Goal: Task Accomplishment & Management: Use online tool/utility

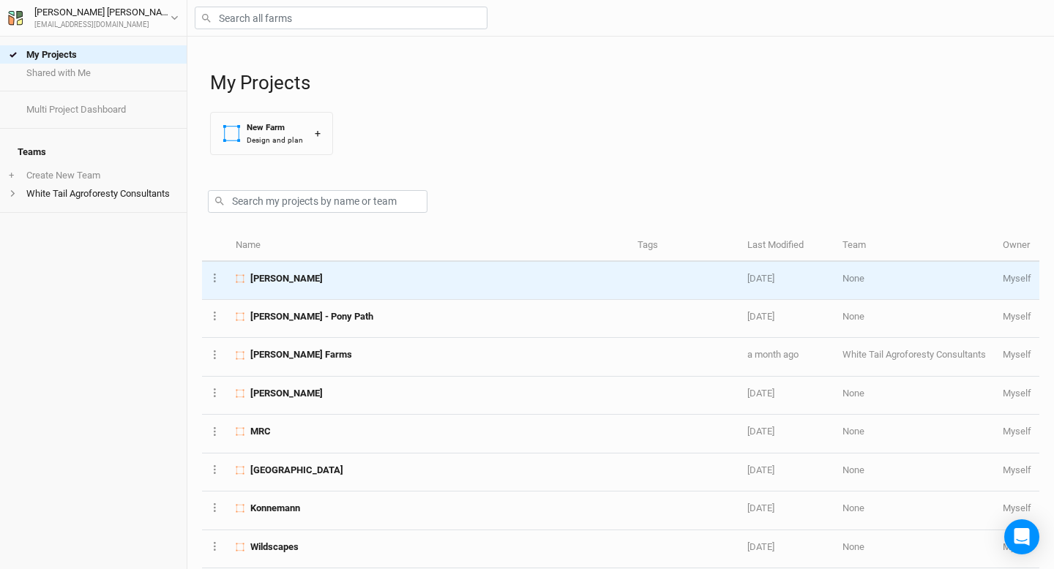
click at [277, 282] on span "[PERSON_NAME]" at bounding box center [286, 278] width 72 height 13
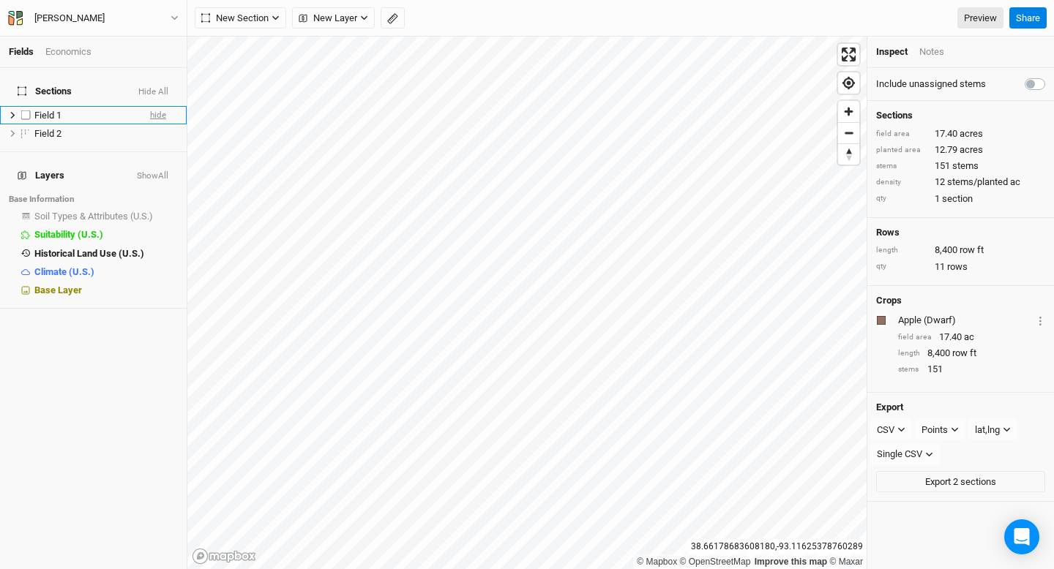
click at [164, 107] on span "hide" at bounding box center [158, 115] width 16 height 18
click at [160, 124] on span "hide" at bounding box center [158, 133] width 16 height 18
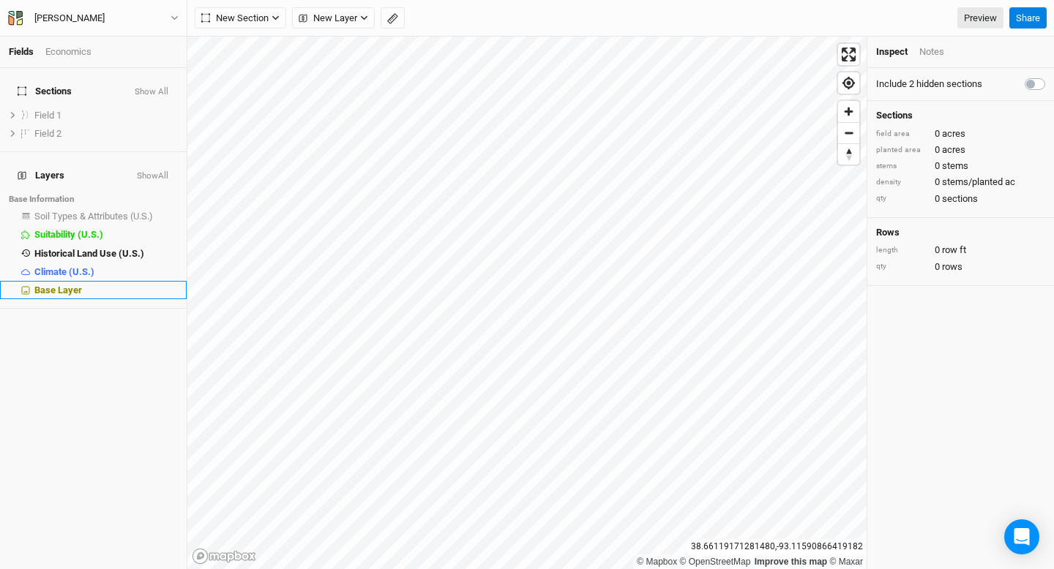
click at [72, 285] on span "Base Layer" at bounding box center [58, 290] width 48 height 11
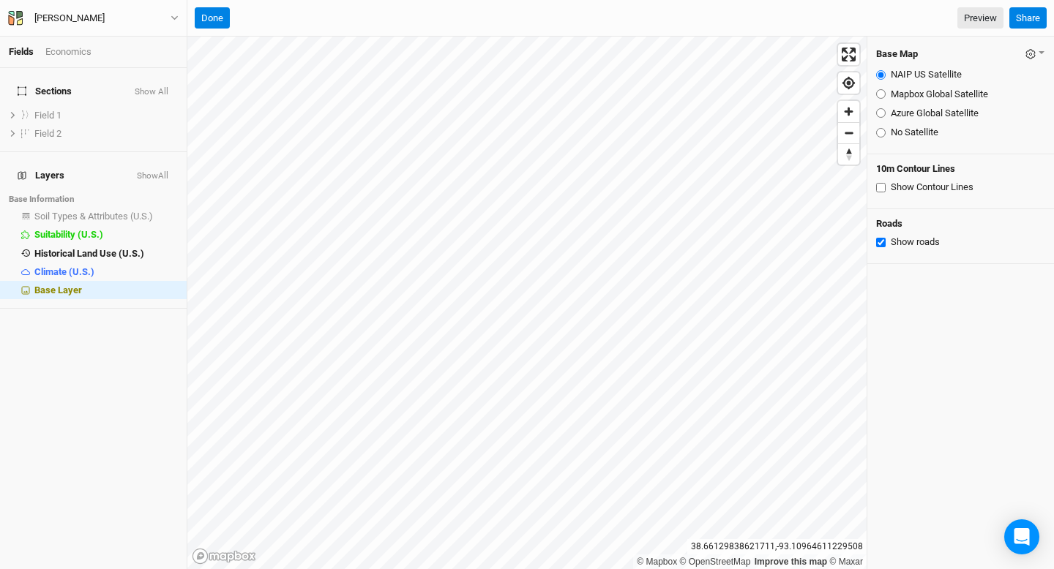
click at [881, 113] on input "Azure Global Satellite" at bounding box center [881, 113] width 10 height 10
radio input "true"
click at [881, 94] on input "Mapbox Global Satellite" at bounding box center [881, 94] width 10 height 10
radio input "true"
click at [878, 73] on input "NAIP US Satellite" at bounding box center [881, 75] width 10 height 10
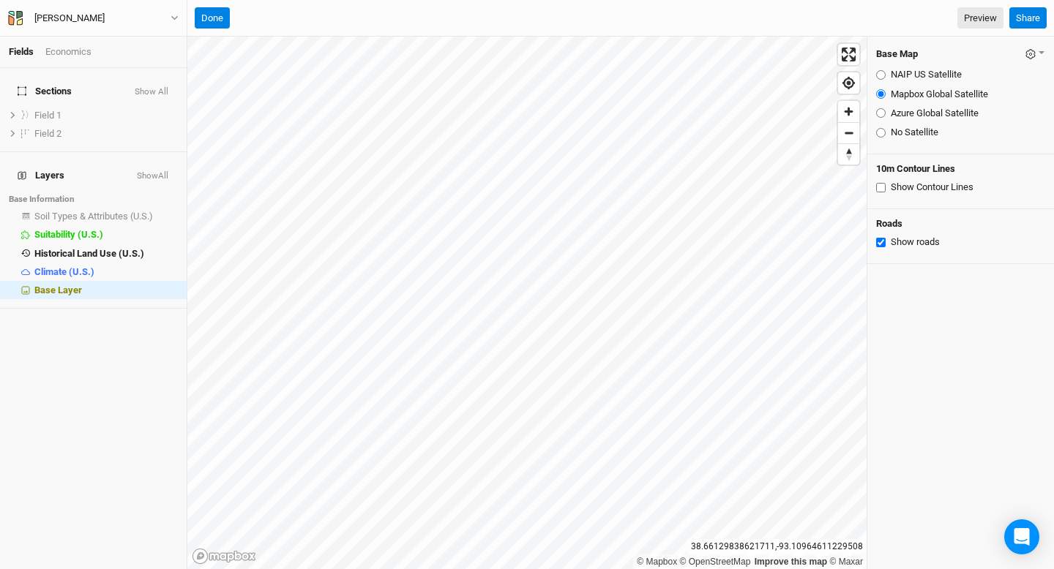
radio input "true"
click at [878, 95] on input "Mapbox Global Satellite" at bounding box center [881, 94] width 10 height 10
radio input "true"
click at [877, 187] on input "Show Contour Lines" at bounding box center [881, 188] width 10 height 10
checkbox input "true"
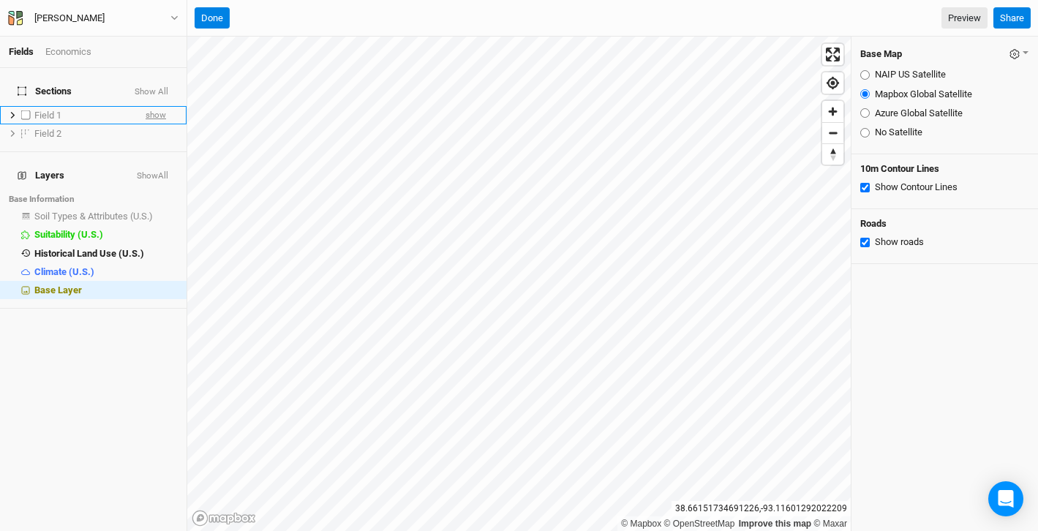
click at [162, 106] on span "show" at bounding box center [156, 115] width 20 height 18
click at [156, 124] on span "show" at bounding box center [156, 133] width 20 height 18
click at [156, 106] on span "hide" at bounding box center [158, 115] width 16 height 18
click at [86, 128] on div "Field 2" at bounding box center [86, 134] width 104 height 12
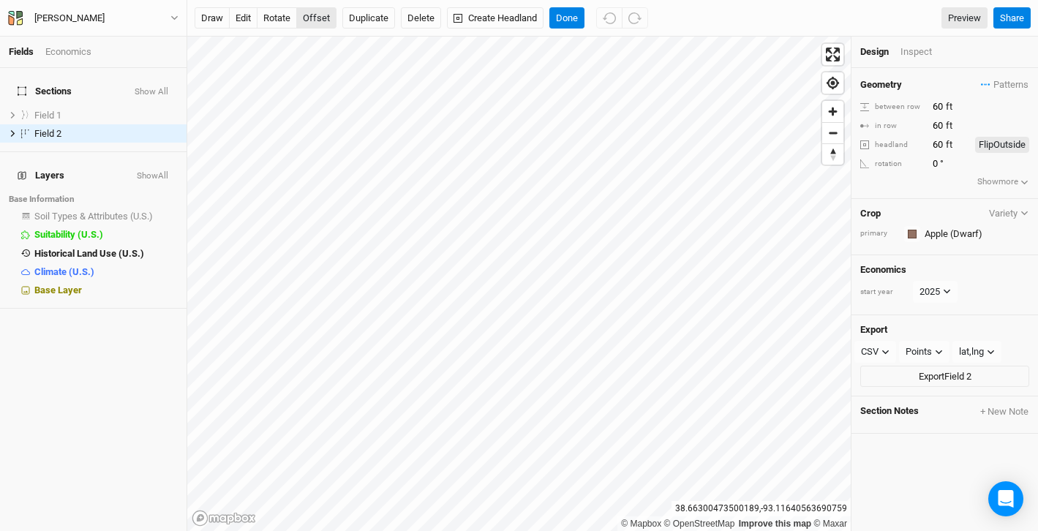
click at [321, 19] on button "offset" at bounding box center [316, 18] width 40 height 22
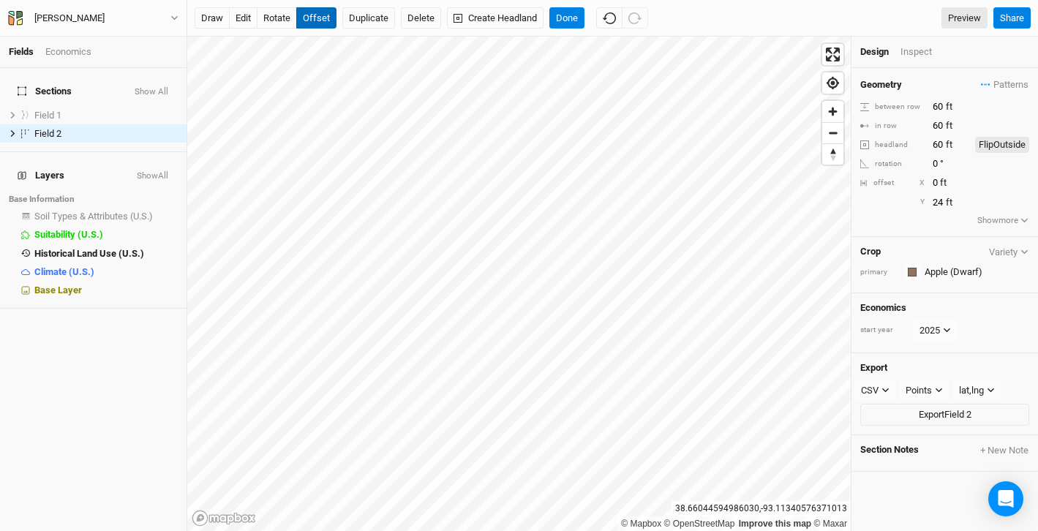
type input "23"
type input "-19"
click at [913, 48] on div "Inspect" at bounding box center [927, 51] width 52 height 13
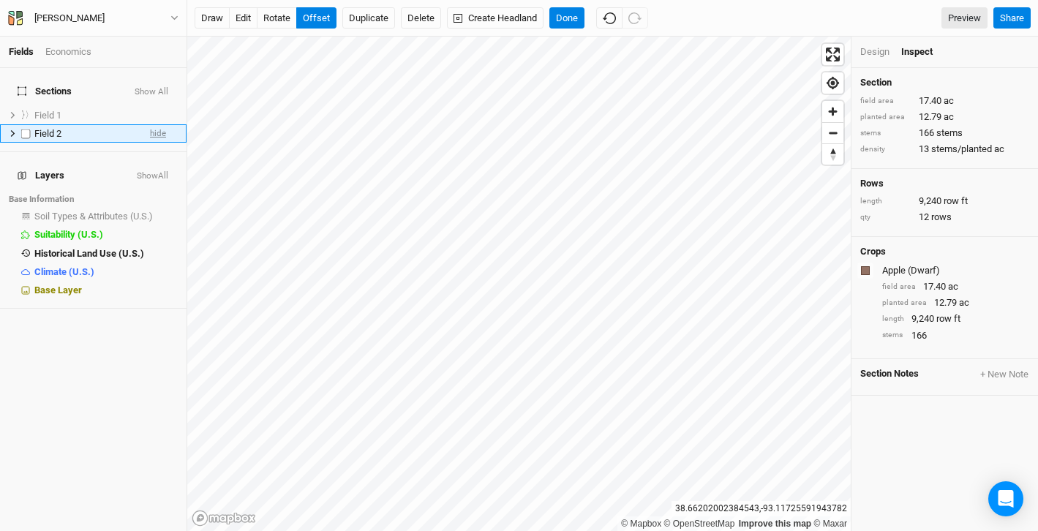
click at [157, 124] on span "hide" at bounding box center [158, 133] width 16 height 18
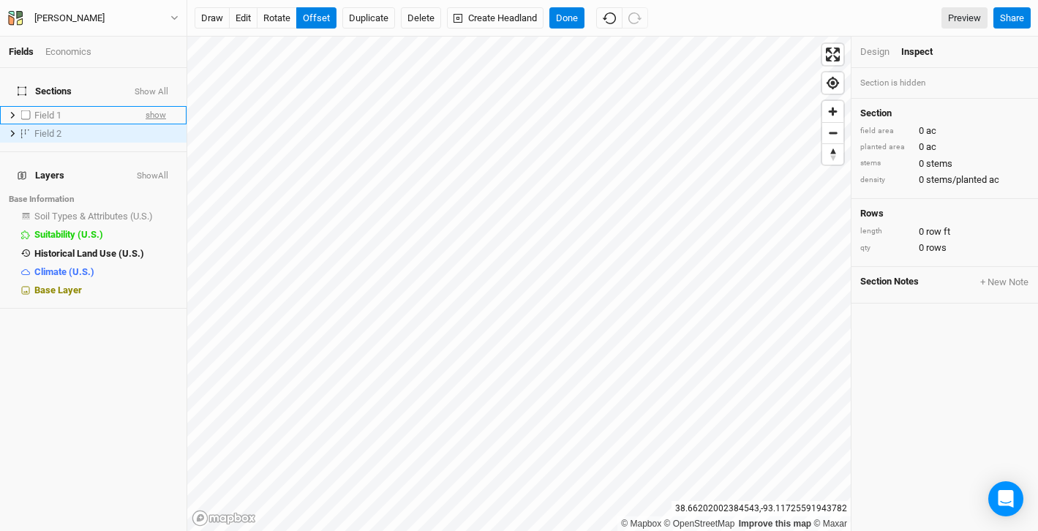
click at [161, 106] on span "show" at bounding box center [156, 115] width 20 height 18
click at [245, 12] on button "edit" at bounding box center [243, 18] width 29 height 22
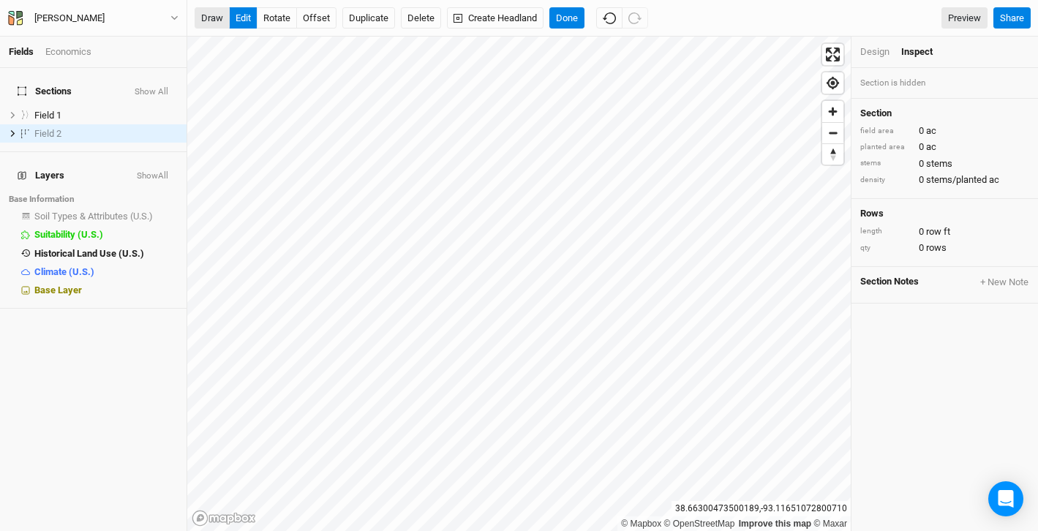
click at [223, 15] on button "draw" at bounding box center [212, 18] width 35 height 22
click at [242, 18] on button "edit" at bounding box center [243, 18] width 29 height 22
click at [113, 110] on div "Field 1" at bounding box center [86, 116] width 104 height 12
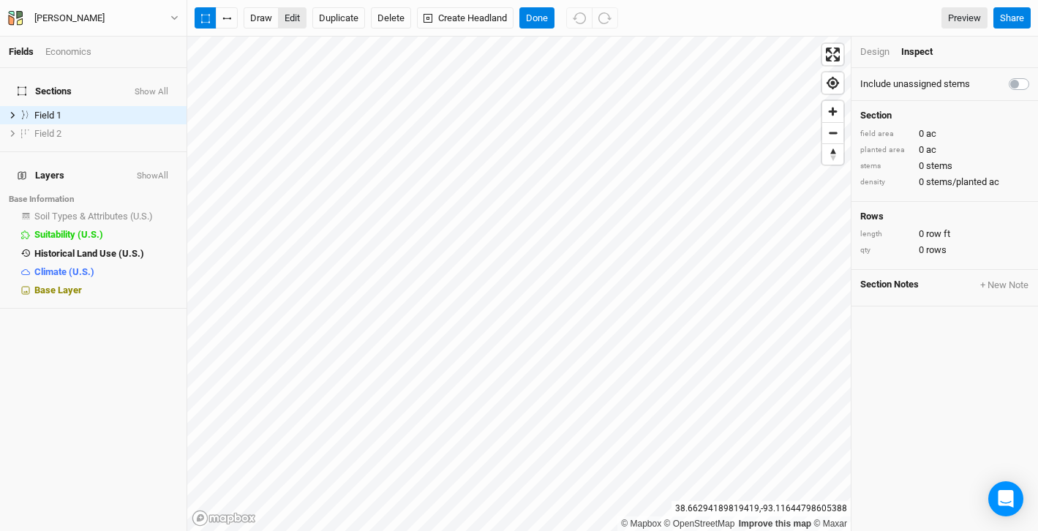
click at [293, 17] on button "edit" at bounding box center [292, 18] width 29 height 22
click at [230, 18] on icon "button" at bounding box center [230, 19] width 2 height 2
click at [536, 15] on button "Done" at bounding box center [537, 18] width 35 height 22
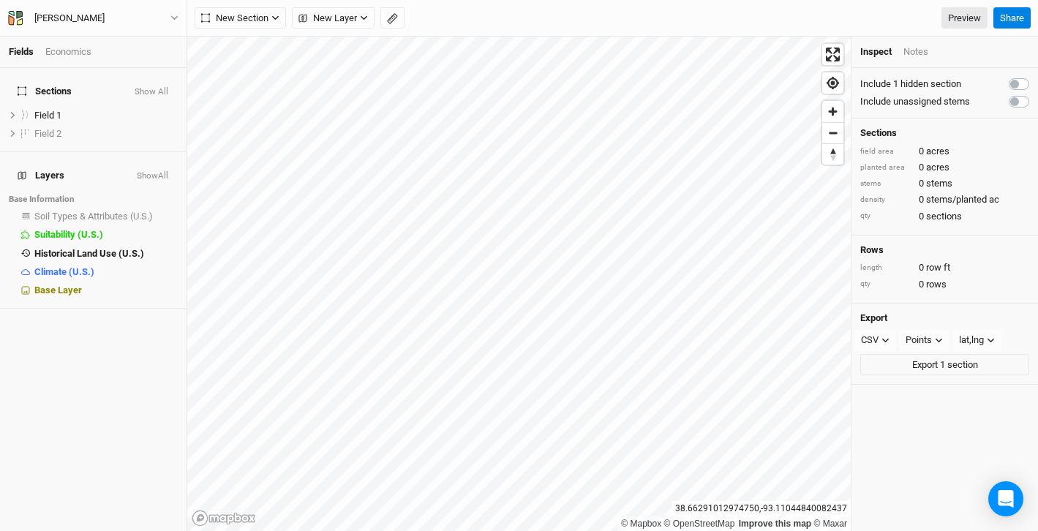
click at [916, 52] on div "Notes" at bounding box center [916, 51] width 25 height 13
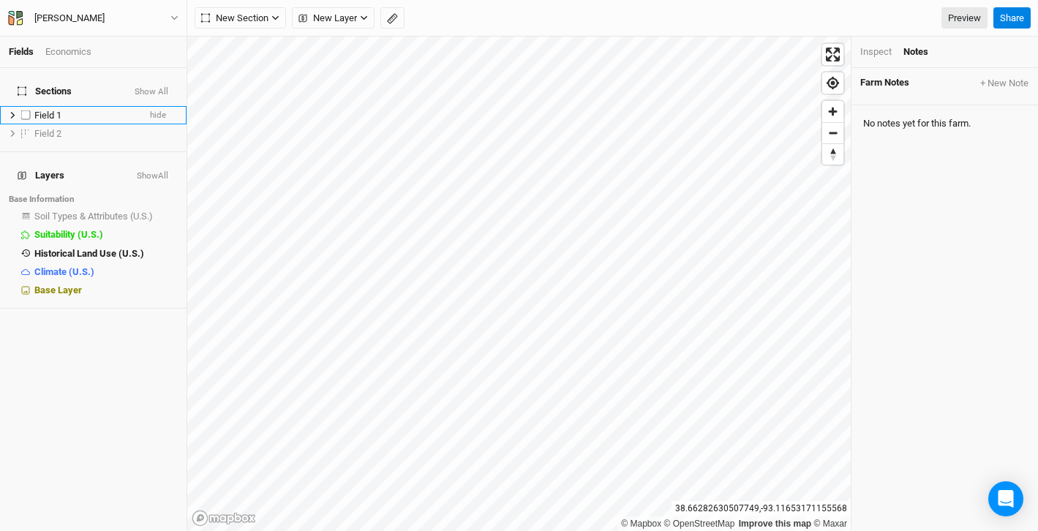
click at [46, 110] on span "Field 1" at bounding box center [47, 115] width 27 height 11
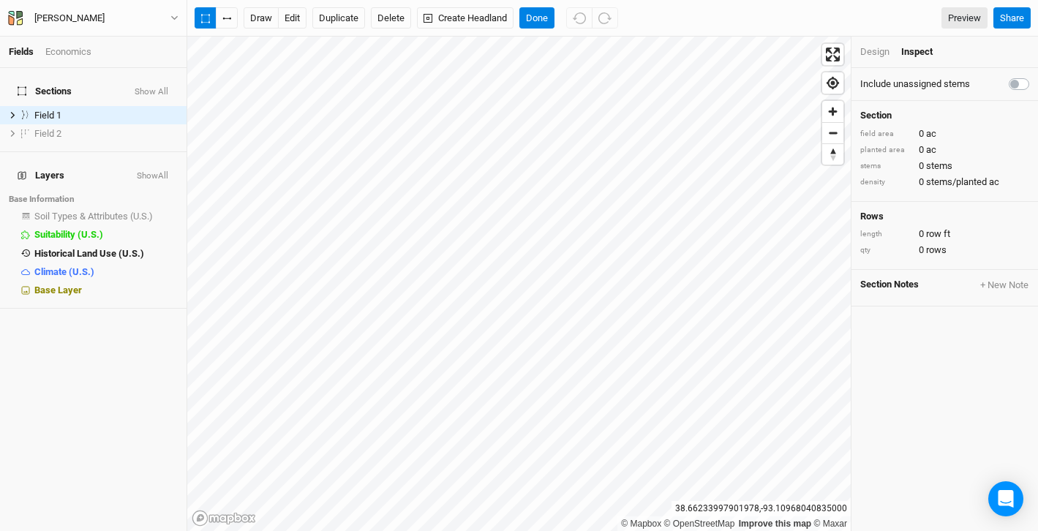
click at [873, 48] on div "Design" at bounding box center [875, 51] width 29 height 13
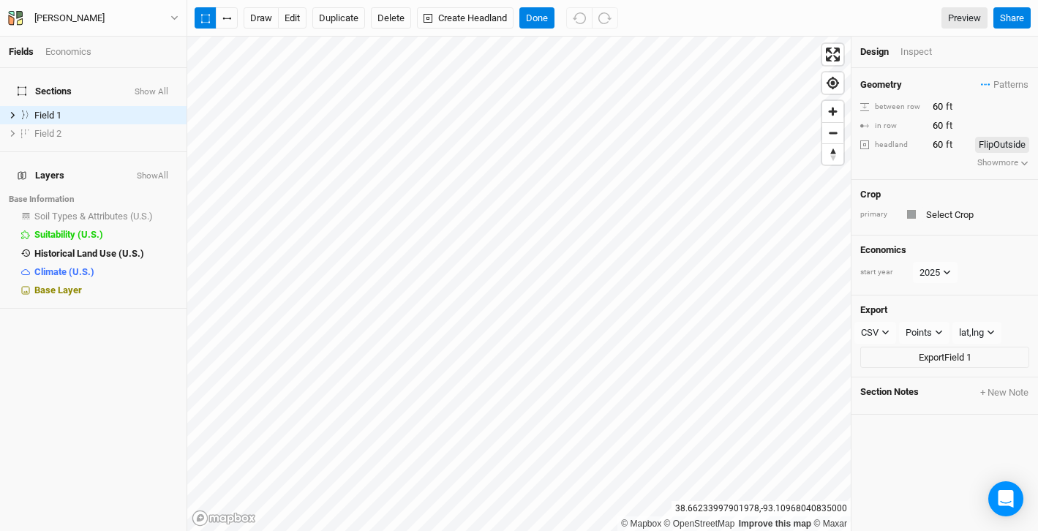
click at [913, 213] on div at bounding box center [911, 214] width 9 height 9
click at [972, 212] on input "text" at bounding box center [976, 215] width 108 height 18
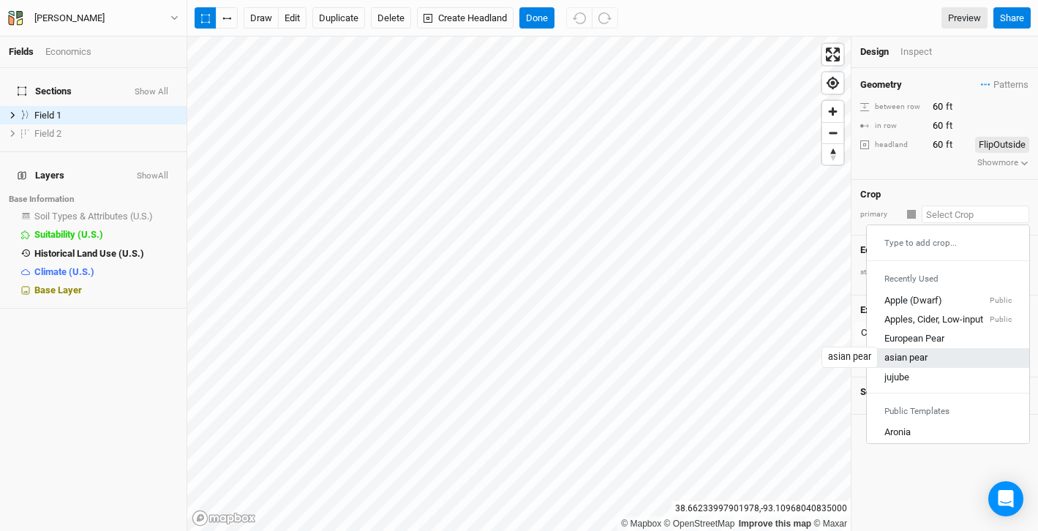
click at [908, 355] on div "asian pear" at bounding box center [906, 358] width 43 height 13
type input "20"
type input "30"
type input "asian pear"
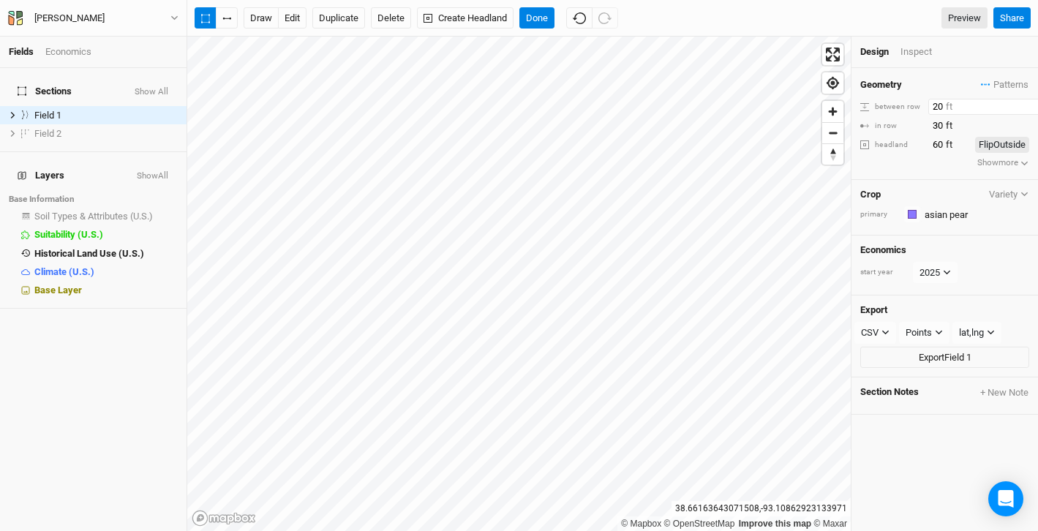
click at [940, 106] on input "20" at bounding box center [992, 107] width 127 height 16
type input "60"
click at [943, 127] on input "30" at bounding box center [992, 126] width 127 height 16
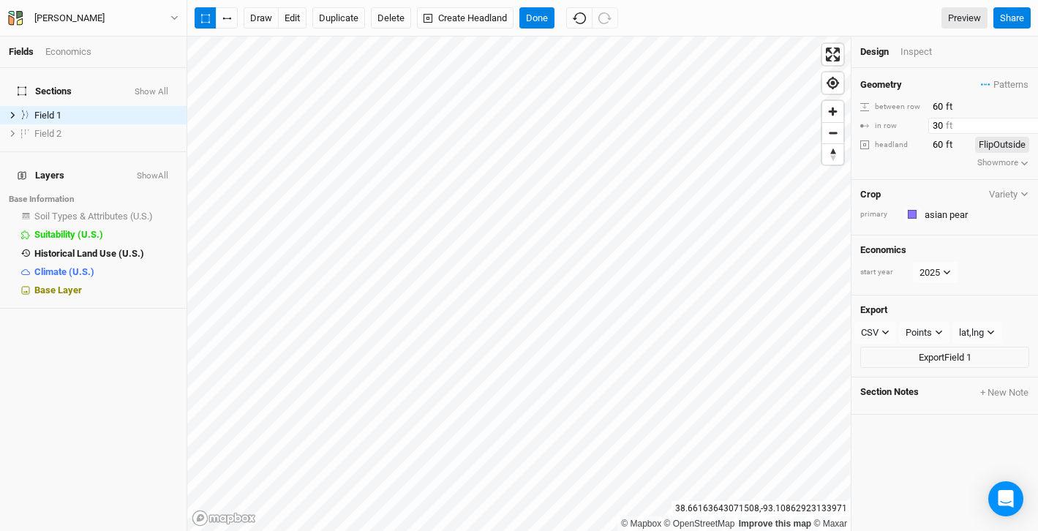
click at [943, 127] on input "30" at bounding box center [992, 126] width 127 height 16
type input "60"
click at [933, 197] on div "Crop Variety" at bounding box center [945, 195] width 169 height 12
click at [916, 51] on div "Inspect" at bounding box center [927, 51] width 52 height 13
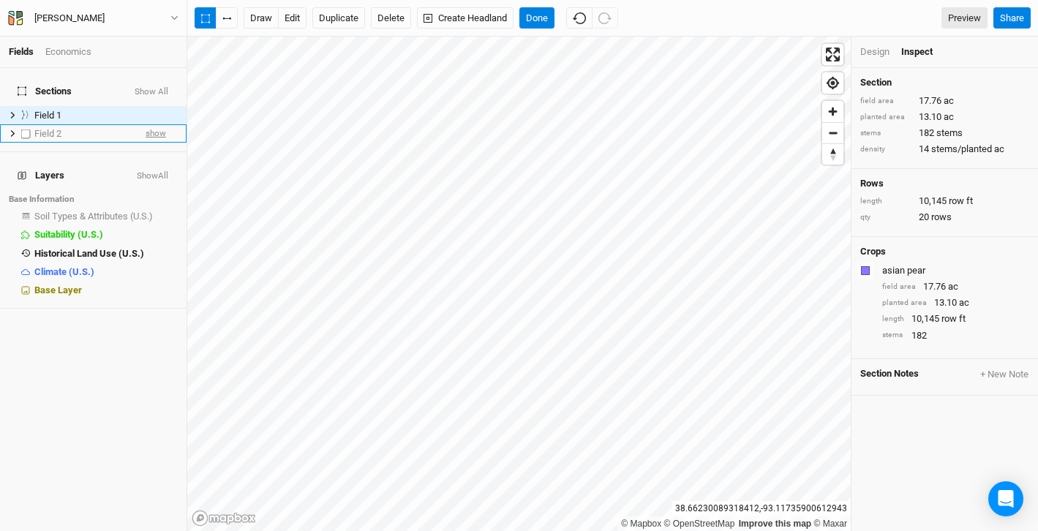
click at [160, 124] on span "show" at bounding box center [156, 133] width 20 height 18
click at [67, 128] on div "Field 2" at bounding box center [86, 134] width 104 height 12
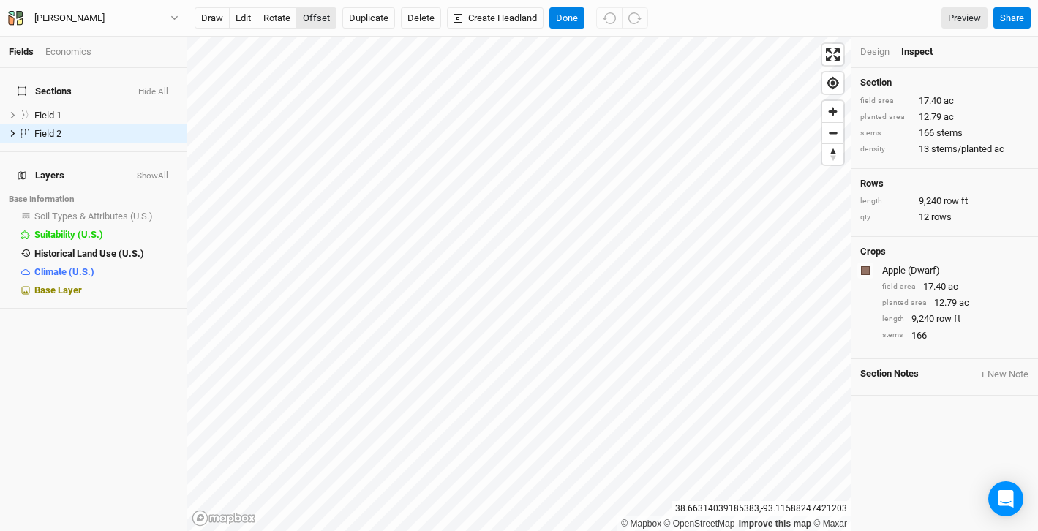
click at [318, 20] on button "offset" at bounding box center [316, 18] width 40 height 22
click at [49, 110] on span "Field 1" at bounding box center [47, 115] width 27 height 11
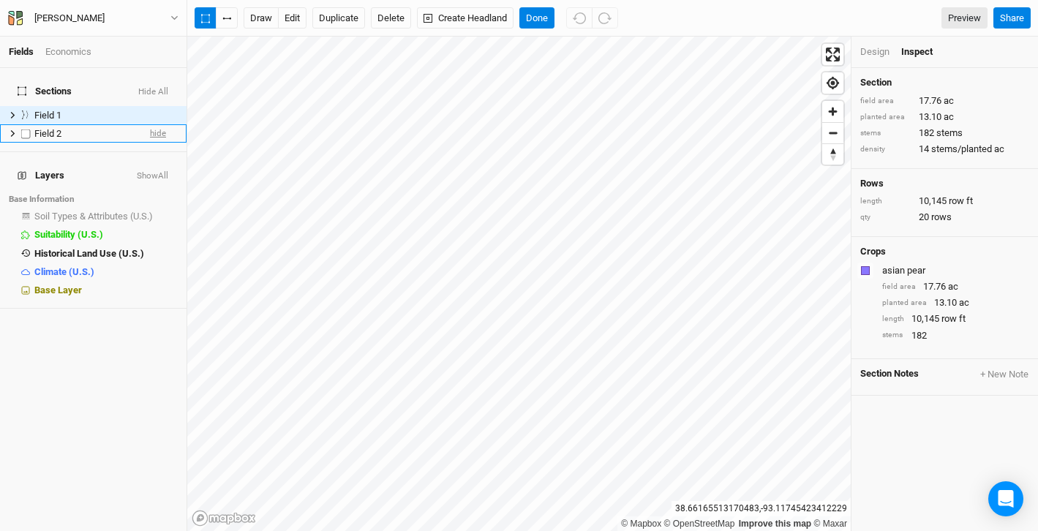
click at [160, 124] on span "hide" at bounding box center [158, 133] width 16 height 18
click at [123, 110] on div "Field 1" at bounding box center [86, 116] width 104 height 12
click at [46, 110] on span "Field 1" at bounding box center [47, 115] width 27 height 11
click at [296, 17] on button "edit" at bounding box center [292, 18] width 29 height 22
click at [539, 10] on button "Done" at bounding box center [537, 18] width 35 height 22
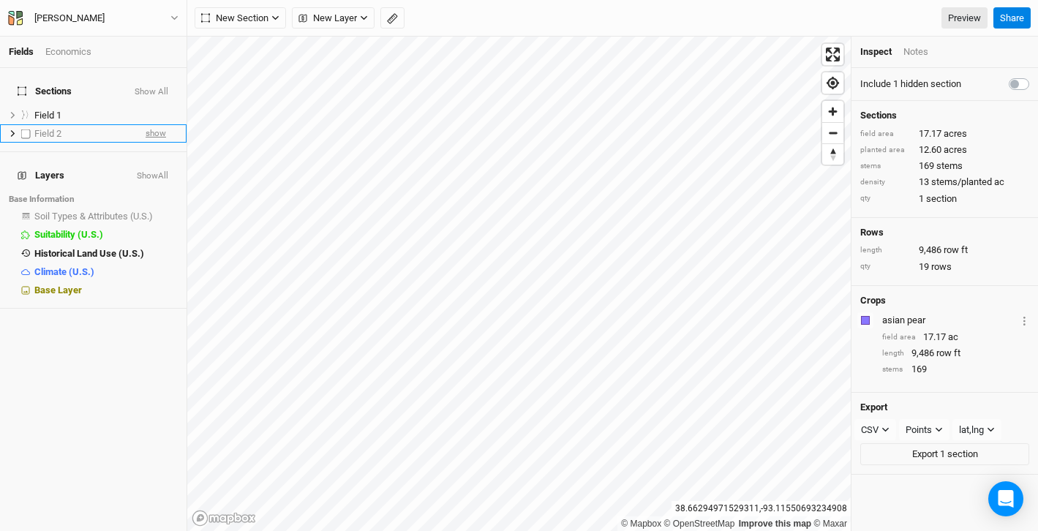
click at [157, 124] on span "show" at bounding box center [156, 133] width 20 height 18
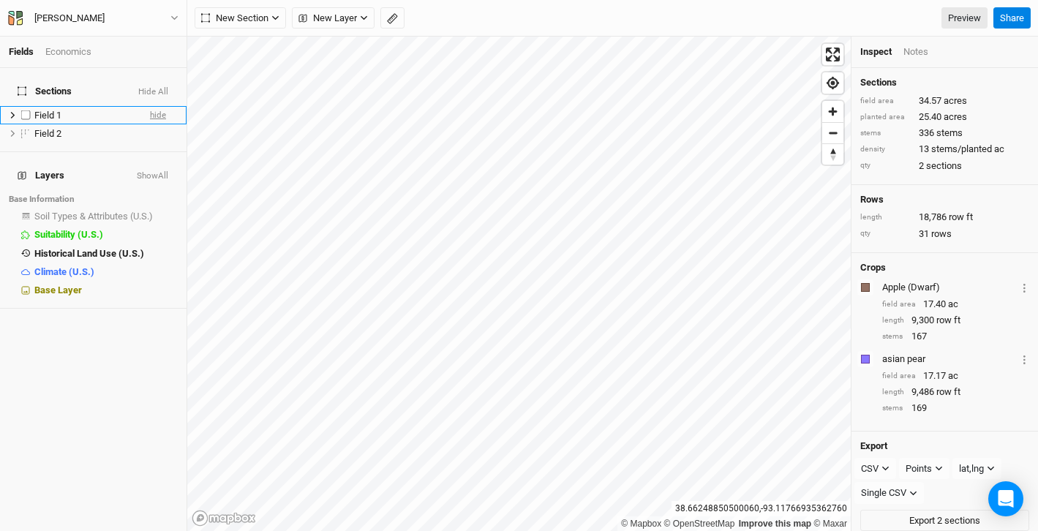
click at [155, 106] on span "hide" at bounding box center [158, 115] width 16 height 18
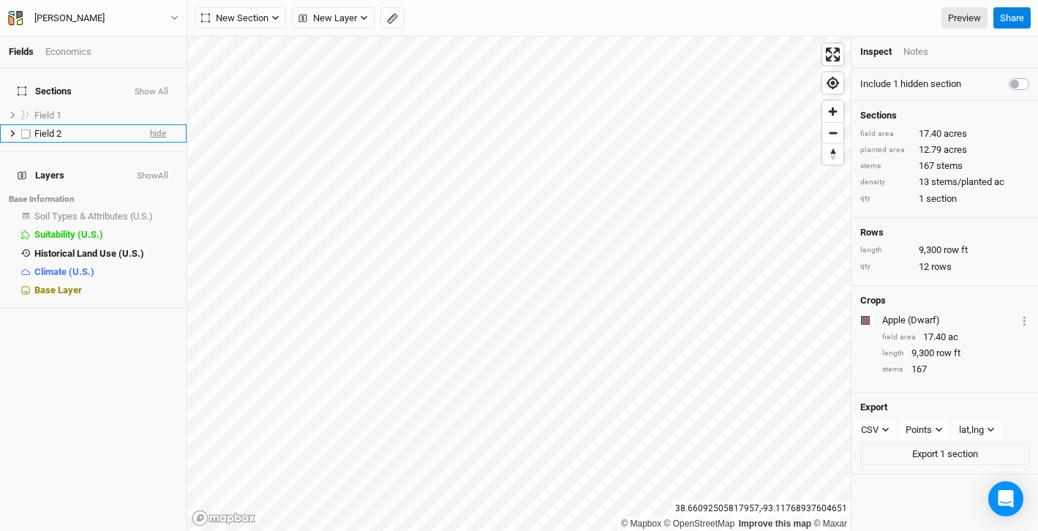
click at [151, 127] on span "hide" at bounding box center [158, 133] width 16 height 18
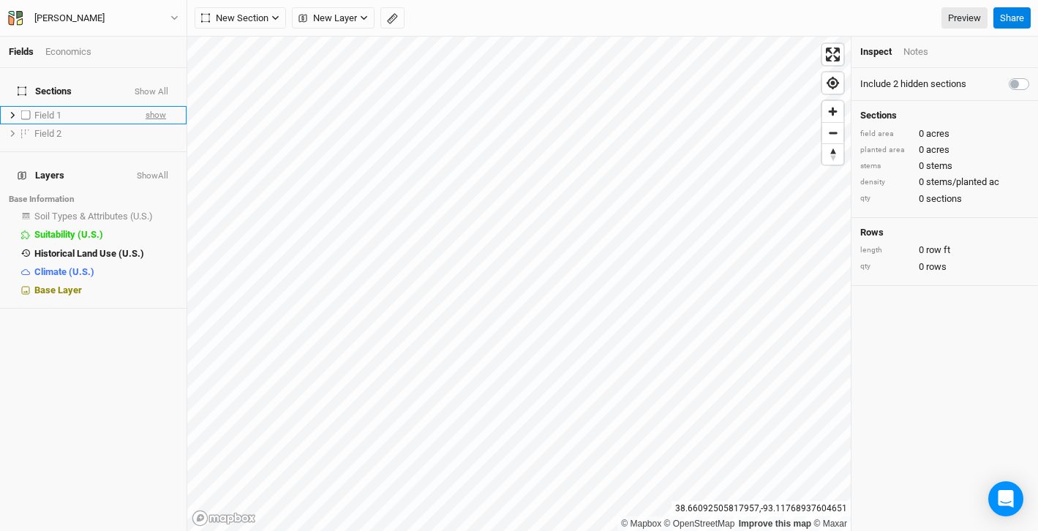
click at [159, 106] on span "show" at bounding box center [156, 115] width 20 height 18
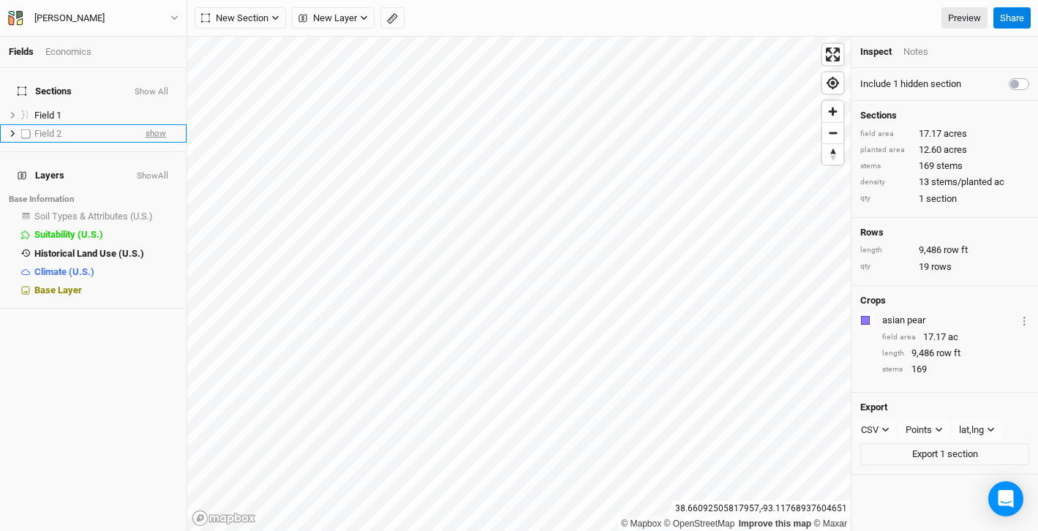
click at [156, 124] on span "show" at bounding box center [156, 133] width 20 height 18
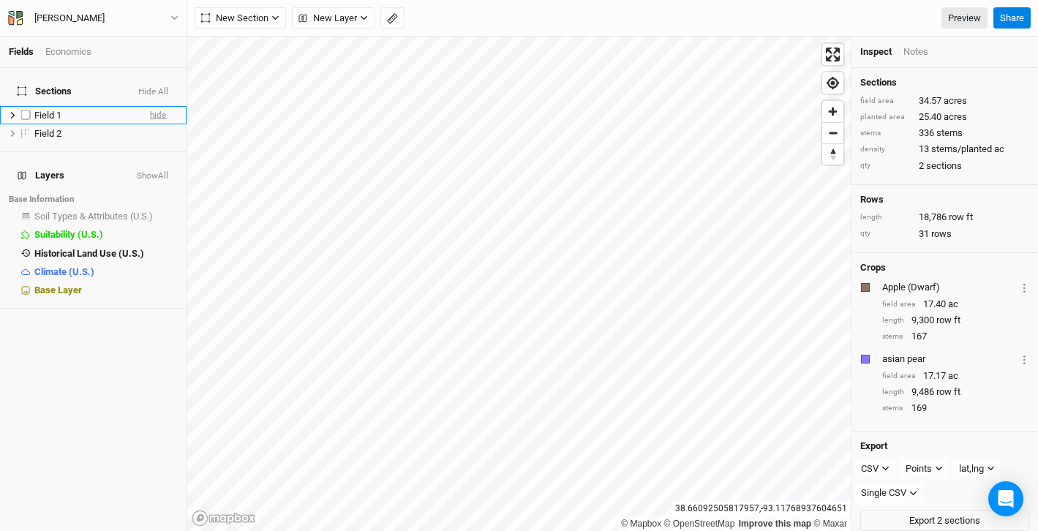
click at [161, 106] on span "hide" at bounding box center [158, 115] width 16 height 18
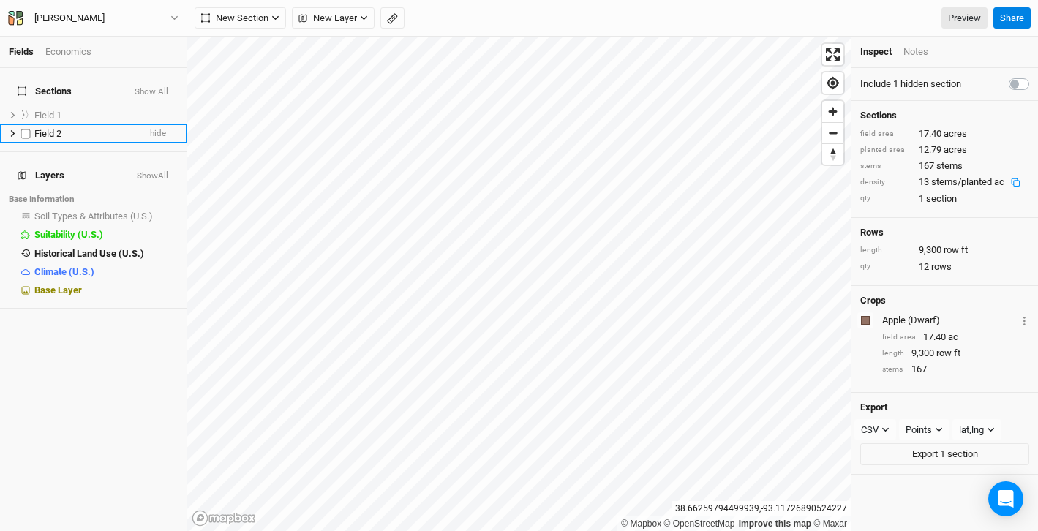
click at [61, 128] on span "Field 2" at bounding box center [47, 133] width 27 height 11
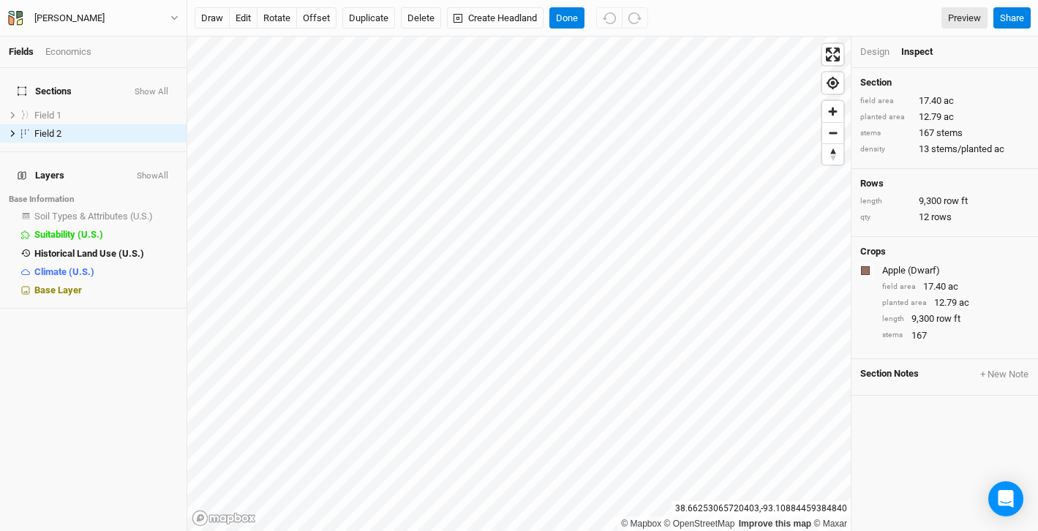
click at [878, 52] on div "Design" at bounding box center [875, 51] width 29 height 13
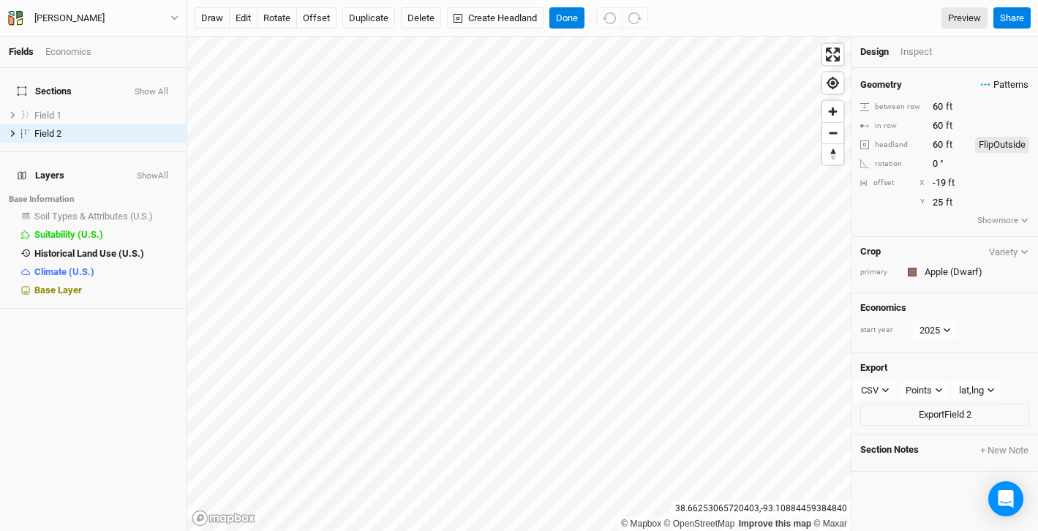
click at [1001, 83] on span "Patterns" at bounding box center [1005, 85] width 48 height 15
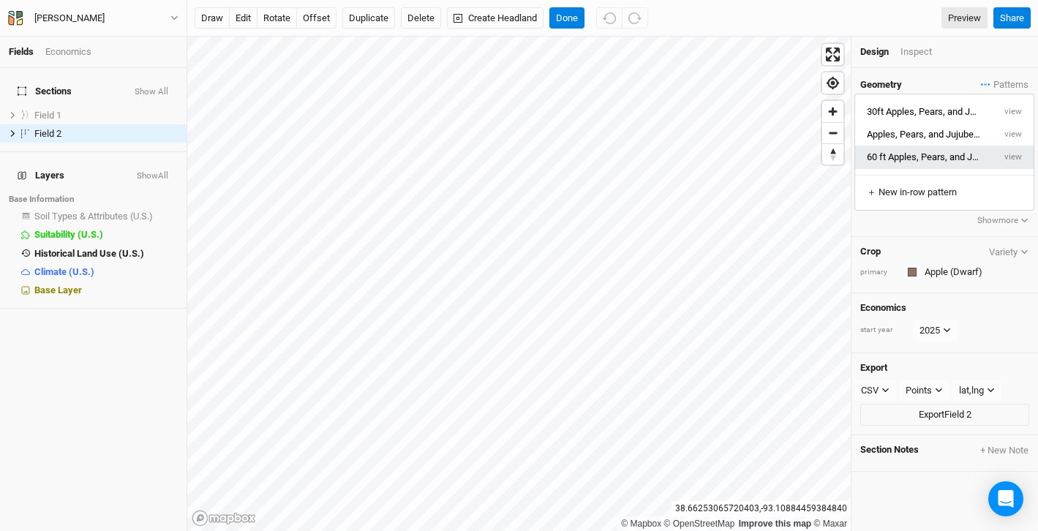
click at [951, 160] on button "60 ft Apples, Pears, and Jujubes 2" at bounding box center [925, 157] width 138 height 23
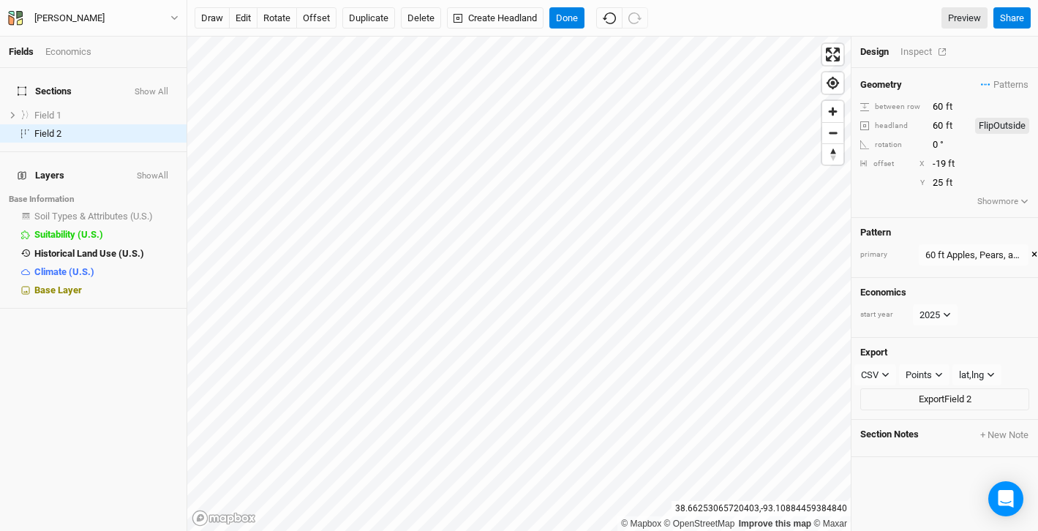
click at [912, 51] on div "Inspect" at bounding box center [927, 51] width 52 height 13
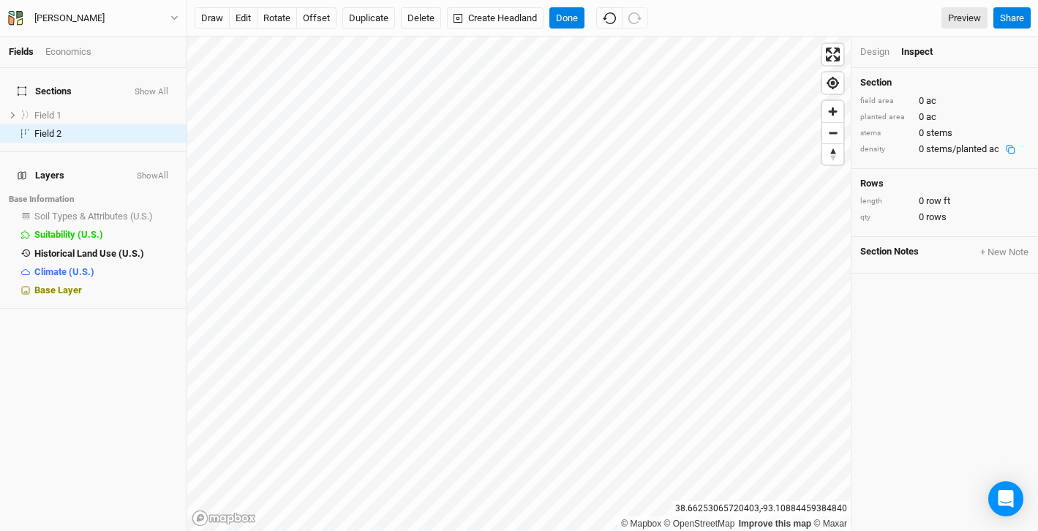
click at [882, 51] on div "Design" at bounding box center [875, 51] width 29 height 13
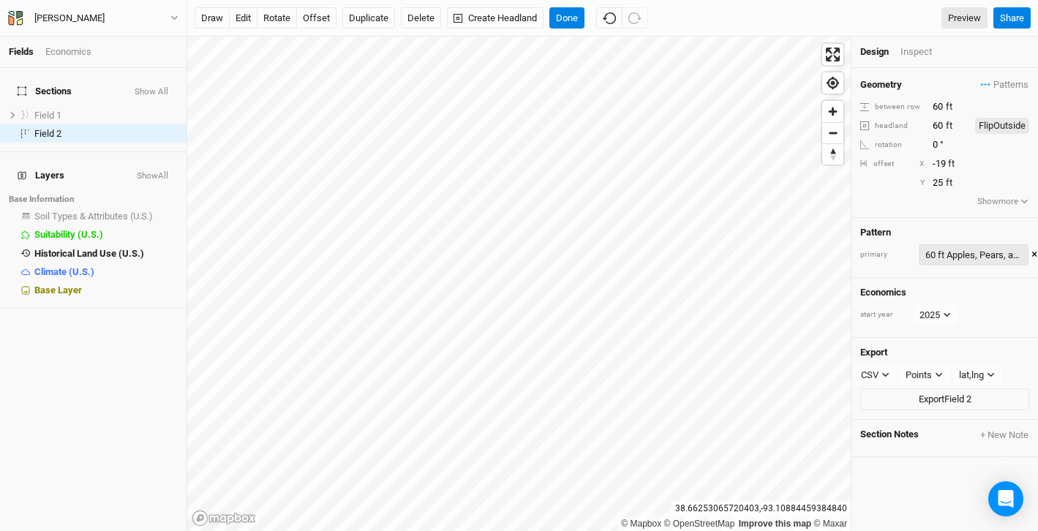
click at [1006, 252] on div "60 ft Apples, Pears, and Jujubes 2" at bounding box center [974, 255] width 97 height 15
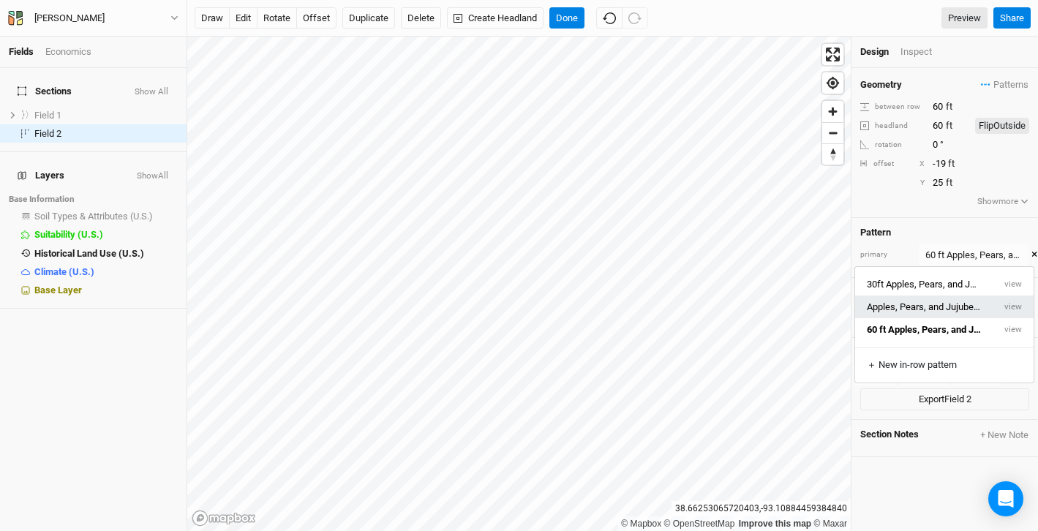
click at [954, 301] on button "Apples, Pears, and Jujubes 2 3" at bounding box center [925, 307] width 138 height 23
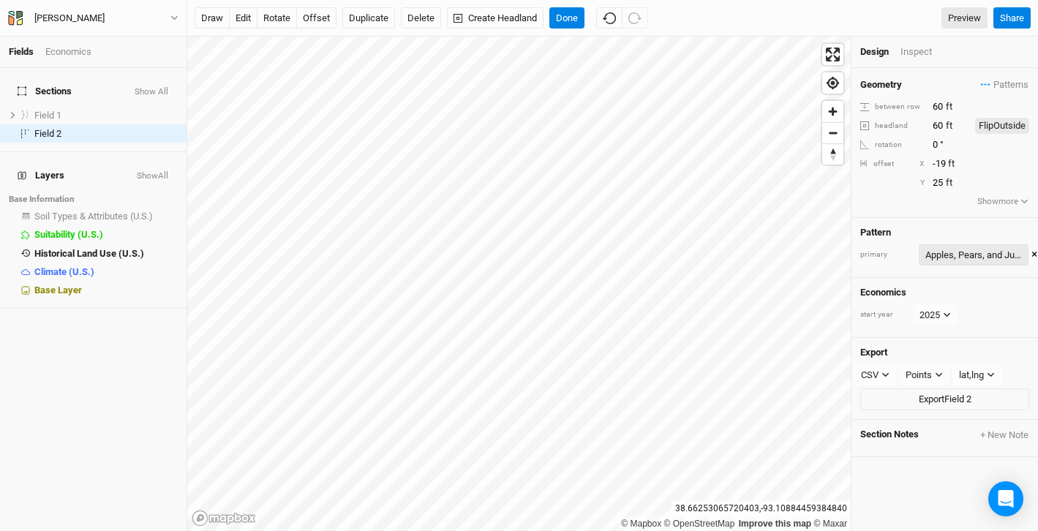
click at [978, 256] on div "Apples, Pears, and Jujubes 2 3" at bounding box center [974, 255] width 97 height 15
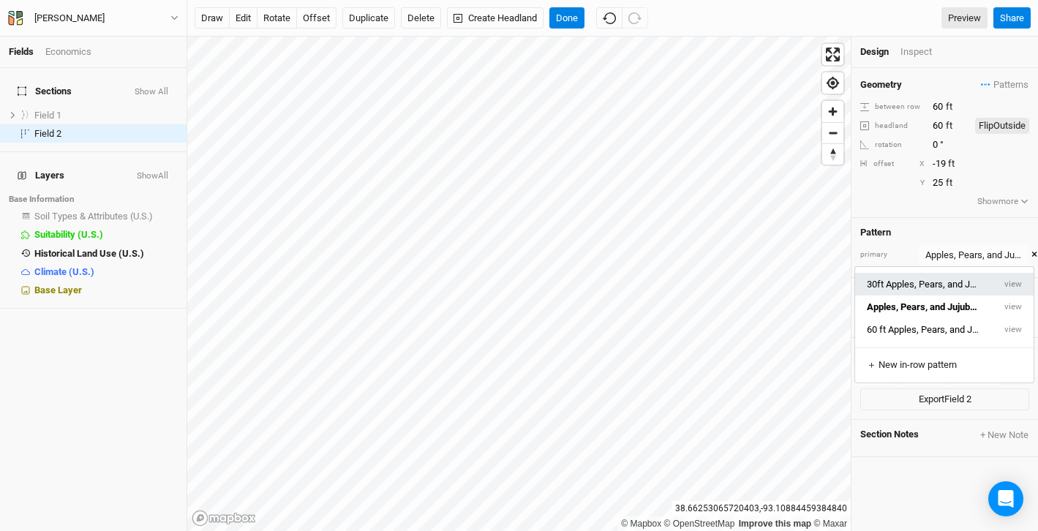
click at [951, 291] on button "30ft Apples, Pears, and Jujubes" at bounding box center [925, 284] width 138 height 23
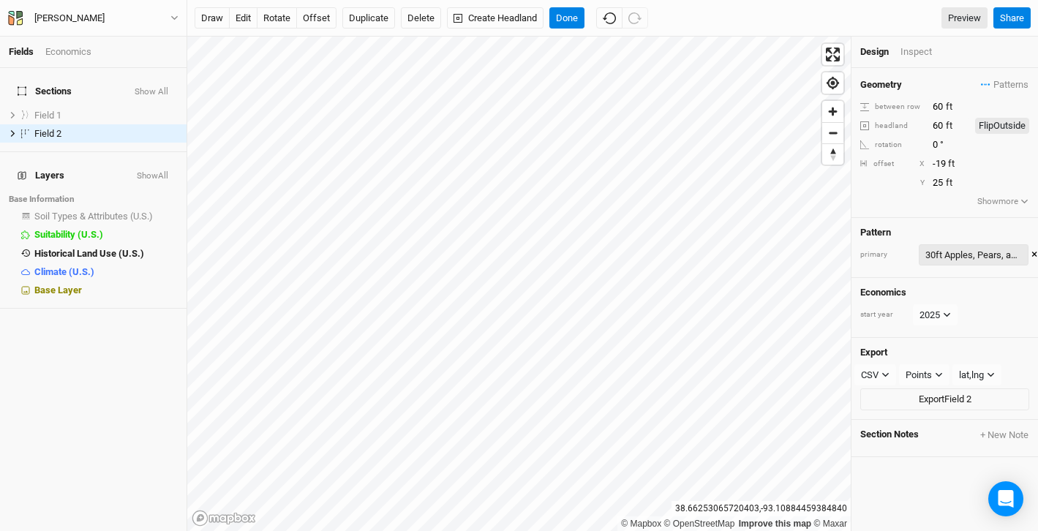
click at [965, 253] on div "30ft Apples, Pears, and Jujubes" at bounding box center [974, 255] width 97 height 15
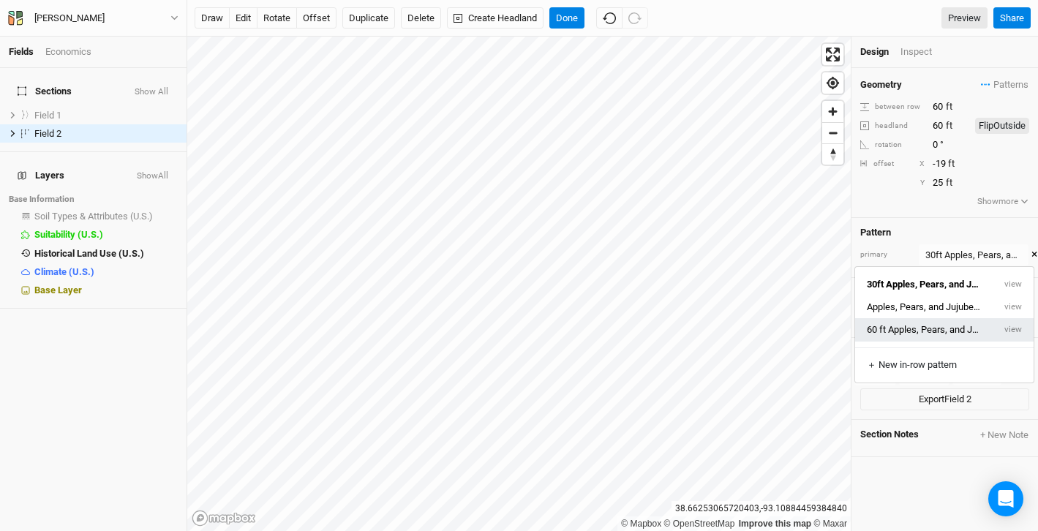
click at [951, 324] on button "60 ft Apples, Pears, and Jujubes 2" at bounding box center [925, 329] width 138 height 23
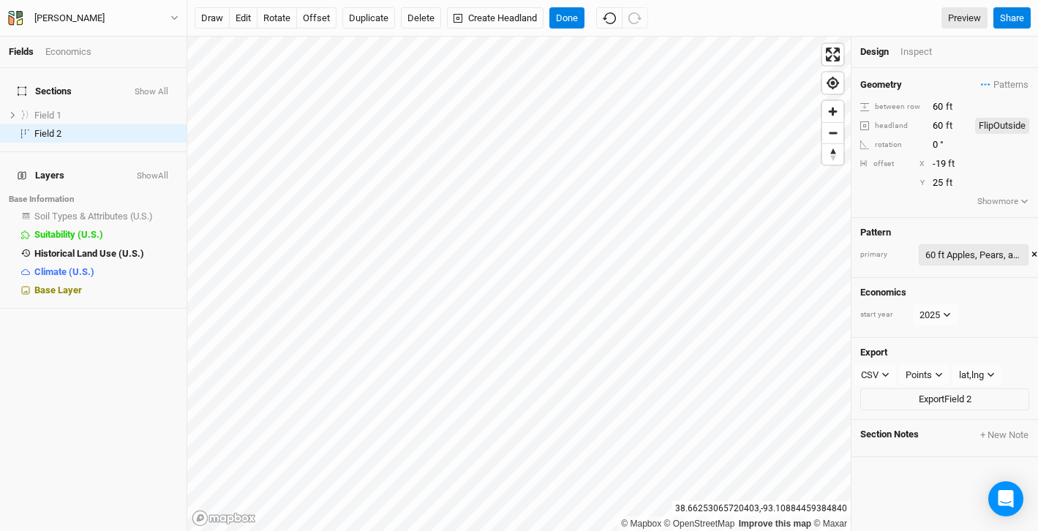
click at [970, 255] on div "60 ft Apples, Pears, and Jujubes 2" at bounding box center [974, 255] width 97 height 15
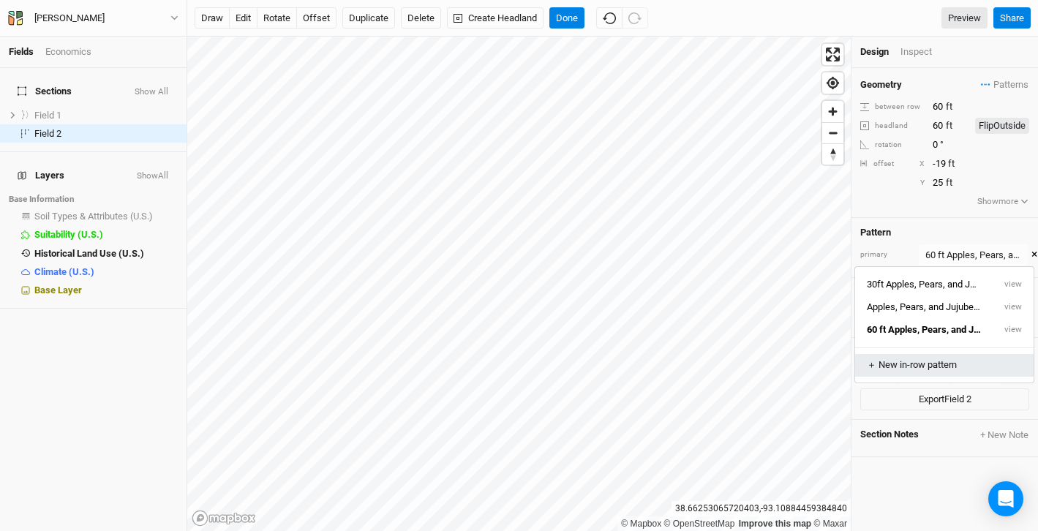
click at [943, 367] on div "＋ New in-row pattern" at bounding box center [944, 365] width 155 height 13
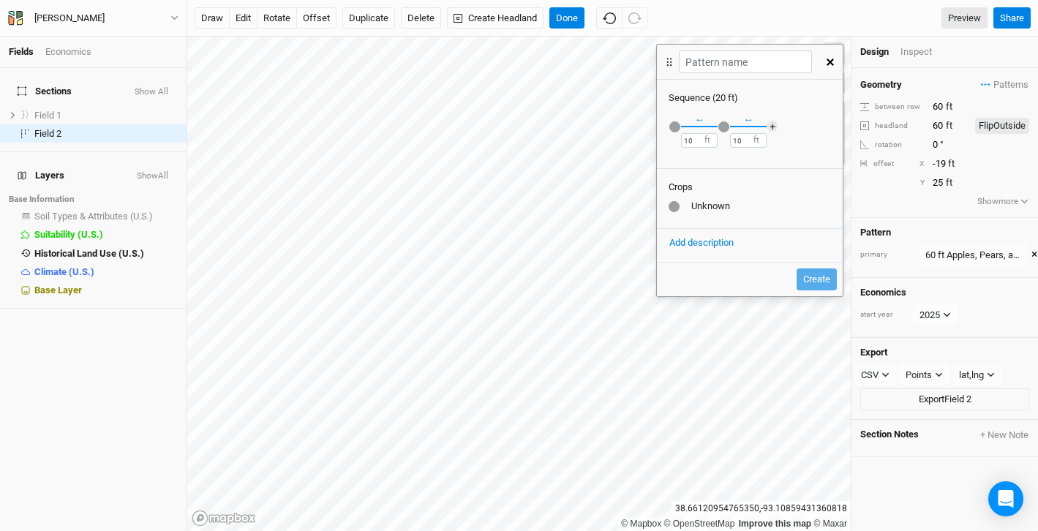
click at [695, 207] on div "Unknown" at bounding box center [750, 206] width 162 height 13
click at [676, 127] on div "button" at bounding box center [675, 126] width 11 height 11
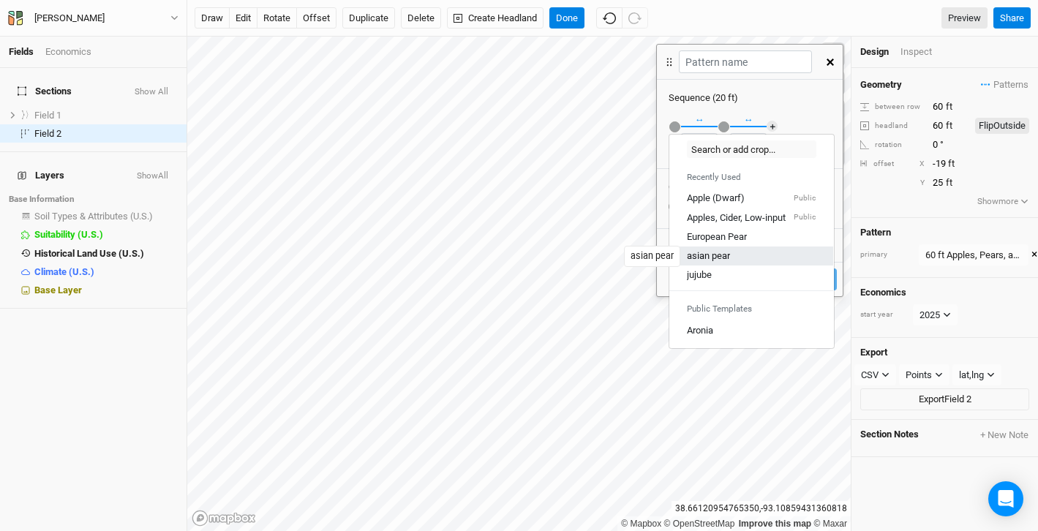
click at [716, 250] on div "asian pear" at bounding box center [708, 256] width 43 height 13
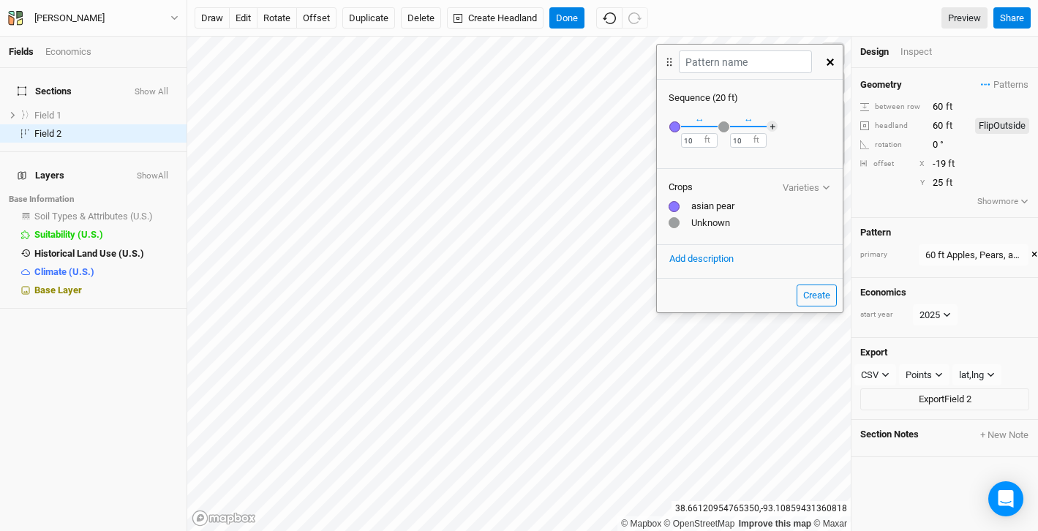
click at [725, 127] on div "button" at bounding box center [724, 126] width 11 height 11
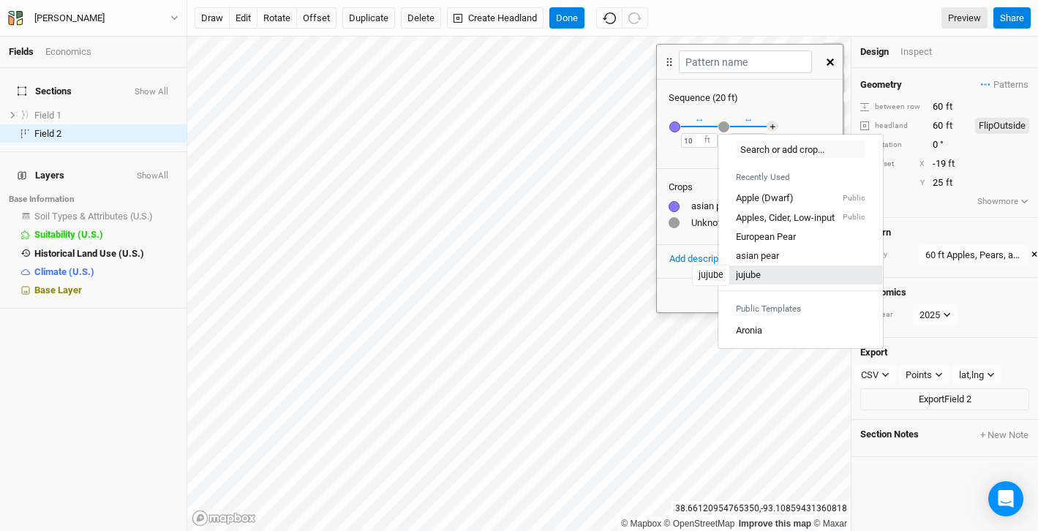
click at [757, 272] on div "jujube" at bounding box center [748, 275] width 25 height 13
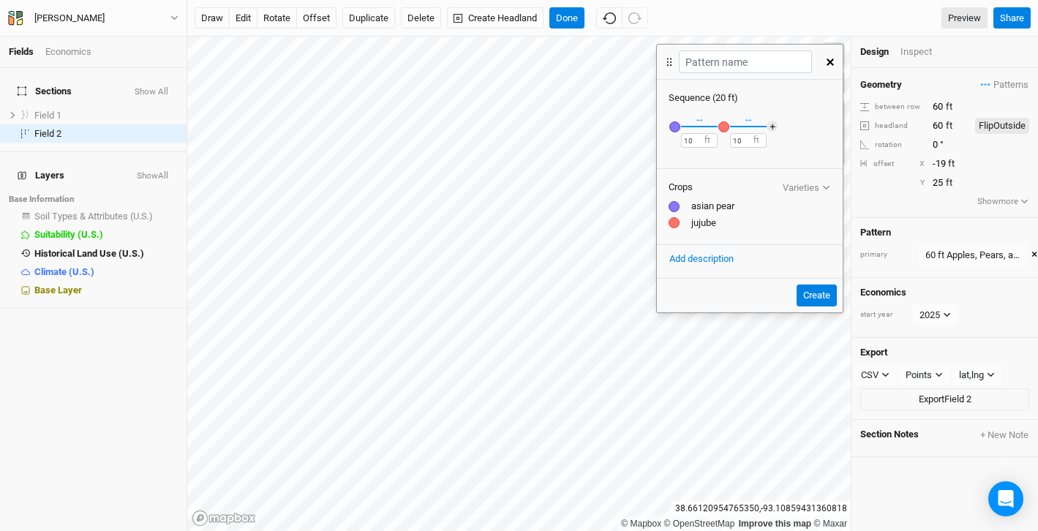
click at [817, 291] on button "Create" at bounding box center [817, 296] width 40 height 22
click at [811, 295] on button "Create" at bounding box center [817, 296] width 40 height 22
click at [720, 67] on input "text" at bounding box center [745, 61] width 132 height 23
type input "test"
click at [815, 299] on button "Create" at bounding box center [817, 296] width 40 height 22
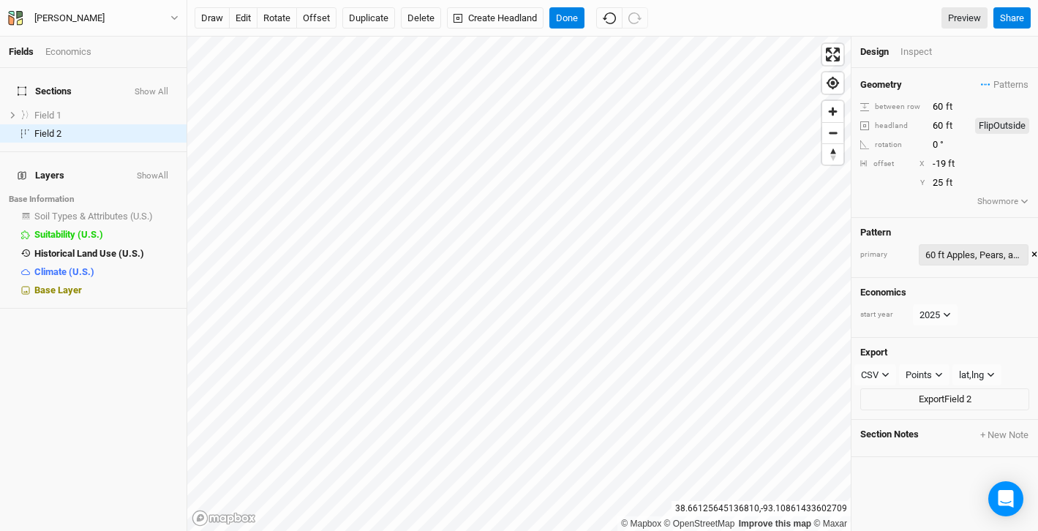
click at [962, 252] on div "60 ft Apples, Pears, and Jujubes 2" at bounding box center [974, 255] width 97 height 15
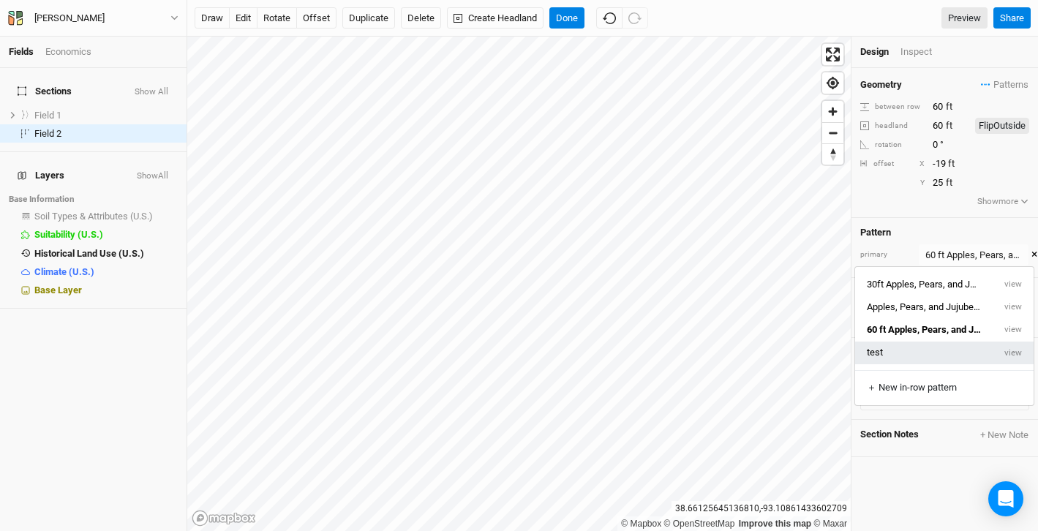
click at [898, 350] on button "test" at bounding box center [925, 353] width 138 height 23
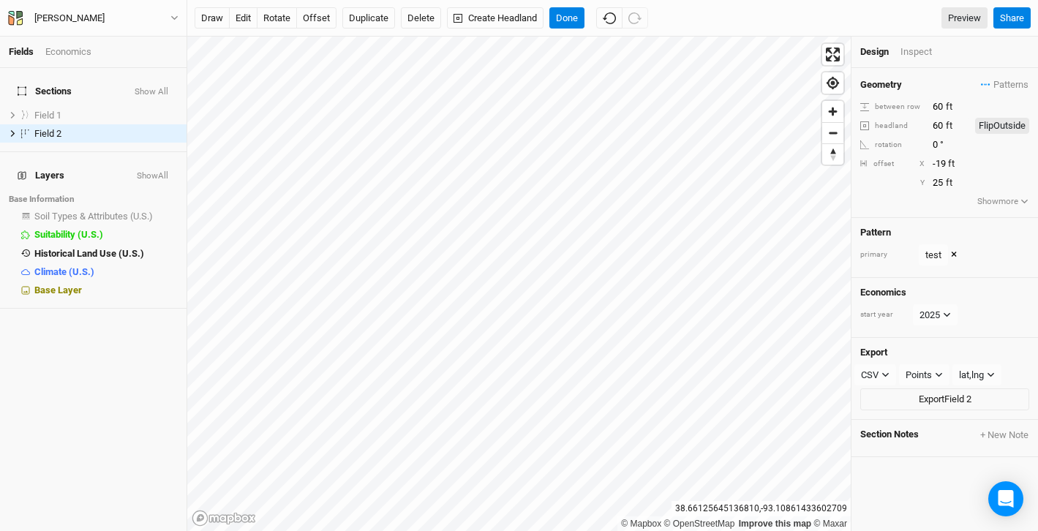
click at [952, 253] on button "×" at bounding box center [954, 255] width 6 height 16
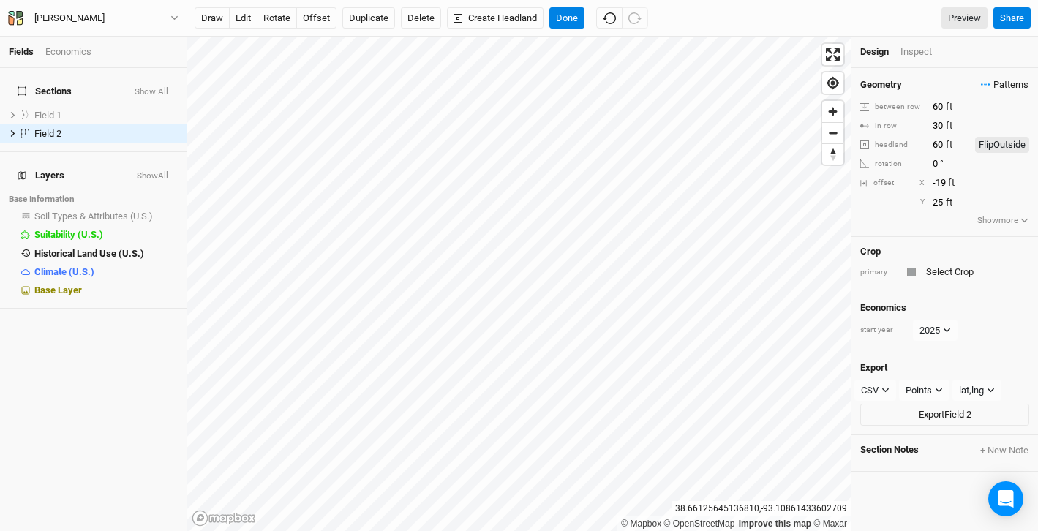
click at [1000, 88] on span "Patterns" at bounding box center [1005, 85] width 48 height 15
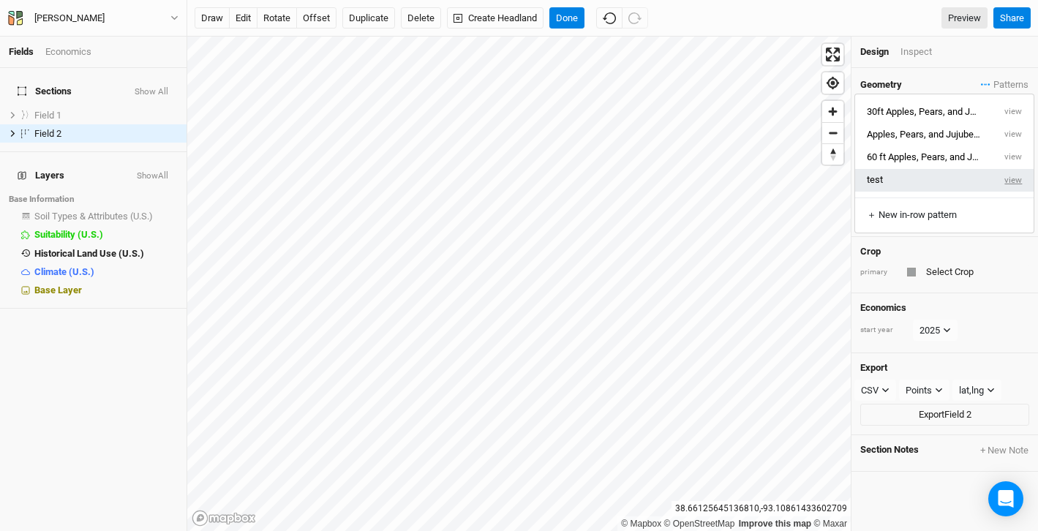
click at [1013, 179] on button "view" at bounding box center [1014, 180] width 40 height 23
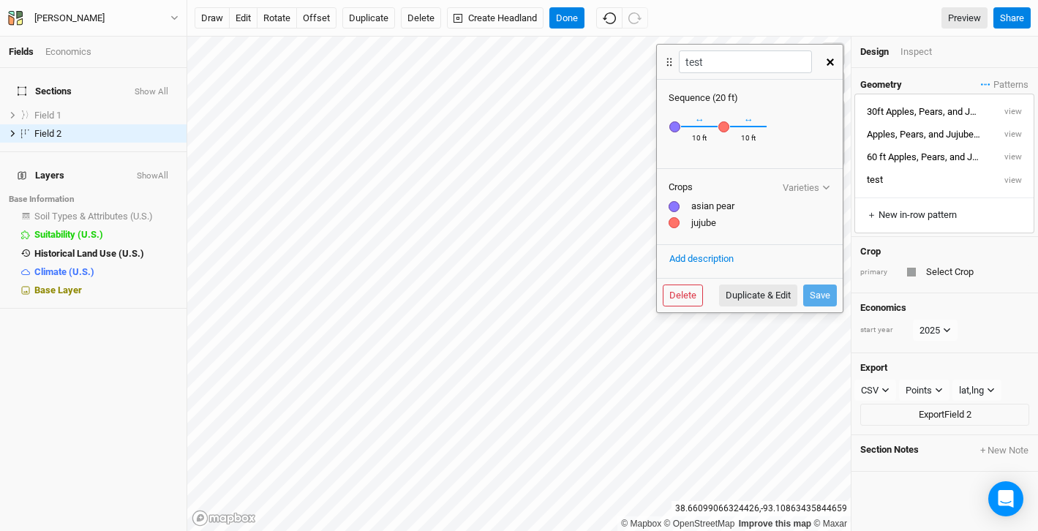
click at [697, 135] on div "10 ft" at bounding box center [699, 140] width 15 height 15
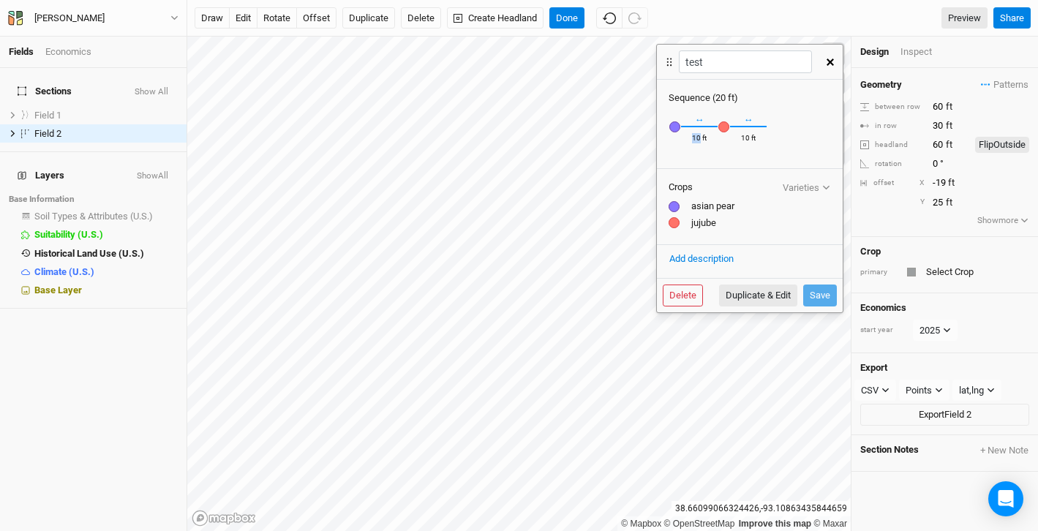
click at [697, 135] on div "10 ft" at bounding box center [699, 140] width 15 height 15
click at [695, 140] on div "10 ft" at bounding box center [699, 140] width 15 height 15
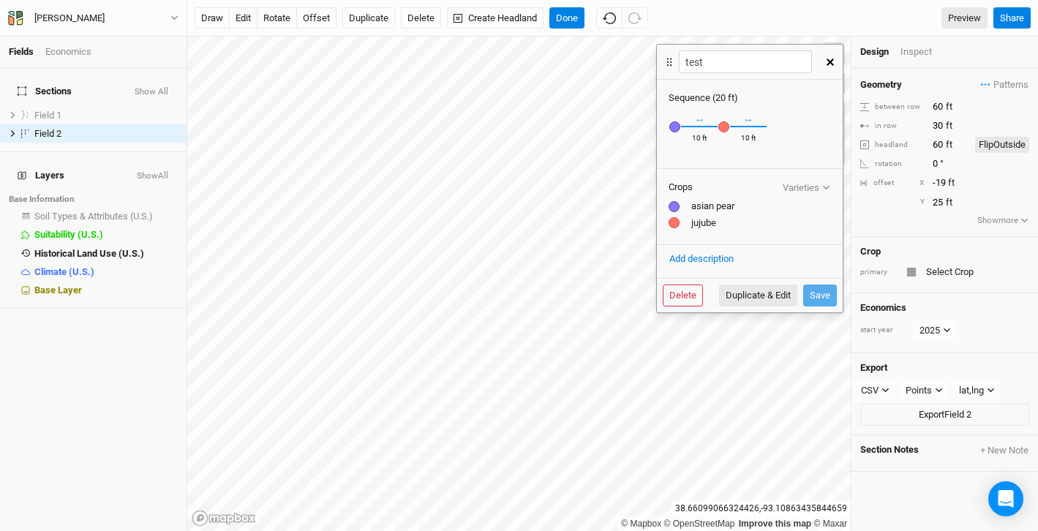
click at [697, 138] on div "10 ft" at bounding box center [699, 140] width 15 height 15
click at [682, 294] on button "Delete" at bounding box center [683, 296] width 40 height 22
click at [803, 291] on button "Delete" at bounding box center [795, 296] width 40 height 22
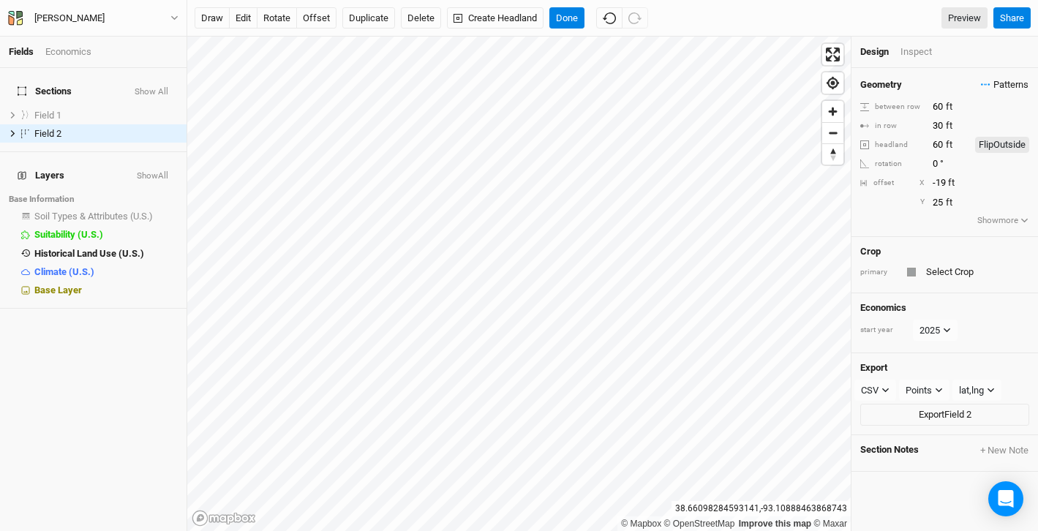
click at [991, 86] on span "Patterns" at bounding box center [1005, 85] width 48 height 15
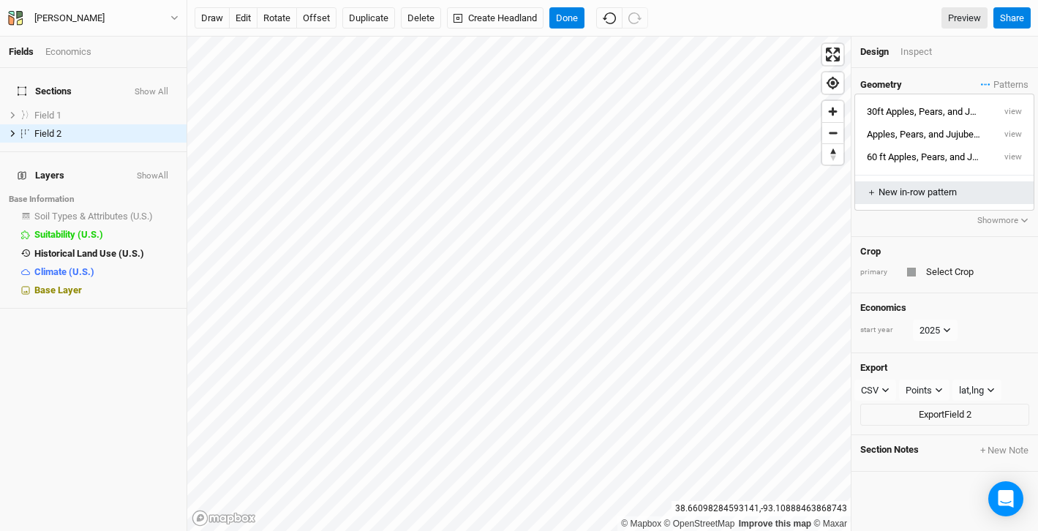
click at [903, 195] on div "＋ New in-row pattern" at bounding box center [944, 192] width 155 height 13
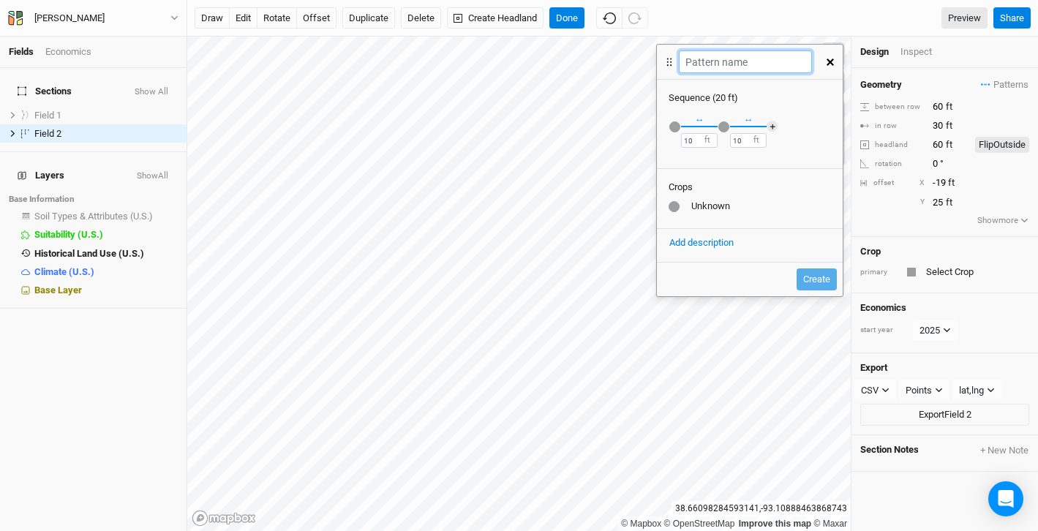
click at [722, 61] on input "text" at bounding box center [745, 61] width 132 height 23
type input "Test"
click at [697, 140] on input "10" at bounding box center [699, 140] width 37 height 15
drag, startPoint x: 697, startPoint y: 140, endPoint x: 666, endPoint y: 140, distance: 31.5
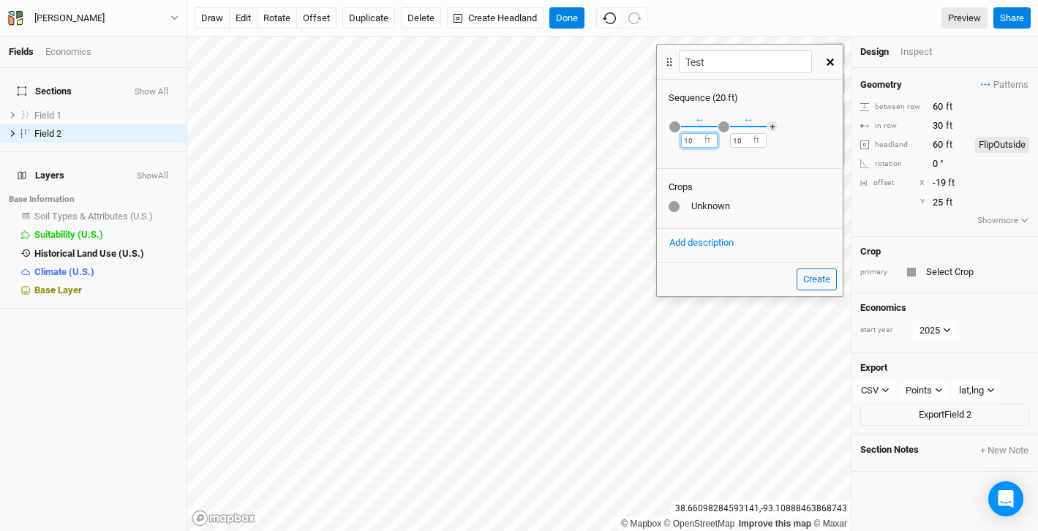
click at [666, 140] on div "Recently Used Apple (Dwarf) Public Apples, Cider, Low-input Public European Pea…" at bounding box center [750, 135] width 186 height 61
type input "60"
drag, startPoint x: 743, startPoint y: 138, endPoint x: 731, endPoint y: 138, distance: 11.7
click at [731, 138] on input "10" at bounding box center [748, 140] width 37 height 15
type input "60"
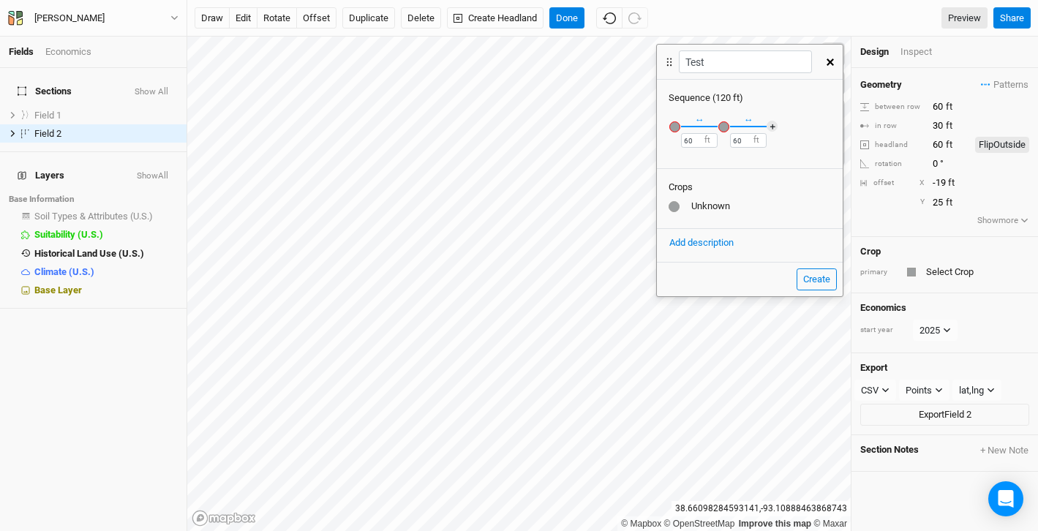
click at [675, 126] on div "button" at bounding box center [675, 126] width 11 height 11
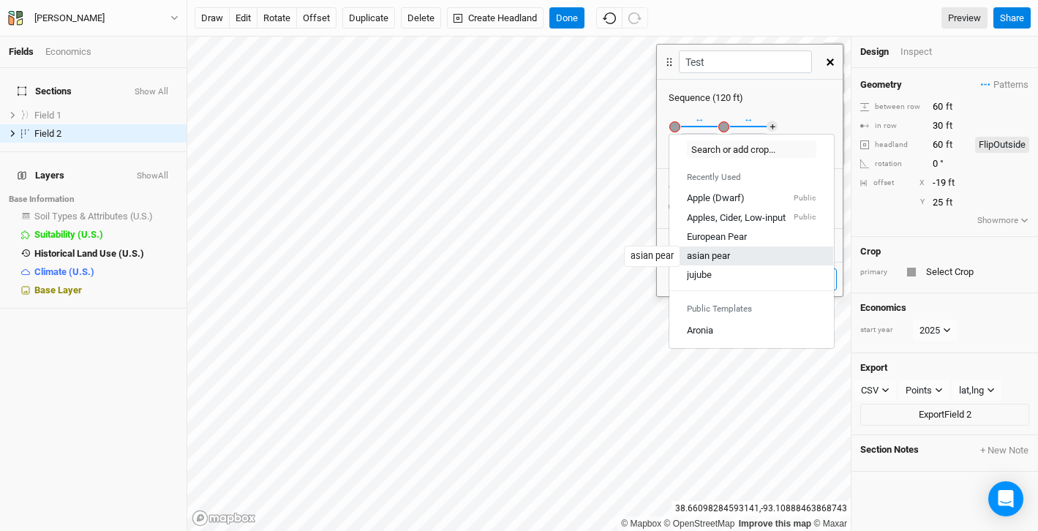
click at [703, 261] on div "asian pear" at bounding box center [708, 256] width 43 height 13
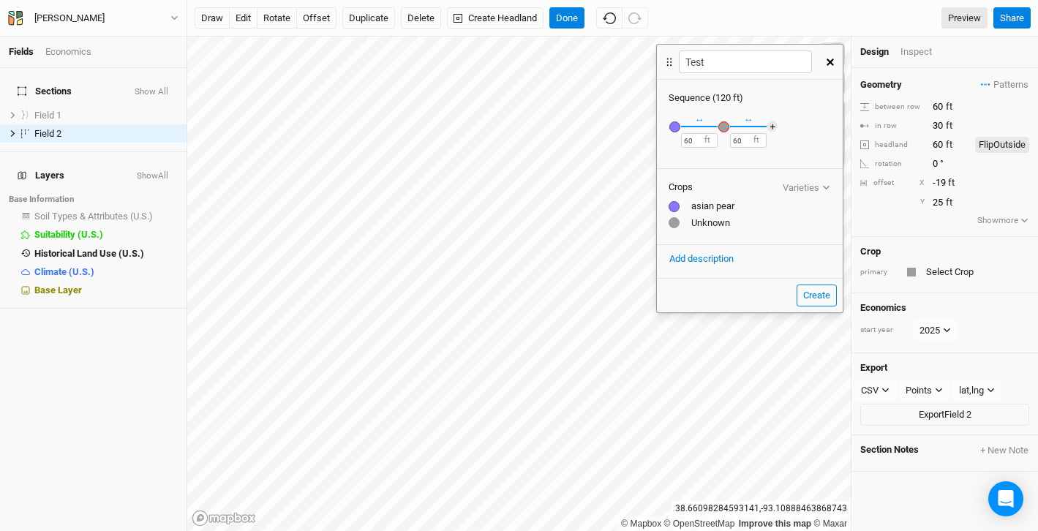
click at [723, 123] on div "button" at bounding box center [724, 126] width 11 height 11
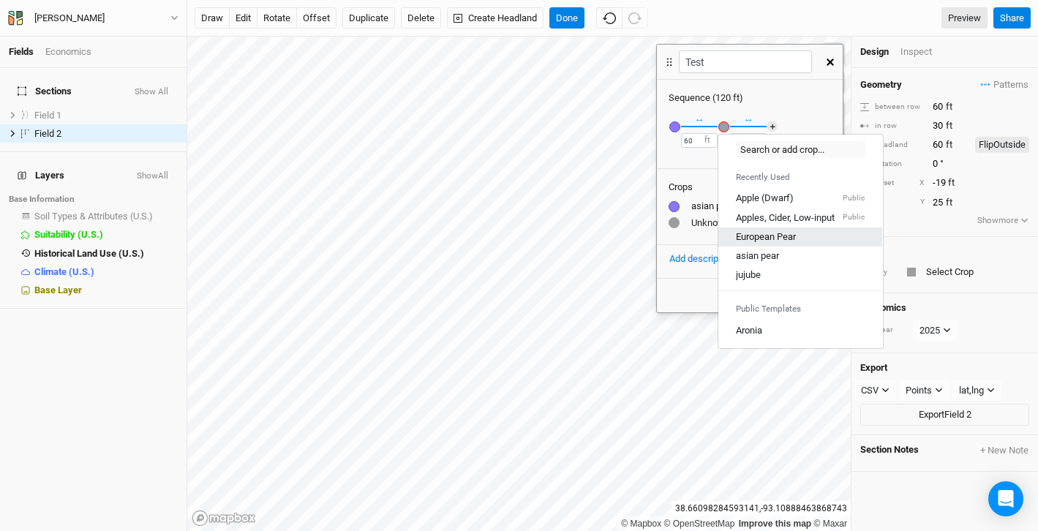
click at [753, 244] on link "European Pear" at bounding box center [801, 237] width 164 height 19
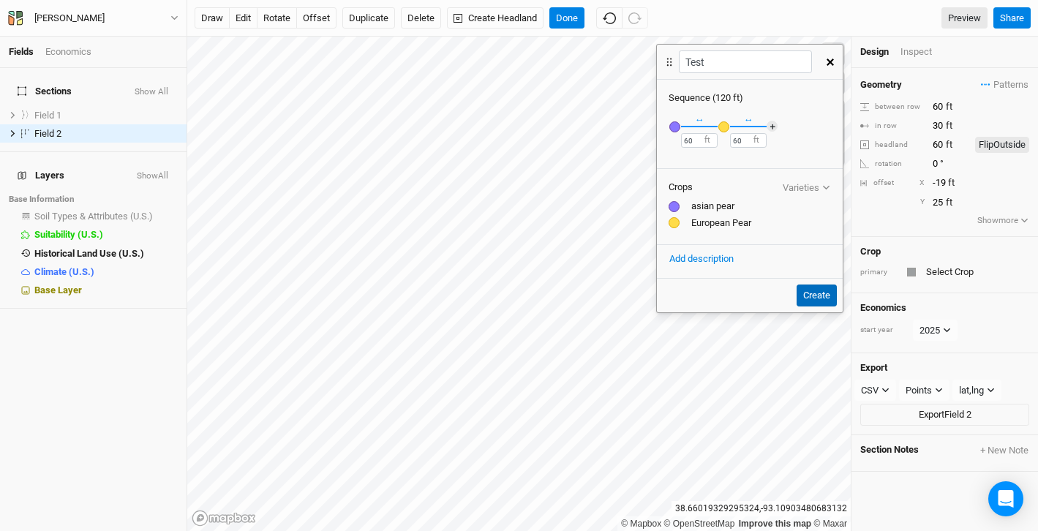
click at [814, 296] on button "Create" at bounding box center [817, 296] width 40 height 22
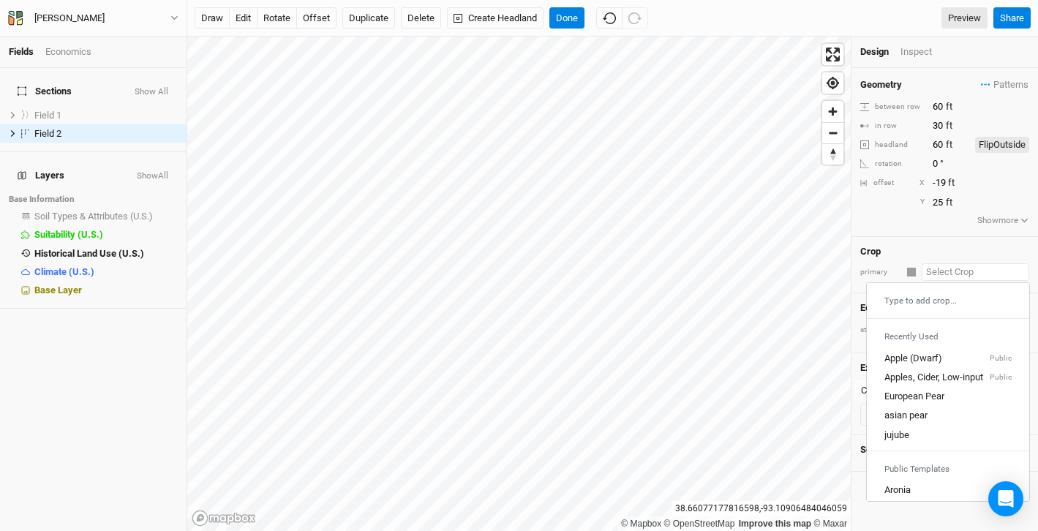
click at [948, 275] on input "text" at bounding box center [976, 272] width 108 height 18
click at [1000, 83] on span "Patterns" at bounding box center [1005, 85] width 48 height 15
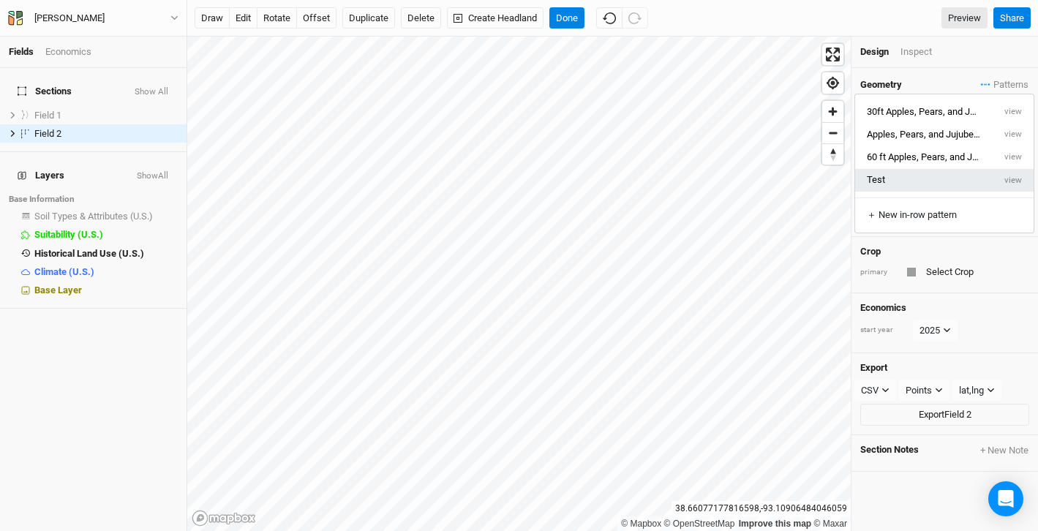
click at [875, 182] on button "Test" at bounding box center [925, 180] width 138 height 23
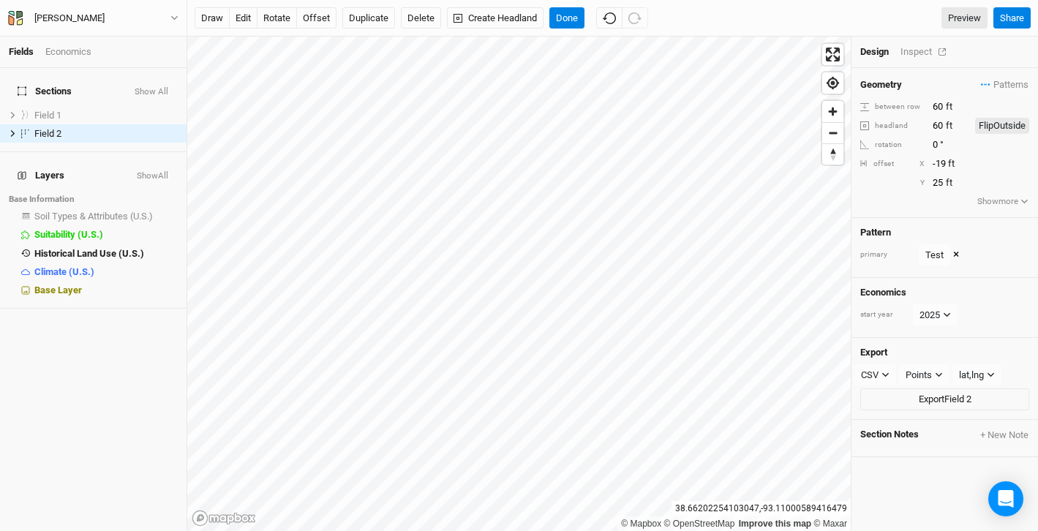
click at [921, 52] on div "Inspect" at bounding box center [927, 51] width 52 height 13
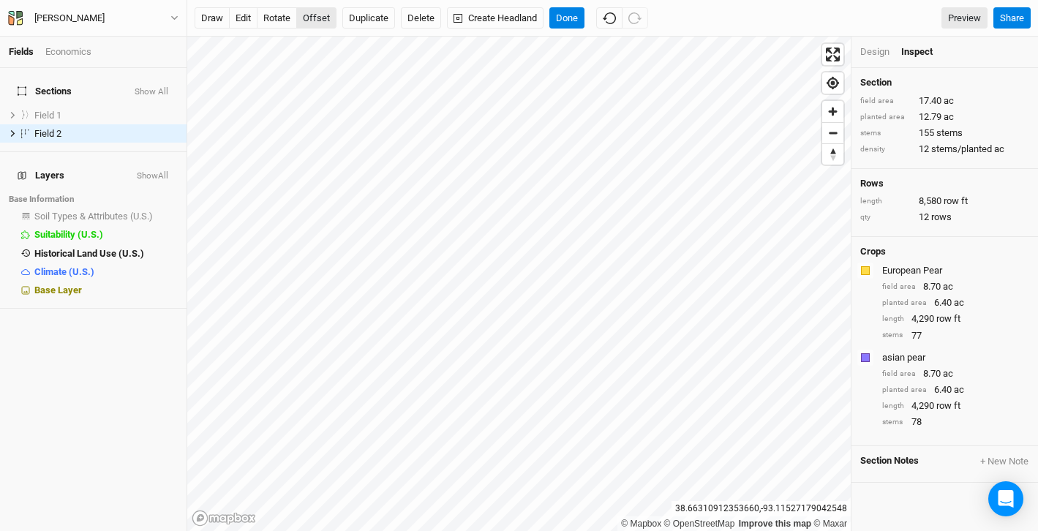
click at [323, 21] on button "offset" at bounding box center [316, 18] width 40 height 22
click at [561, 15] on button "Done" at bounding box center [567, 18] width 35 height 22
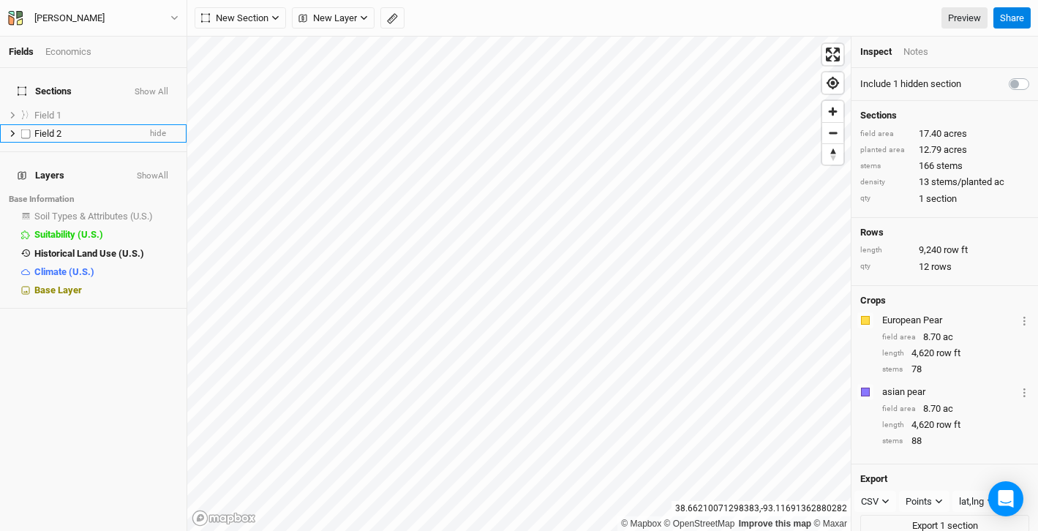
click at [44, 128] on span "Field 2" at bounding box center [47, 133] width 27 height 11
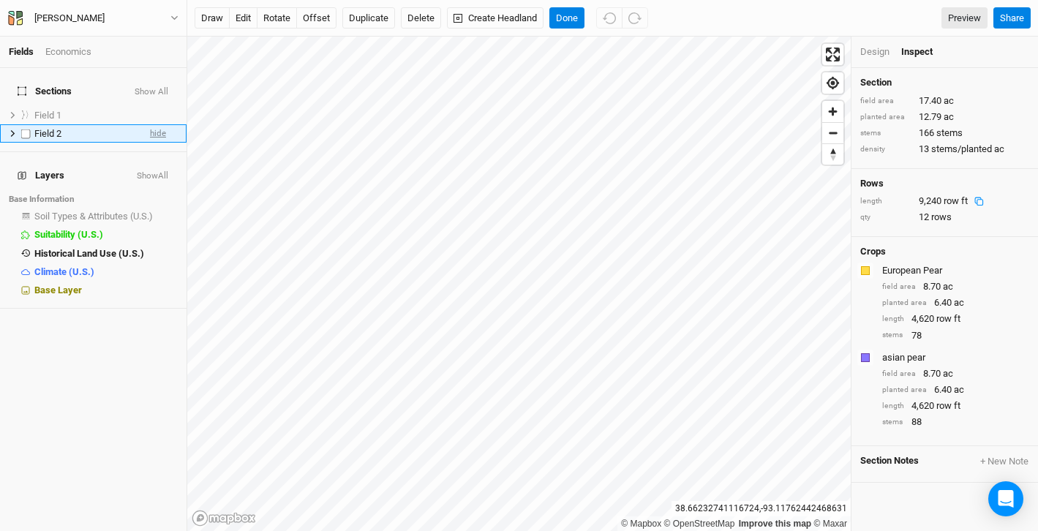
click at [161, 124] on span "hide" at bounding box center [158, 133] width 16 height 18
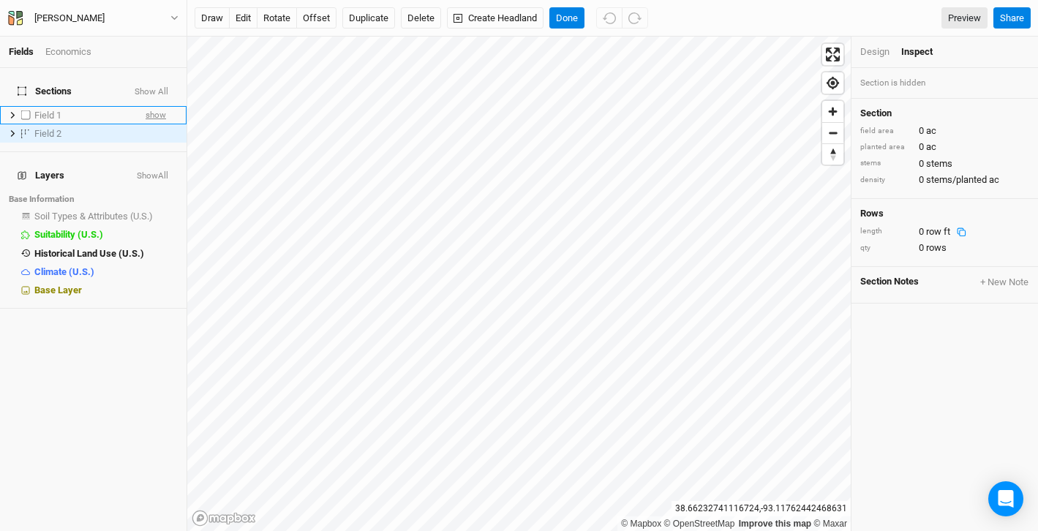
click at [157, 106] on span "show" at bounding box center [156, 115] width 20 height 18
click at [67, 110] on div "Field 1" at bounding box center [86, 116] width 104 height 12
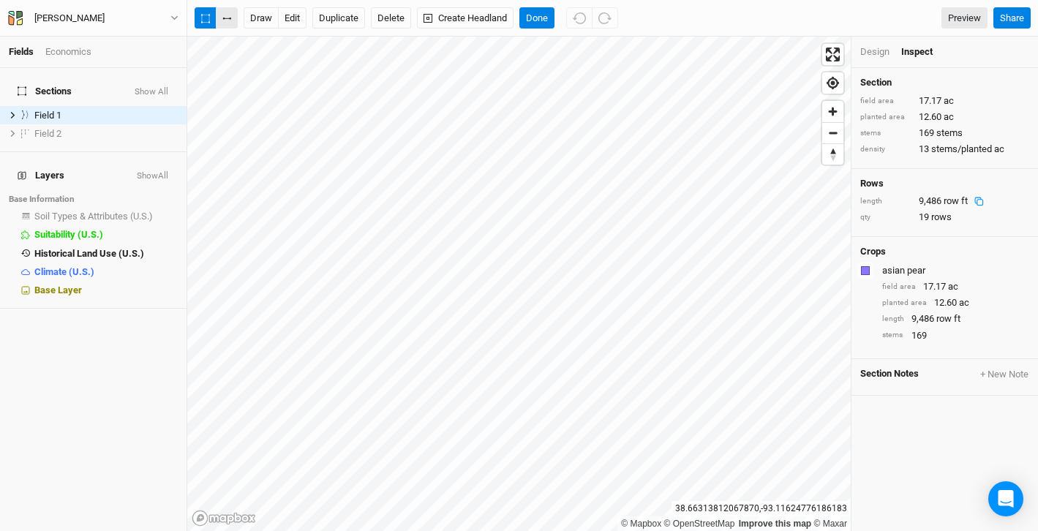
click at [229, 19] on icon "button" at bounding box center [226, 19] width 9 height 2
click at [226, 15] on button "button" at bounding box center [227, 18] width 22 height 22
click at [225, 18] on icon "button" at bounding box center [227, 18] width 5 height 1
click at [160, 127] on span "show" at bounding box center [156, 133] width 20 height 18
click at [22, 124] on label at bounding box center [26, 133] width 18 height 18
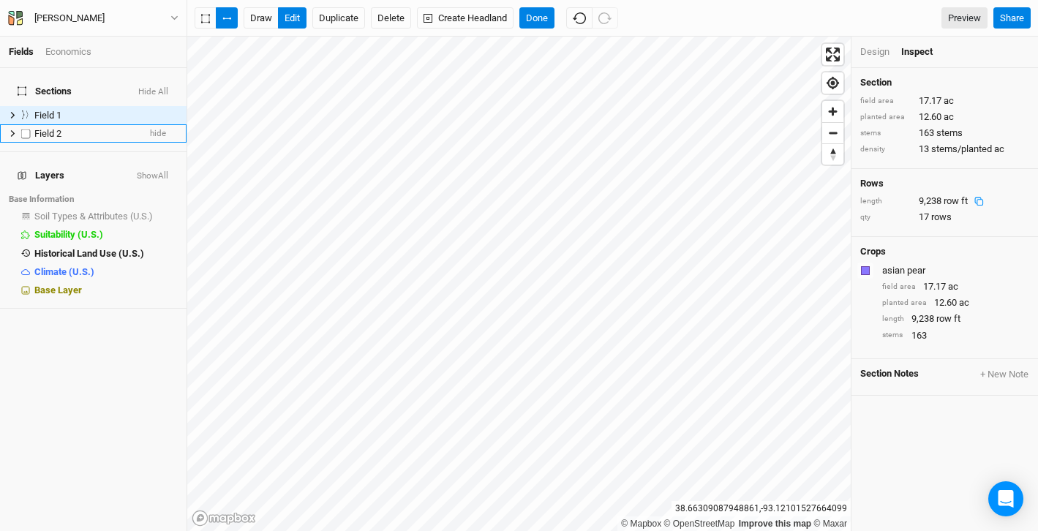
click at [22, 129] on input "checkbox" at bounding box center [26, 134] width 10 height 10
checkbox input "true"
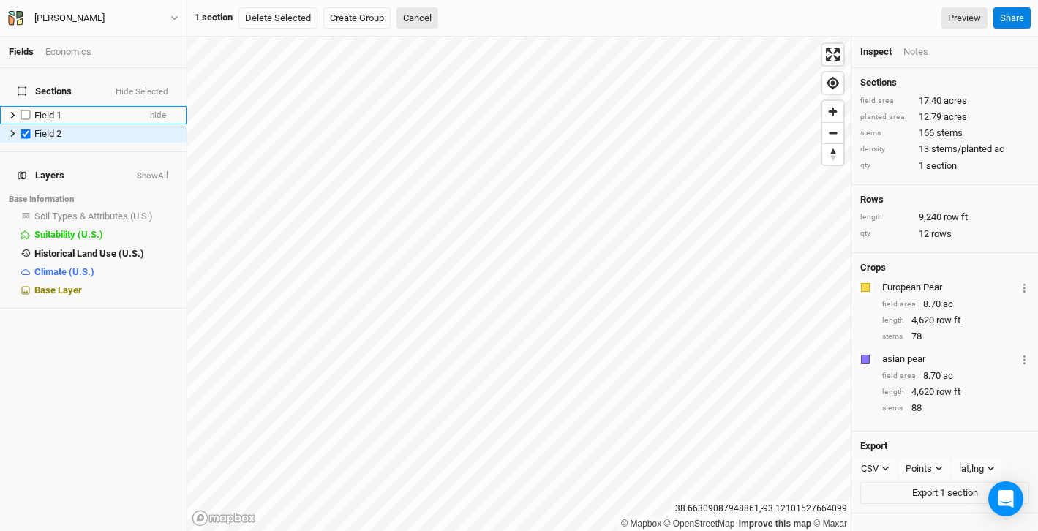
click at [26, 106] on label at bounding box center [26, 115] width 18 height 18
click at [26, 111] on input "checkbox" at bounding box center [26, 116] width 10 height 10
checkbox input "true"
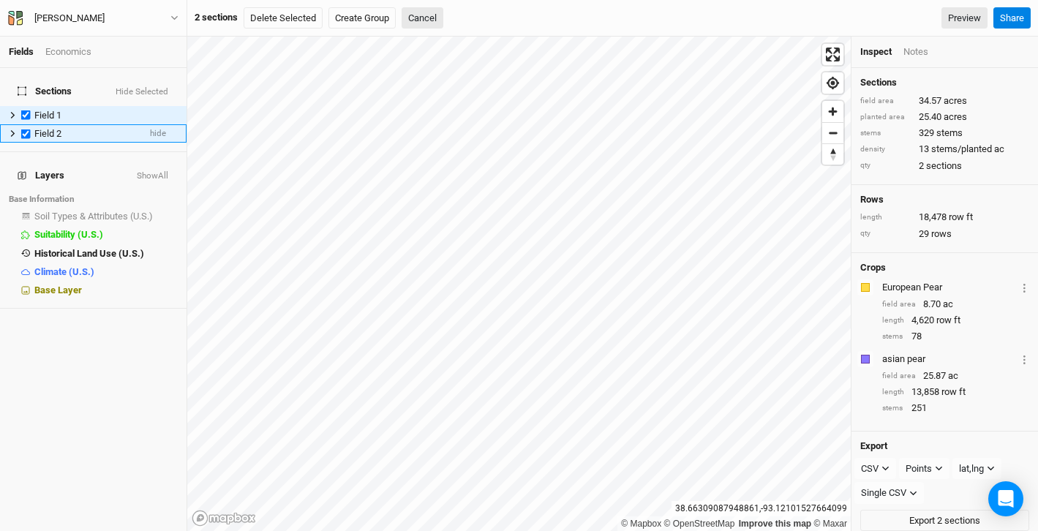
click at [26, 125] on label at bounding box center [26, 133] width 18 height 18
click at [26, 129] on input "checkbox" at bounding box center [26, 134] width 10 height 10
checkbox input "false"
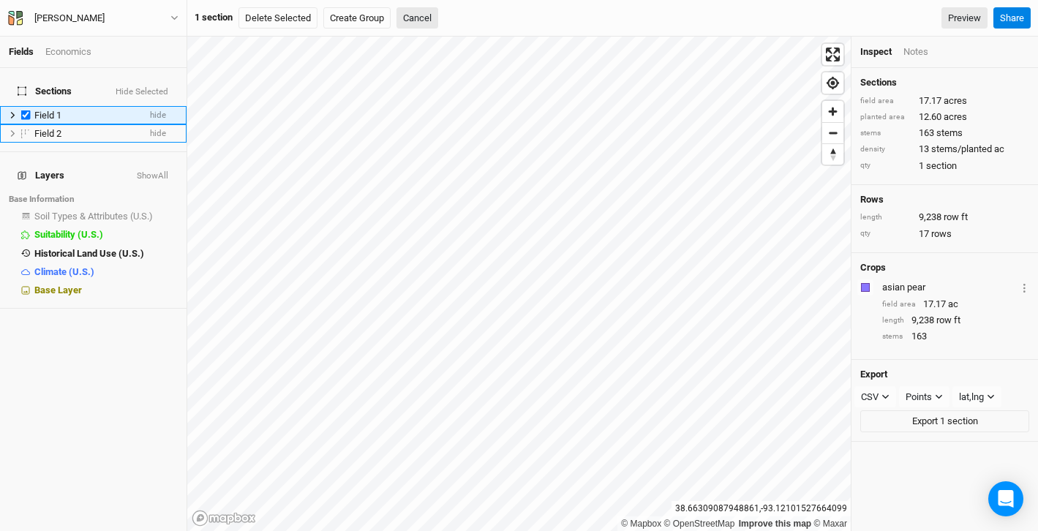
click at [25, 106] on label at bounding box center [26, 115] width 18 height 18
click at [25, 111] on input "checkbox" at bounding box center [26, 116] width 10 height 10
checkbox input "false"
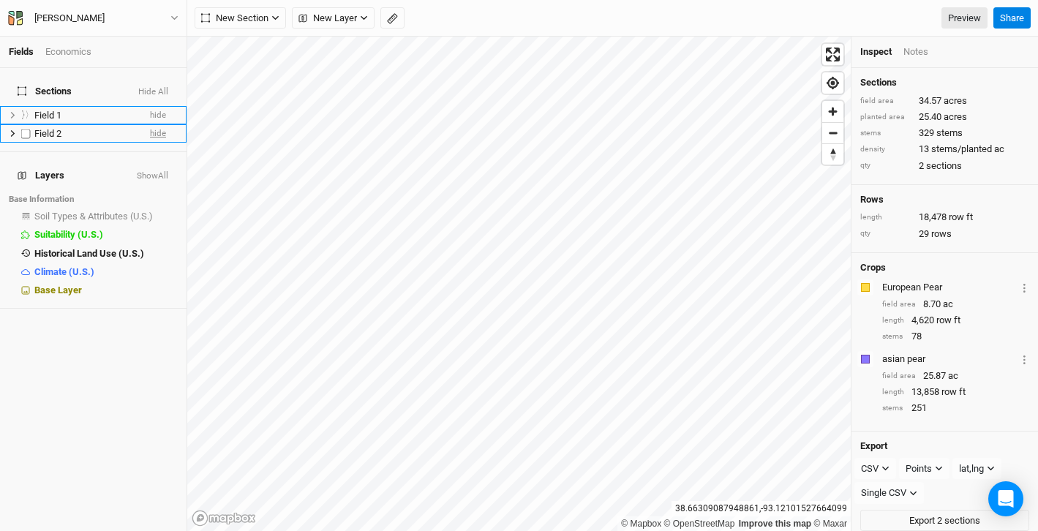
click at [153, 124] on span "hide" at bounding box center [158, 133] width 16 height 18
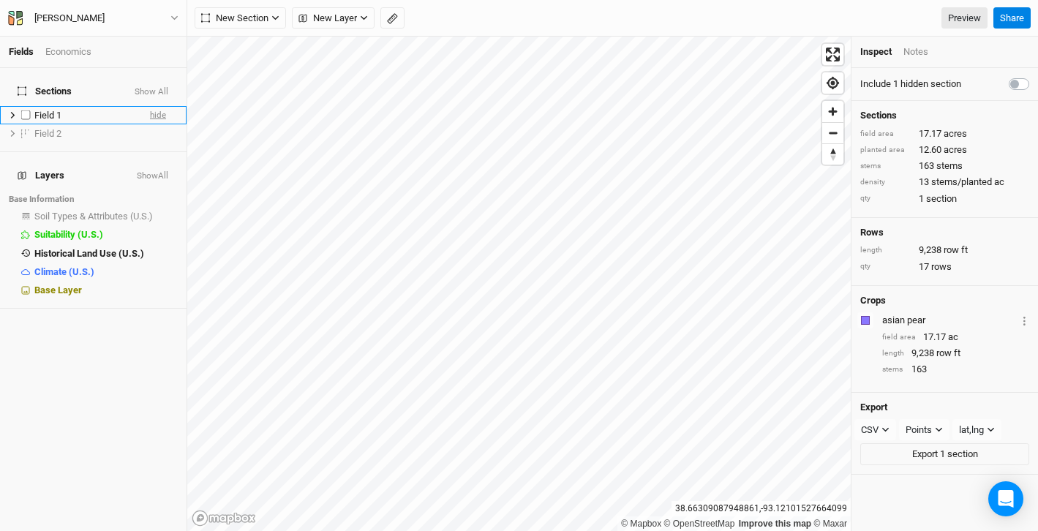
click at [160, 106] on span "hide" at bounding box center [158, 115] width 16 height 18
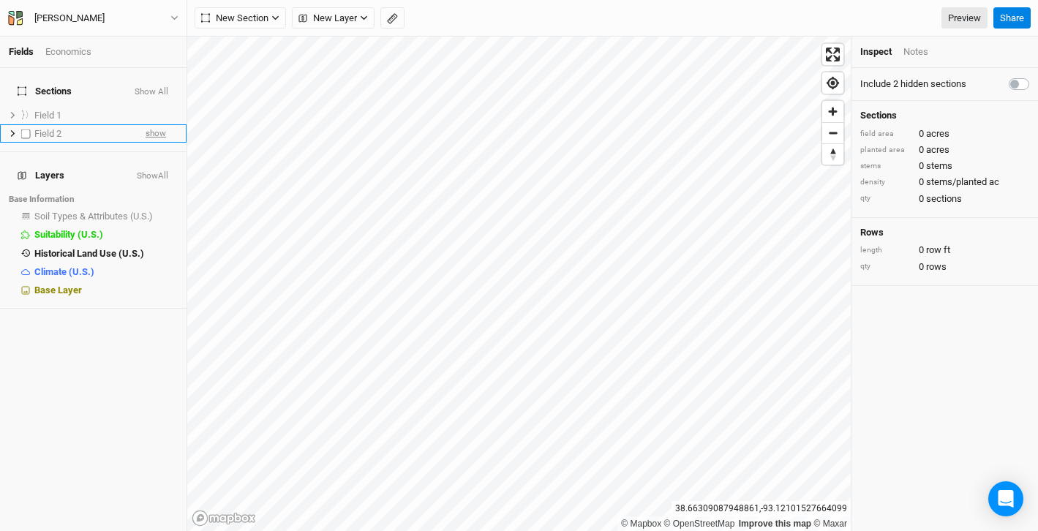
click at [160, 124] on span "show" at bounding box center [156, 133] width 20 height 18
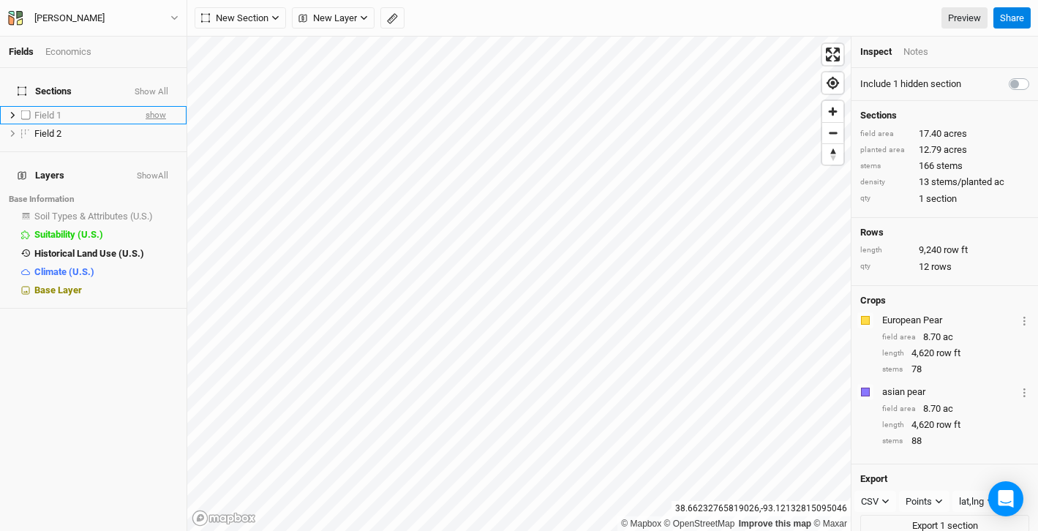
click at [158, 106] on span "show" at bounding box center [156, 115] width 20 height 18
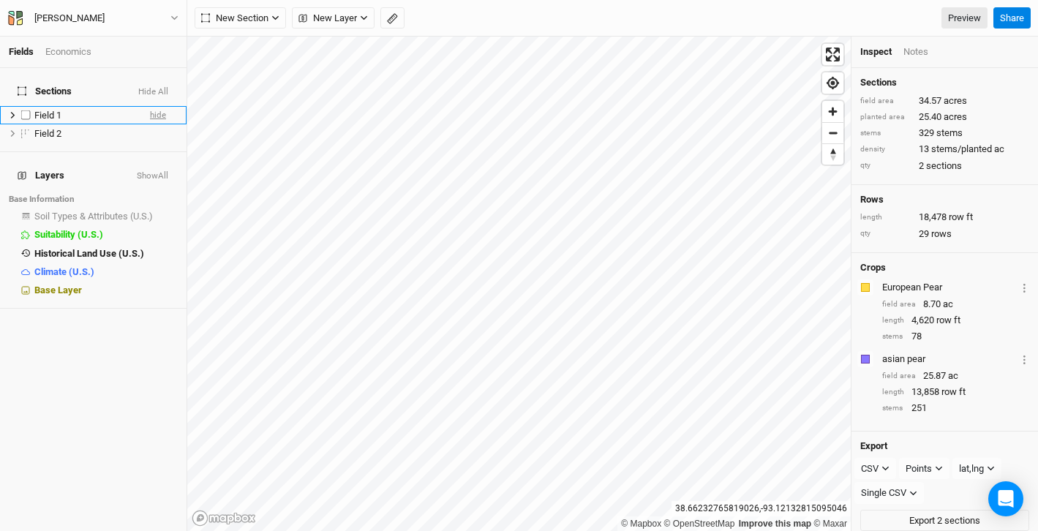
click at [158, 106] on span "hide" at bounding box center [158, 115] width 16 height 18
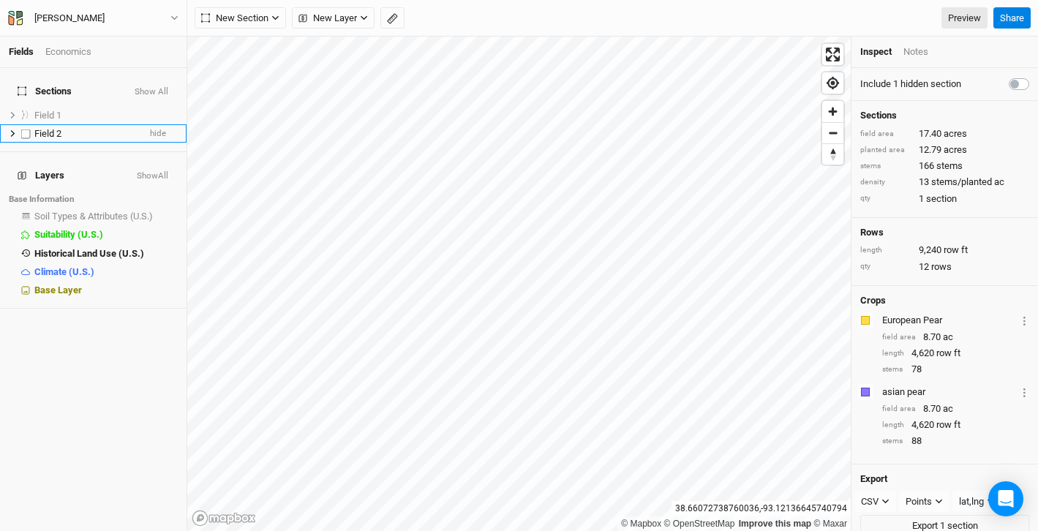
click at [42, 128] on span "Field 2" at bounding box center [47, 133] width 27 height 11
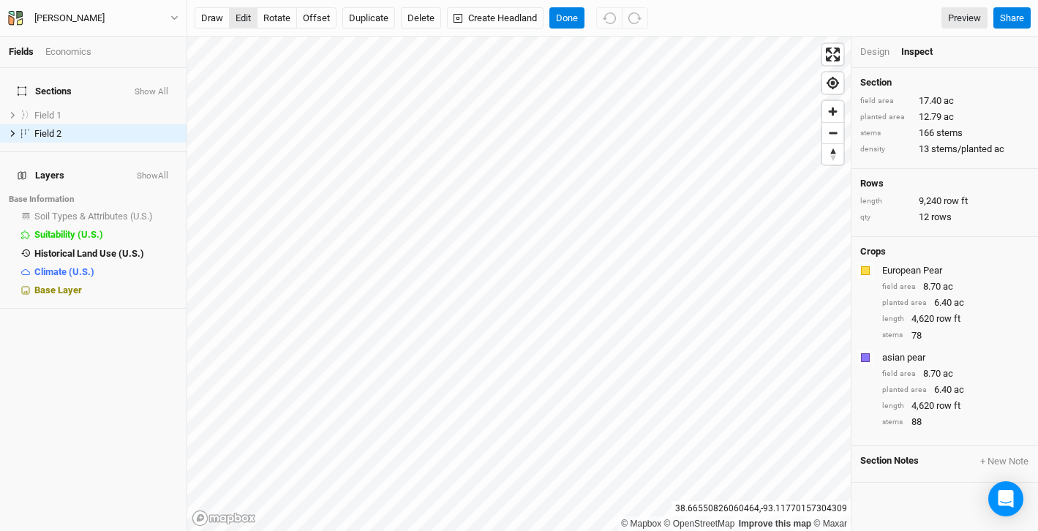
click at [242, 18] on button "edit" at bounding box center [243, 18] width 29 height 22
click at [565, 12] on button "Done" at bounding box center [567, 18] width 35 height 22
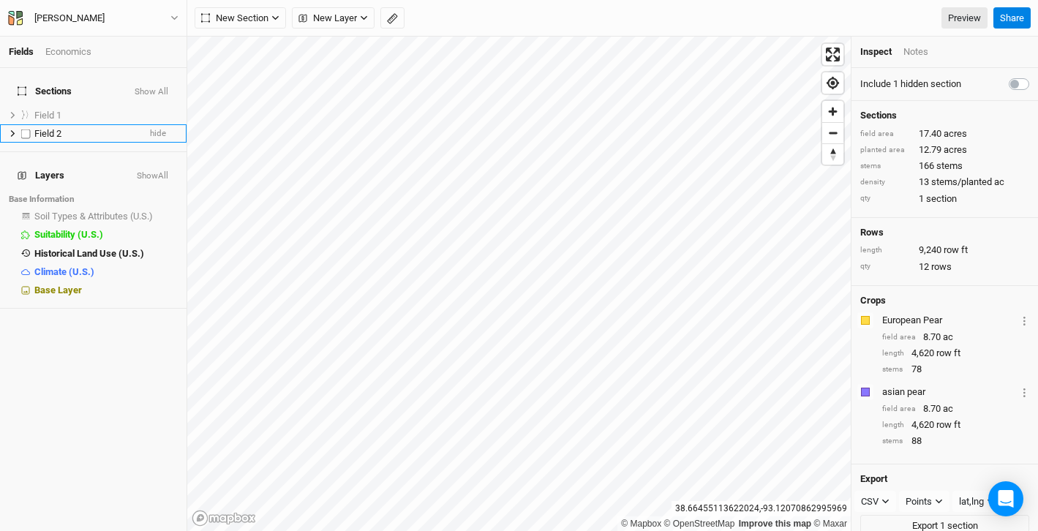
click at [83, 130] on li "Field 2 hide" at bounding box center [93, 133] width 187 height 18
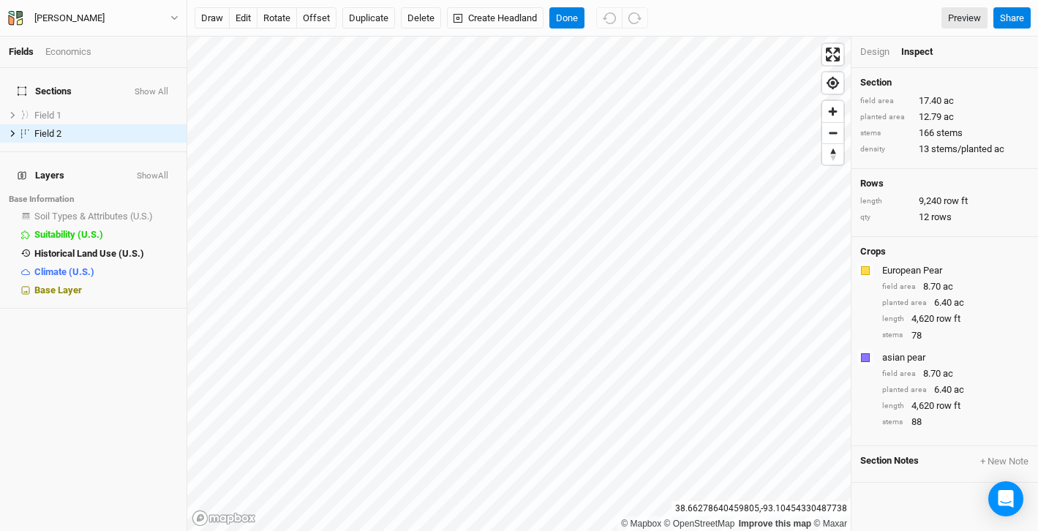
click at [870, 55] on div "Design" at bounding box center [875, 51] width 29 height 13
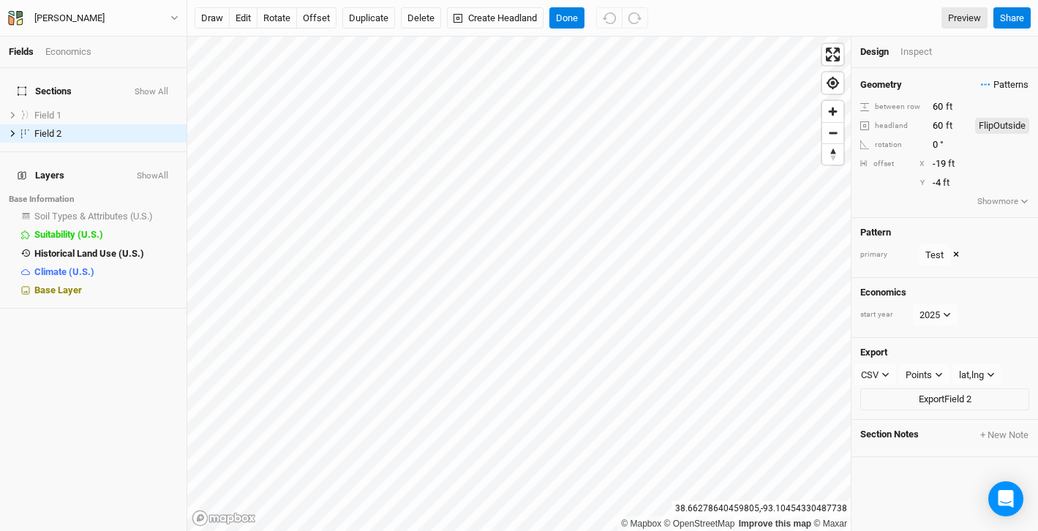
click at [1000, 88] on span "Patterns" at bounding box center [1005, 85] width 48 height 15
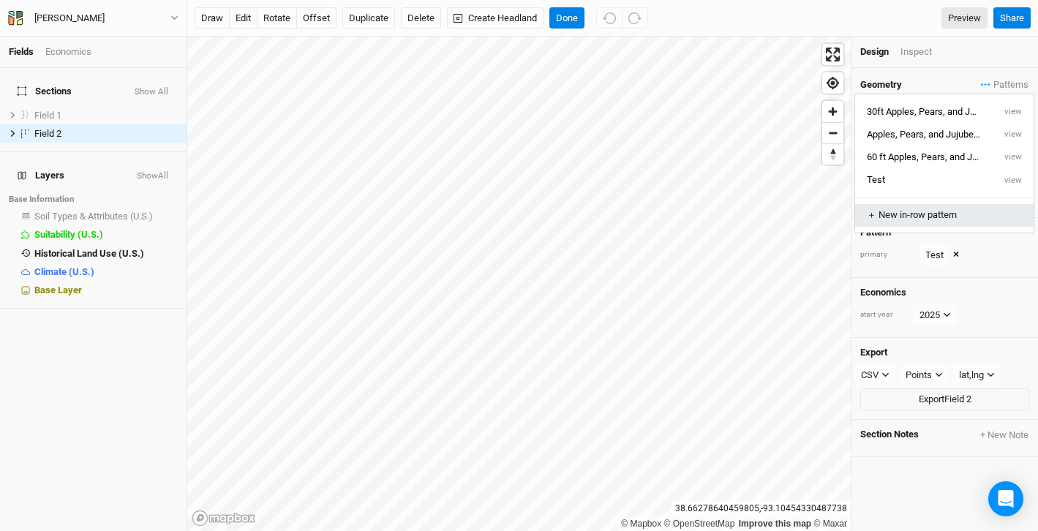
click at [927, 212] on div "＋ New in-row pattern" at bounding box center [944, 215] width 155 height 13
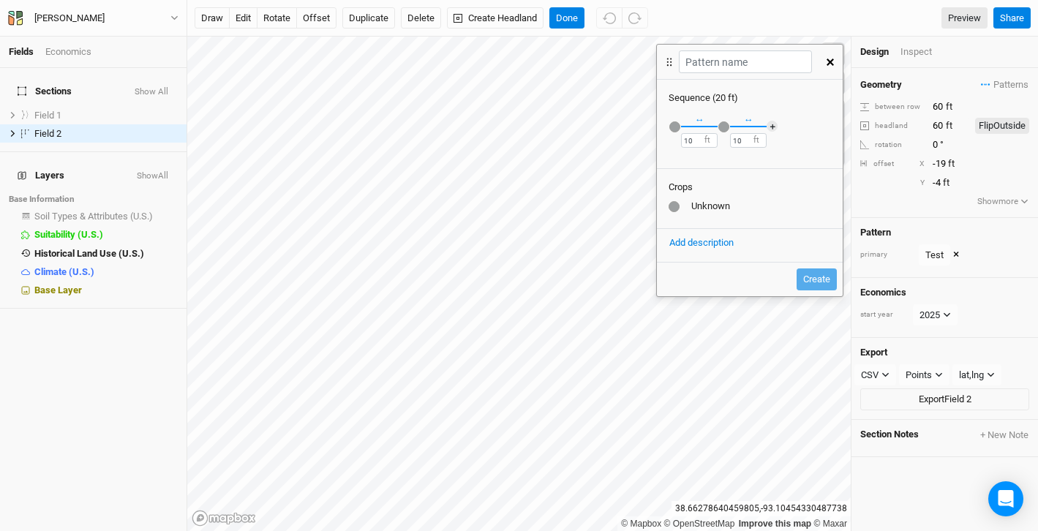
click at [677, 129] on div "button" at bounding box center [675, 126] width 11 height 11
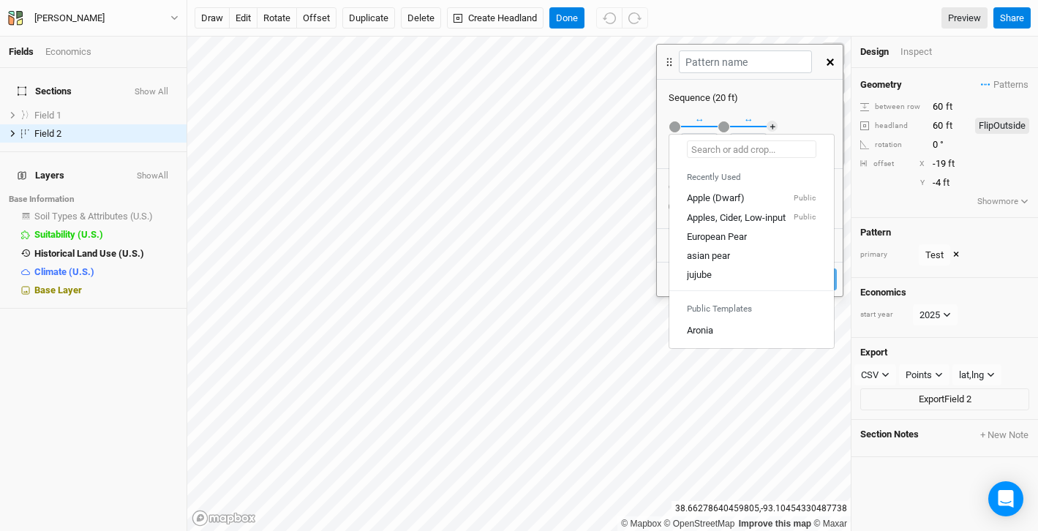
click at [722, 150] on input "text" at bounding box center [752, 150] width 130 height 18
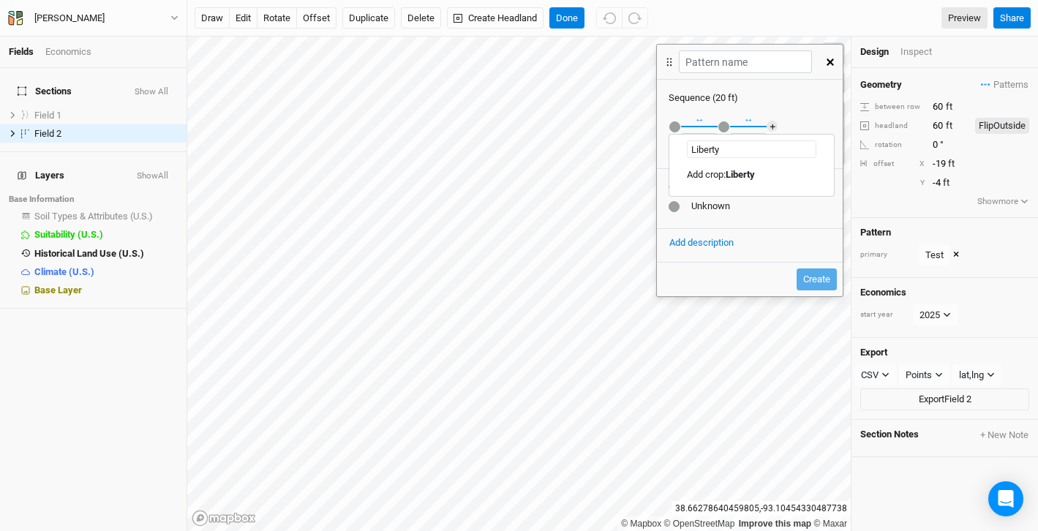
click at [692, 148] on input "Liberty" at bounding box center [752, 150] width 130 height 18
type input "Apple - Liberty"
click at [721, 177] on Liberty "Add crop: Apple - Liberty" at bounding box center [737, 174] width 100 height 13
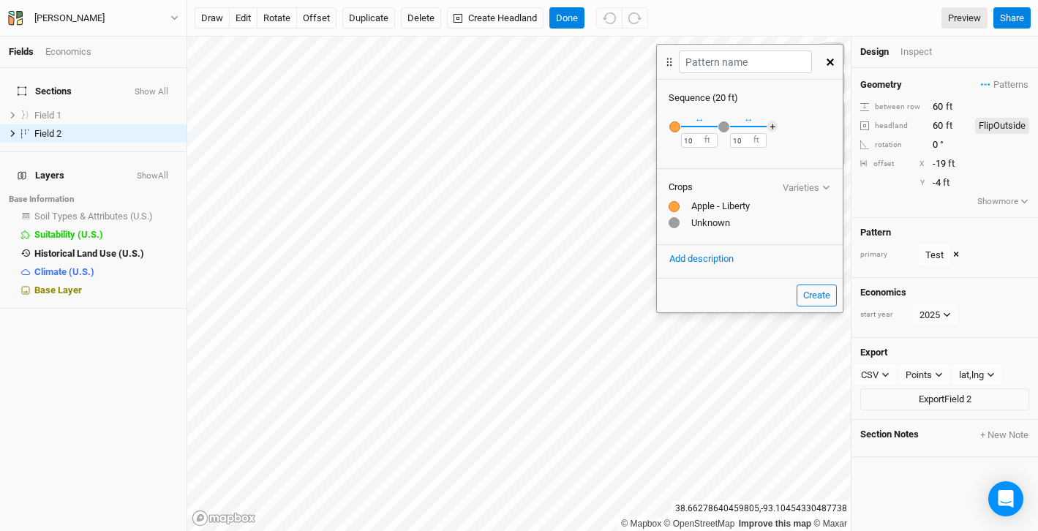
click at [722, 127] on div "button" at bounding box center [724, 126] width 11 height 11
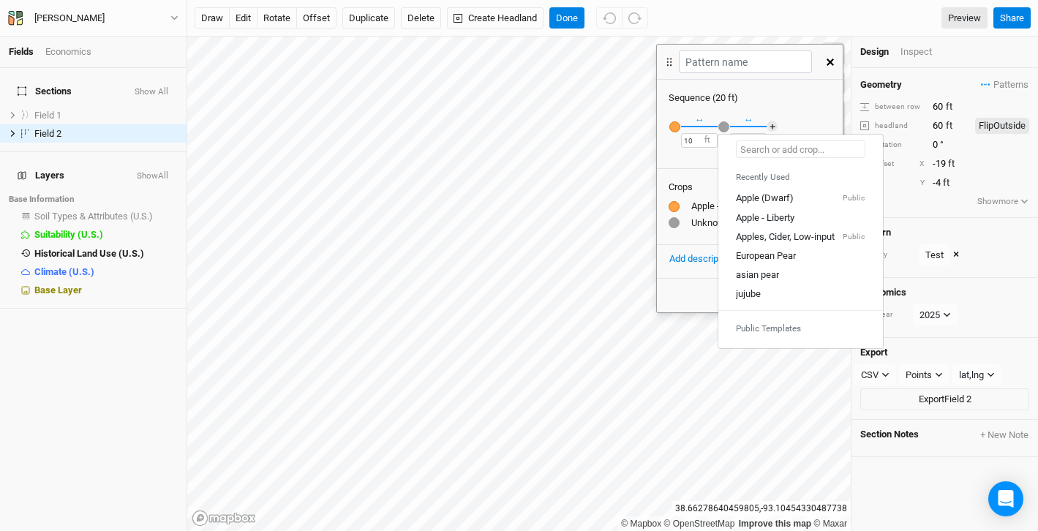
click at [771, 146] on input "text" at bounding box center [801, 150] width 130 height 18
type input "A"
type input "Apple (Dwarf)"
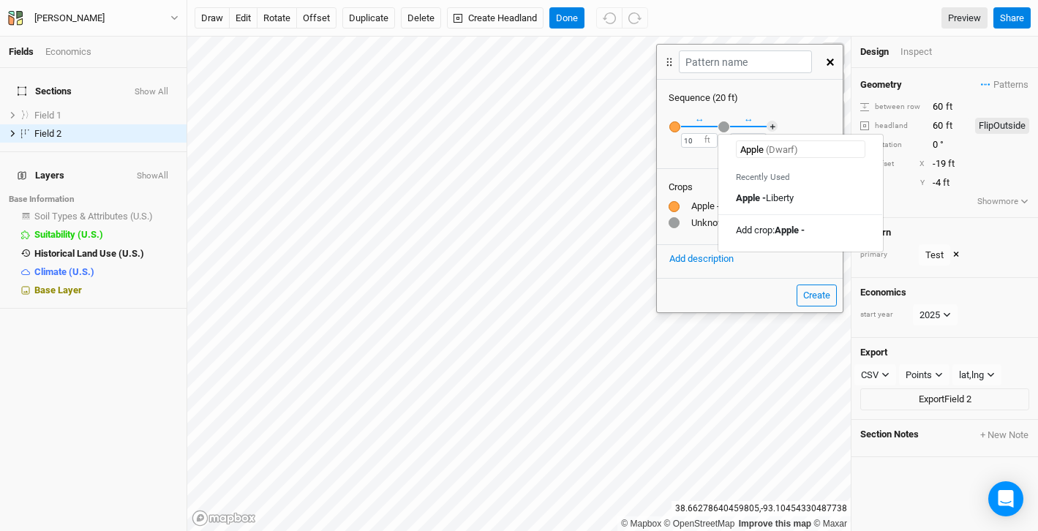
type input "Apple -"
type input "Apple - Liberty"
type input "Apple - A"
type input "Apple - [US_STATE] Black"
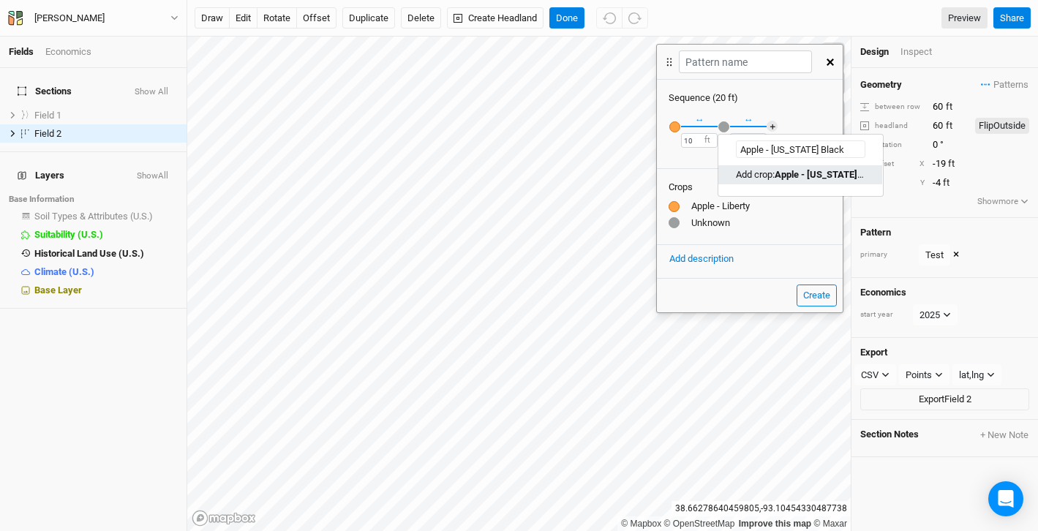
click at [797, 171] on mark "Apple - [US_STATE] Black" at bounding box center [829, 174] width 108 height 11
click at [775, 122] on button "＋" at bounding box center [772, 126] width 11 height 11
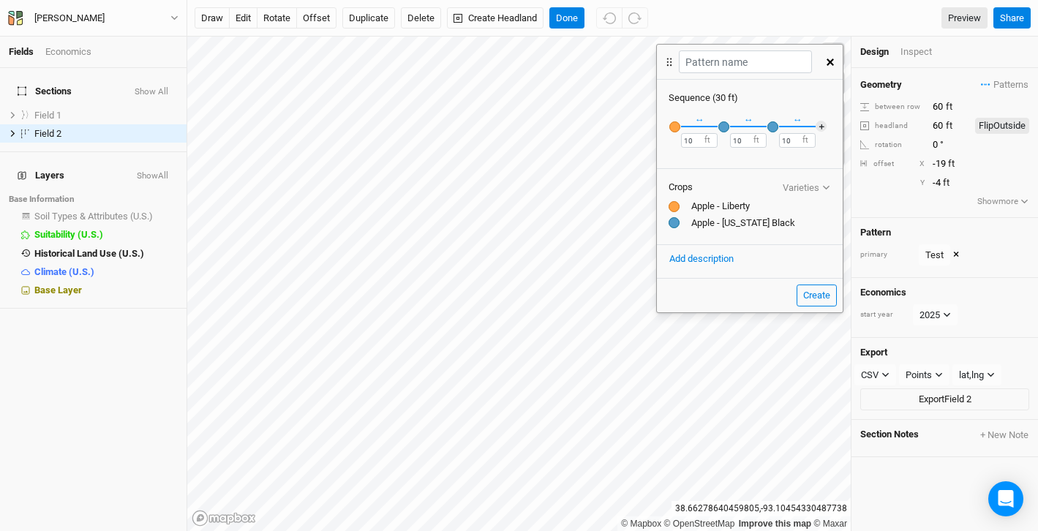
click at [773, 126] on div "button" at bounding box center [773, 126] width 11 height 11
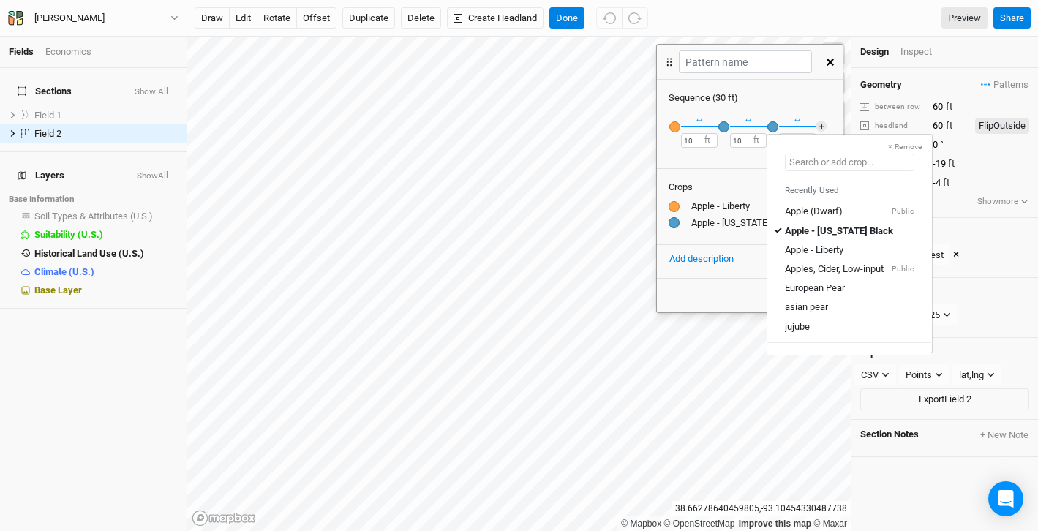
click at [813, 162] on input "text" at bounding box center [850, 163] width 130 height 18
type input "Apple - [US_STATE] Black"
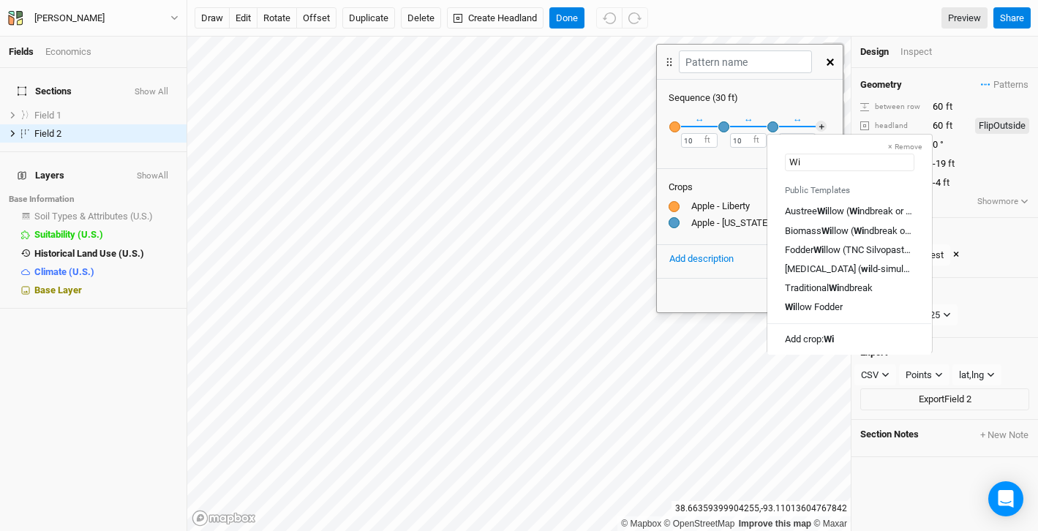
type input "W"
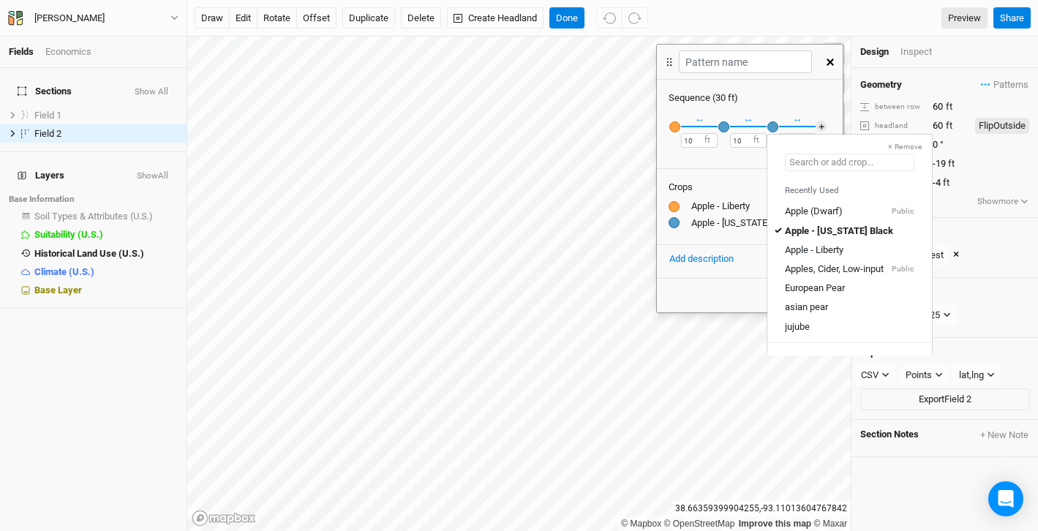
type input "A"
type input "Apple (Dwarf)"
type input "Apple -"
type input "Apple - [US_STATE] Black"
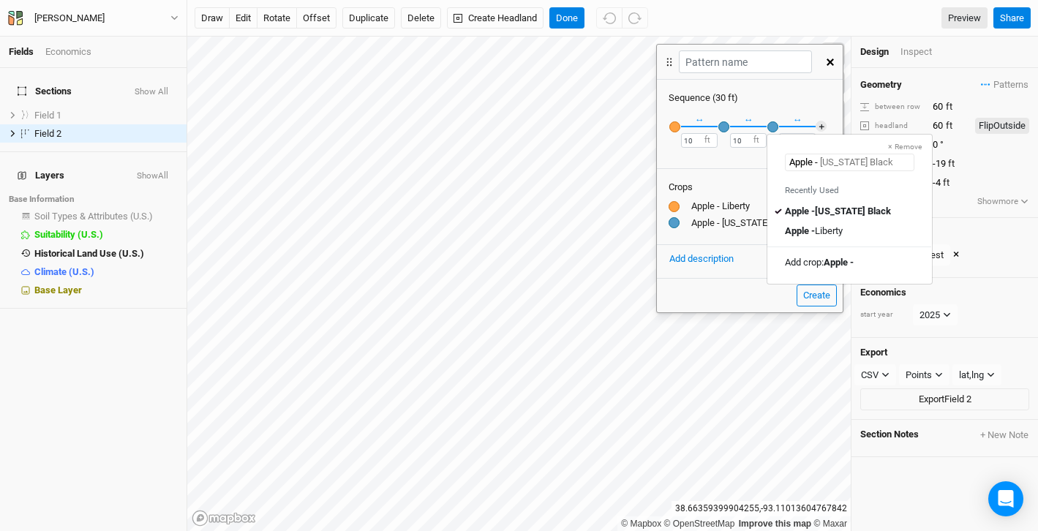
type input "Apple - W"
type input "Apple - [PERSON_NAME] Pride"
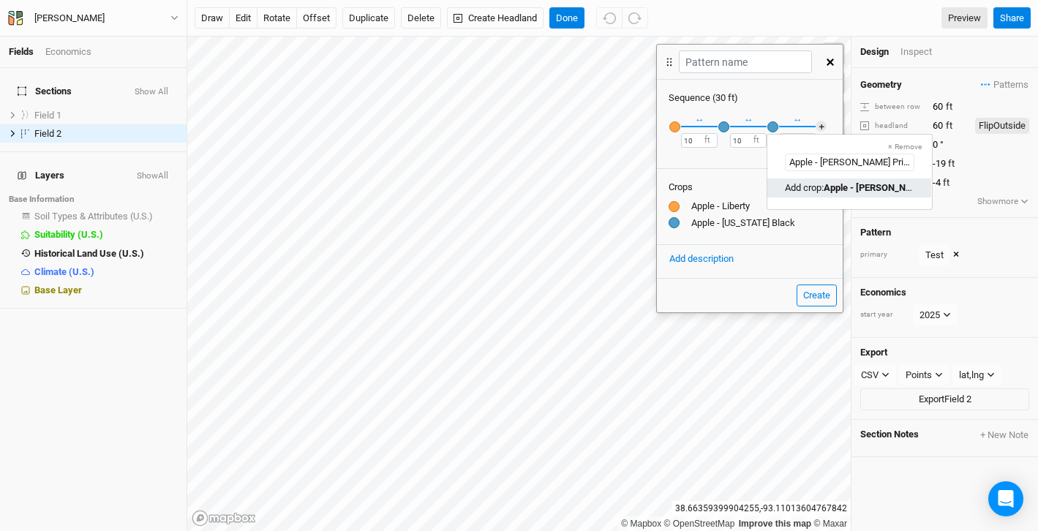
click at [831, 192] on mark "Apple - [PERSON_NAME] Pride" at bounding box center [888, 187] width 129 height 11
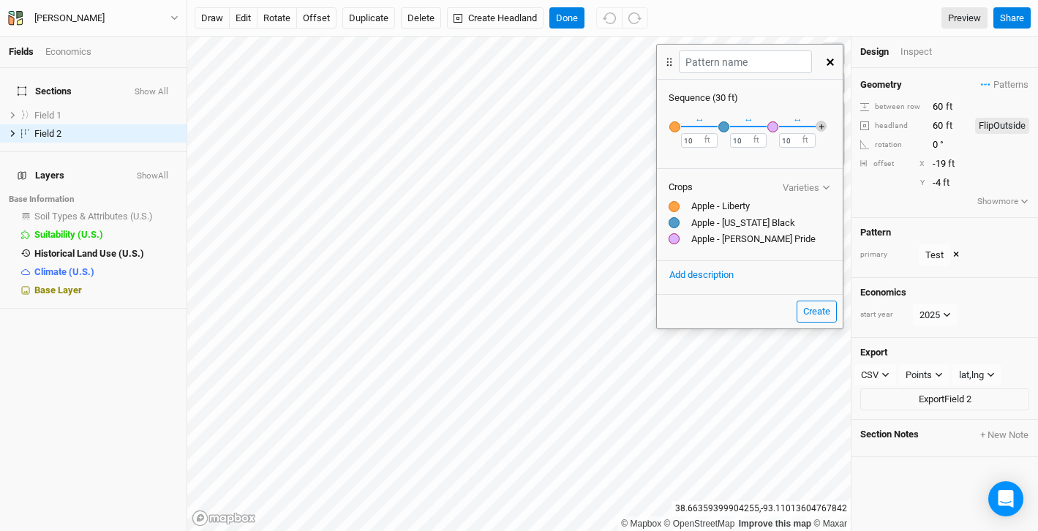
click at [820, 126] on button "＋" at bounding box center [821, 126] width 11 height 11
click at [823, 126] on div "button" at bounding box center [822, 126] width 11 height 11
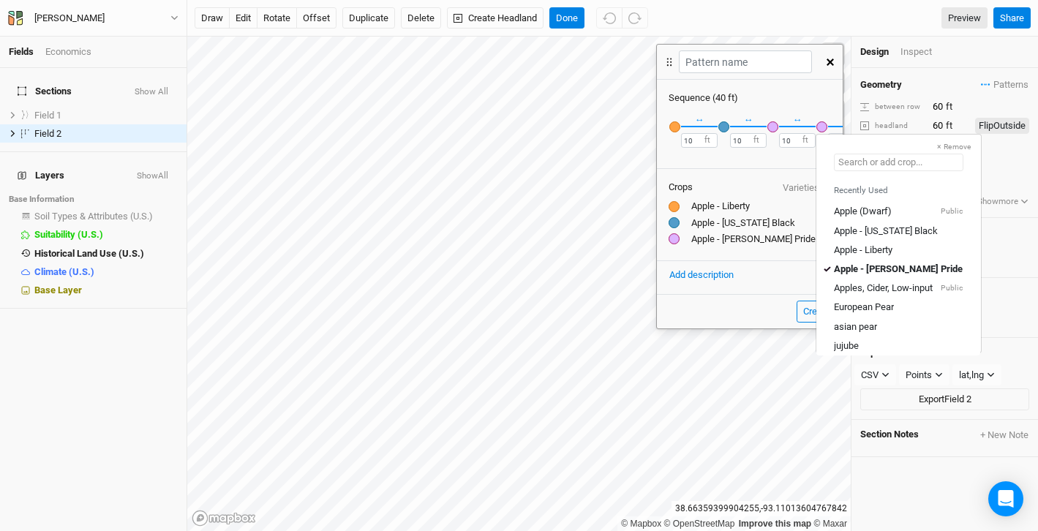
click at [852, 162] on input "text" at bounding box center [899, 163] width 130 height 18
type input "A"
type input "Apple (Dwarf)"
type input "Apple -"
type input "Apple - [US_STATE] Black"
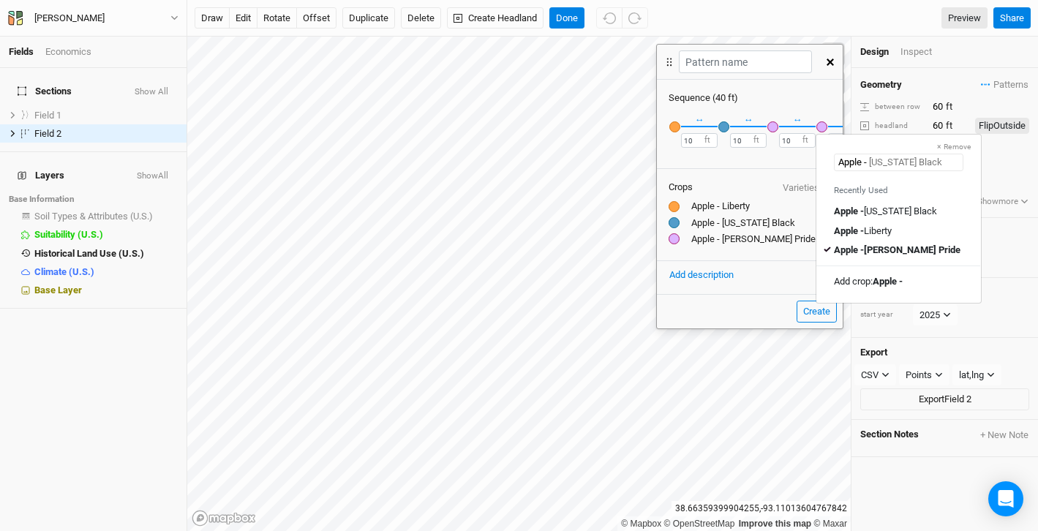
type input "Apple - [PERSON_NAME] Pride"
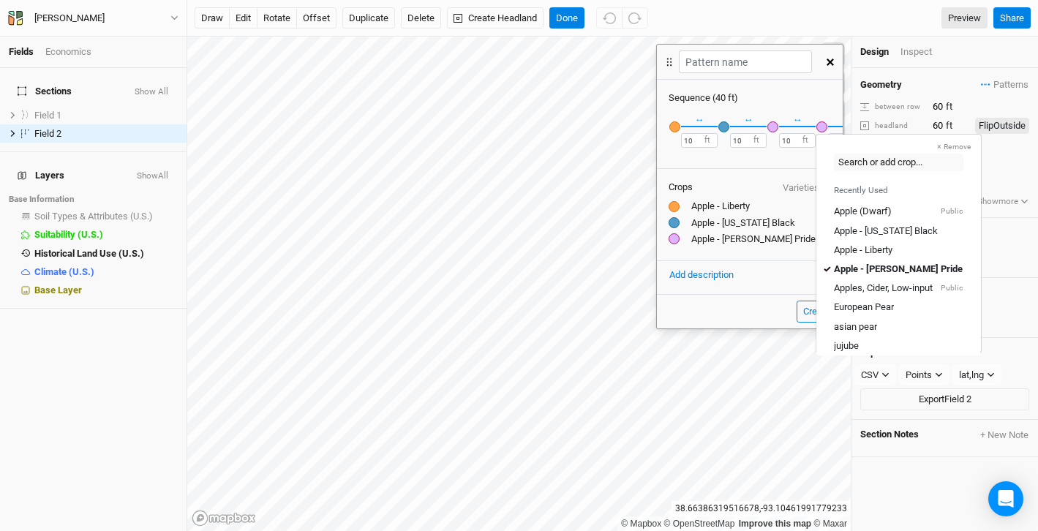
type input "Apple - [PERSON_NAME] Pride"
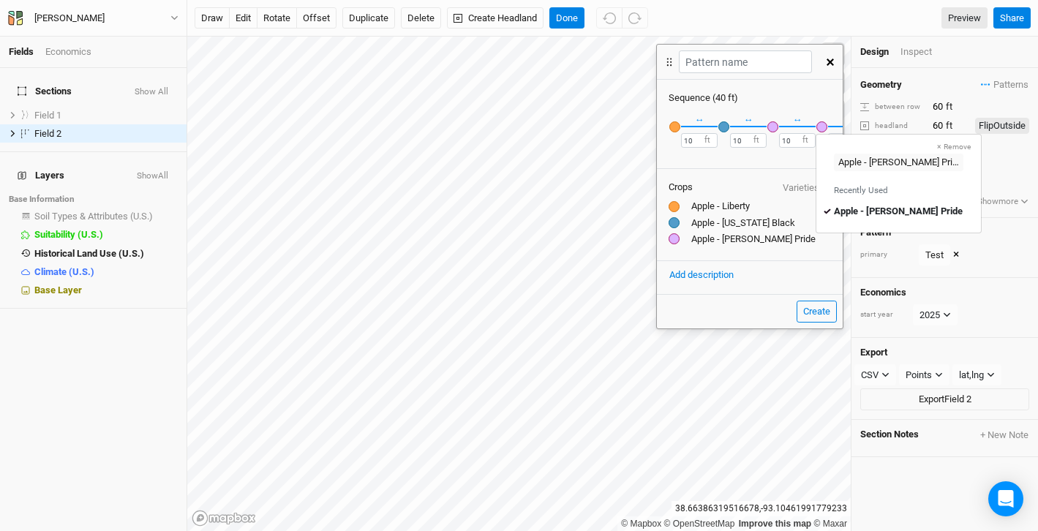
click at [822, 128] on div "button" at bounding box center [822, 126] width 11 height 11
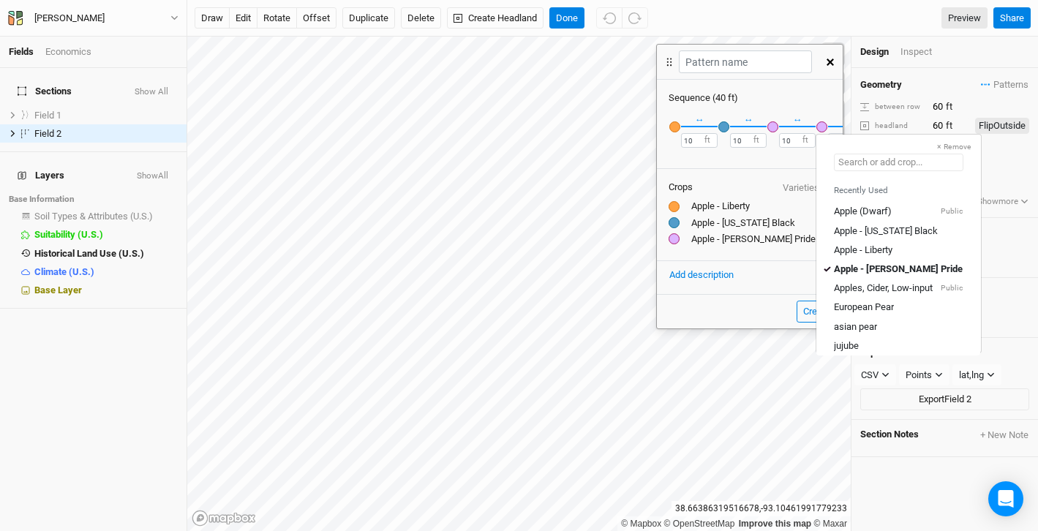
click at [865, 167] on input "text" at bounding box center [899, 163] width 130 height 18
type input "A"
type input "Apple (Dwarf)"
type input "Apple -"
type input "Apple - [US_STATE] Black"
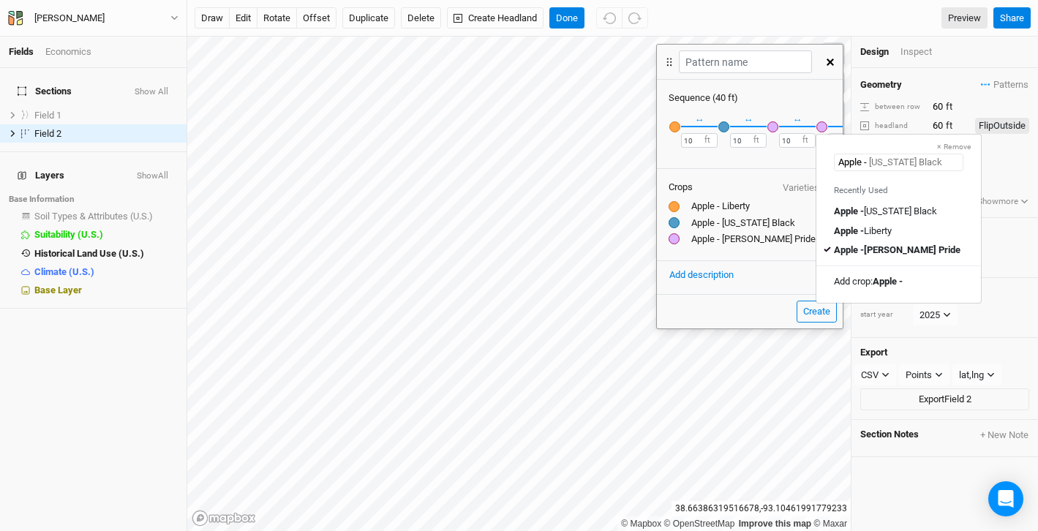
type input "Apple - F"
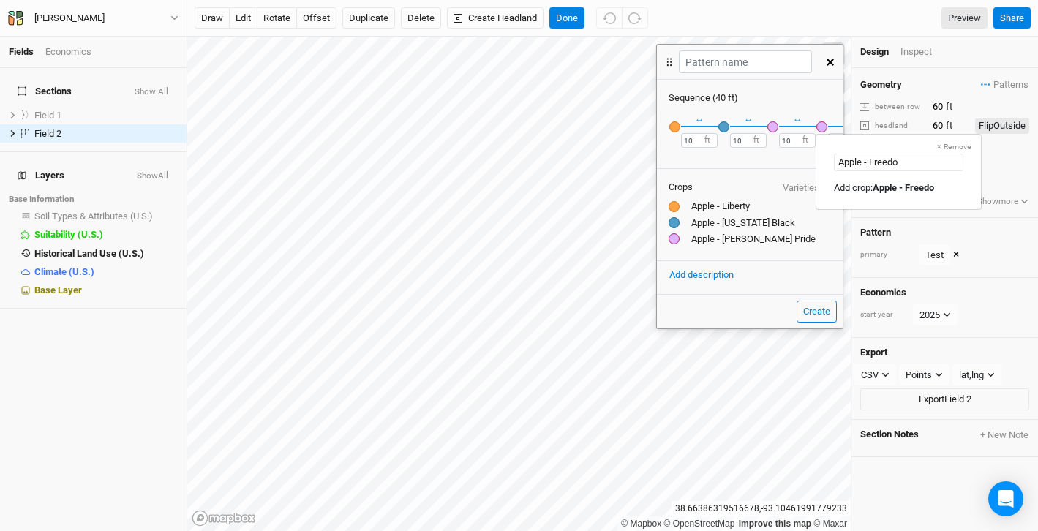
type input "Apple - Freedom"
click at [884, 191] on mark "Apple - Freedom" at bounding box center [908, 187] width 70 height 11
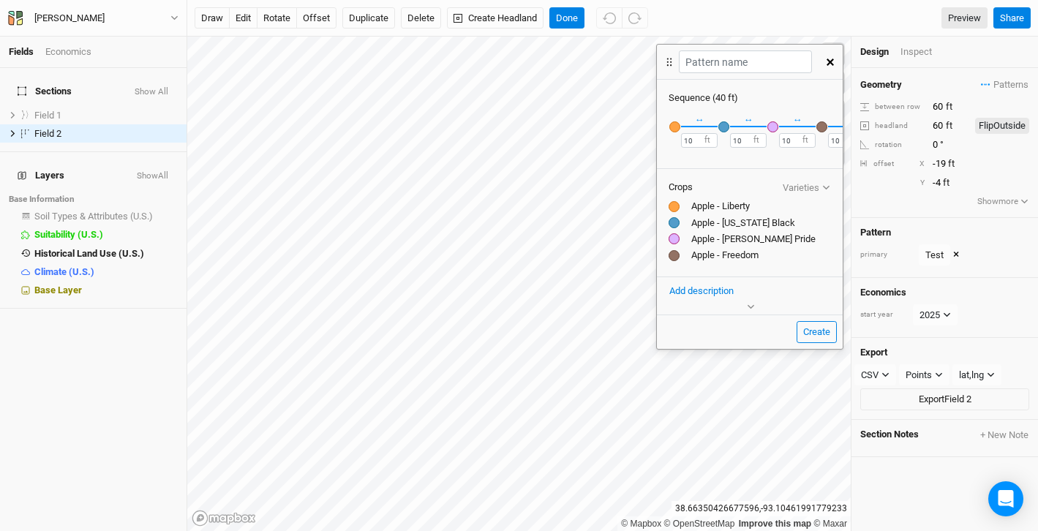
scroll to position [0, 44]
click at [828, 127] on button "＋" at bounding box center [826, 126] width 11 height 11
click at [828, 127] on div "button" at bounding box center [827, 126] width 11 height 11
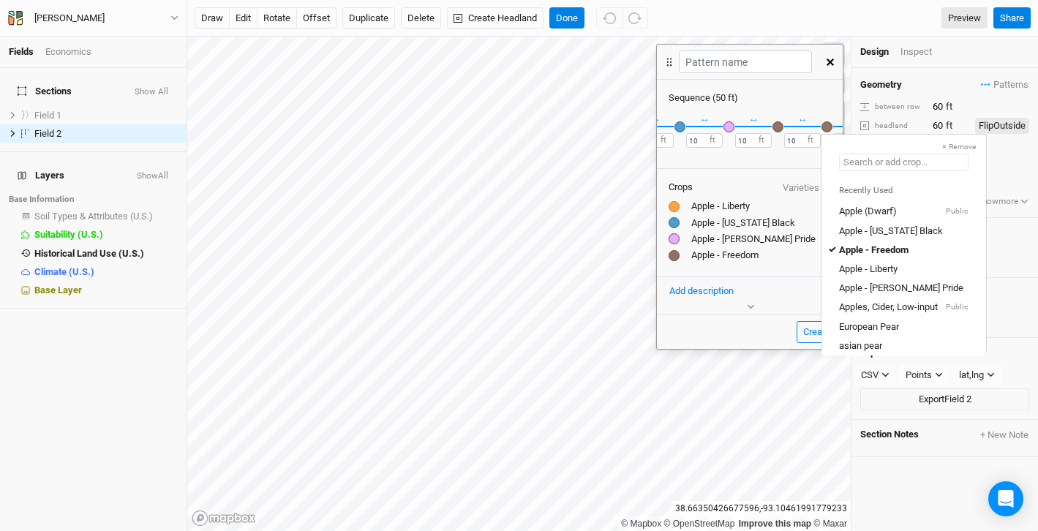
click at [861, 165] on input "text" at bounding box center [904, 163] width 130 height 18
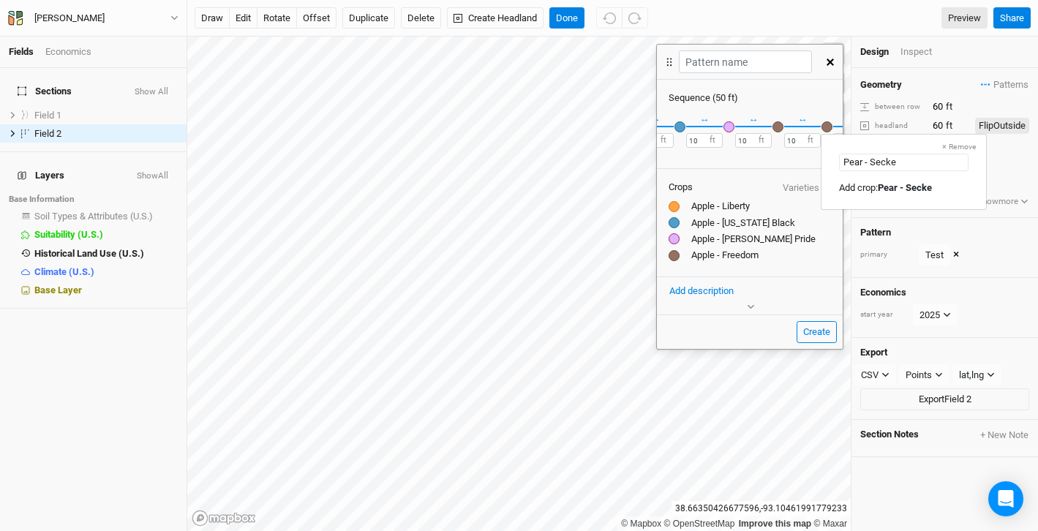
type input "Pear - [PERSON_NAME]"
click at [875, 187] on Seckel "Add crop: Pear - Seckel" at bounding box center [903, 187] width 129 height 13
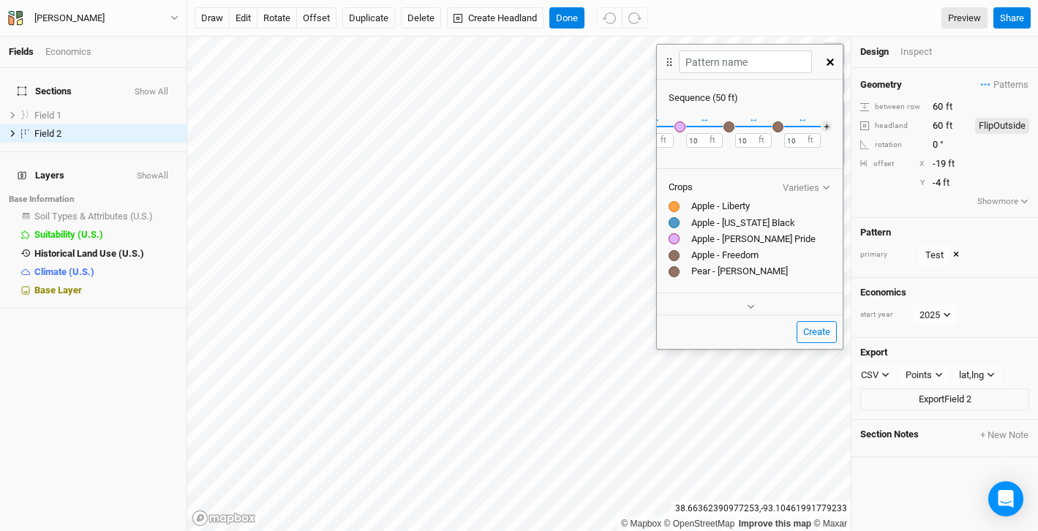
click at [675, 270] on div at bounding box center [674, 271] width 11 height 11
click at [776, 121] on div "button" at bounding box center [778, 126] width 11 height 11
click at [777, 129] on div "button" at bounding box center [778, 126] width 11 height 11
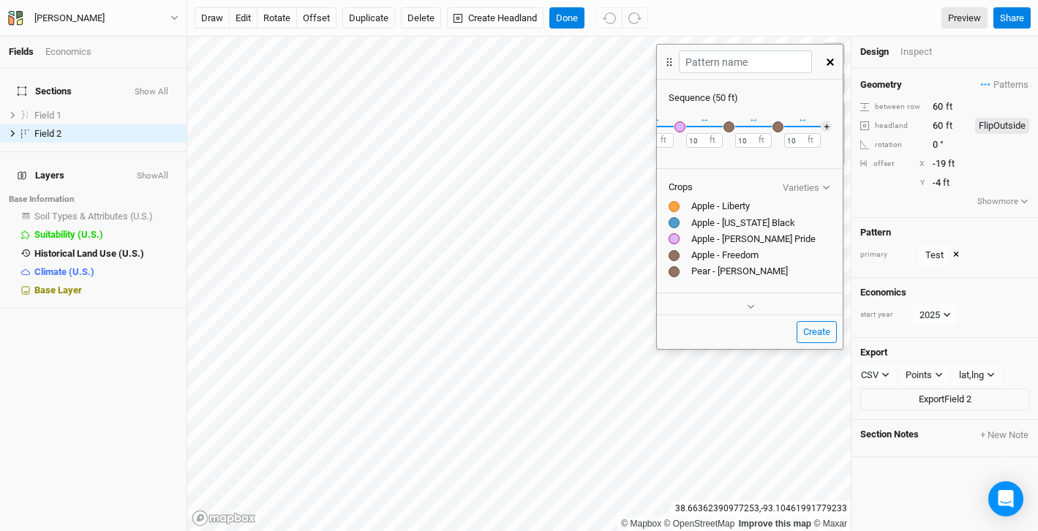
click at [777, 129] on div "button" at bounding box center [778, 126] width 11 height 11
click at [673, 269] on div at bounding box center [674, 271] width 11 height 11
click at [722, 272] on div "Pear - [PERSON_NAME]" at bounding box center [750, 271] width 162 height 13
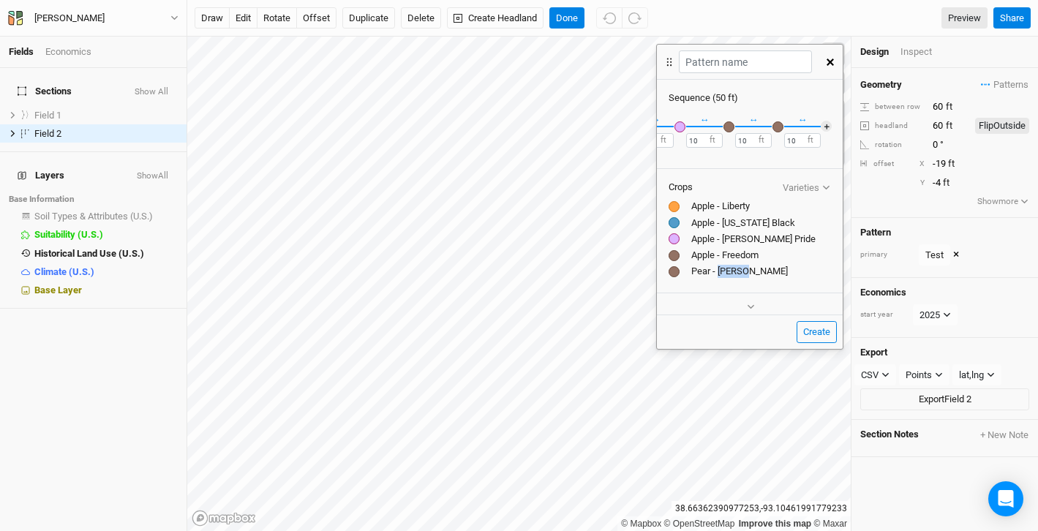
click at [722, 272] on div "Pear - [PERSON_NAME]" at bounding box center [750, 271] width 162 height 13
click at [821, 184] on button "Varieties" at bounding box center [806, 187] width 49 height 11
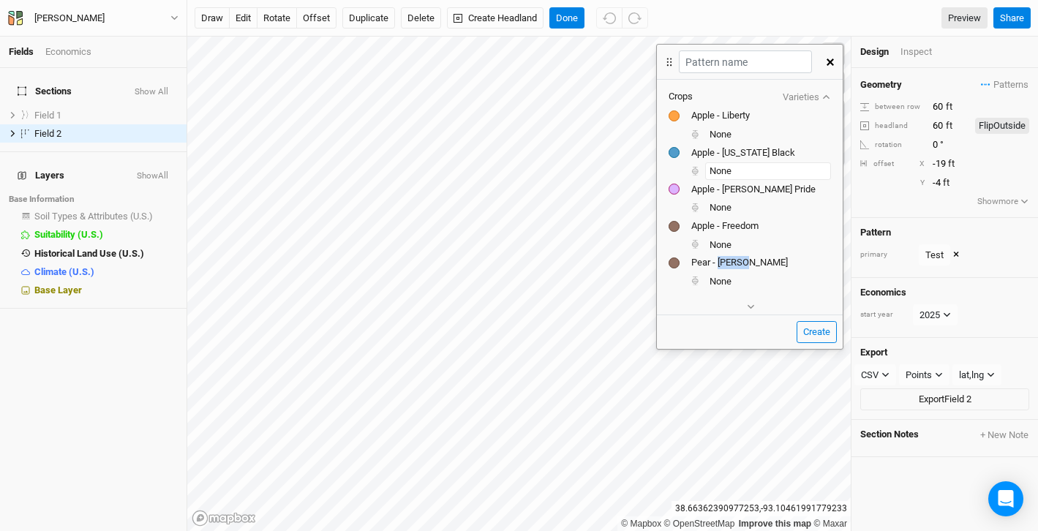
scroll to position [116, 0]
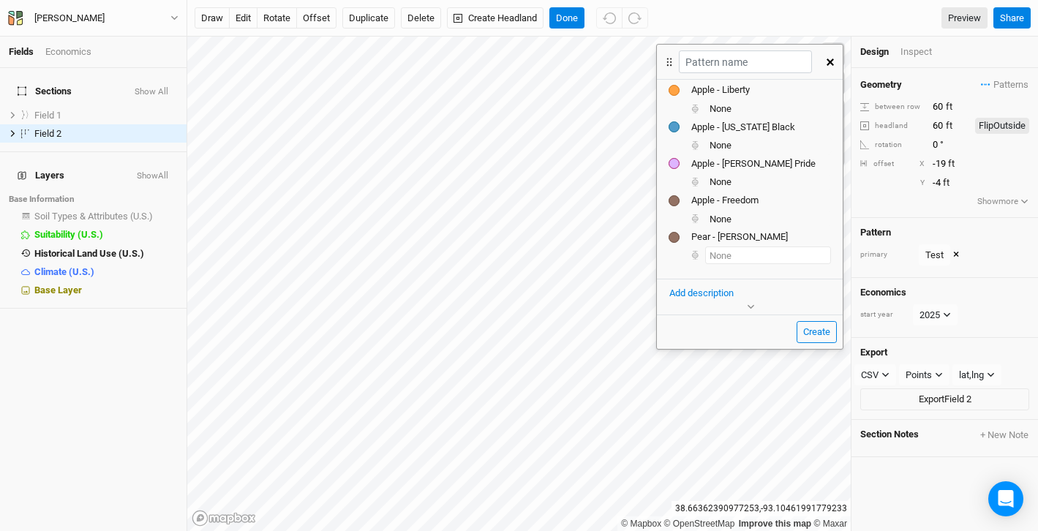
click at [738, 257] on input "text" at bounding box center [768, 256] width 126 height 18
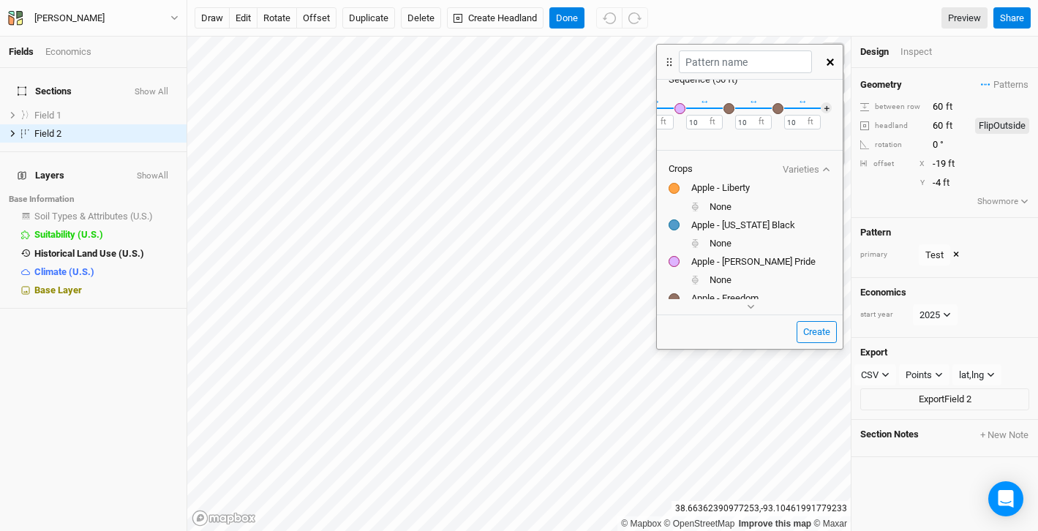
scroll to position [0, 0]
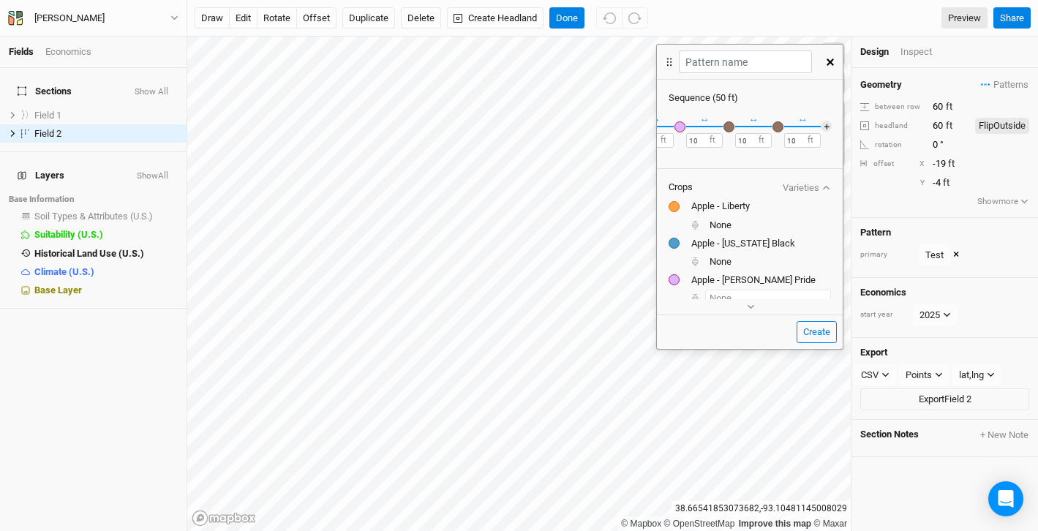
click at [793, 293] on input "text" at bounding box center [768, 299] width 126 height 18
click at [807, 331] on button "Create" at bounding box center [817, 332] width 40 height 22
click at [764, 61] on input "text" at bounding box center [745, 61] width 132 height 23
type input "adsf"
click at [817, 332] on button "Create" at bounding box center [817, 332] width 40 height 22
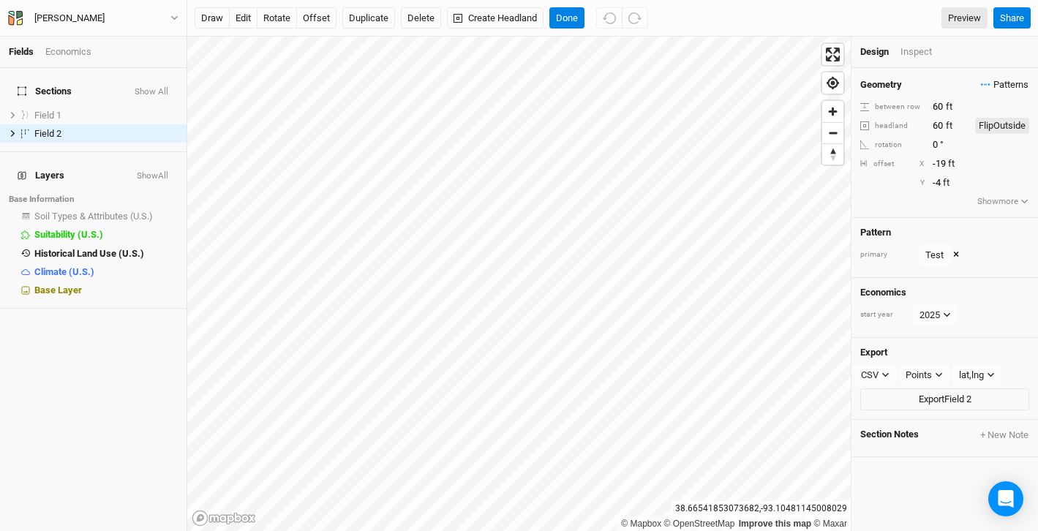
click at [999, 83] on span "Patterns" at bounding box center [1005, 85] width 48 height 15
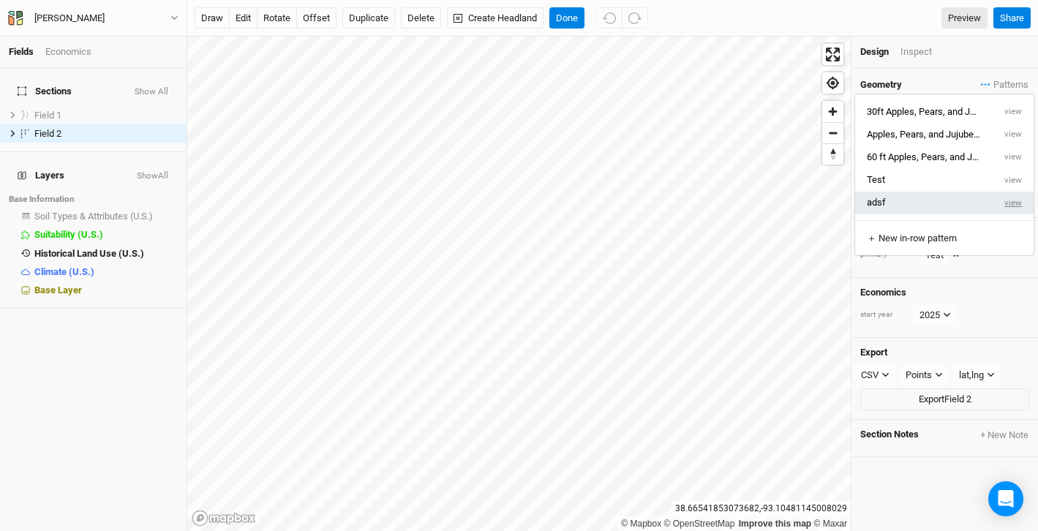
click at [1011, 203] on button "view" at bounding box center [1014, 203] width 40 height 23
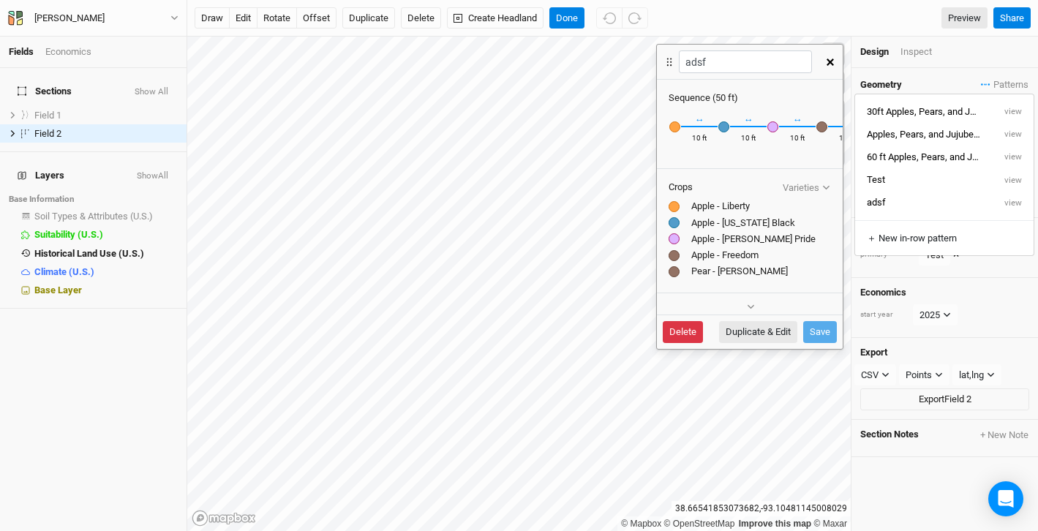
click at [684, 332] on button "Delete" at bounding box center [683, 332] width 40 height 22
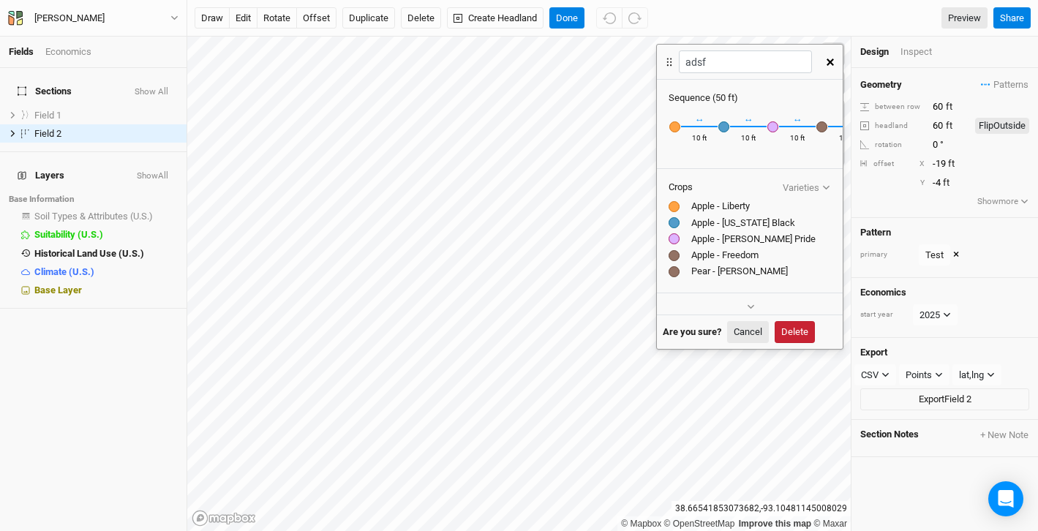
click at [796, 328] on button "Delete" at bounding box center [795, 332] width 40 height 22
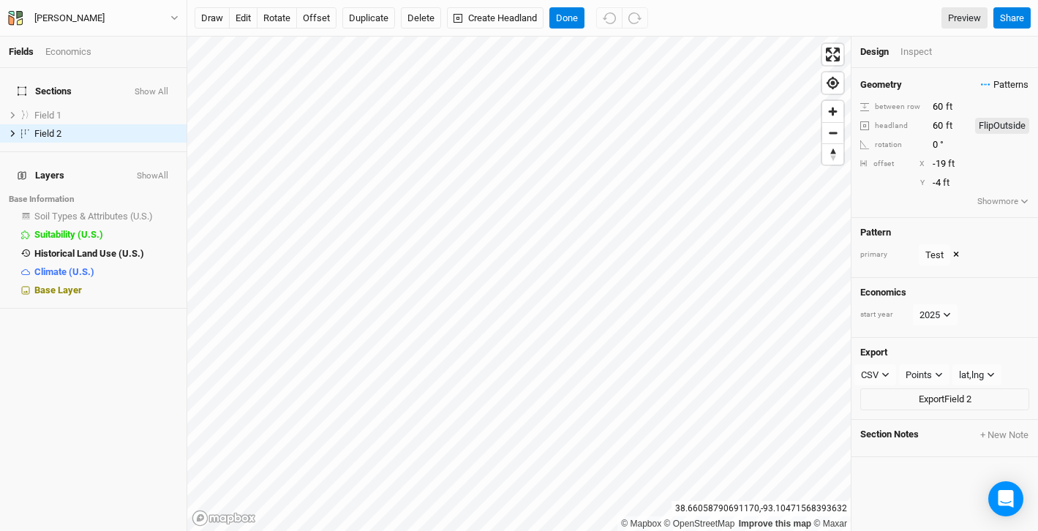
click at [1008, 83] on span "Patterns" at bounding box center [1005, 85] width 48 height 15
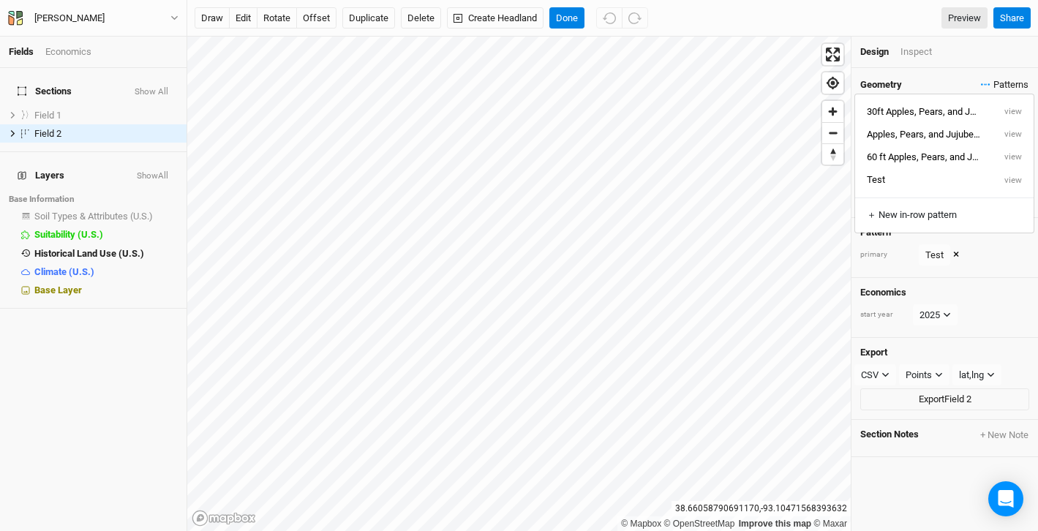
click at [993, 84] on span "Patterns" at bounding box center [1005, 85] width 48 height 15
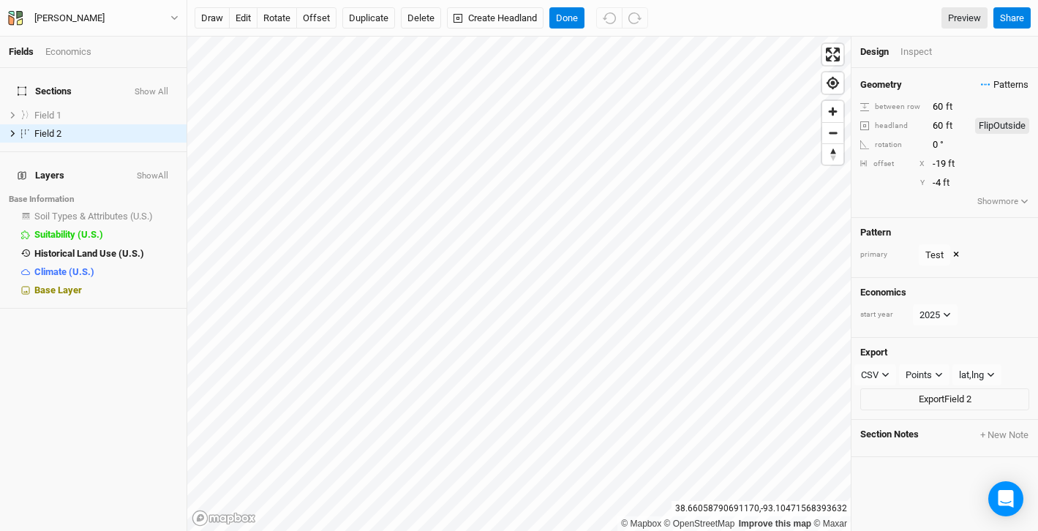
click at [993, 84] on span "Patterns" at bounding box center [1005, 85] width 48 height 15
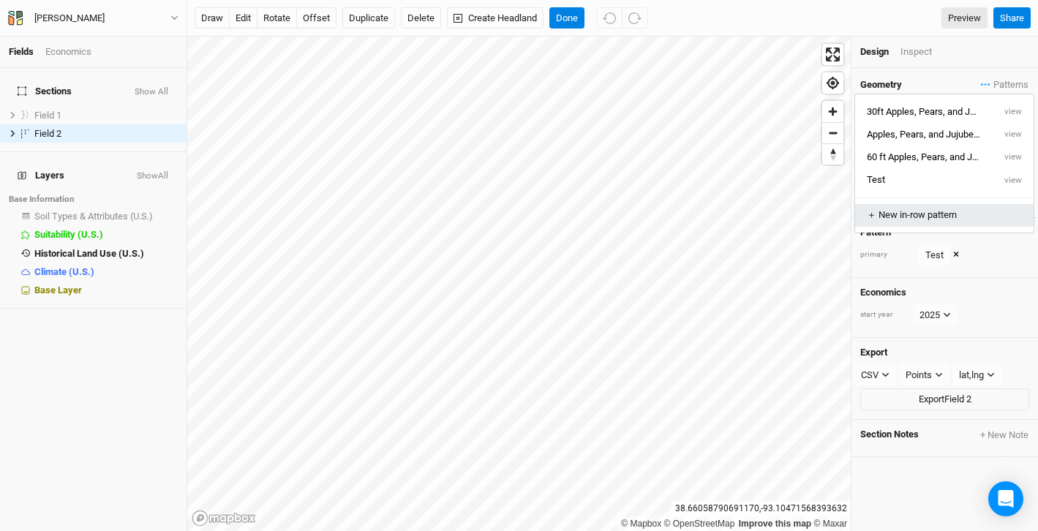
click at [916, 217] on div "＋ New in-row pattern" at bounding box center [944, 215] width 155 height 13
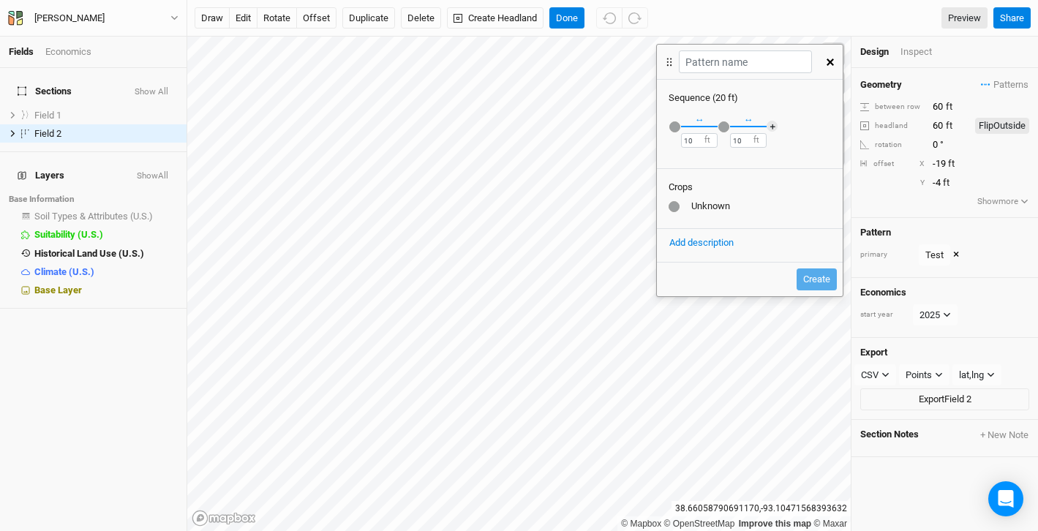
click at [676, 125] on div "button" at bounding box center [675, 126] width 11 height 11
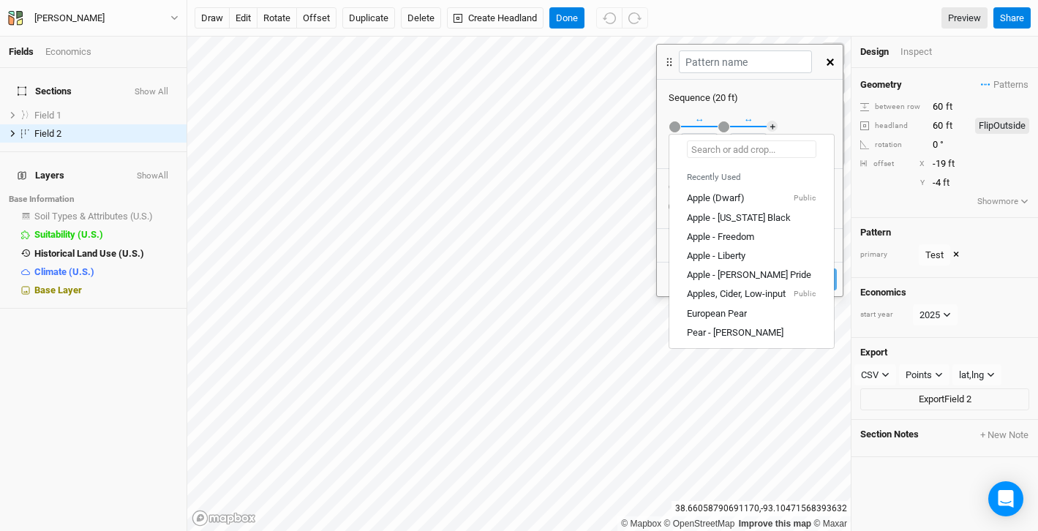
click at [701, 141] on input "text" at bounding box center [752, 150] width 130 height 18
type input "A"
type input "Apple (Dwarf)"
type input "Appe"
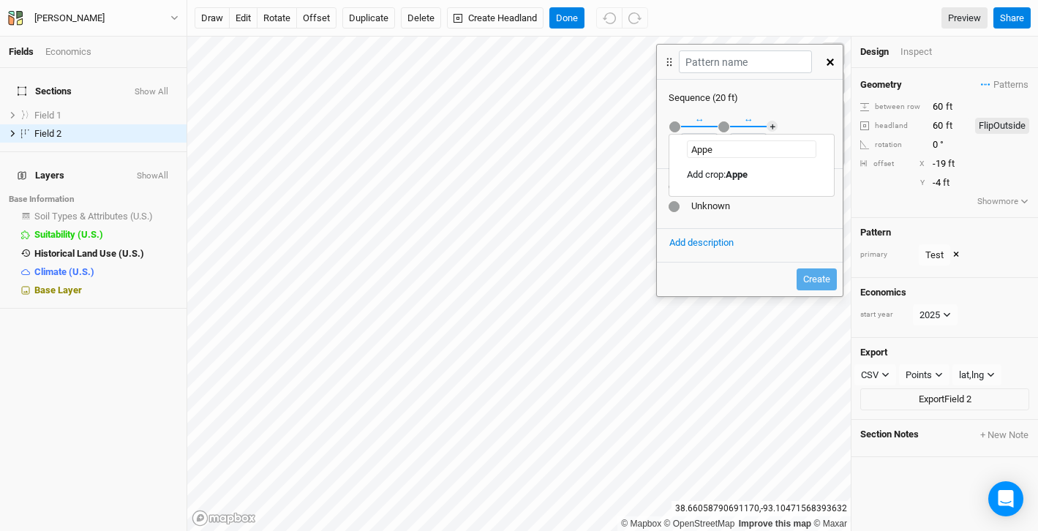
type input "App"
type input "Apple (Dwarf)"
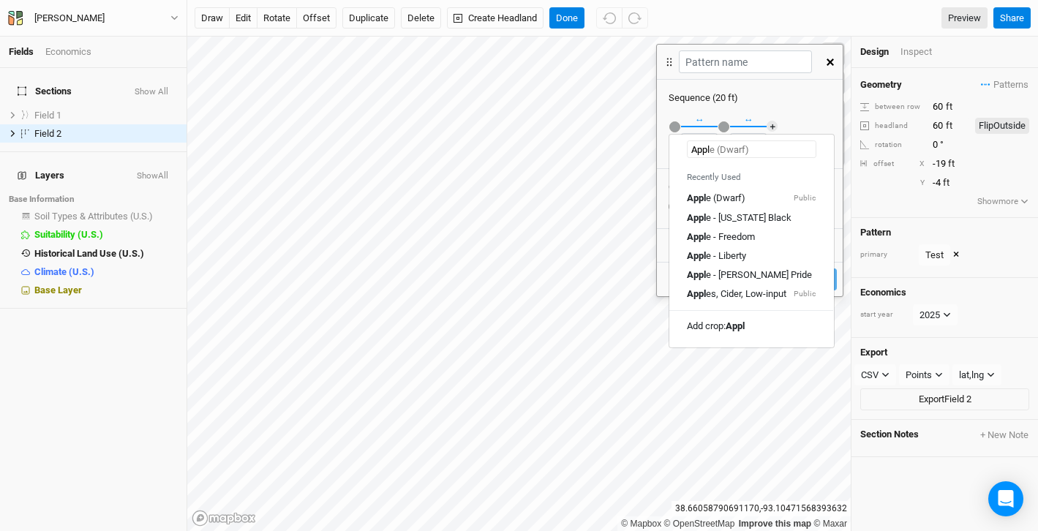
type input "Apple"
click at [723, 336] on div "Recently Used Apple (Dwarf) Public Apple - Arkansas Black Apple - Freedom Apple…" at bounding box center [752, 251] width 164 height 182
click at [725, 325] on div "Add crop: Apple" at bounding box center [718, 326] width 63 height 13
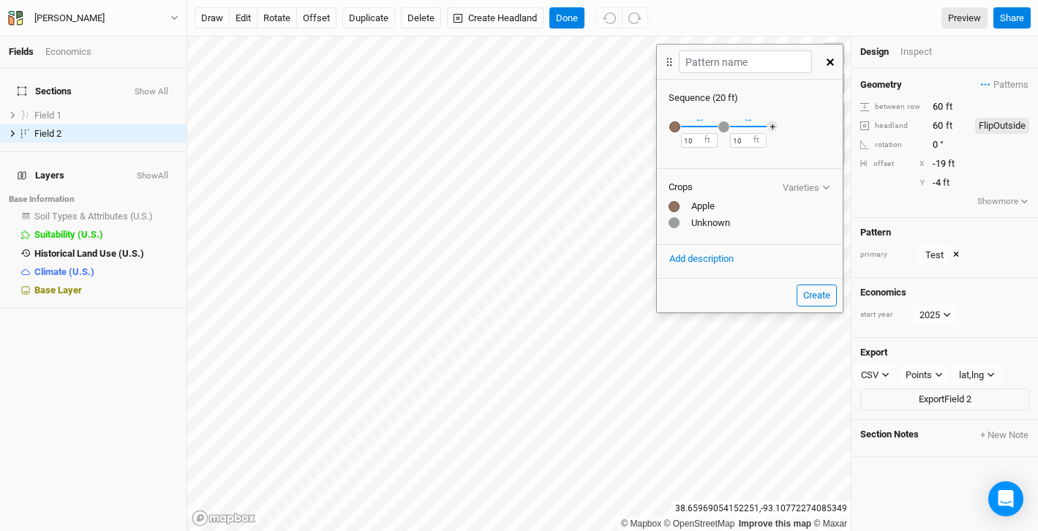
click at [673, 200] on div "Apple" at bounding box center [750, 206] width 162 height 13
click at [823, 189] on icon "button" at bounding box center [827, 188] width 8 height 8
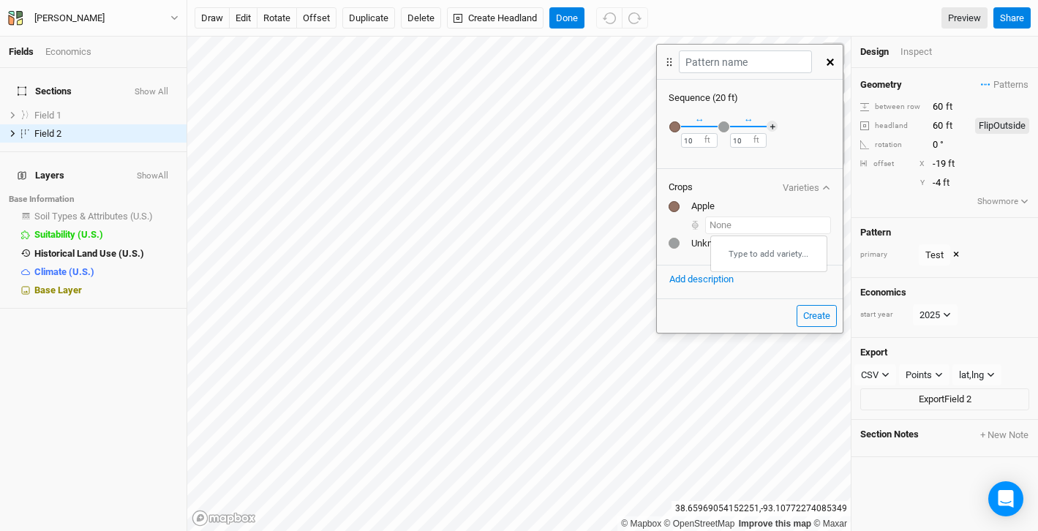
click at [733, 224] on input "text" at bounding box center [768, 226] width 126 height 18
click at [742, 255] on Pride "Add variety: [PERSON_NAME] Pride" at bounding box center [759, 251] width 127 height 13
type input "[PERSON_NAME] Pride"
click at [916, 485] on link "Reload" at bounding box center [917, 482] width 30 height 11
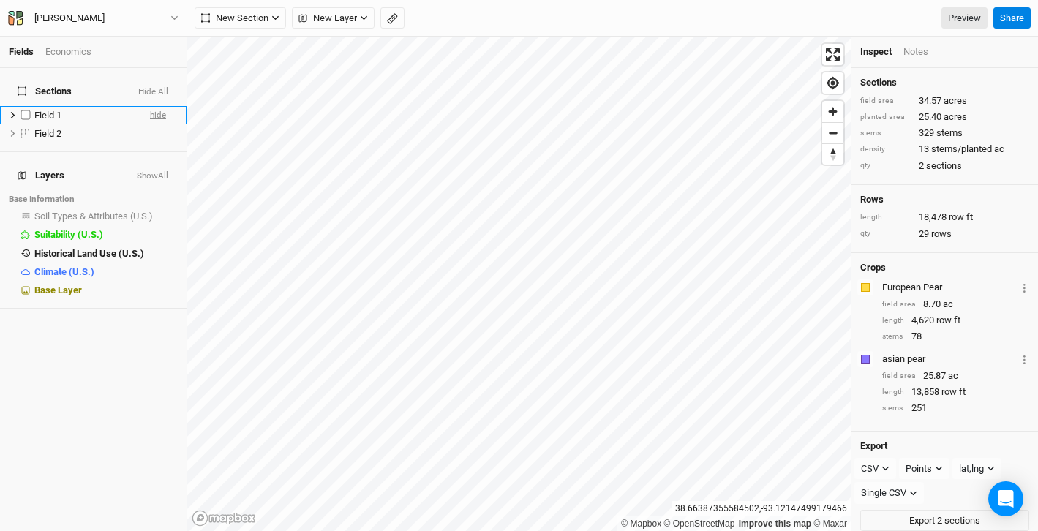
click at [163, 106] on span "hide" at bounding box center [158, 115] width 16 height 18
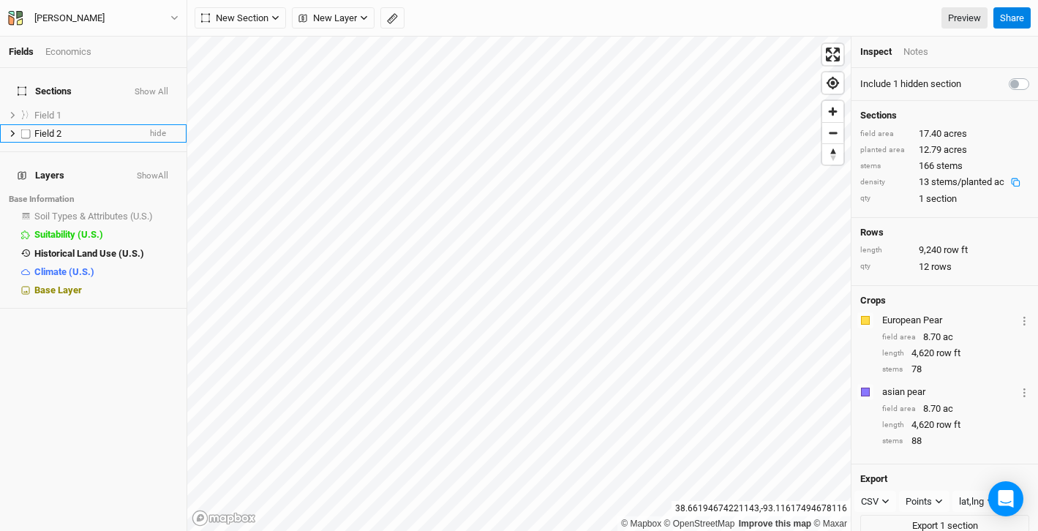
click at [46, 128] on span "Field 2" at bounding box center [47, 133] width 27 height 11
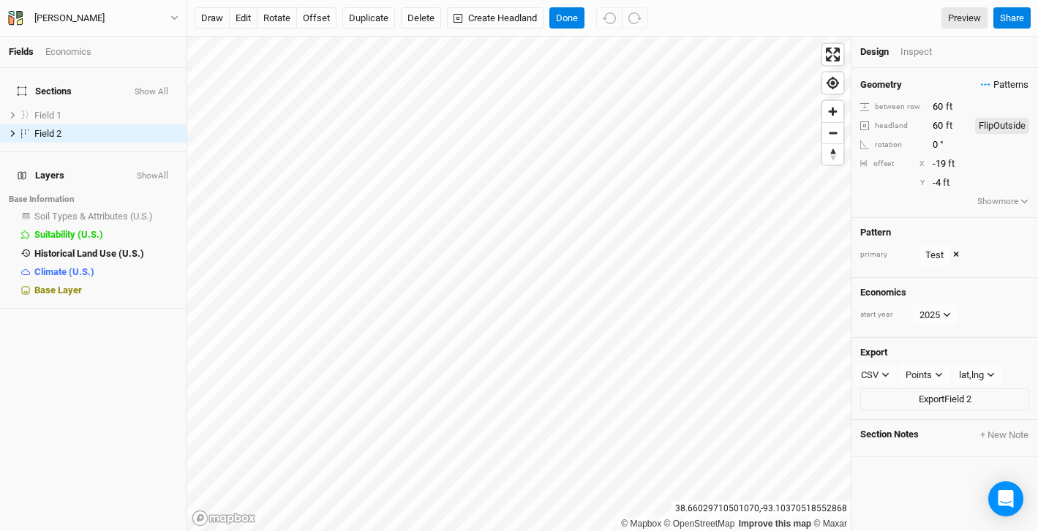
click at [1008, 86] on span "Patterns" at bounding box center [1005, 85] width 48 height 15
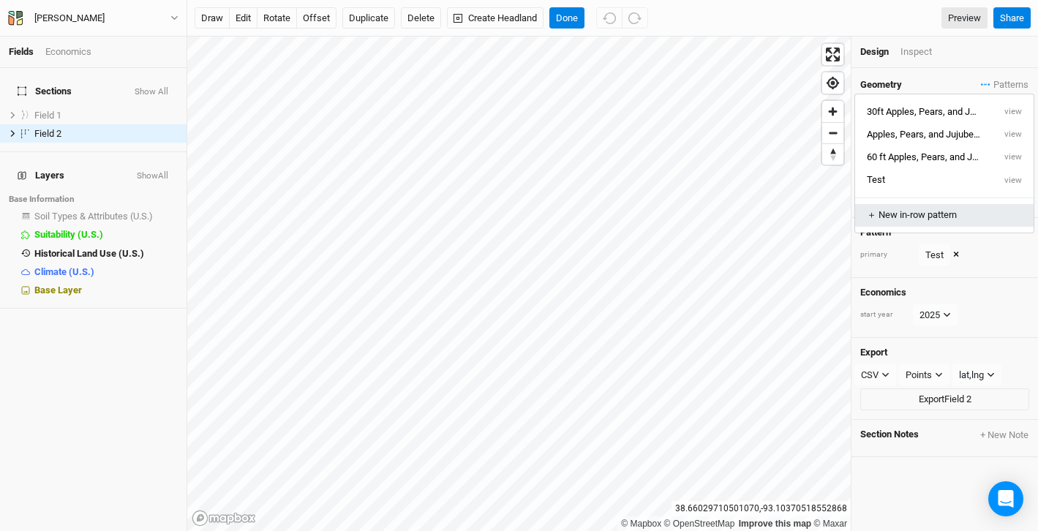
click at [905, 217] on div "＋ New in-row pattern" at bounding box center [944, 215] width 155 height 13
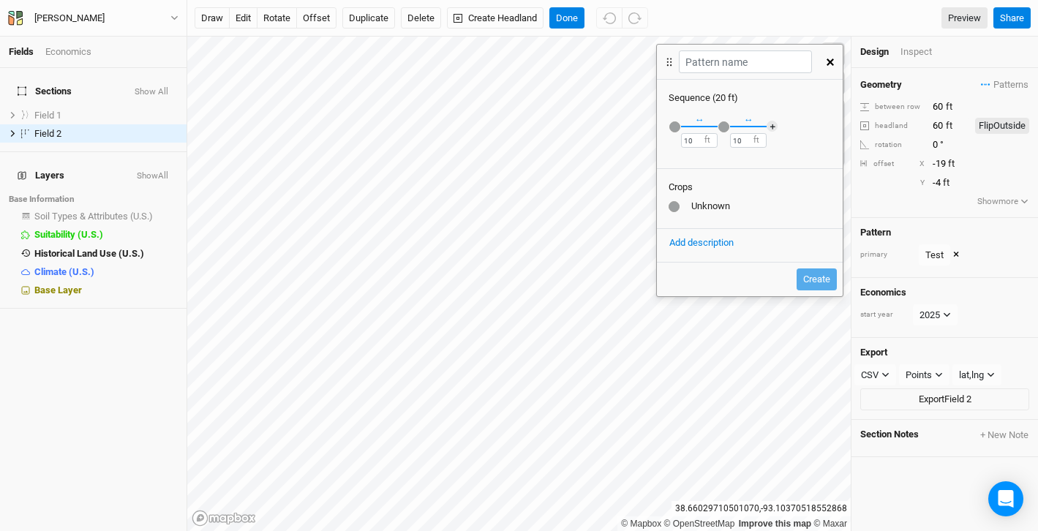
click at [678, 130] on div "button" at bounding box center [675, 126] width 11 height 11
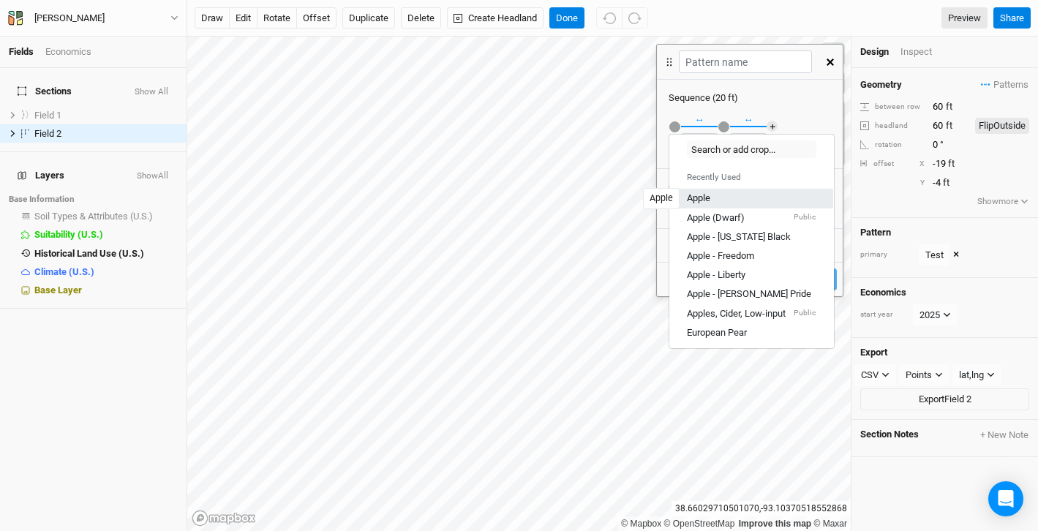
click at [710, 198] on div "Apple" at bounding box center [698, 198] width 23 height 13
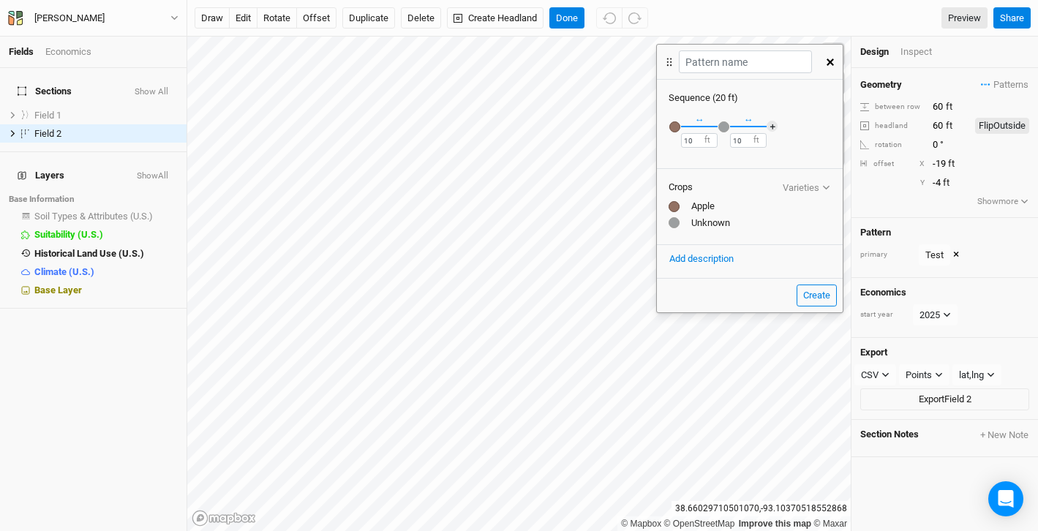
click at [816, 190] on button "Varieties" at bounding box center [806, 187] width 49 height 11
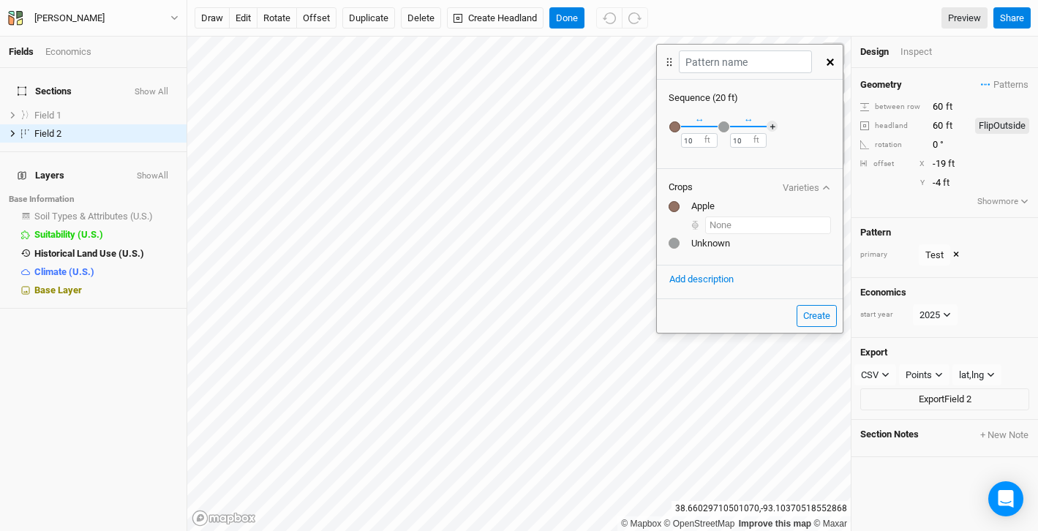
click at [719, 224] on input "text" at bounding box center [768, 226] width 126 height 18
click at [718, 250] on Pride "Add variety: [PERSON_NAME] Pride" at bounding box center [759, 251] width 127 height 13
type input "[PERSON_NAME] Pride"
click at [830, 184] on icon "button" at bounding box center [827, 188] width 8 height 8
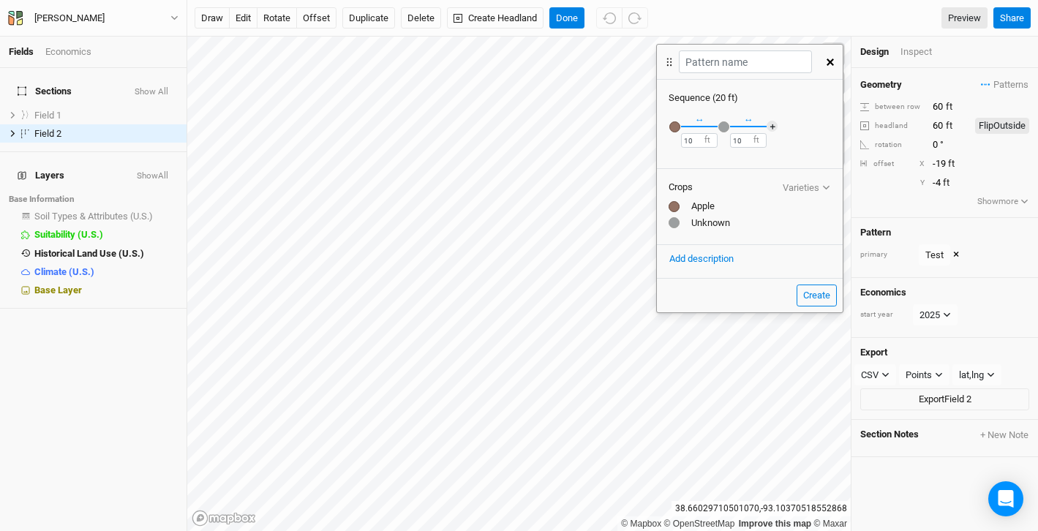
click at [828, 189] on icon "button" at bounding box center [827, 188] width 8 height 8
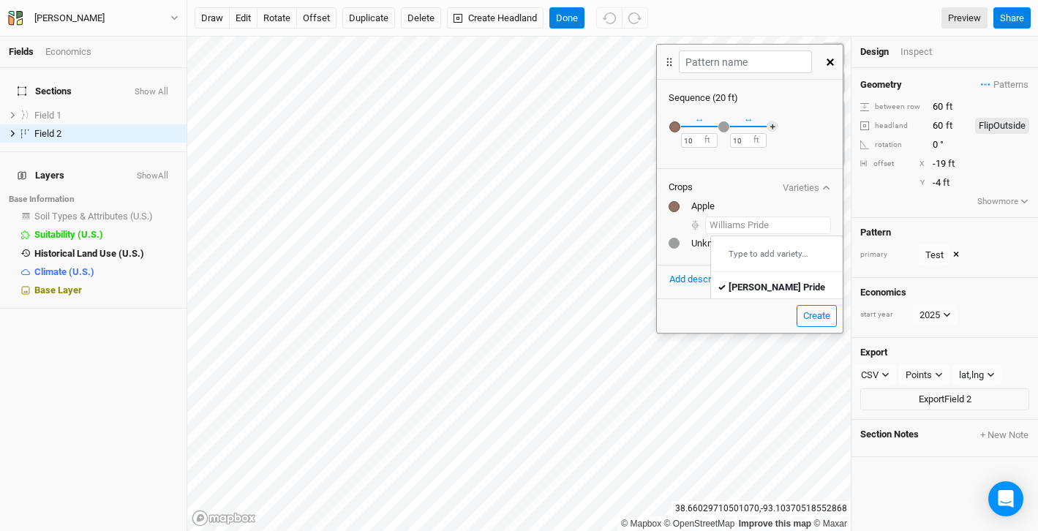
click at [749, 221] on input "text" at bounding box center [768, 226] width 126 height 18
click at [790, 221] on input "text" at bounding box center [768, 226] width 126 height 18
click at [771, 253] on div "Type to add variety..." at bounding box center [777, 253] width 132 height 23
type input "[PERSON_NAME] Pride"
click at [677, 228] on li "Apple [PERSON_NAME] Pride ×" at bounding box center [750, 217] width 162 height 34
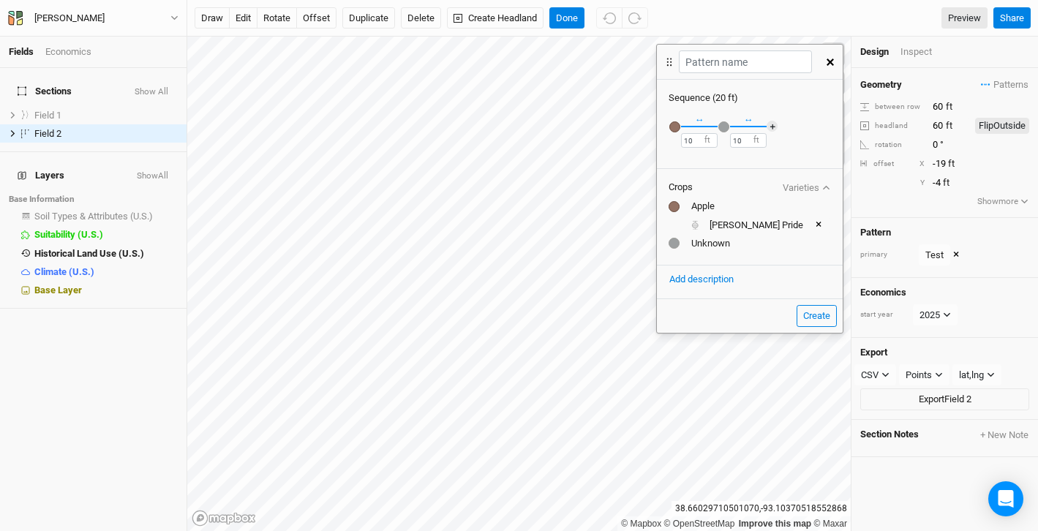
click at [725, 124] on div "button" at bounding box center [724, 126] width 11 height 11
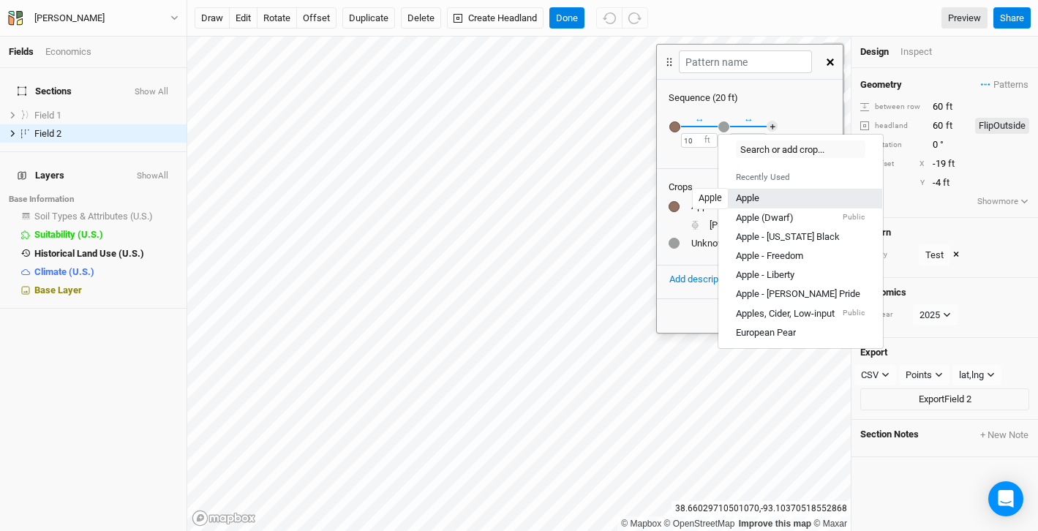
click at [751, 198] on div "Apple" at bounding box center [747, 198] width 23 height 13
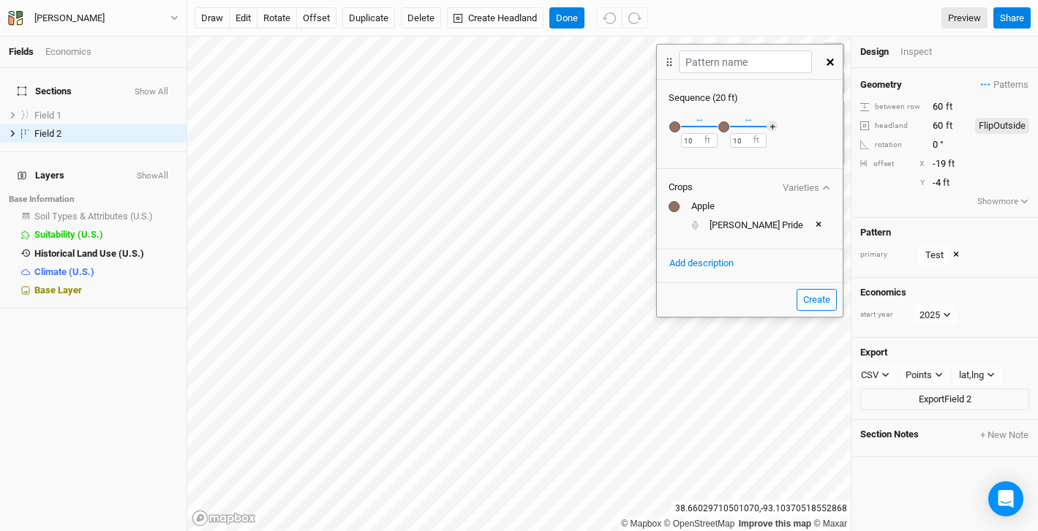
click at [724, 125] on div "button" at bounding box center [724, 126] width 11 height 11
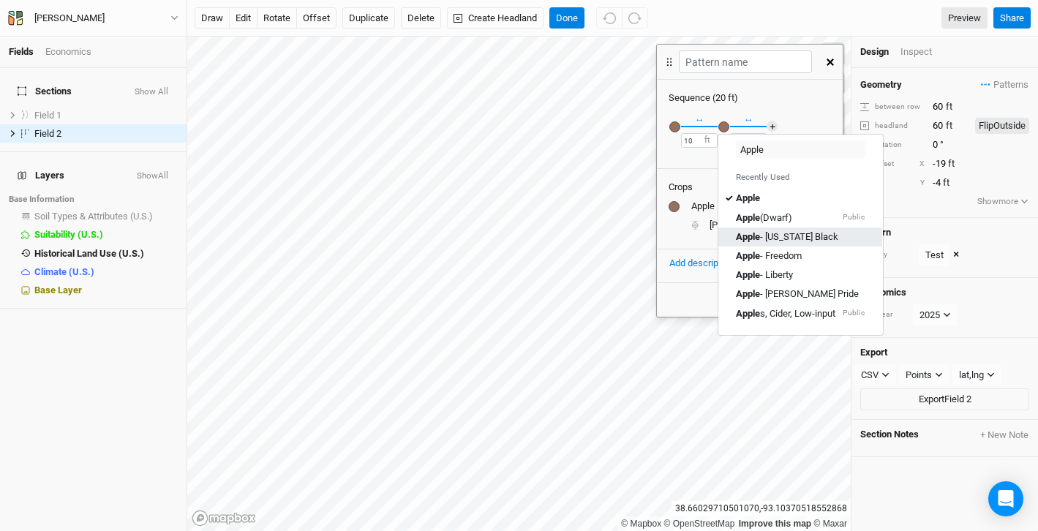
click at [758, 230] on link "Apple - [US_STATE] Black" at bounding box center [801, 237] width 164 height 19
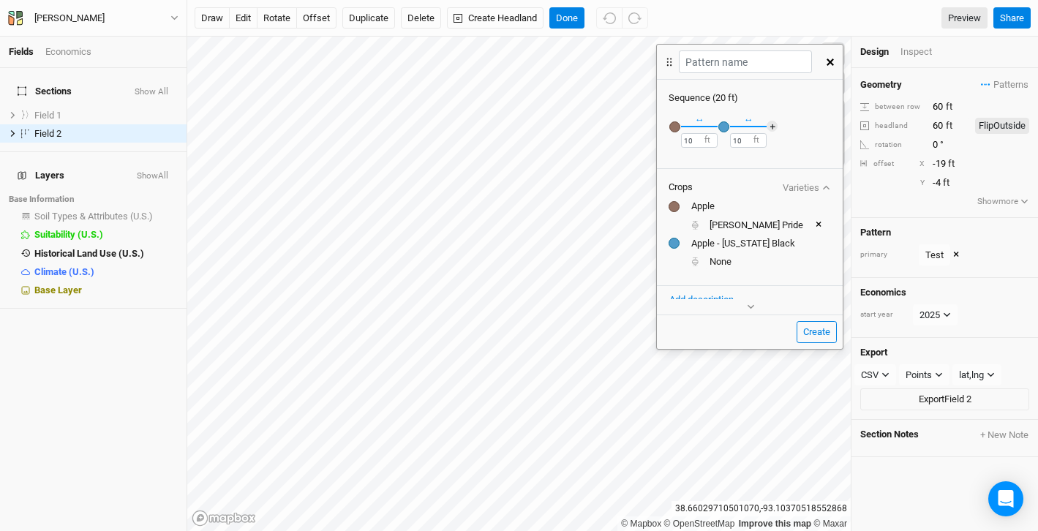
click at [674, 121] on div "button" at bounding box center [675, 126] width 11 height 11
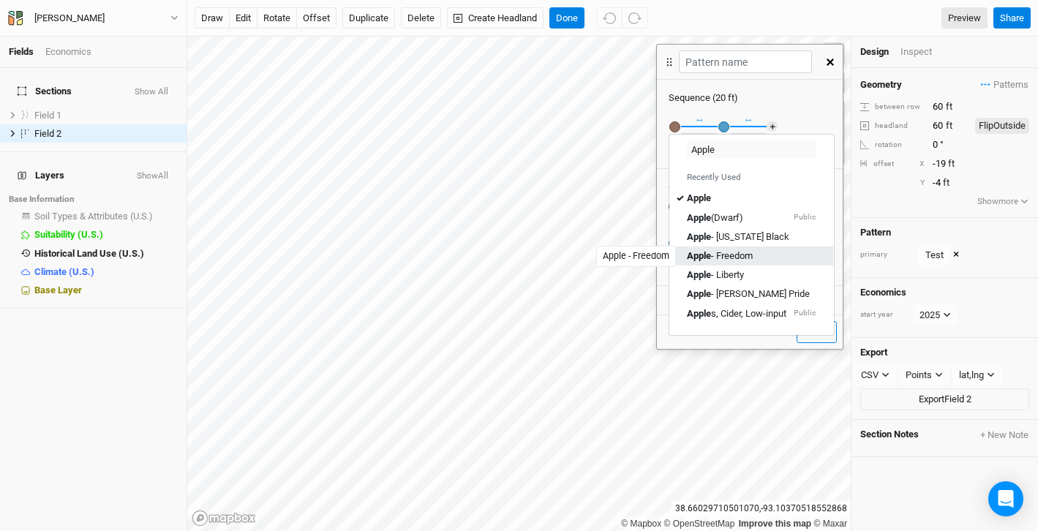
click at [717, 252] on div "Apple - Freedom" at bounding box center [720, 256] width 66 height 13
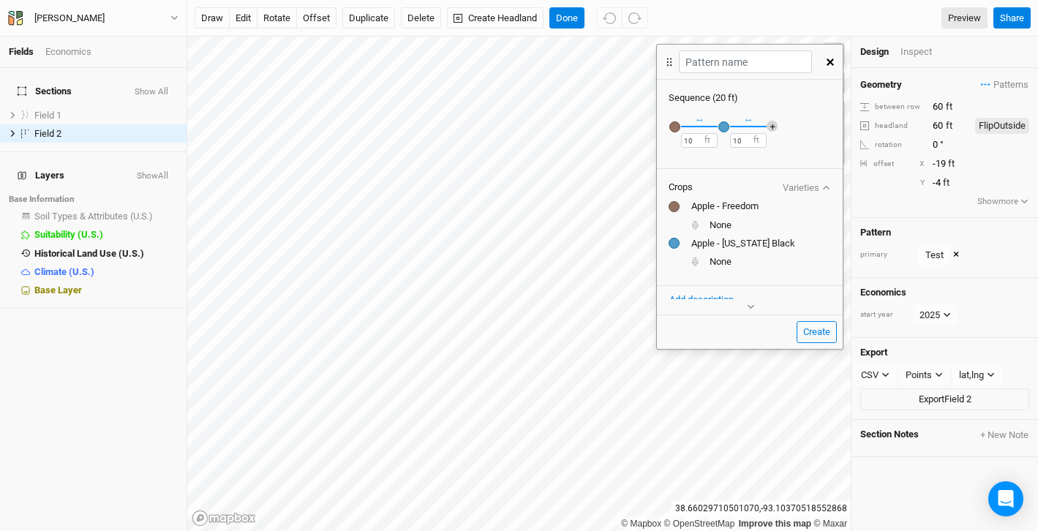
click at [772, 124] on button "＋" at bounding box center [772, 126] width 11 height 11
click at [768, 126] on div "button" at bounding box center [773, 126] width 11 height 11
click at [773, 125] on div "button" at bounding box center [773, 126] width 11 height 11
click at [879, 149] on button "× Remove" at bounding box center [905, 147] width 53 height 13
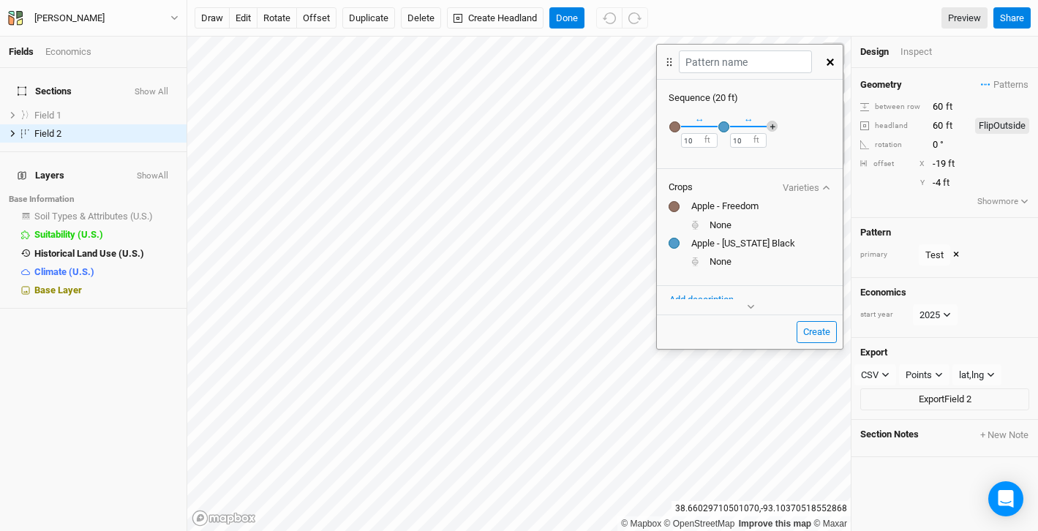
click at [774, 128] on button "＋" at bounding box center [772, 126] width 11 height 11
click at [773, 129] on div "button" at bounding box center [773, 126] width 11 height 11
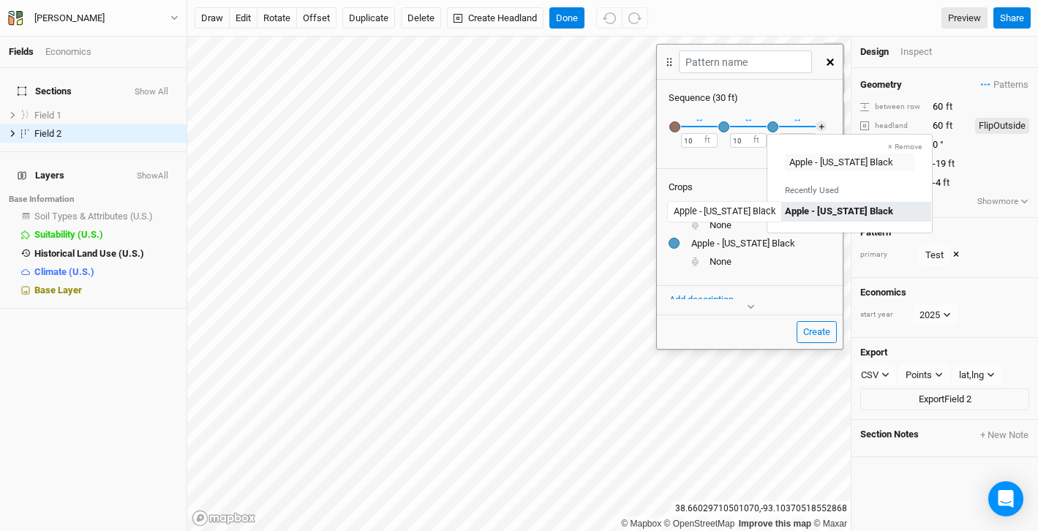
click at [809, 215] on mark "Apple - [US_STATE] Black" at bounding box center [839, 211] width 108 height 11
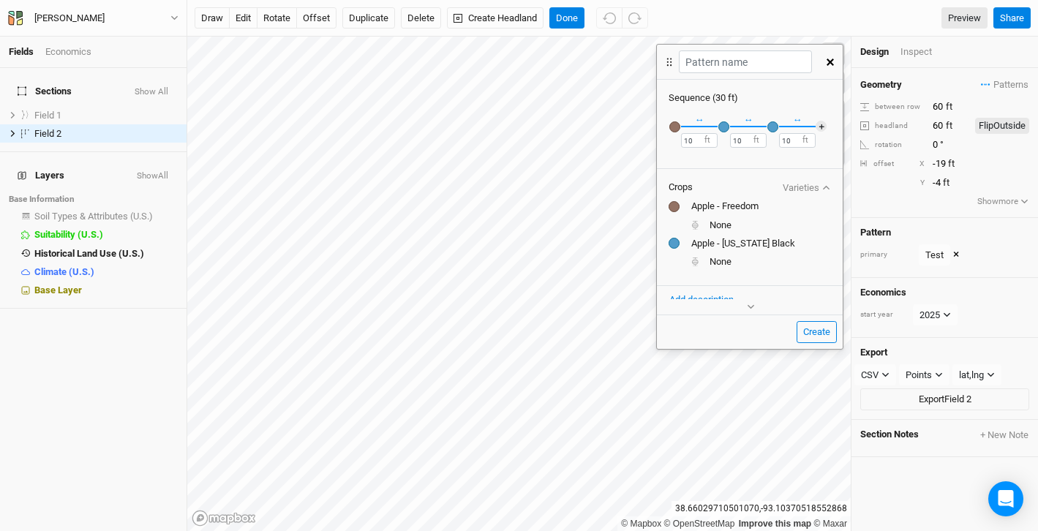
click at [771, 129] on div "button" at bounding box center [773, 126] width 11 height 11
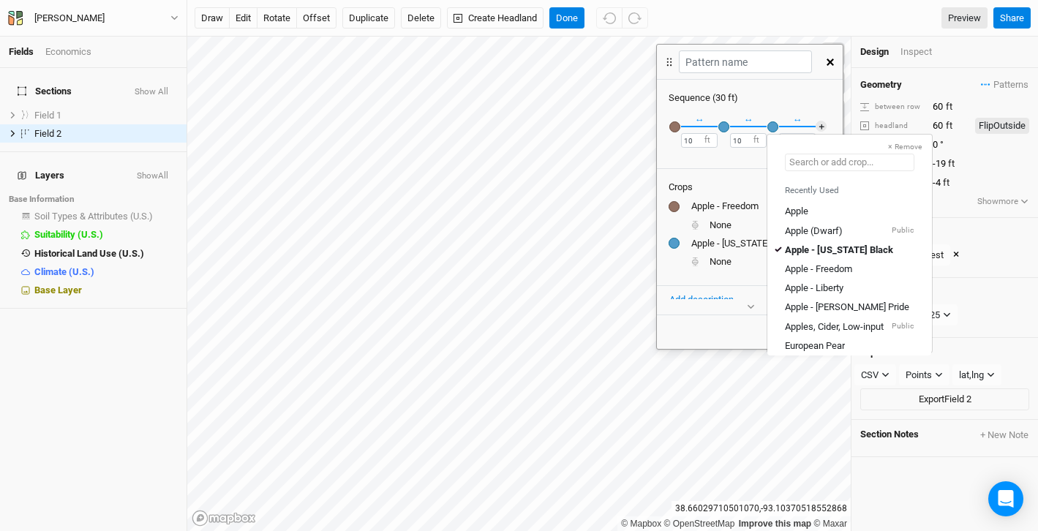
drag, startPoint x: 889, startPoint y: 160, endPoint x: 835, endPoint y: 159, distance: 54.2
click at [835, 159] on input "text" at bounding box center [850, 163] width 130 height 18
click at [804, 269] on div "Apple - Freedom" at bounding box center [818, 269] width 67 height 13
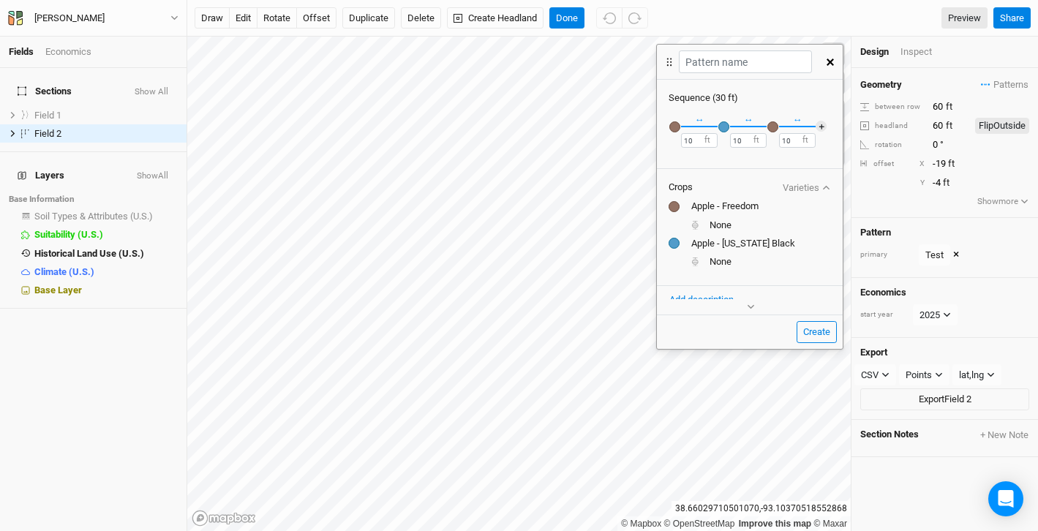
click at [676, 126] on div "button" at bounding box center [675, 126] width 11 height 11
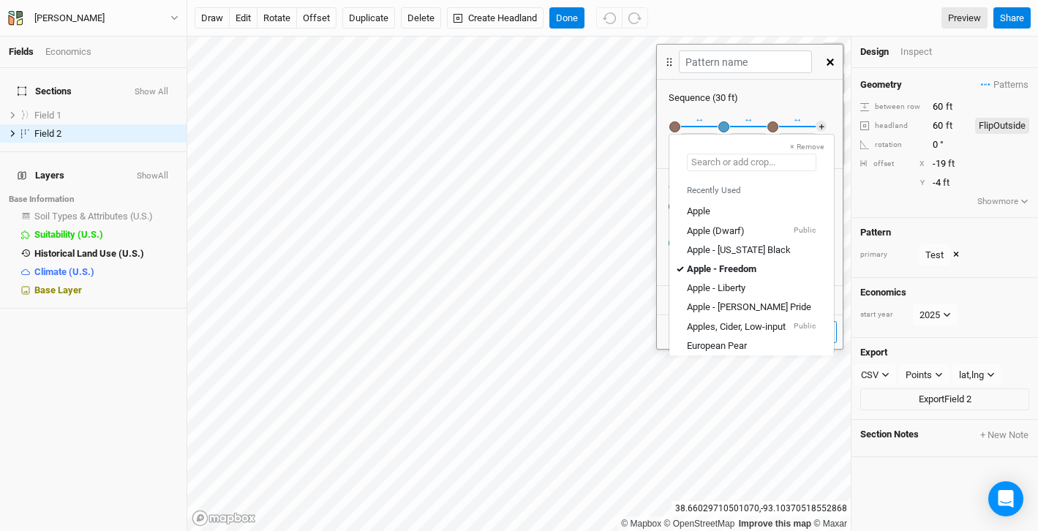
click at [742, 158] on input "text" at bounding box center [752, 163] width 130 height 18
click at [716, 285] on div "Apple - Liberty" at bounding box center [716, 288] width 59 height 13
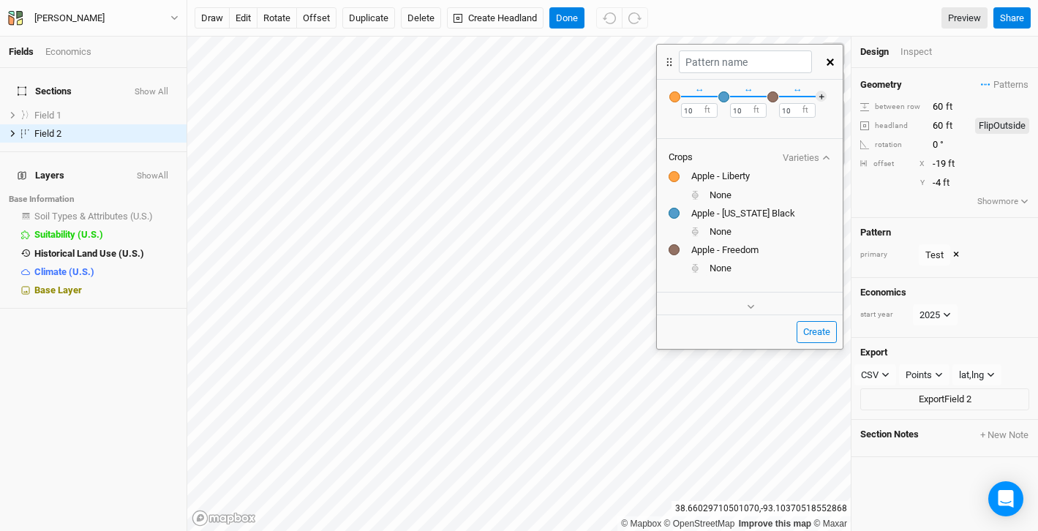
scroll to position [35, 0]
click at [825, 151] on icon "button" at bounding box center [827, 153] width 8 height 8
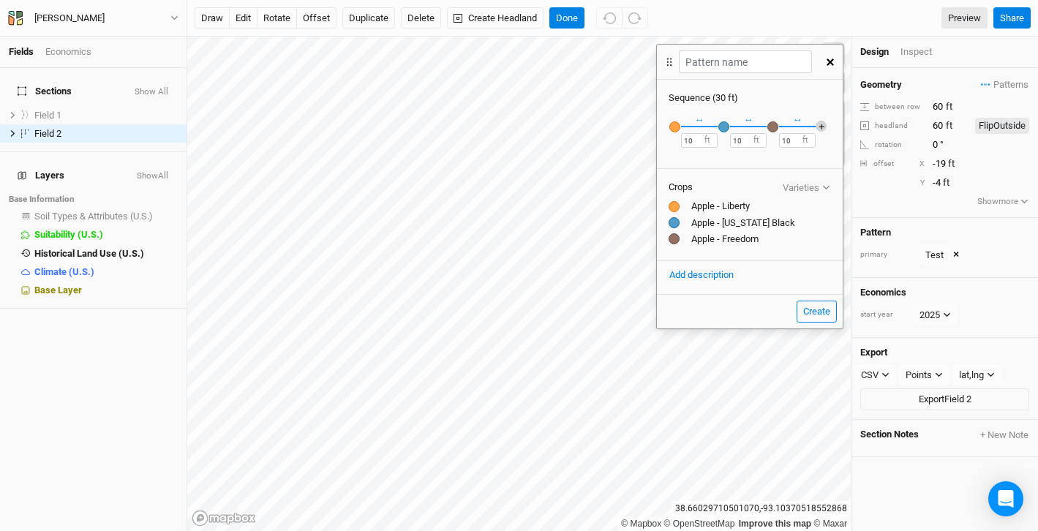
click at [825, 127] on button "＋" at bounding box center [821, 126] width 11 height 11
click at [822, 131] on div "button" at bounding box center [822, 126] width 11 height 11
click at [845, 159] on input "text" at bounding box center [899, 163] width 130 height 18
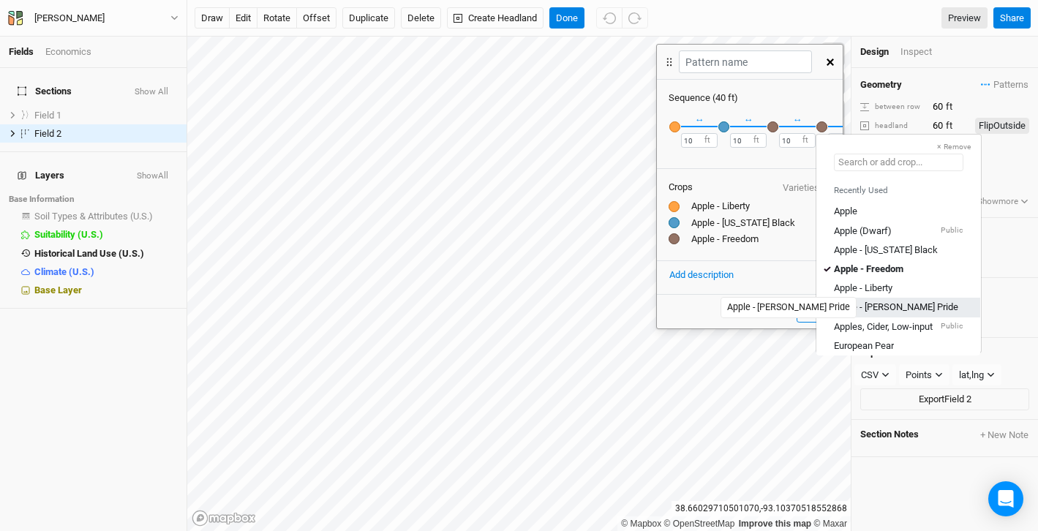
click at [878, 307] on div "Apple - [PERSON_NAME] Pride" at bounding box center [896, 307] width 124 height 13
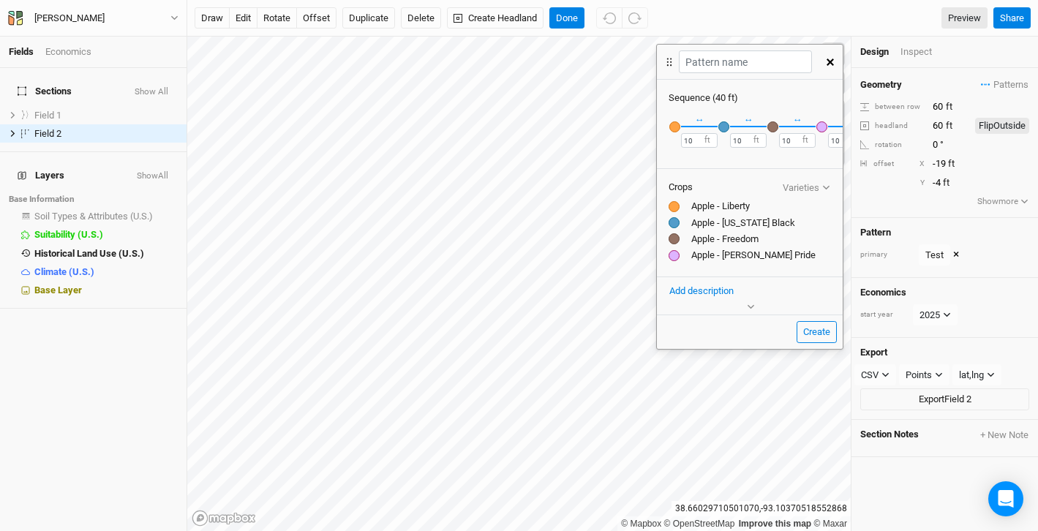
scroll to position [0, 44]
click at [825, 128] on button "＋" at bounding box center [826, 126] width 11 height 11
click at [828, 127] on div "button" at bounding box center [827, 126] width 11 height 11
click at [856, 165] on input "text" at bounding box center [904, 163] width 130 height 18
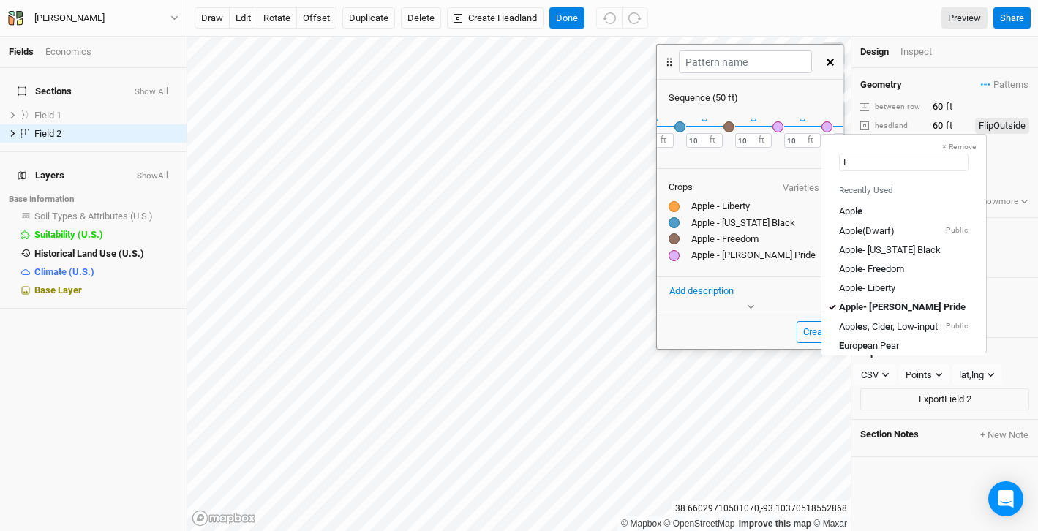
type input "Eu"
type input "European Pear"
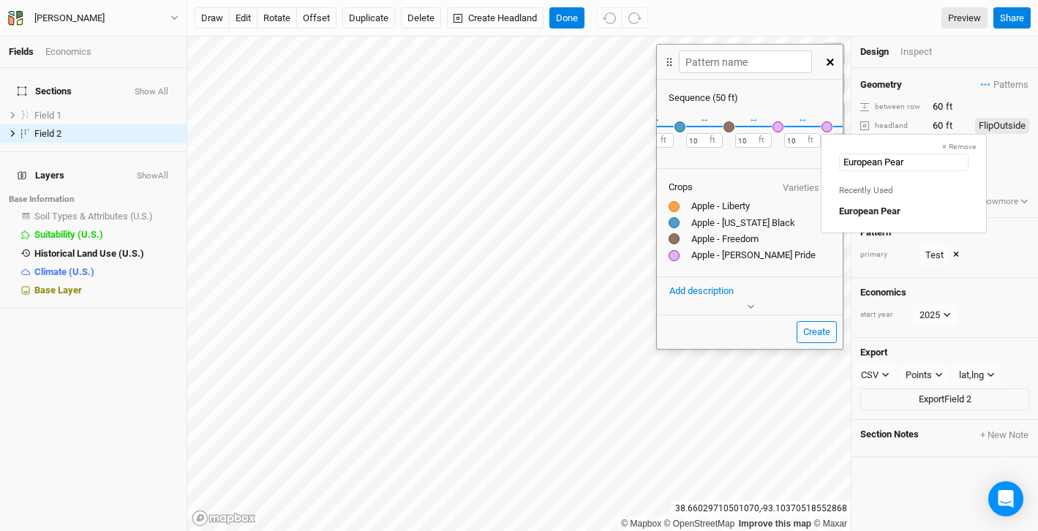
type input "European Pear"
type input "European Pear - [PERSON_NAME]"
click at [880, 187] on Seckel "Add crop: European Pear - [PERSON_NAME]" at bounding box center [903, 187] width 129 height 13
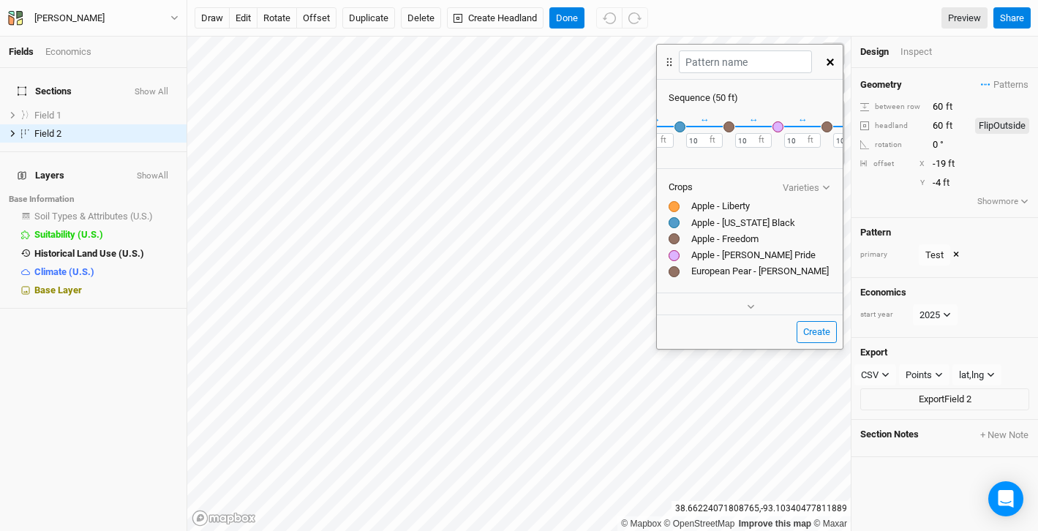
click at [828, 126] on div "button" at bounding box center [827, 126] width 11 height 11
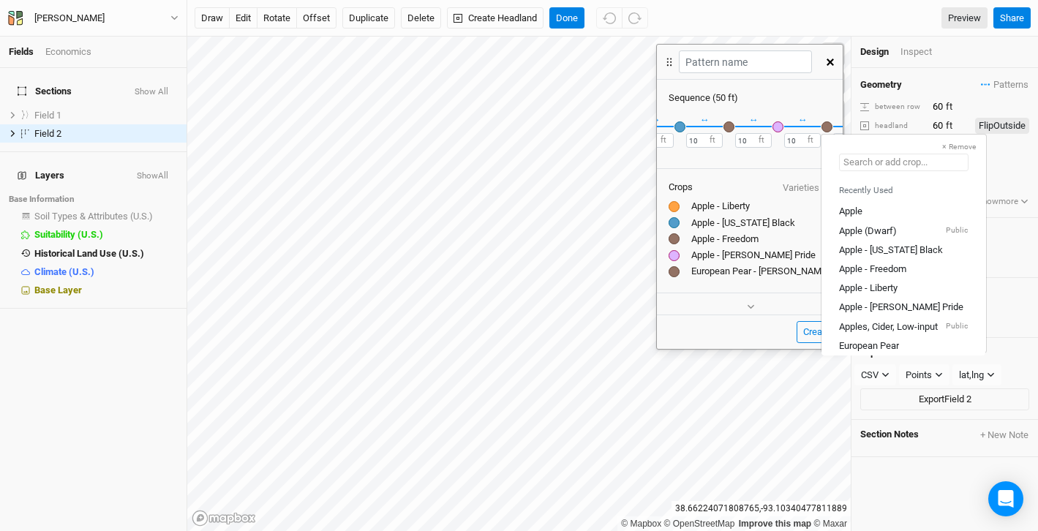
click at [861, 162] on input "text" at bounding box center [904, 163] width 130 height 18
type input "European Pear - [PERSON_NAME]"
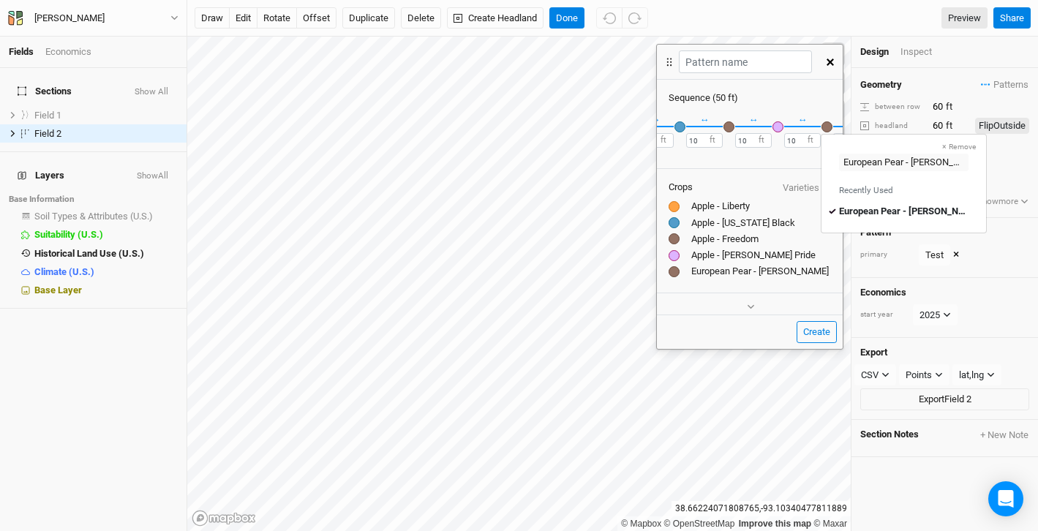
click at [707, 261] on div "Apple - [PERSON_NAME] Pride" at bounding box center [750, 255] width 162 height 13
click at [671, 273] on div at bounding box center [674, 271] width 11 height 11
click at [733, 272] on div "European Pear - [PERSON_NAME]" at bounding box center [750, 271] width 162 height 13
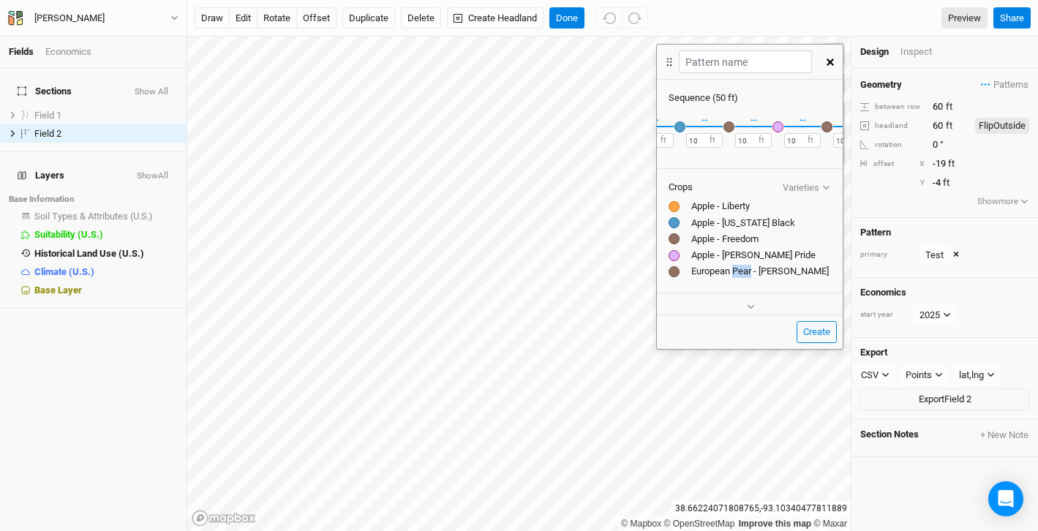
click at [733, 272] on div "European Pear - [PERSON_NAME]" at bounding box center [750, 271] width 162 height 13
click at [767, 272] on div "European Pear - [PERSON_NAME]" at bounding box center [750, 271] width 162 height 13
click at [828, 129] on div "button" at bounding box center [827, 126] width 11 height 11
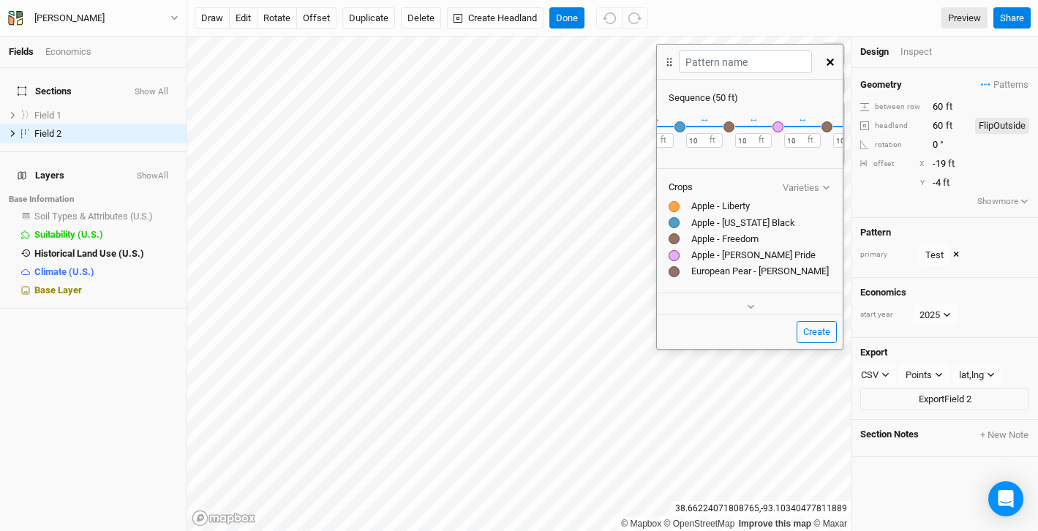
click at [828, 129] on div "button" at bounding box center [827, 126] width 11 height 11
click at [809, 105] on div "↔ 10 ft" at bounding box center [803, 126] width 37 height 43
click at [779, 127] on div "button" at bounding box center [778, 126] width 11 height 11
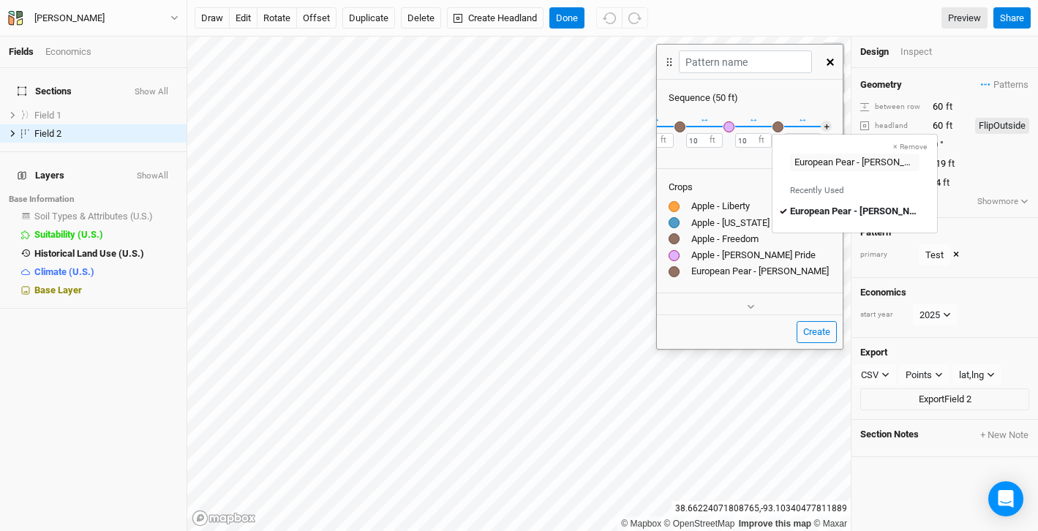
click at [793, 100] on div "Sequence ( 50 ft )" at bounding box center [750, 97] width 162 height 13
click at [826, 125] on button "＋" at bounding box center [826, 126] width 11 height 11
click at [831, 127] on div "button" at bounding box center [827, 126] width 11 height 11
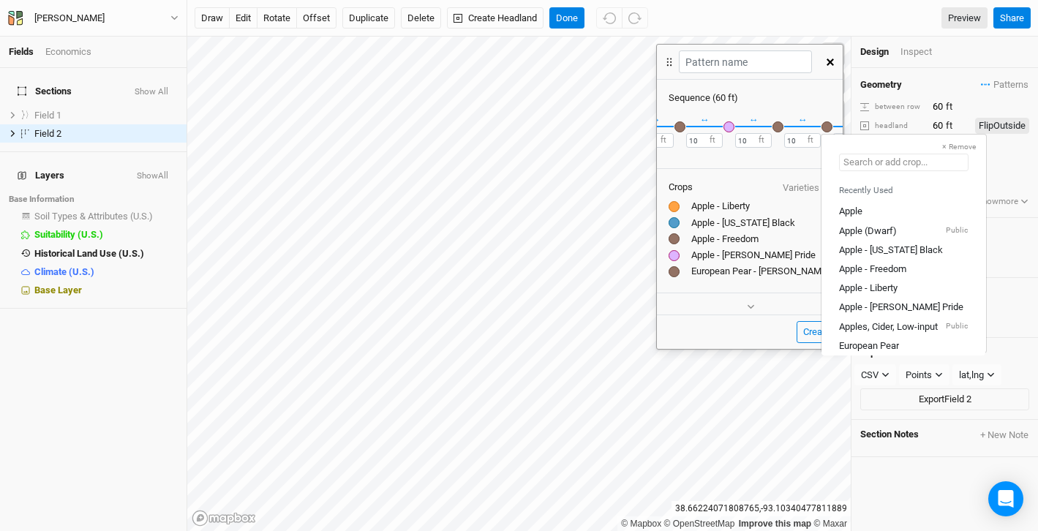
click at [856, 164] on input "text" at bounding box center [904, 163] width 130 height 18
type input "Eu"
type input "European Pear"
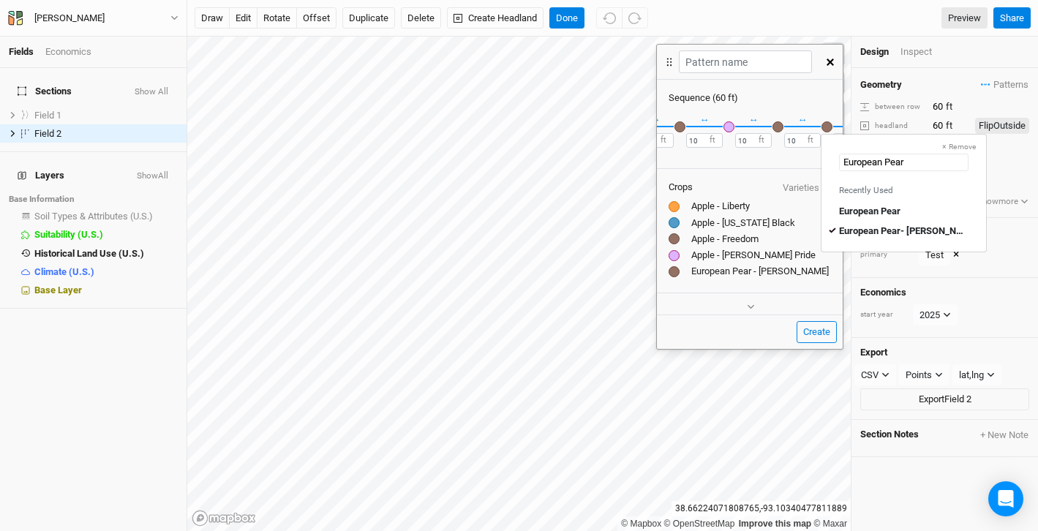
type input "European Pear"
type input "European Pear - [PERSON_NAME]"
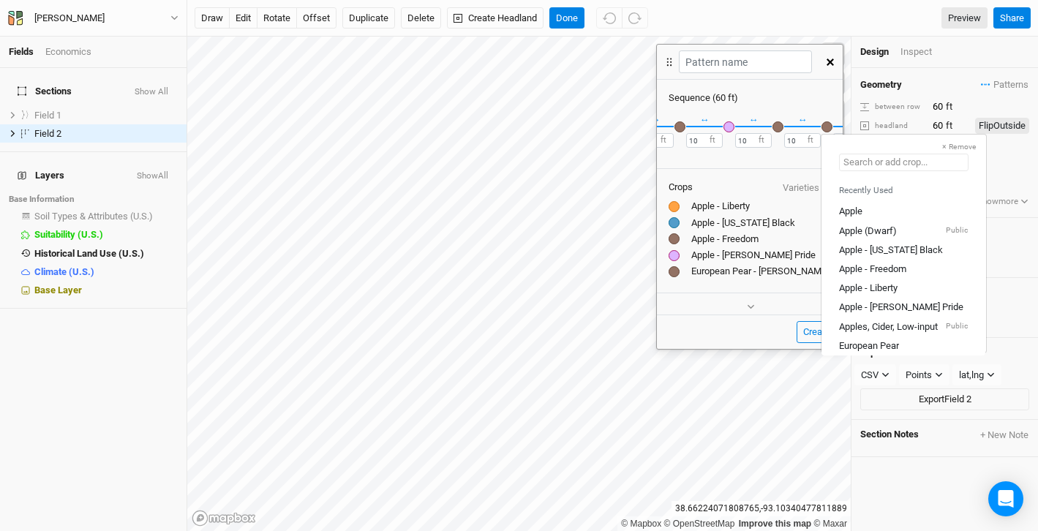
click at [877, 158] on input "text" at bounding box center [904, 163] width 130 height 18
type input "Eu"
type input "European Pear"
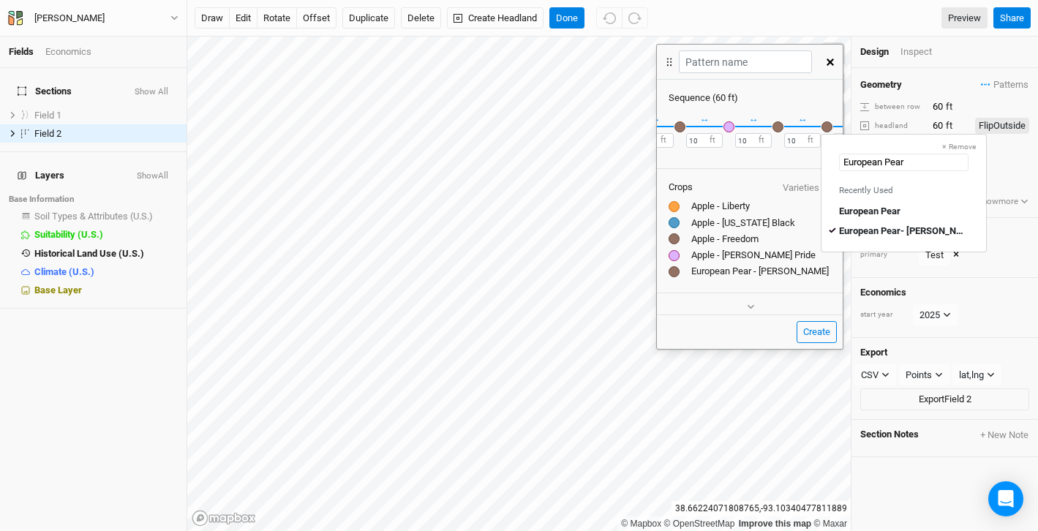
type input "European Pear"
type input "European Pear - [PERSON_NAME]"
type input "European Pear - H"
type input "European Pear - Harrow Delight"
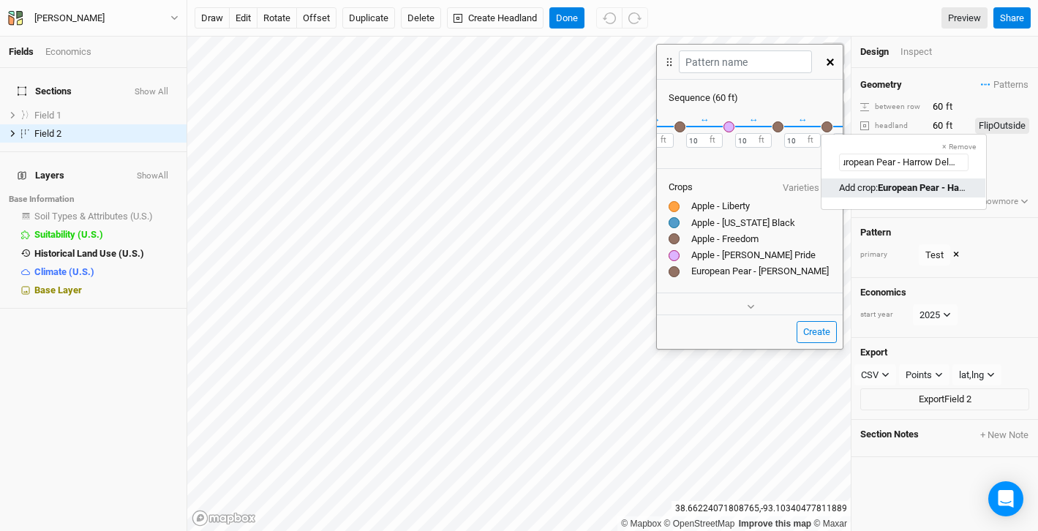
click at [875, 184] on Delight "Add crop: European Pear - Harrow Delight" at bounding box center [903, 187] width 129 height 13
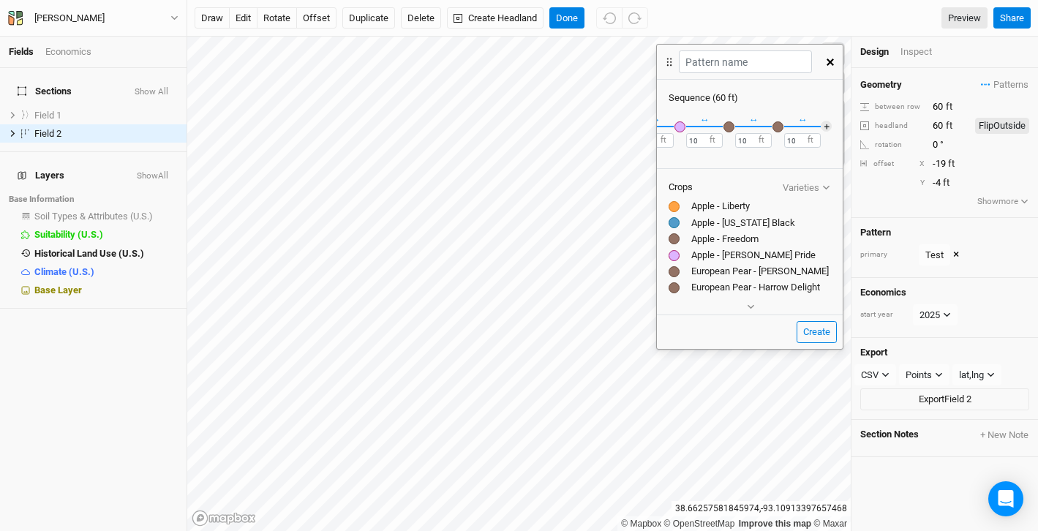
click at [673, 187] on div "Crops Varieties" at bounding box center [750, 187] width 162 height 13
click at [675, 272] on div at bounding box center [674, 271] width 11 height 11
click at [675, 291] on div at bounding box center [674, 287] width 11 height 11
click at [738, 291] on div "European Pear - Harrow Delight" at bounding box center [750, 287] width 162 height 13
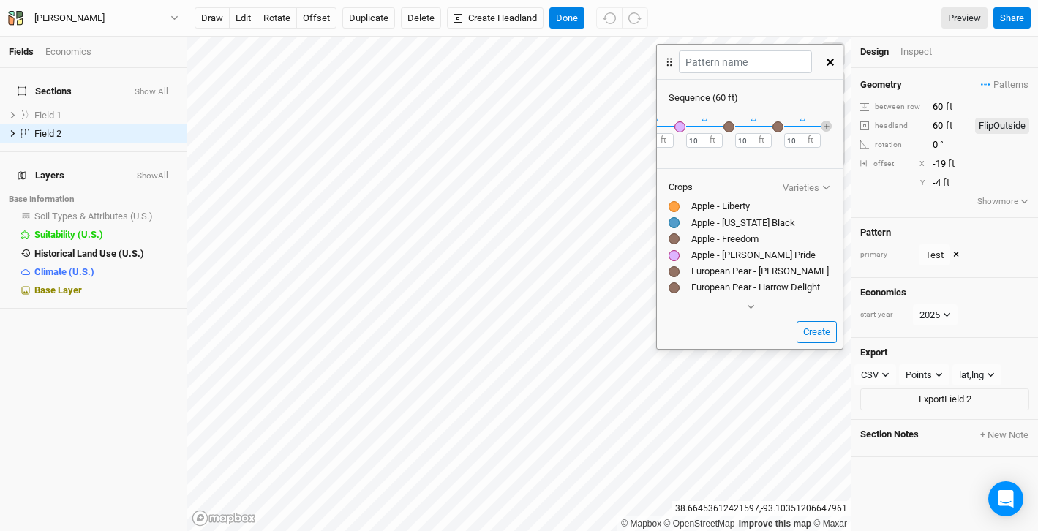
click at [823, 125] on button "＋" at bounding box center [826, 126] width 11 height 11
click at [825, 129] on div "button" at bounding box center [827, 126] width 11 height 11
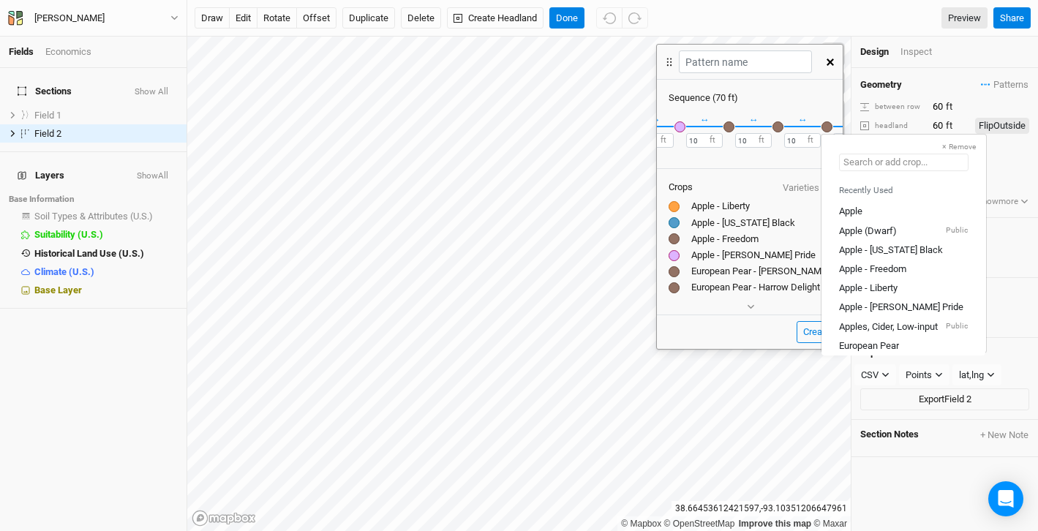
click at [864, 162] on input "text" at bounding box center [904, 163] width 130 height 18
type input "Eu"
type input "European Pear"
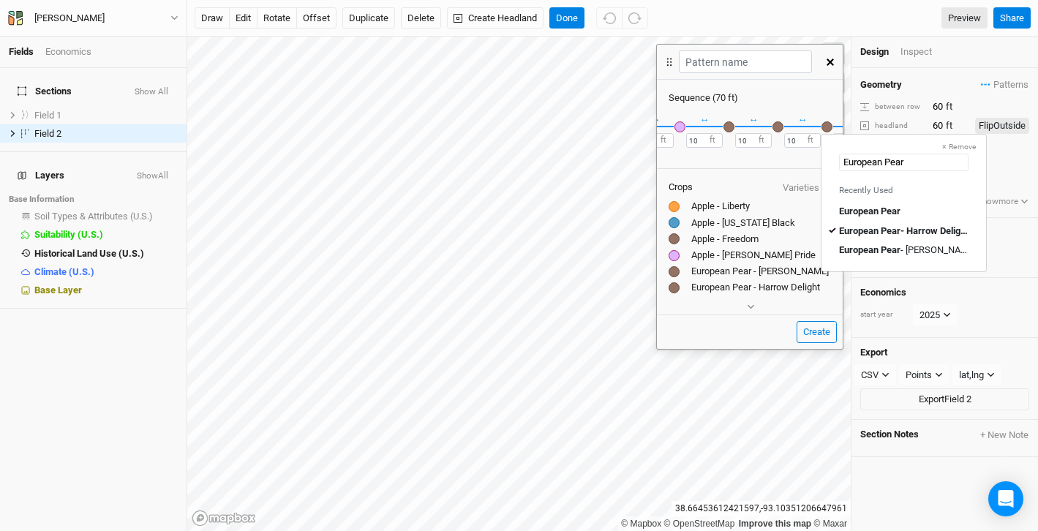
type input "European Pear"
type input "European Pear - Harrow Delight"
type input "European Pear - S"
type input "European Pear - [PERSON_NAME]"
type input "European Pear - Sh"
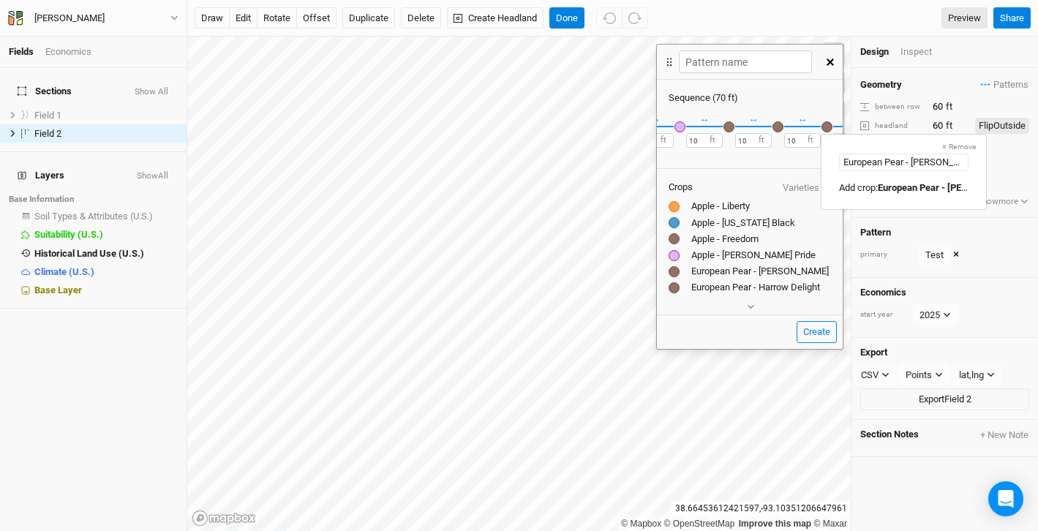
type input "European Pear - Harrow Delight"
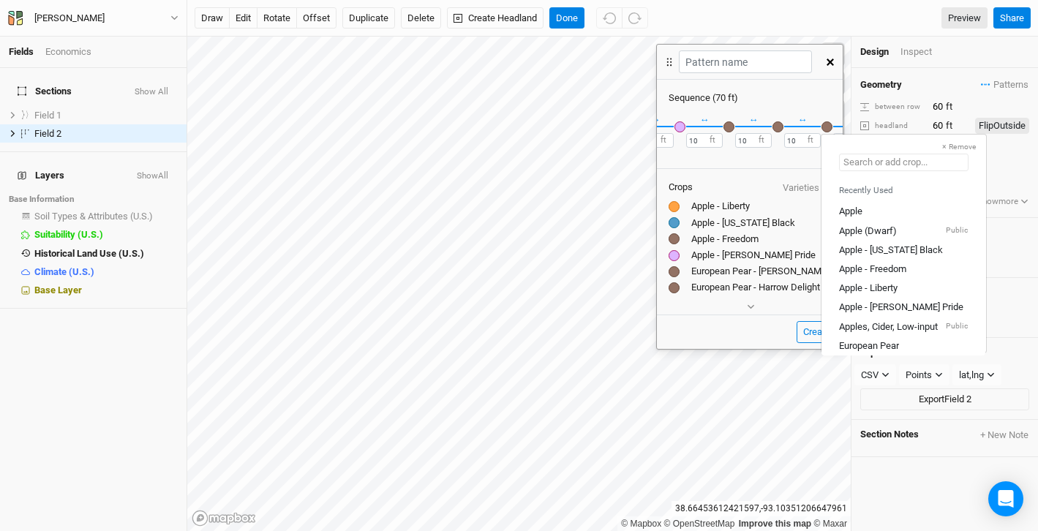
click at [861, 166] on input "text" at bounding box center [904, 163] width 130 height 18
type input "Eu"
type input "European Pear"
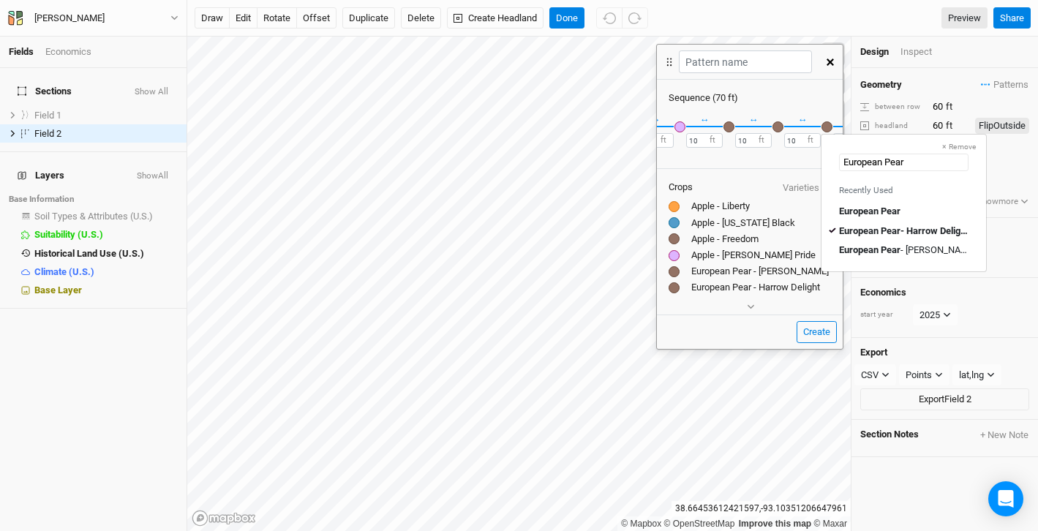
type input "European Pear"
type input "European Pear - Harrow Delight"
type input "European Pear - S"
type input "European Pear - [PERSON_NAME]"
type input "European Pear - Sh"
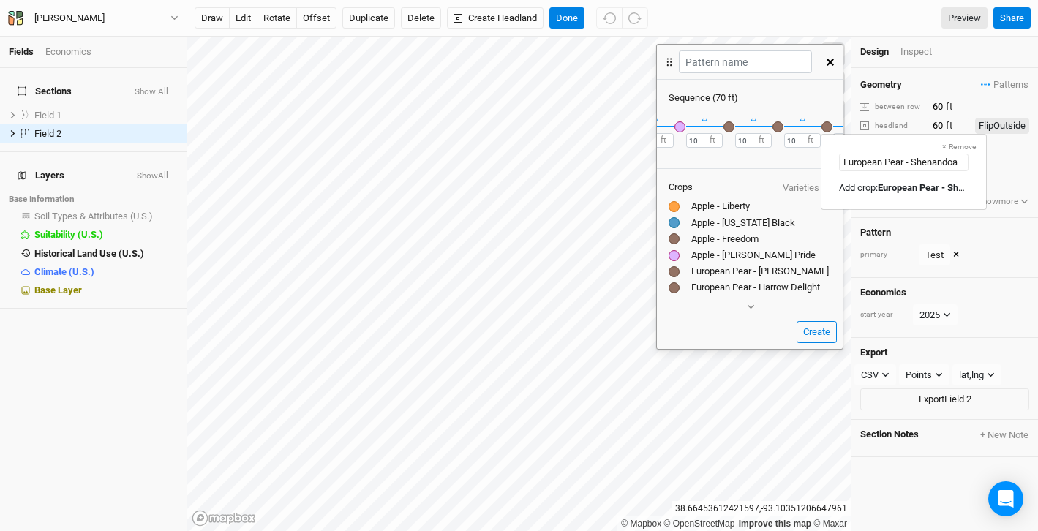
type input "European Pear - Shenandoah"
click at [874, 183] on Shenandoah "Add crop: European Pear - Shenandoah" at bounding box center [903, 187] width 129 height 13
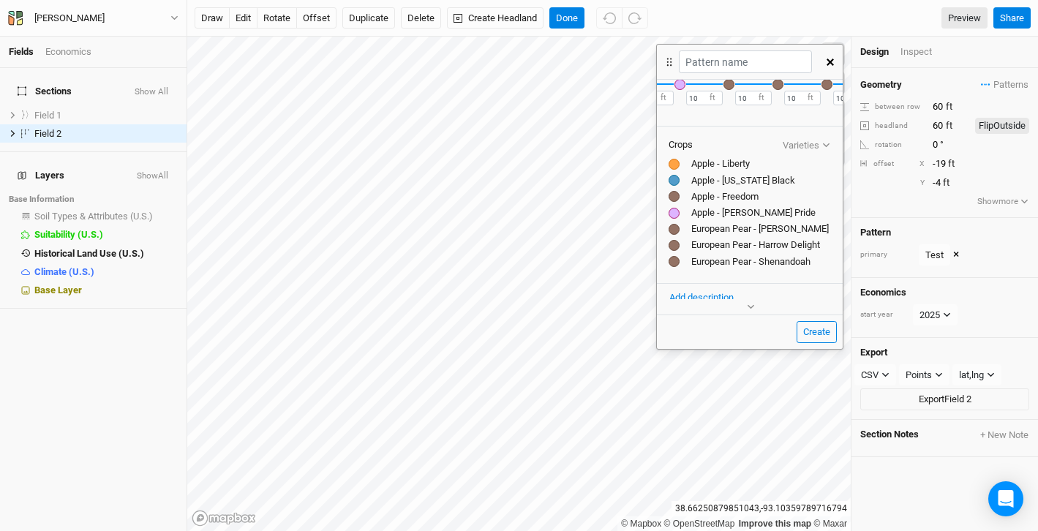
scroll to position [60, 0]
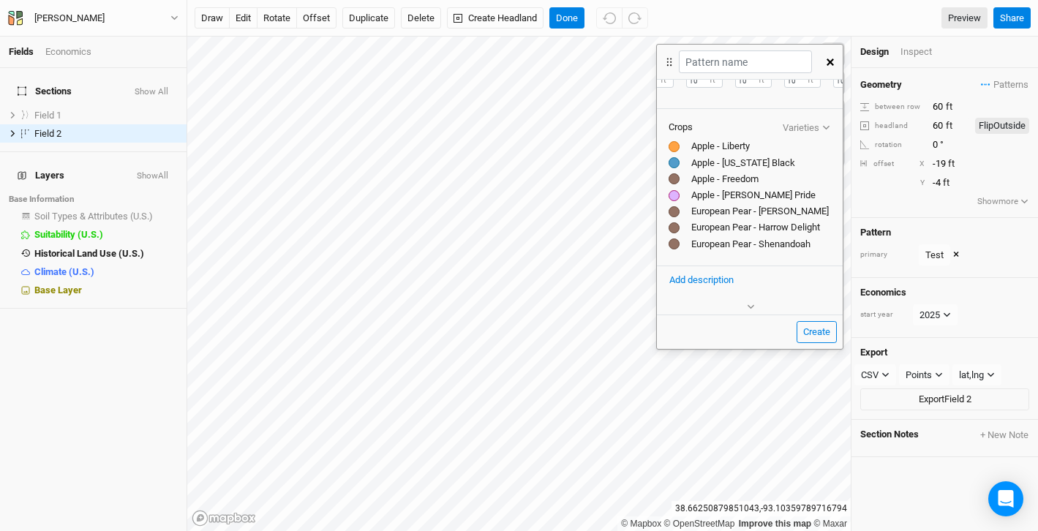
click at [700, 280] on button "Add description" at bounding box center [702, 280] width 66 height 16
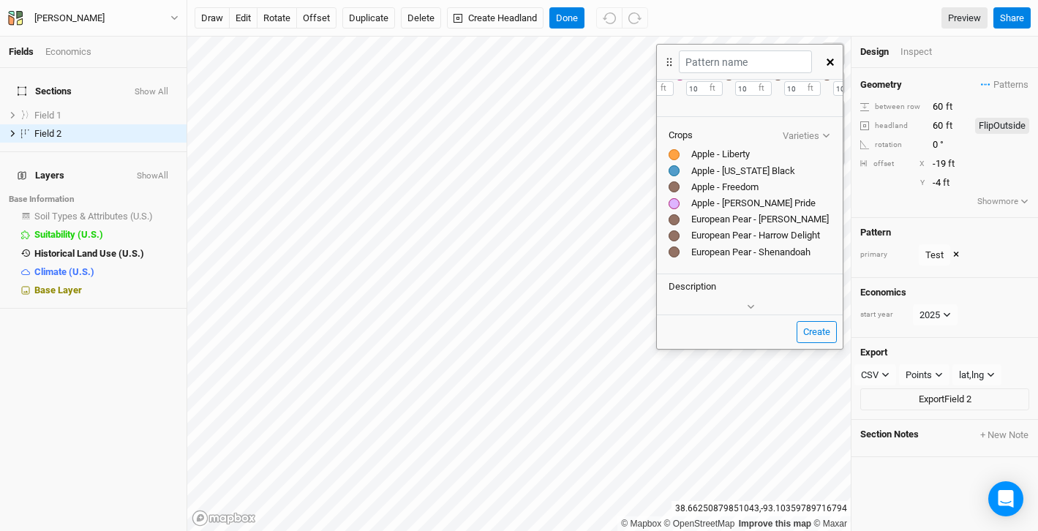
scroll to position [54, 0]
click at [677, 247] on div at bounding box center [674, 249] width 11 height 11
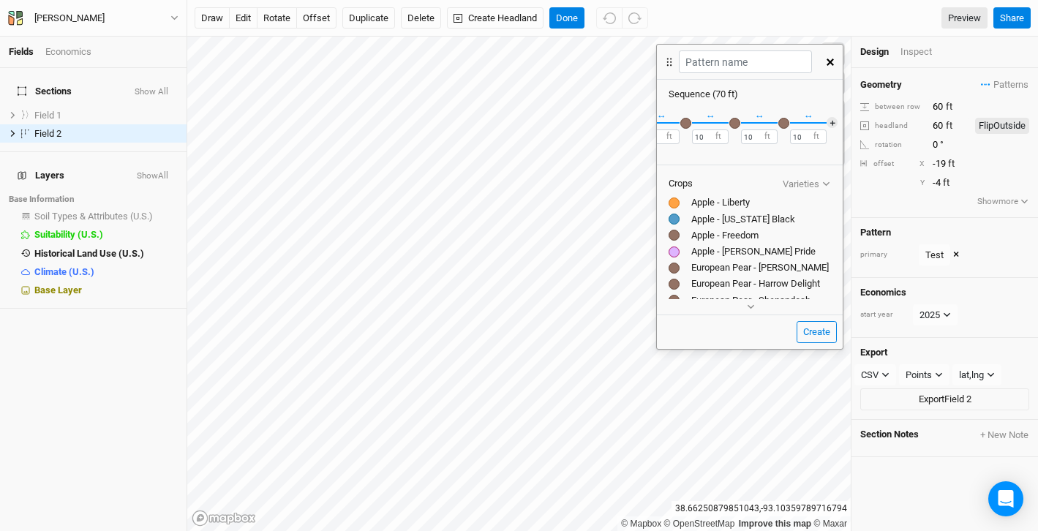
scroll to position [0, 191]
click at [827, 125] on button "＋" at bounding box center [826, 122] width 11 height 11
click at [716, 61] on input "text" at bounding box center [745, 61] width 132 height 23
type input "A"
click at [826, 123] on div "button" at bounding box center [827, 123] width 11 height 11
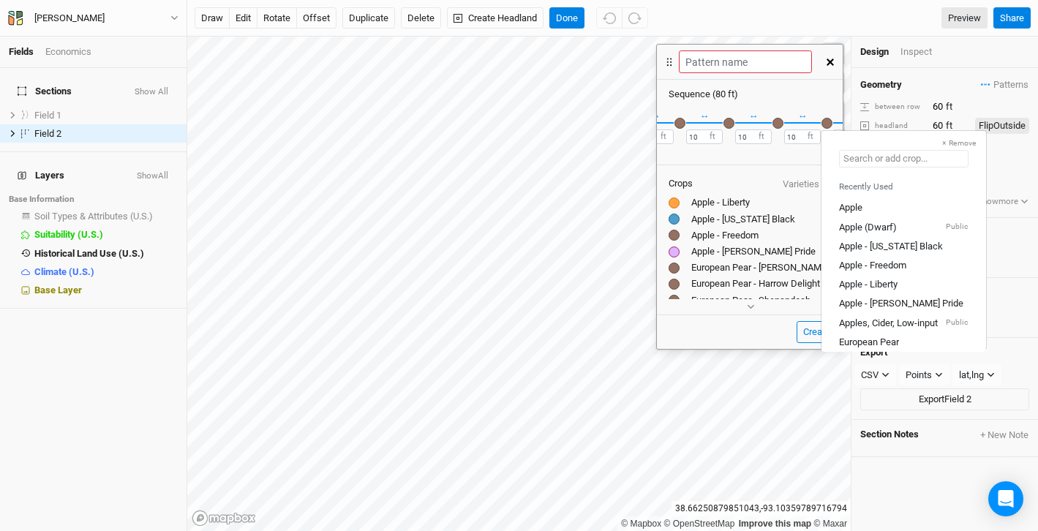
click at [861, 166] on input "text" at bounding box center [904, 159] width 130 height 18
type input "A"
type input "Apple"
type input "Ai"
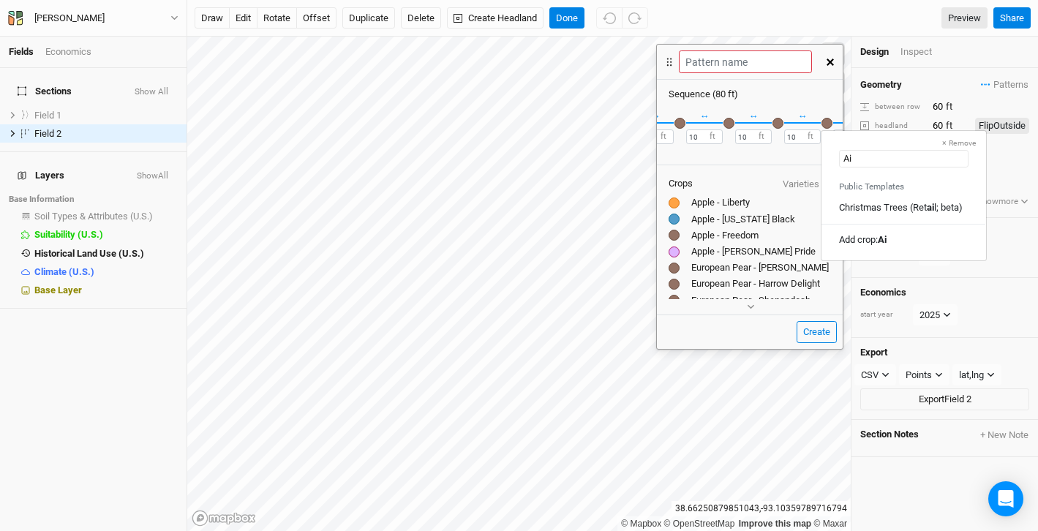
type input "A"
type input "Apple"
type input "As"
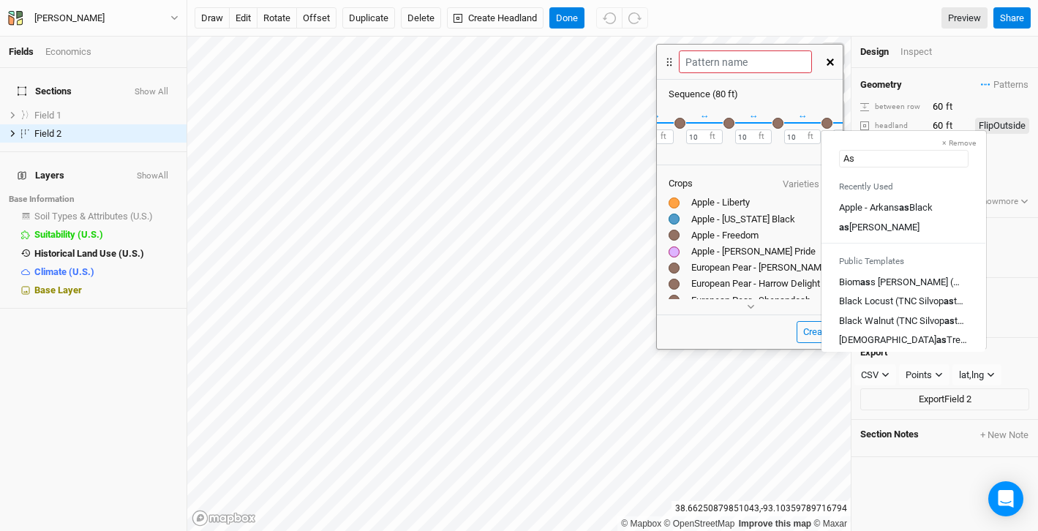
type input "Asi"
type input "Asian pear"
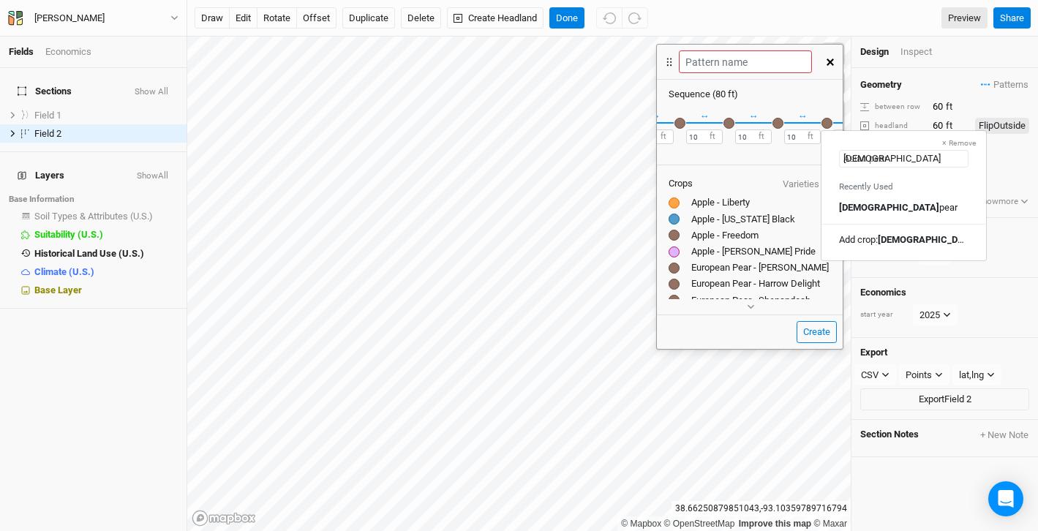
type input "Asian P"
type input "Asian Pear"
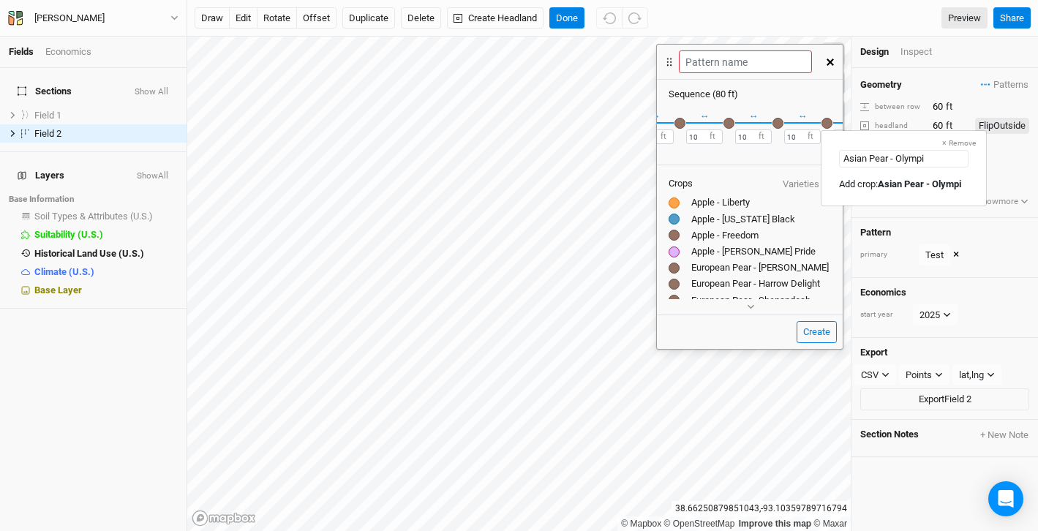
type input "[DEMOGRAPHIC_DATA] Pear - Olympic"
click at [882, 189] on mark "[DEMOGRAPHIC_DATA] Pear - Olympic" at bounding box center [960, 184] width 165 height 11
click at [826, 122] on button "＋" at bounding box center [826, 122] width 11 height 11
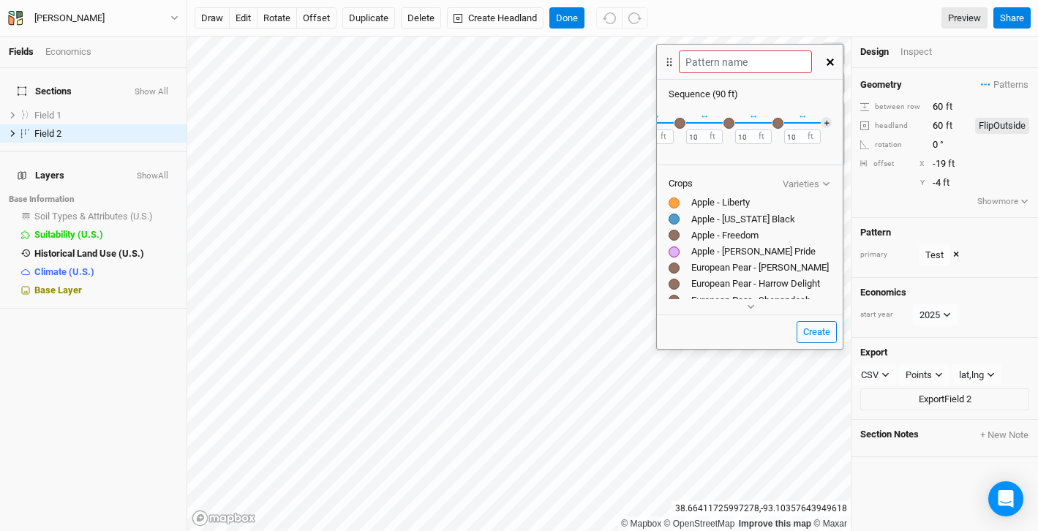
click at [778, 124] on div "button" at bounding box center [778, 123] width 11 height 11
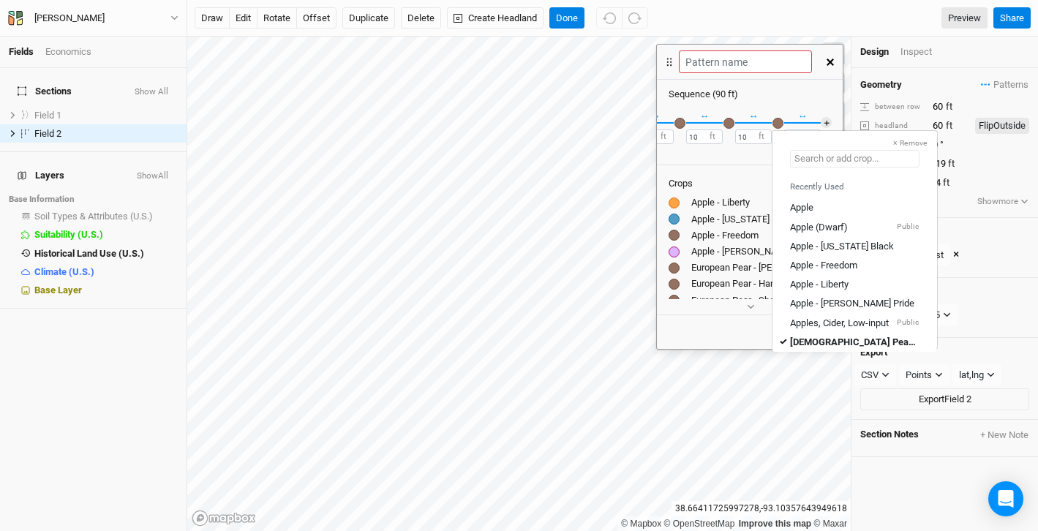
click at [815, 160] on input "text" at bounding box center [855, 159] width 130 height 18
type input "A"
type input "Apple"
type input "As"
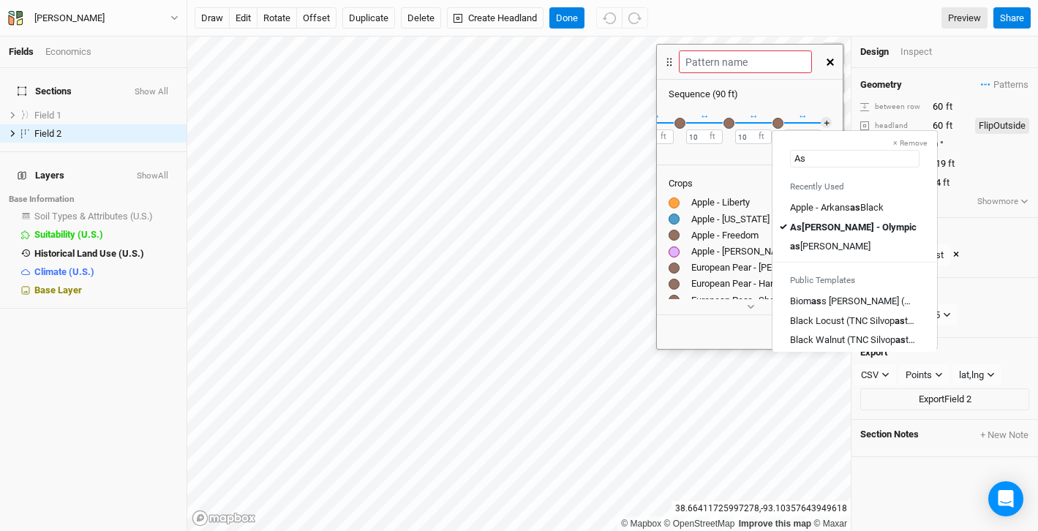
type input "Asi"
type input "[DEMOGRAPHIC_DATA] Pear - Olympic"
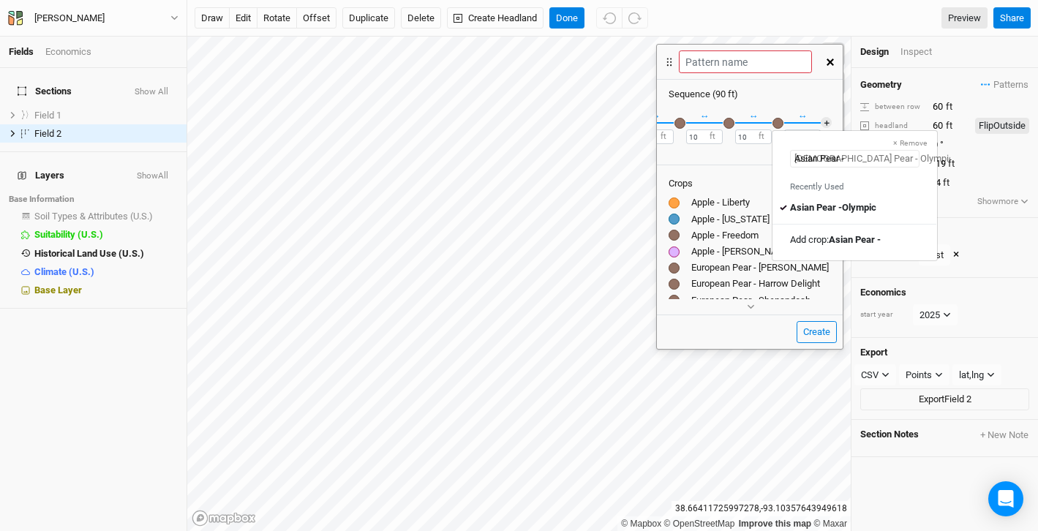
type input "[DEMOGRAPHIC_DATA] Pear - Olympic"
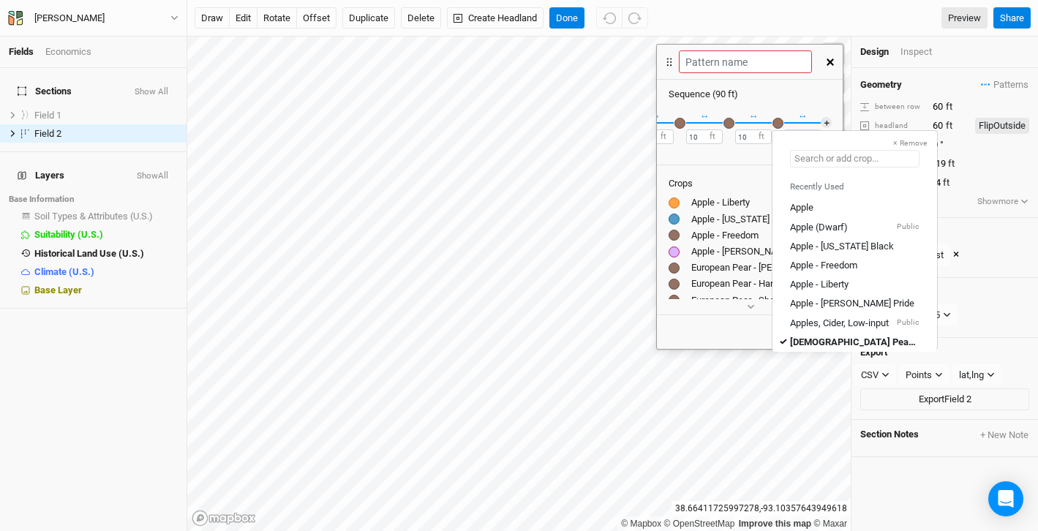
click at [828, 154] on input "text" at bounding box center [855, 159] width 130 height 18
type input "A"
type input "Apple"
type input "As"
type input "Asi"
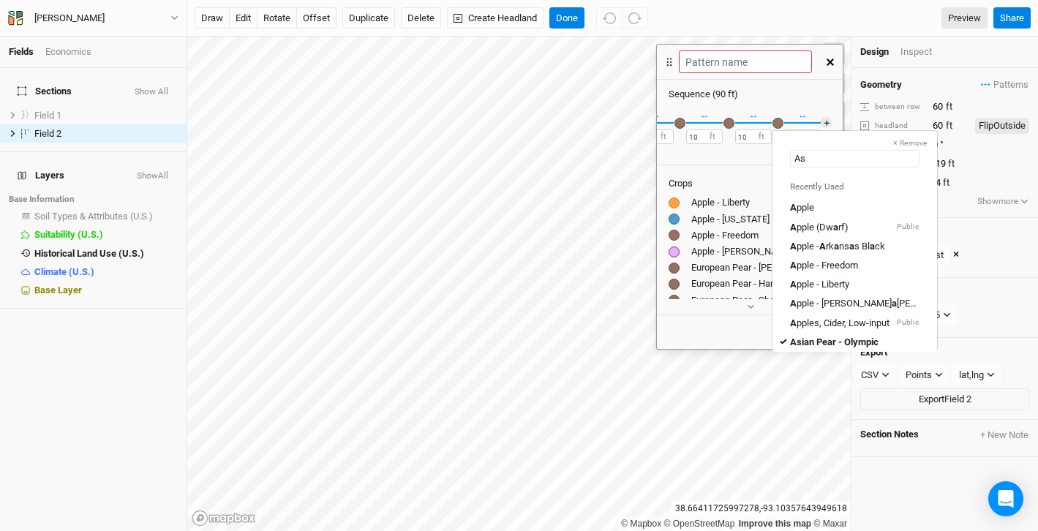
type input "[DEMOGRAPHIC_DATA] Pear - Olympic"
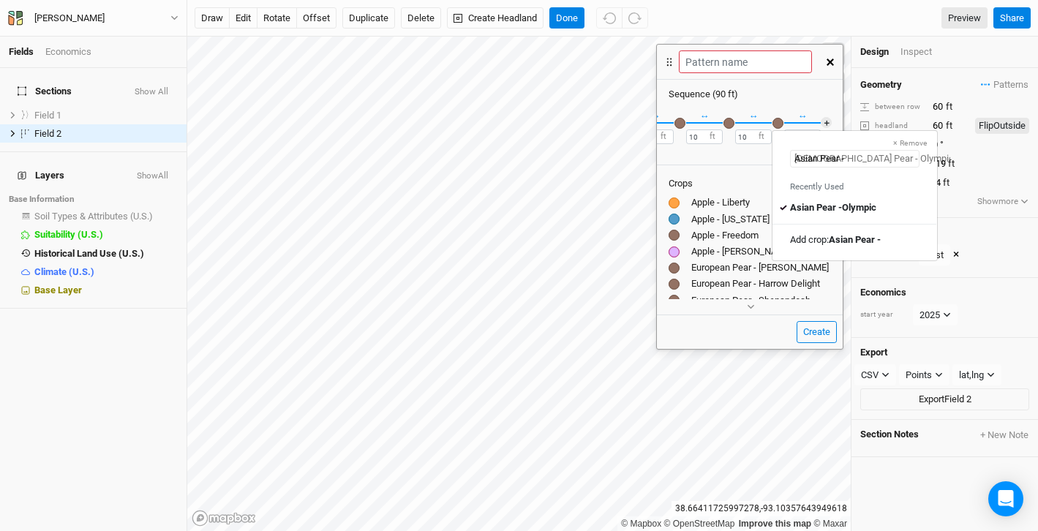
type input "Asian Pear - S"
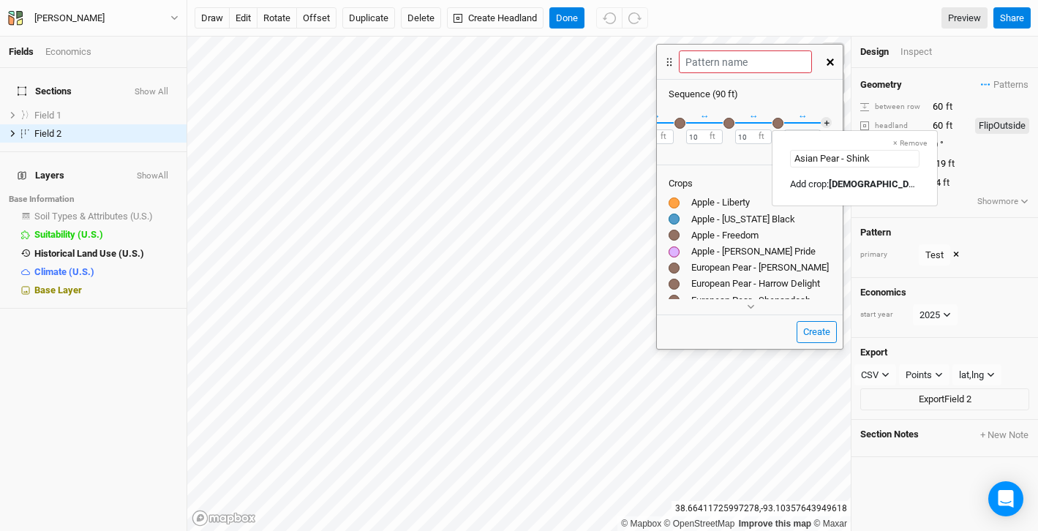
type input "Asian Pear - Shinko"
click at [834, 182] on mark "Asian Pear - Shinko" at bounding box center [870, 184] width 83 height 11
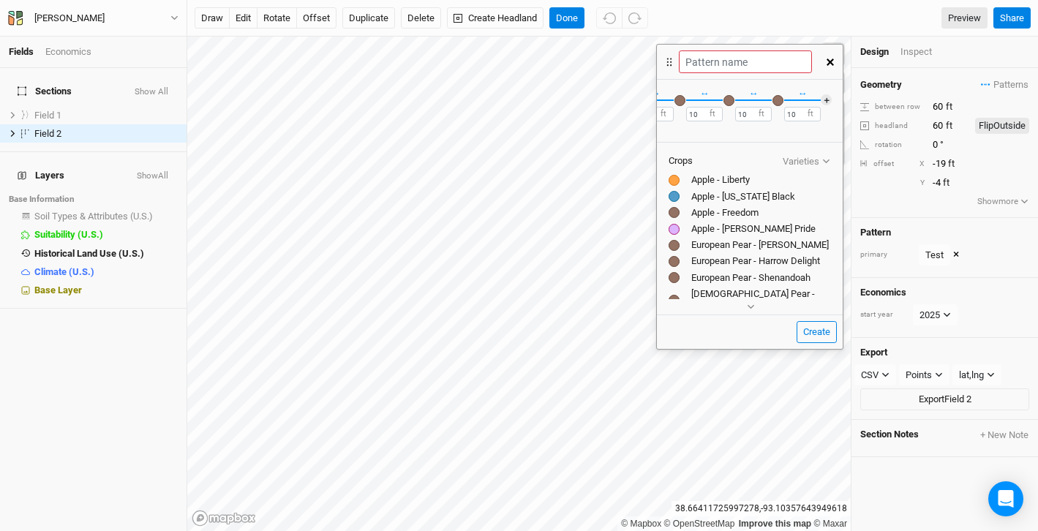
scroll to position [0, 0]
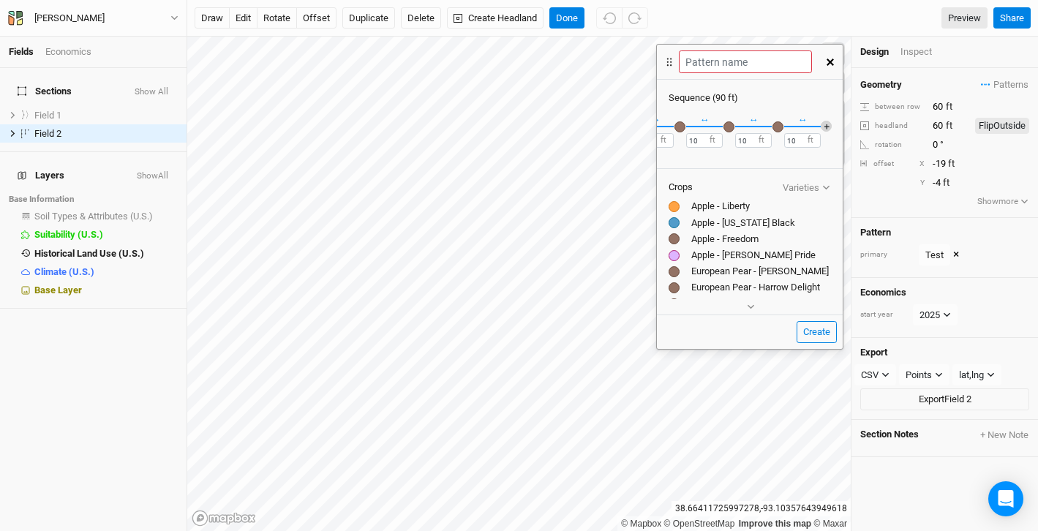
click at [826, 124] on button "＋" at bounding box center [826, 126] width 11 height 11
click at [829, 125] on div "button" at bounding box center [827, 126] width 11 height 11
click at [866, 165] on input "text" at bounding box center [904, 163] width 130 height 18
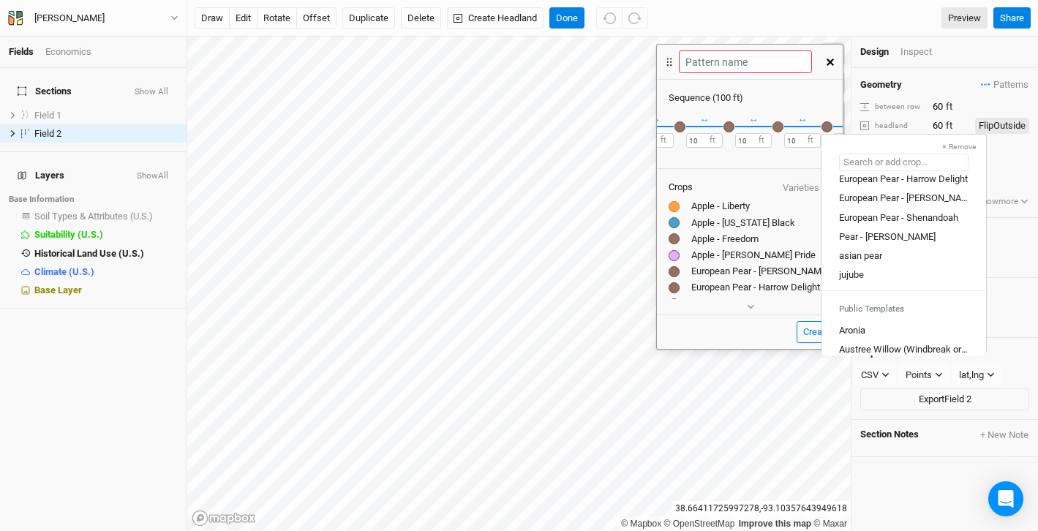
scroll to position [229, 0]
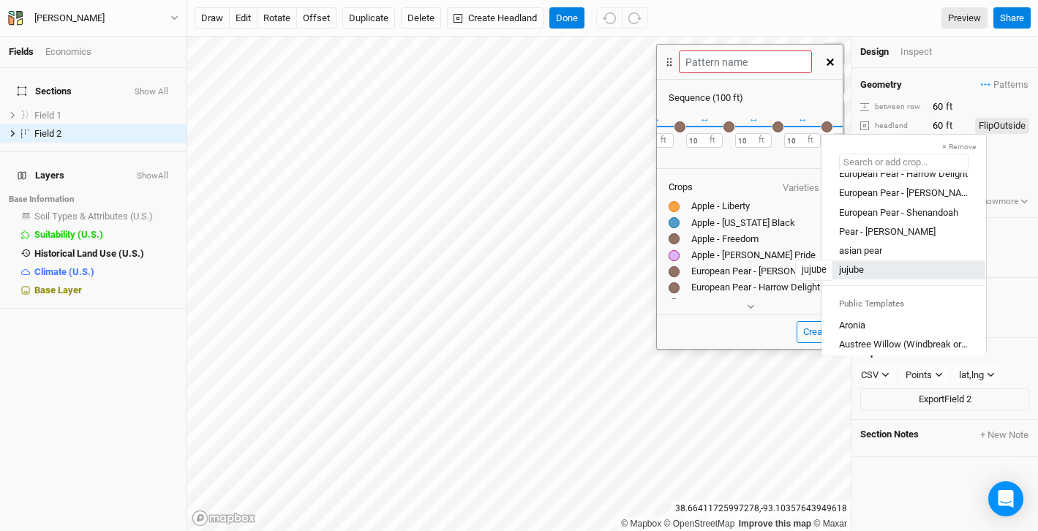
click at [851, 271] on div "jujube" at bounding box center [851, 269] width 25 height 13
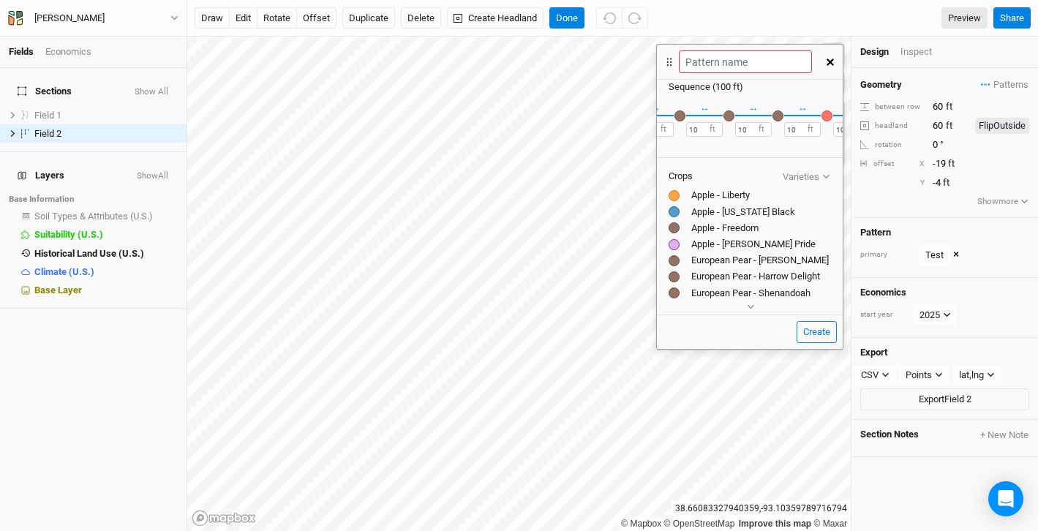
scroll to position [0, 0]
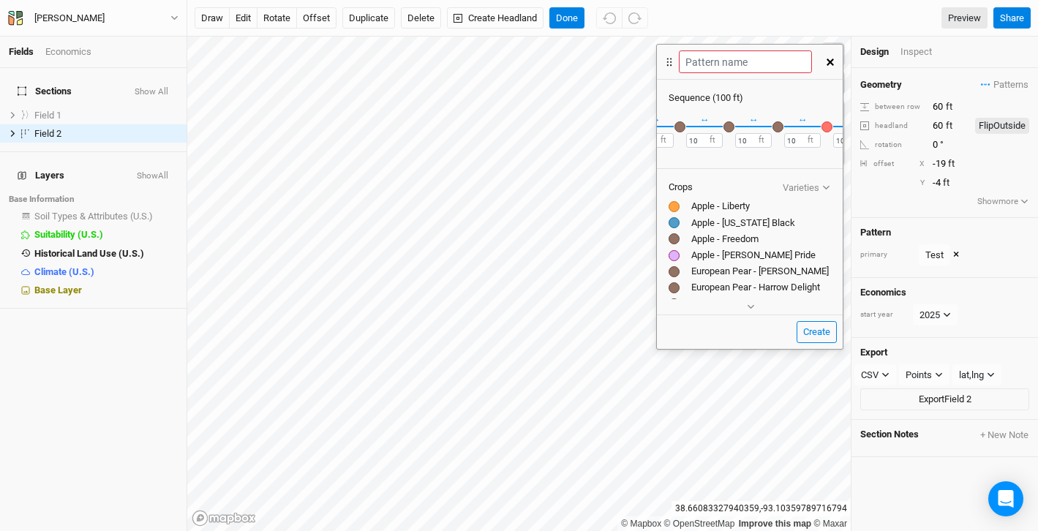
click at [780, 127] on div "button" at bounding box center [778, 126] width 11 height 11
click at [725, 125] on div "button" at bounding box center [724, 126] width 11 height 11
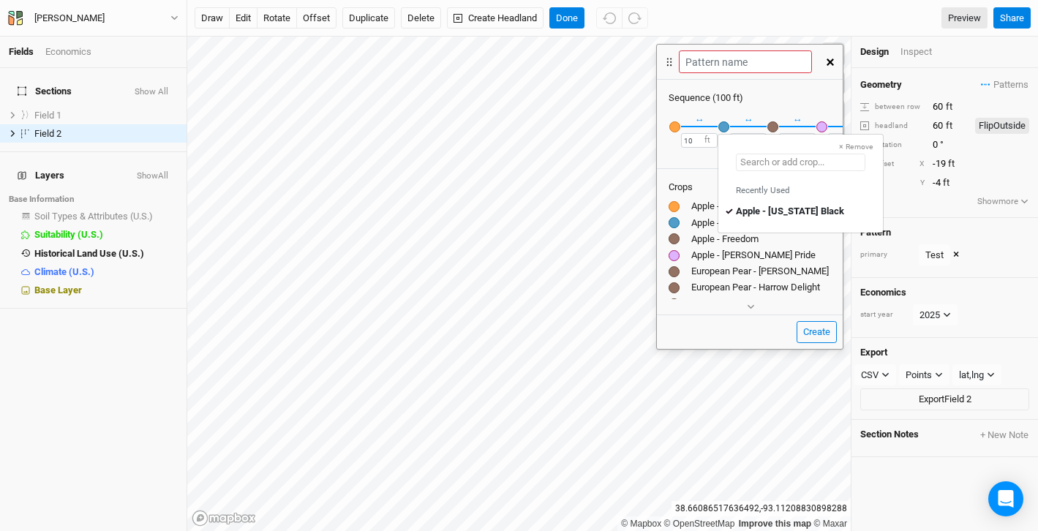
click at [768, 162] on input "text" at bounding box center [801, 163] width 130 height 18
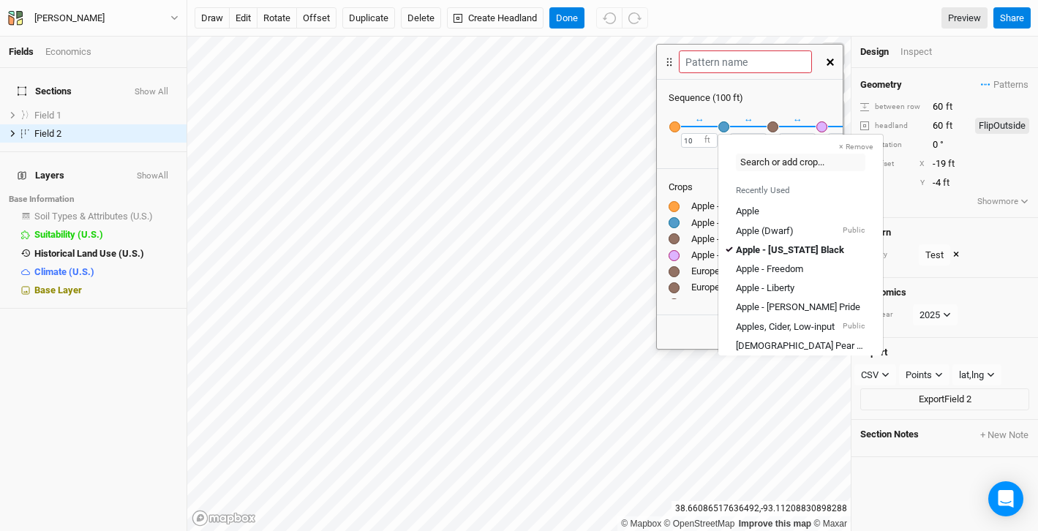
type input "Apple - [US_STATE] Black"
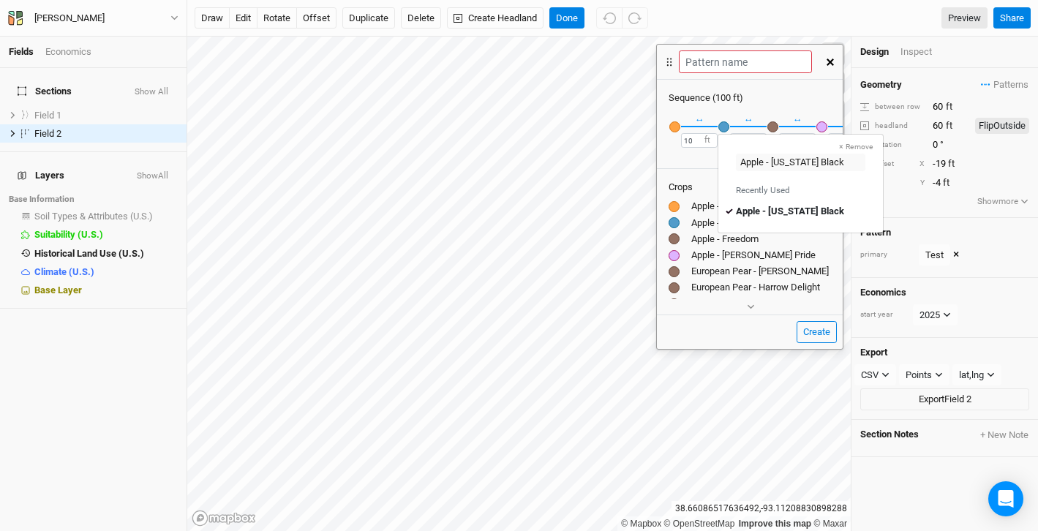
click at [769, 93] on div "Sequence ( 100 ft )" at bounding box center [750, 97] width 162 height 13
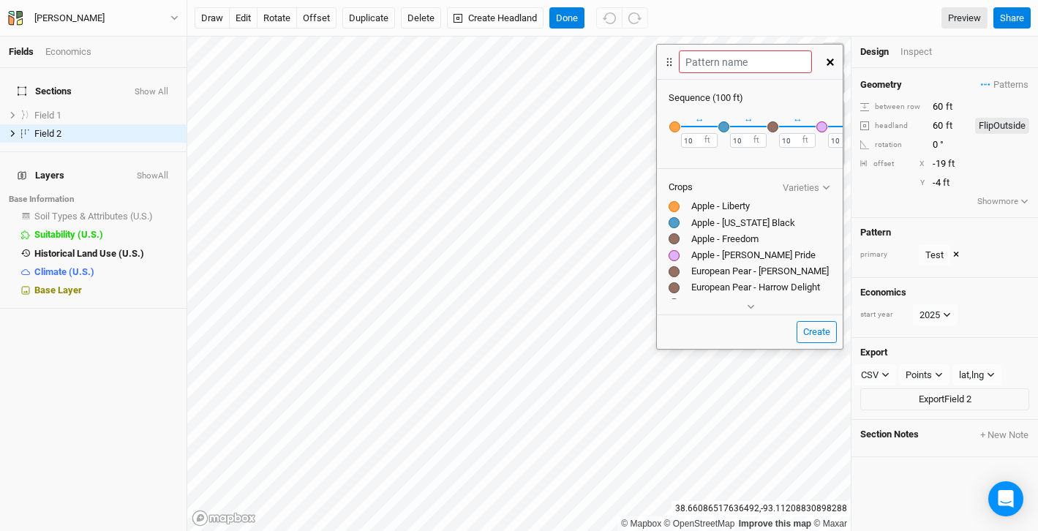
click at [776, 128] on div "button" at bounding box center [773, 126] width 11 height 11
click at [797, 160] on input "text" at bounding box center [850, 163] width 130 height 18
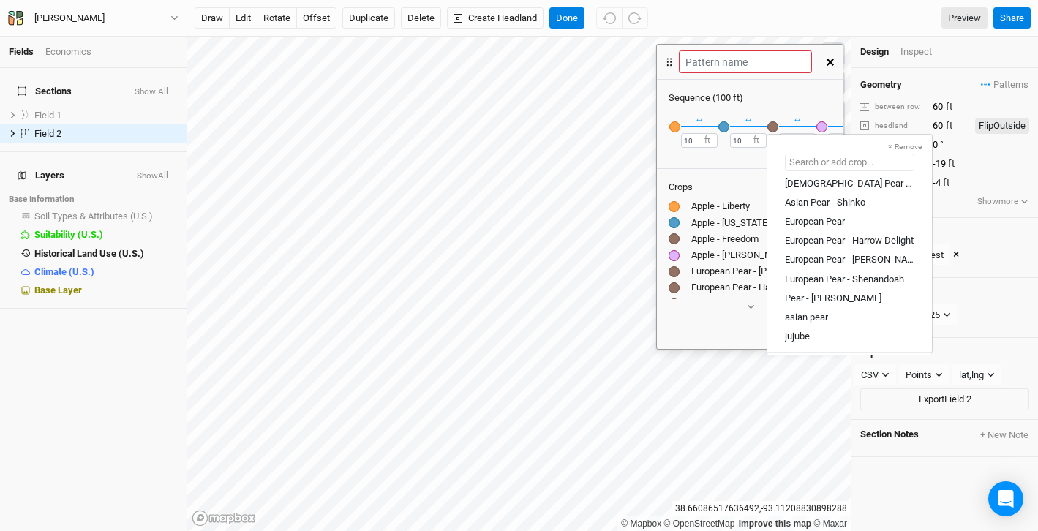
scroll to position [163, 0]
click at [817, 237] on div "European Pear - Harrow Delight" at bounding box center [849, 239] width 129 height 13
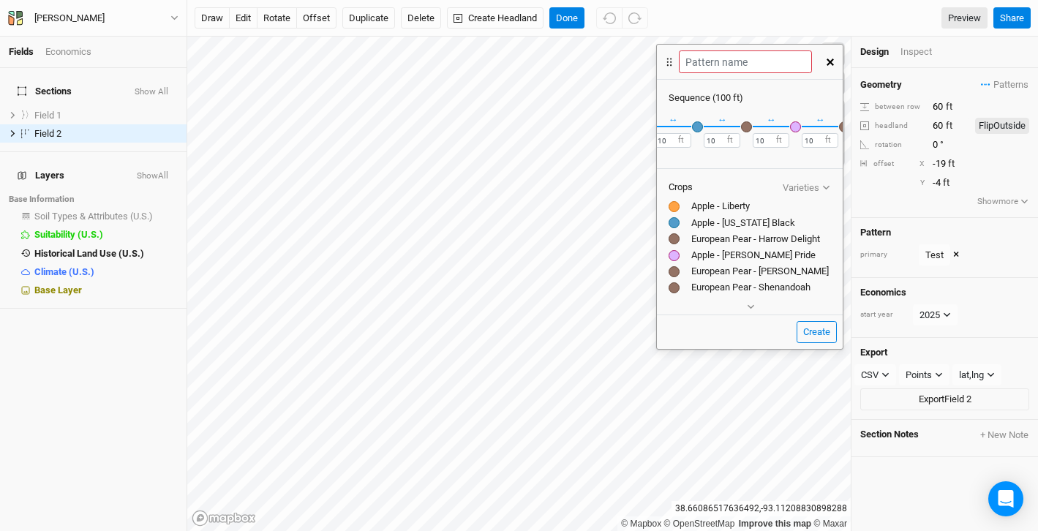
scroll to position [0, 0]
click at [689, 145] on input "10" at bounding box center [699, 140] width 37 height 15
click at [690, 138] on input "10" at bounding box center [699, 140] width 37 height 15
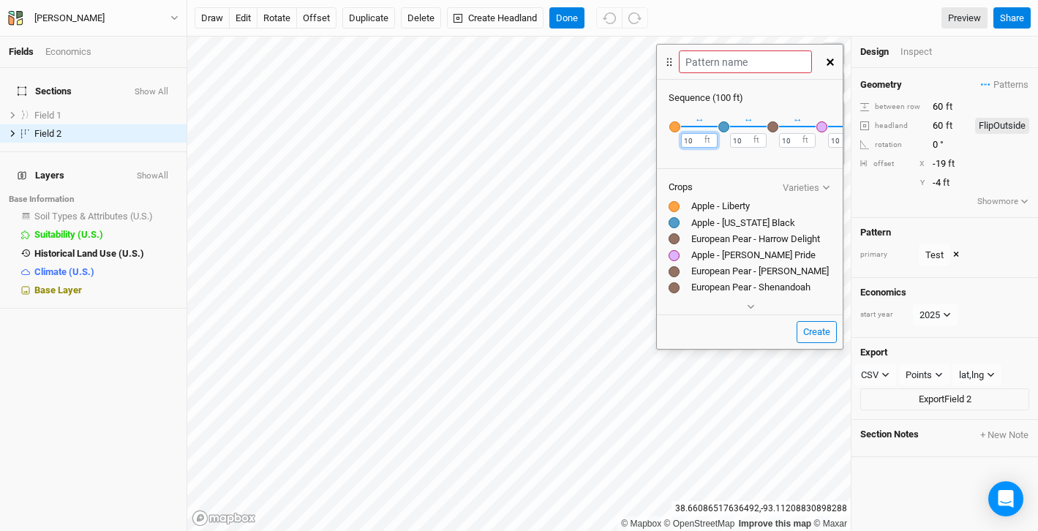
click at [690, 138] on input "10" at bounding box center [699, 140] width 37 height 15
type input "60"
click at [740, 140] on input "10" at bounding box center [748, 140] width 37 height 15
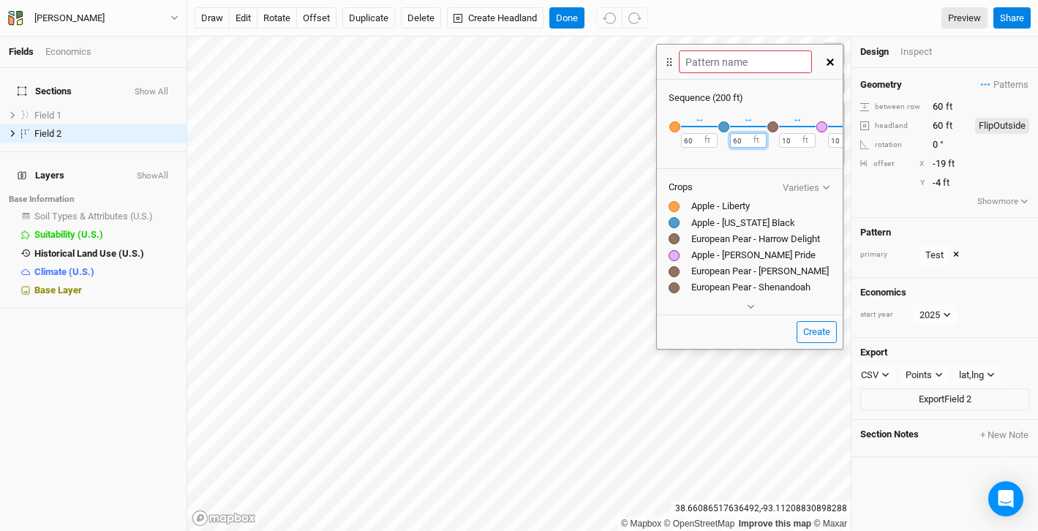
type input "60"
click at [785, 139] on input "10" at bounding box center [797, 140] width 37 height 15
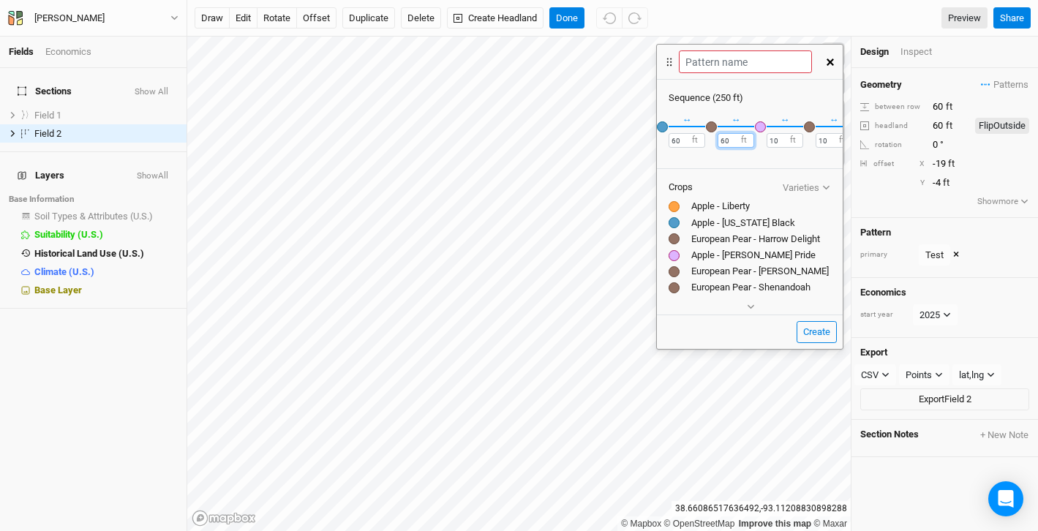
type input "60"
click at [739, 244] on div "European Pear - Harrow Delight" at bounding box center [750, 239] width 162 height 13
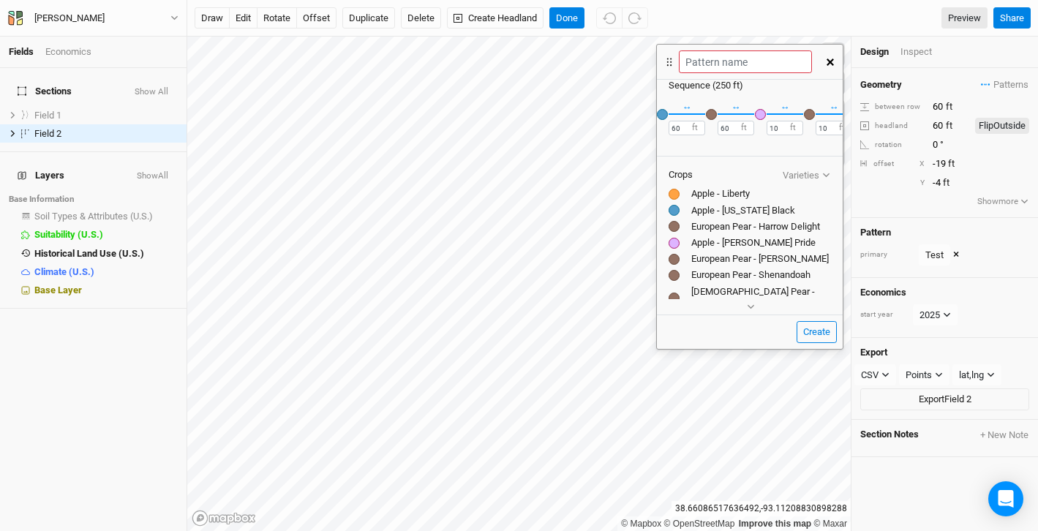
scroll to position [0, 0]
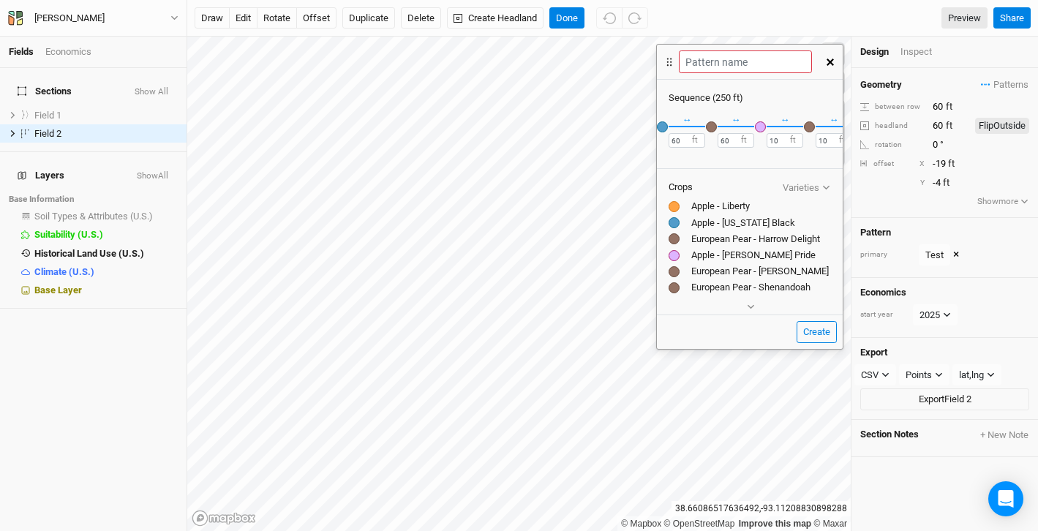
click at [763, 124] on div "button" at bounding box center [760, 126] width 11 height 11
click at [809, 127] on div "button" at bounding box center [809, 126] width 11 height 11
click at [839, 167] on input "text" at bounding box center [887, 163] width 130 height 18
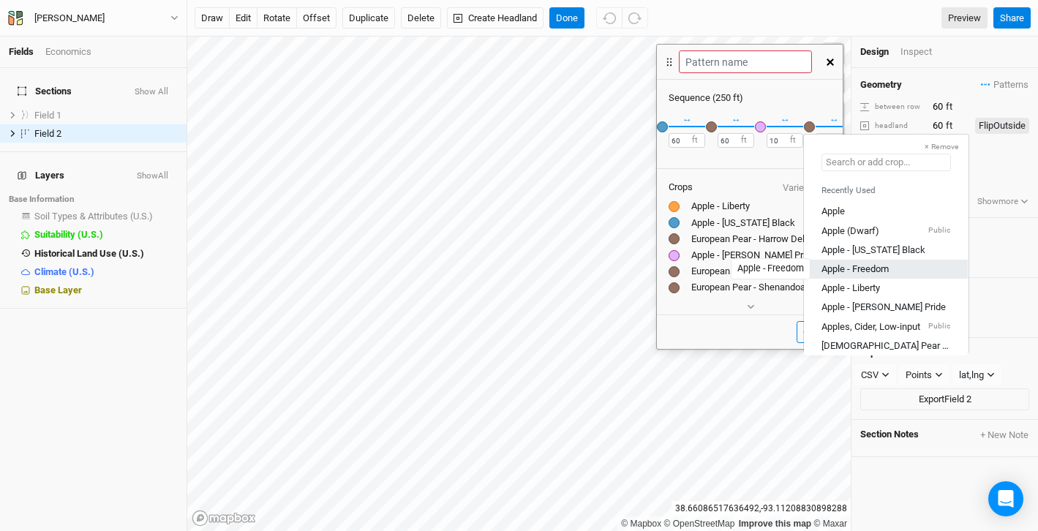
click at [869, 265] on div "Apple - Freedom" at bounding box center [855, 269] width 67 height 13
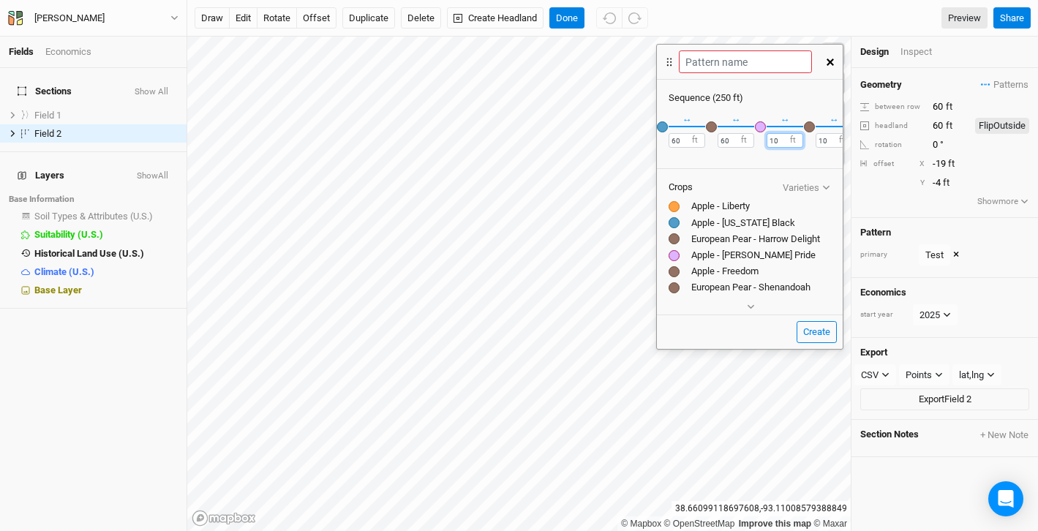
click at [777, 141] on input "10" at bounding box center [785, 140] width 37 height 15
click at [776, 141] on input "10" at bounding box center [785, 140] width 37 height 15
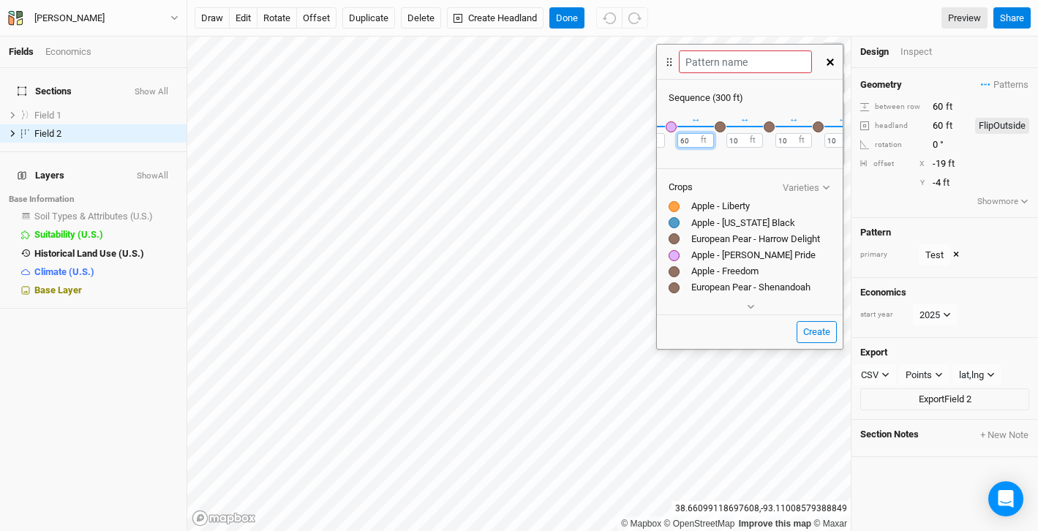
scroll to position [0, 151]
type input "60"
click at [722, 130] on div "button" at bounding box center [719, 126] width 11 height 11
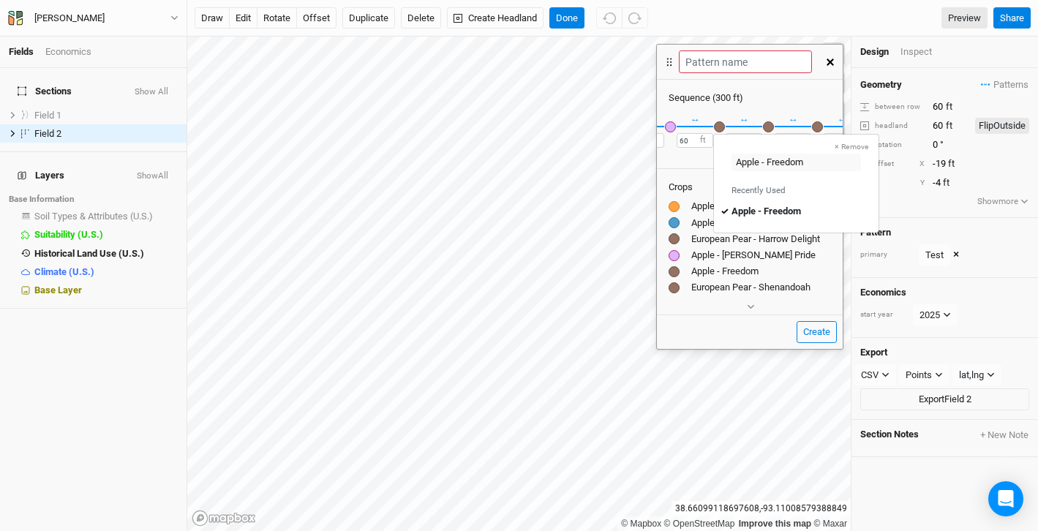
click at [722, 130] on div "button" at bounding box center [719, 126] width 11 height 11
click at [770, 128] on div "button" at bounding box center [768, 126] width 11 height 11
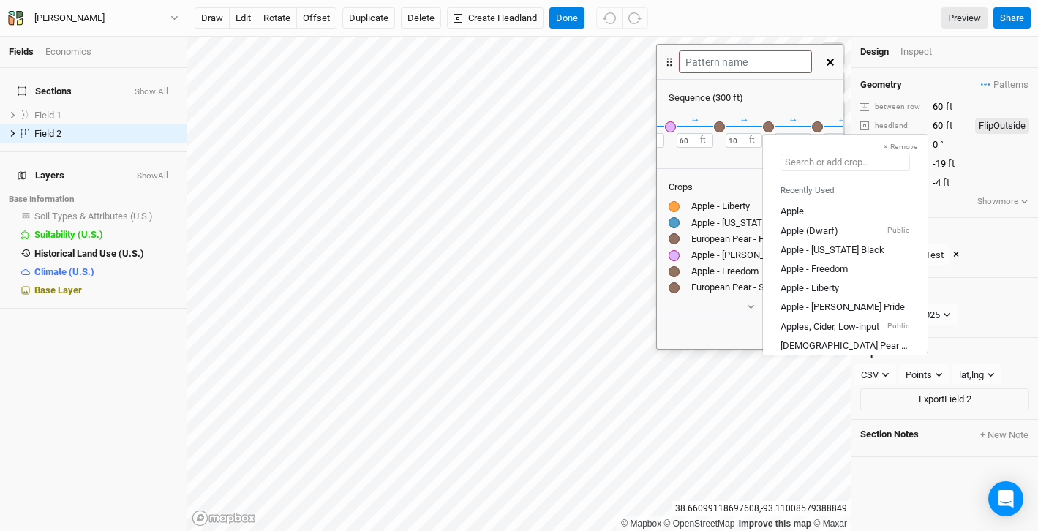
click at [815, 162] on input "text" at bounding box center [846, 163] width 130 height 18
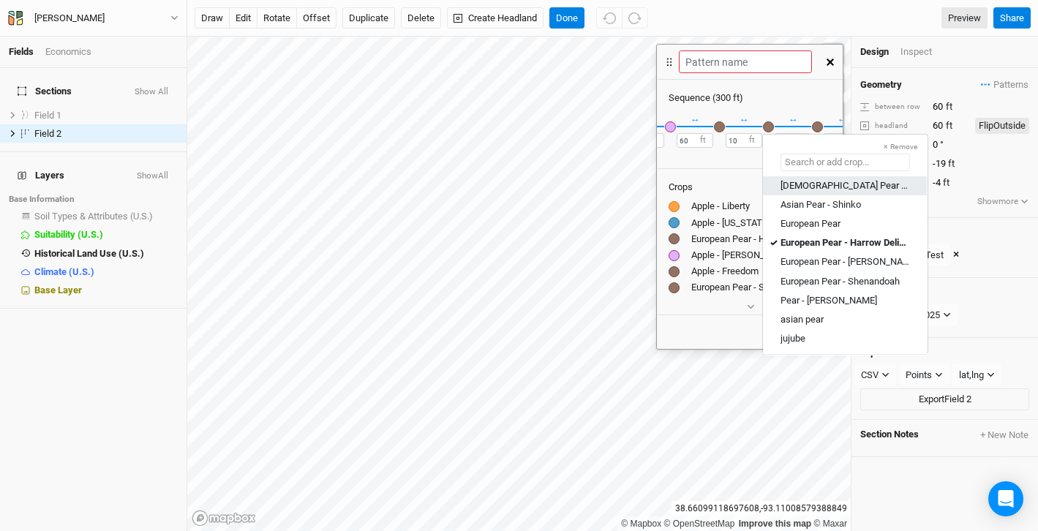
scroll to position [162, 0]
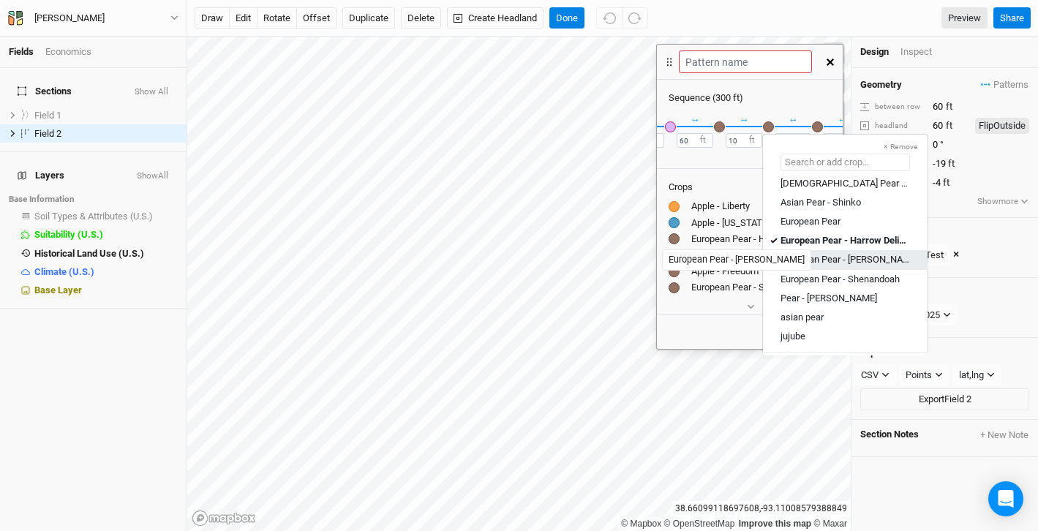
click at [841, 261] on div "European Pear - [PERSON_NAME]" at bounding box center [845, 259] width 129 height 13
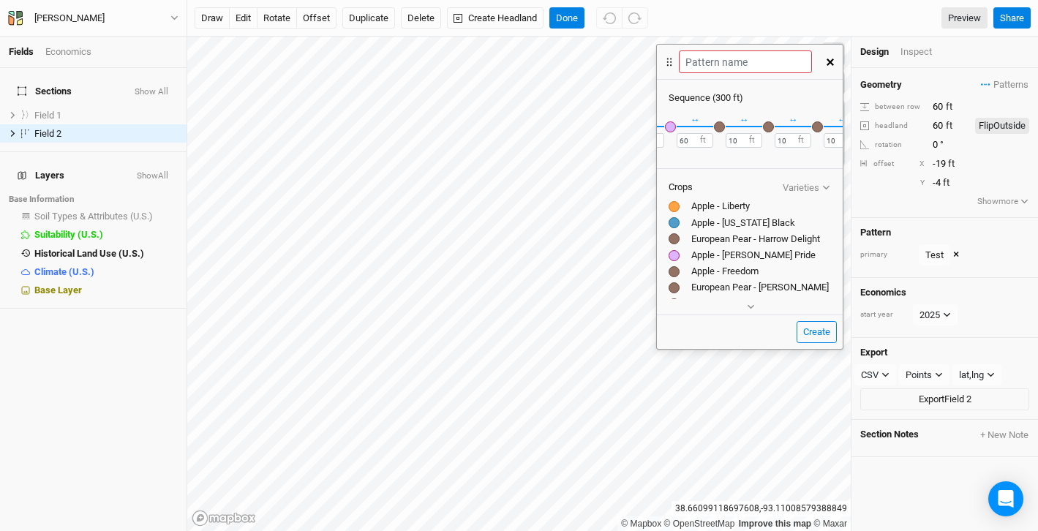
click at [817, 126] on div "button" at bounding box center [817, 126] width 11 height 11
click at [838, 160] on input "text" at bounding box center [895, 163] width 130 height 18
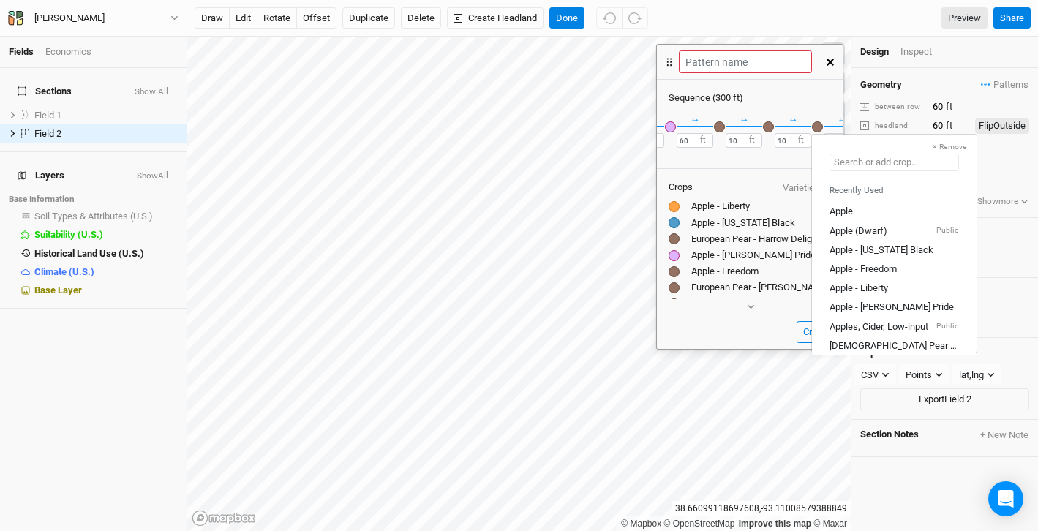
click at [838, 160] on input "text" at bounding box center [895, 163] width 130 height 18
click at [863, 282] on div "Apple - Liberty" at bounding box center [859, 288] width 59 height 13
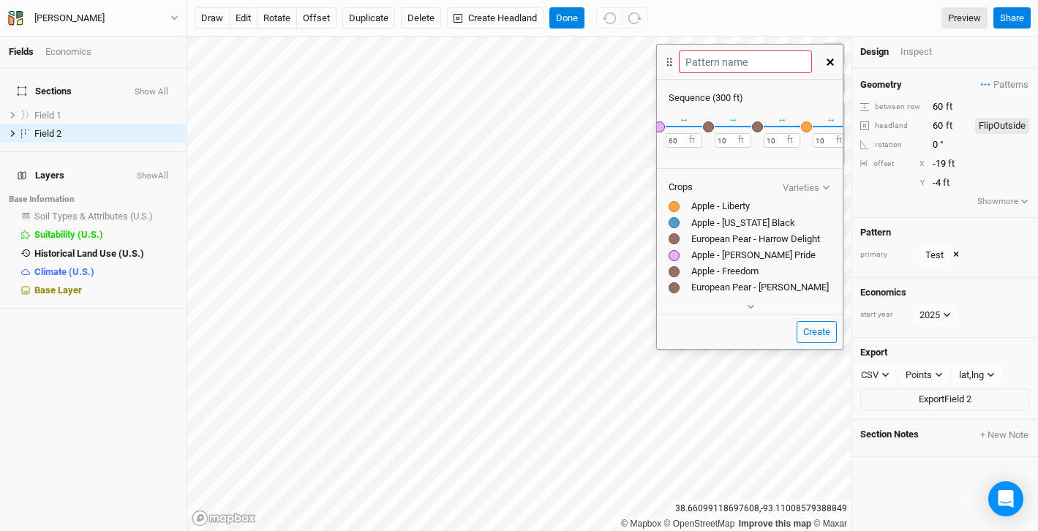
scroll to position [0, 149]
click at [741, 138] on input "10" at bounding box center [746, 140] width 37 height 15
type input "1"
type input "60"
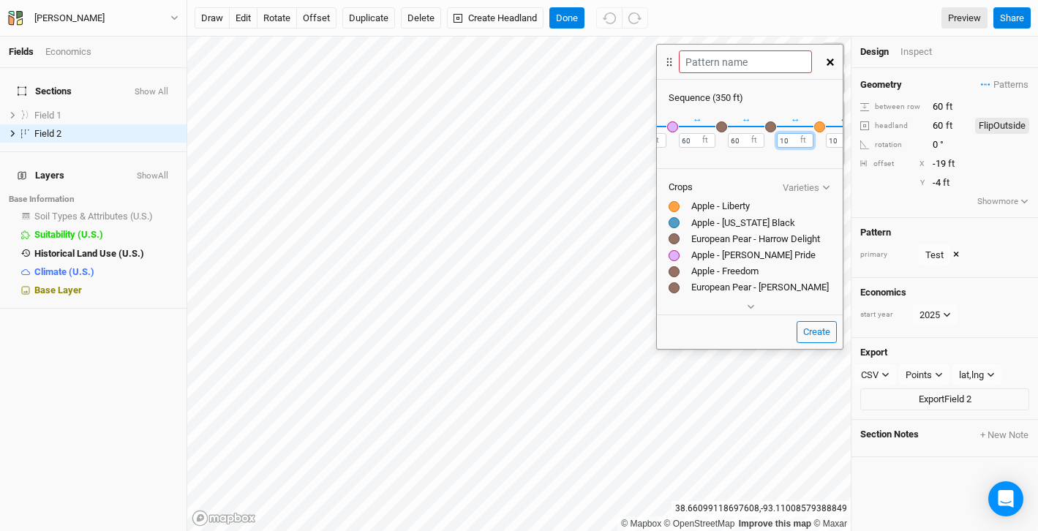
click at [789, 139] on input "10" at bounding box center [795, 140] width 37 height 15
type input "60"
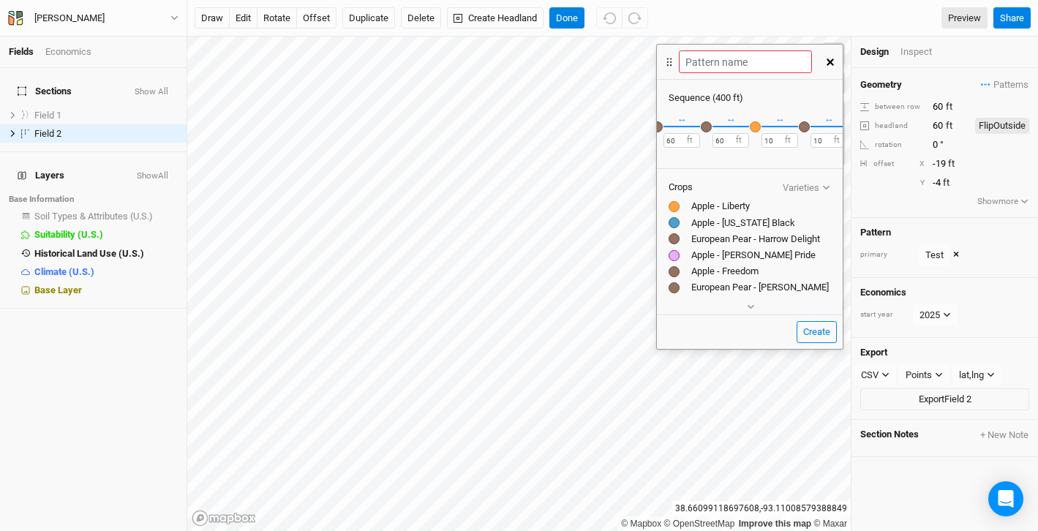
click at [807, 126] on div "button" at bounding box center [804, 126] width 11 height 11
click at [830, 159] on input "text" at bounding box center [882, 163] width 130 height 18
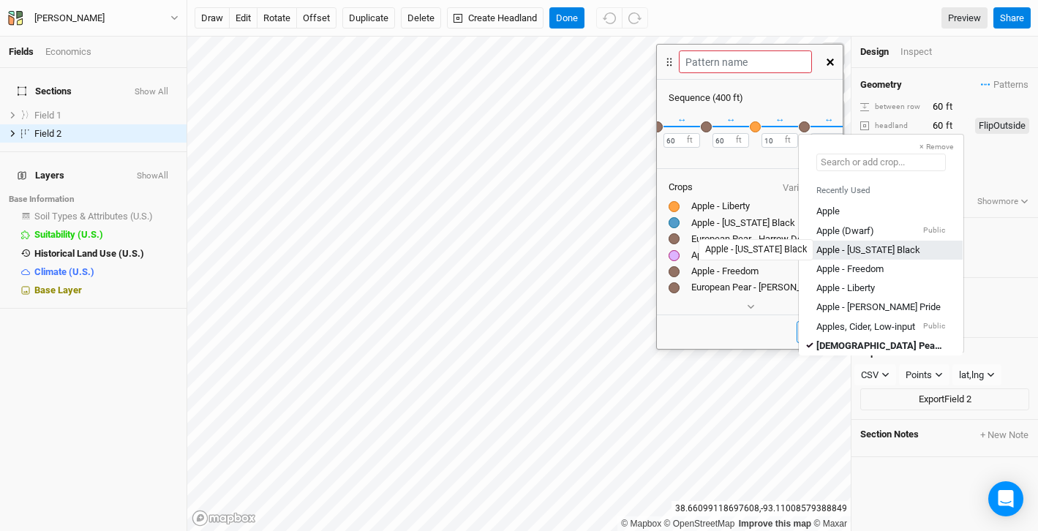
click at [856, 247] on div "Apple - [US_STATE] Black" at bounding box center [869, 249] width 104 height 13
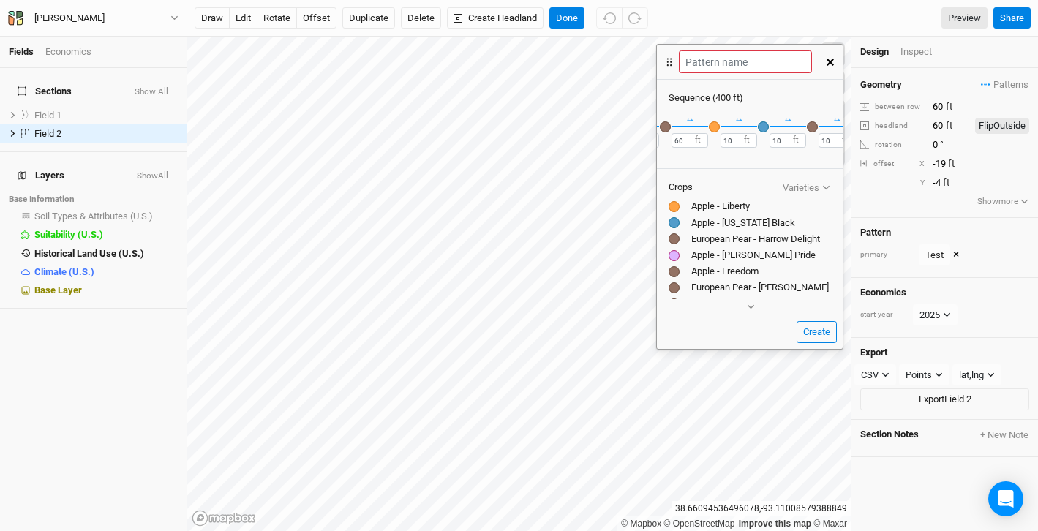
scroll to position [0, 246]
click at [740, 140] on input "10" at bounding box center [748, 140] width 37 height 15
type input "60"
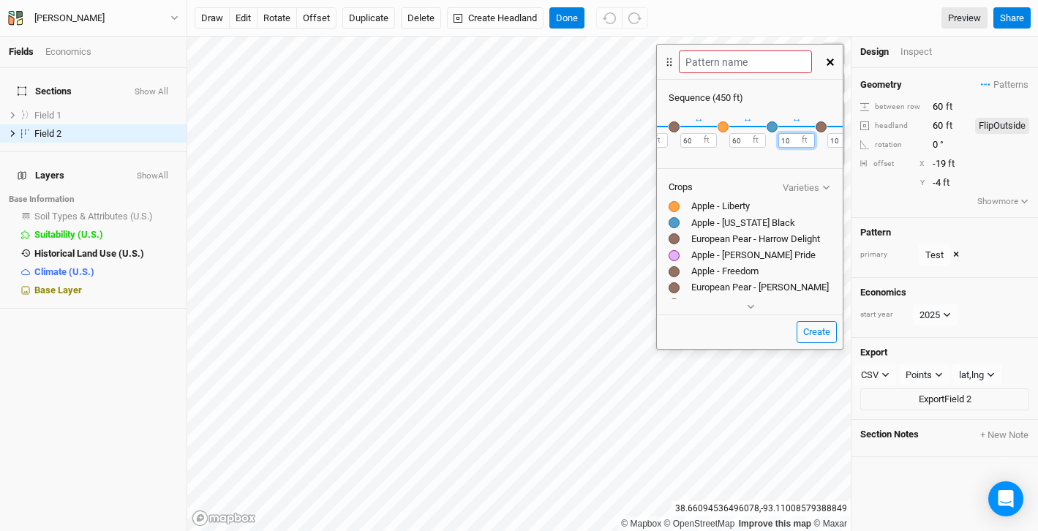
click at [790, 135] on input "10" at bounding box center [797, 140] width 37 height 15
type input "60"
click at [793, 137] on input "10" at bounding box center [798, 140] width 37 height 15
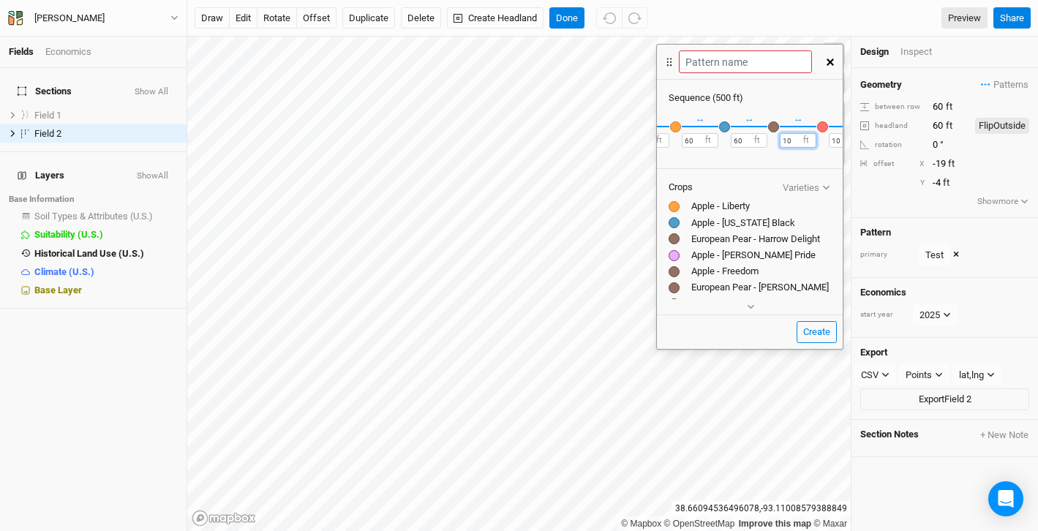
click at [793, 137] on input "10" at bounding box center [798, 140] width 37 height 15
type input "1"
type input "60"
click at [774, 128] on div "button" at bounding box center [773, 126] width 11 height 11
click at [775, 127] on div "button" at bounding box center [773, 126] width 11 height 11
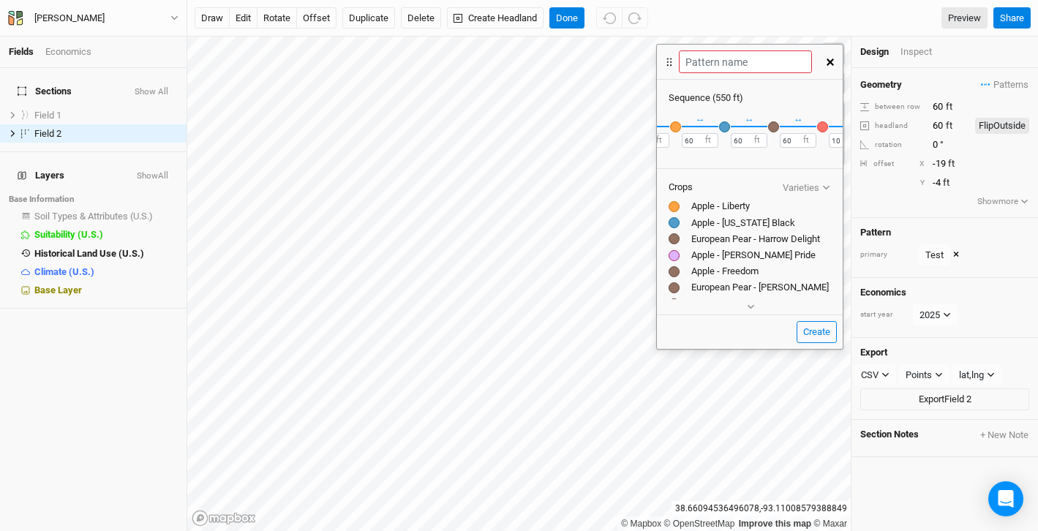
click at [775, 127] on div "button" at bounding box center [773, 126] width 11 height 11
click at [823, 124] on div "button" at bounding box center [822, 126] width 11 height 11
click at [826, 129] on div "button" at bounding box center [822, 126] width 11 height 11
click at [826, 128] on div "button" at bounding box center [822, 126] width 11 height 11
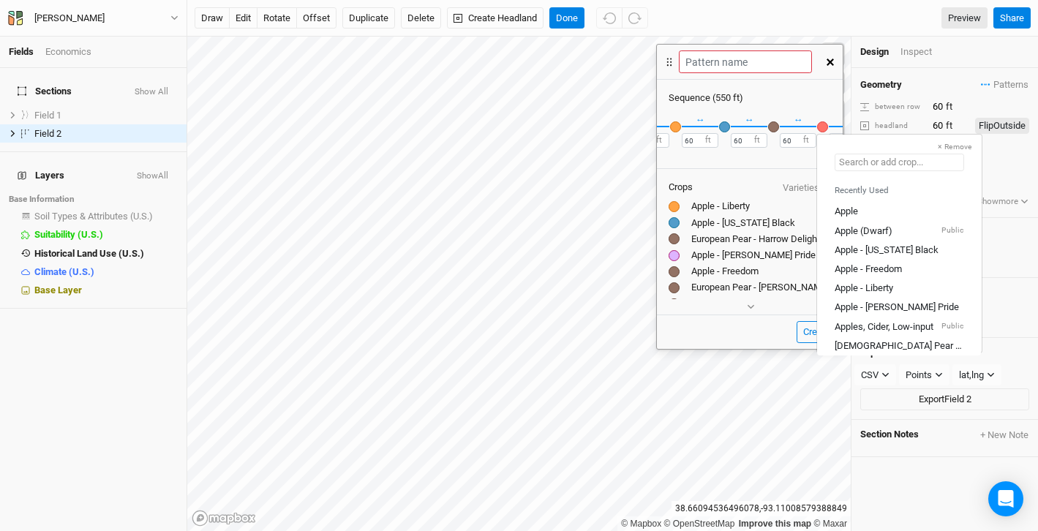
click at [848, 165] on input "text" at bounding box center [900, 163] width 130 height 18
click at [875, 269] on div "Apple - Freedom" at bounding box center [868, 269] width 67 height 13
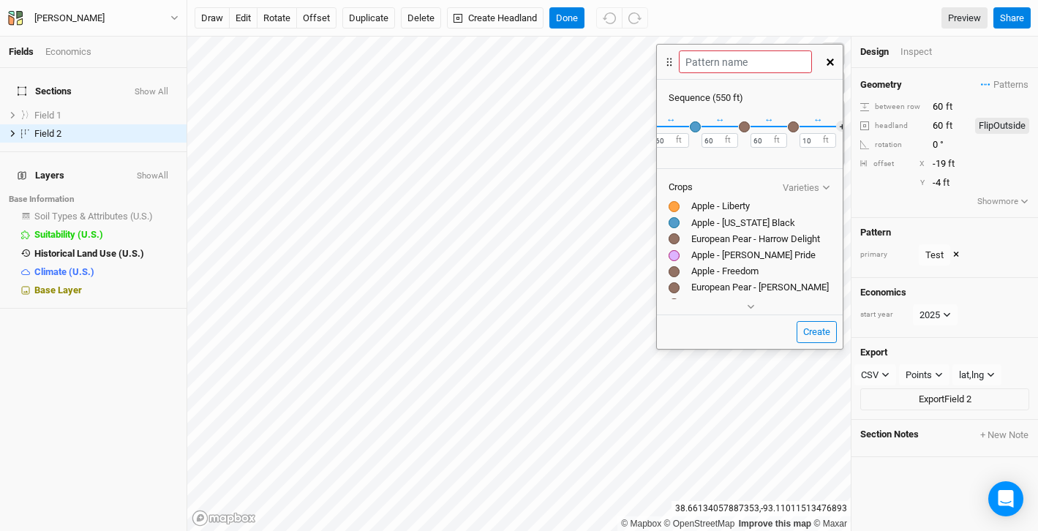
scroll to position [0, 338]
click at [827, 124] on button "＋" at bounding box center [826, 126] width 11 height 11
click at [830, 128] on div "button" at bounding box center [827, 126] width 11 height 11
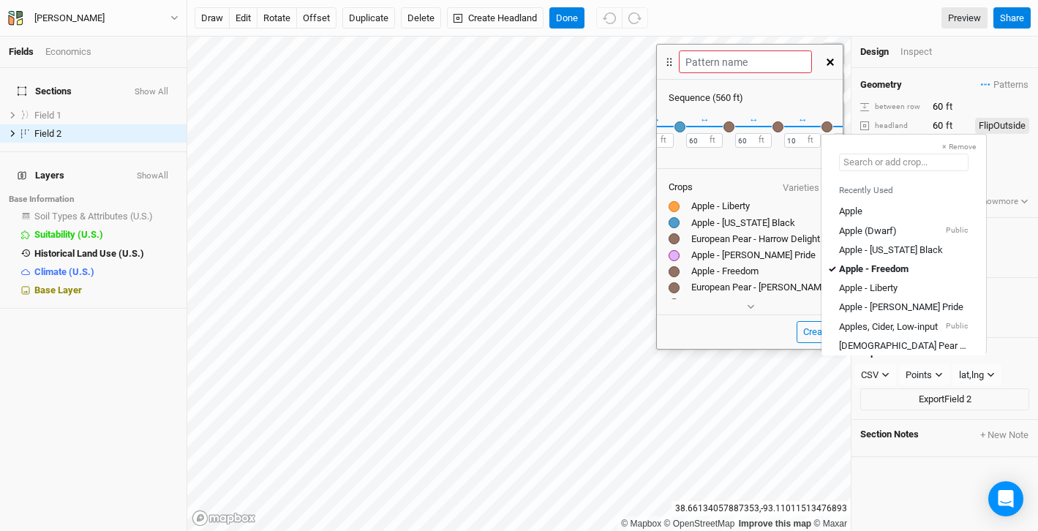
click at [858, 165] on input "text" at bounding box center [904, 163] width 130 height 18
click at [894, 271] on div "Apple - Freedom" at bounding box center [874, 269] width 70 height 13
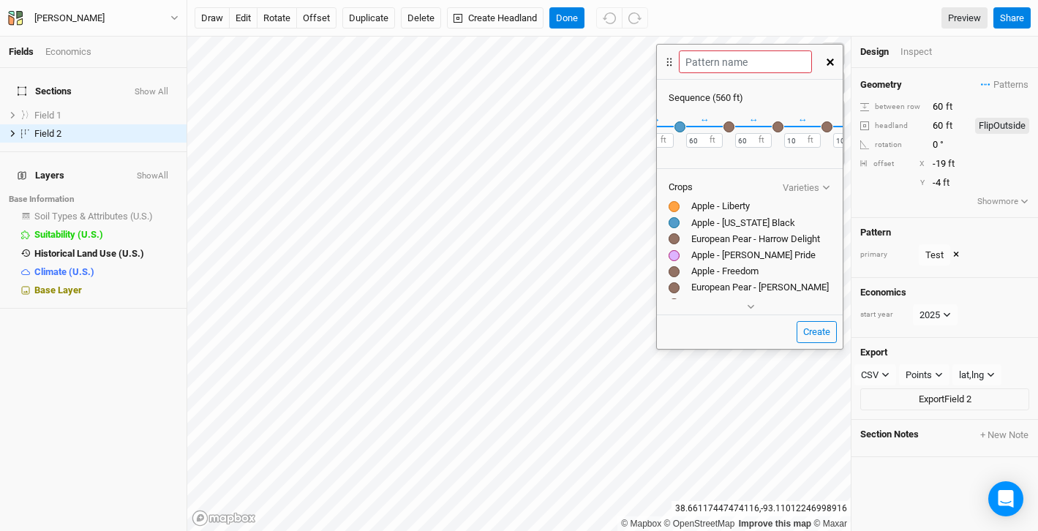
click at [778, 124] on div "button" at bounding box center [778, 126] width 11 height 11
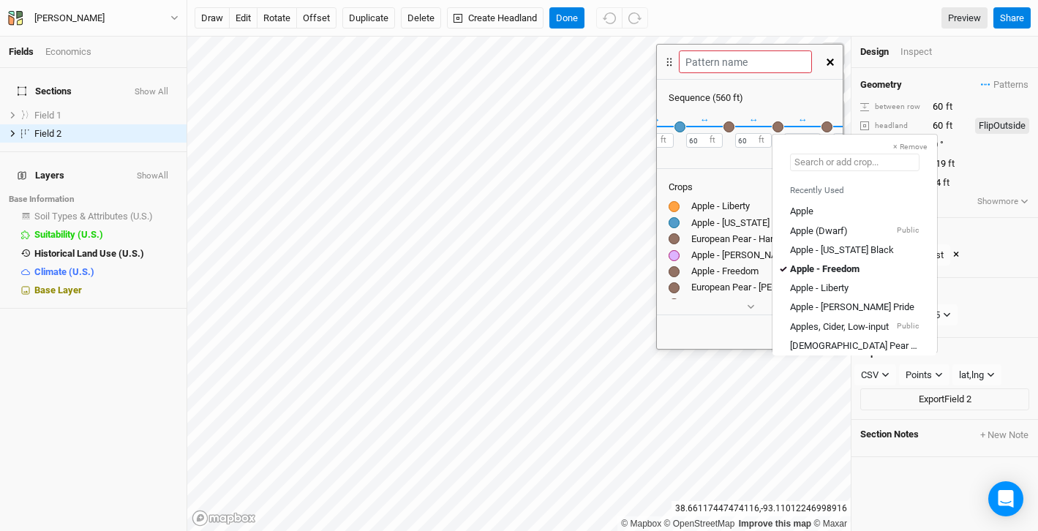
click at [809, 160] on input "text" at bounding box center [855, 163] width 130 height 18
click at [846, 306] on div "Apple - [PERSON_NAME] Pride" at bounding box center [852, 307] width 124 height 13
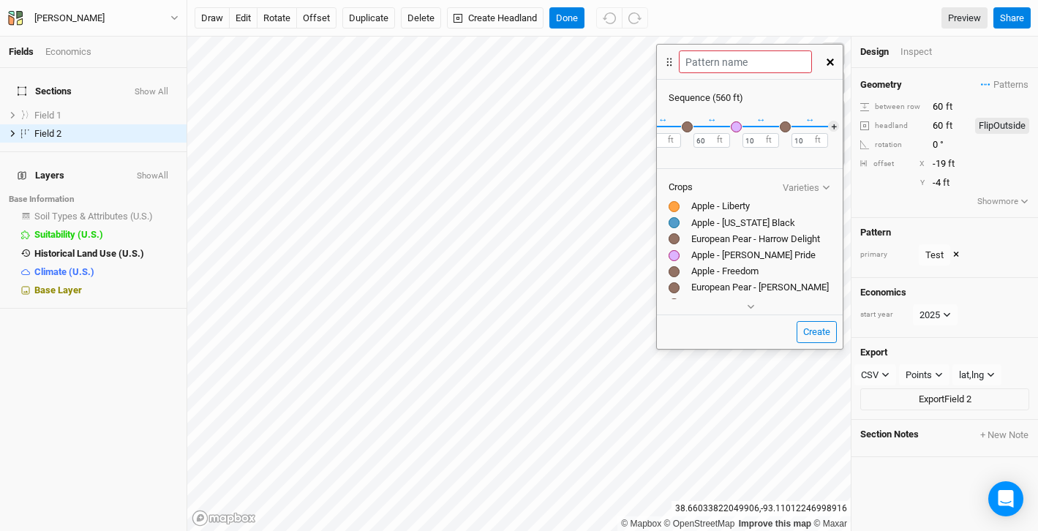
scroll to position [0, 387]
click at [746, 141] on input "10" at bounding box center [753, 140] width 37 height 15
drag, startPoint x: 746, startPoint y: 141, endPoint x: 738, endPoint y: 142, distance: 8.2
click at [738, 142] on input "10" at bounding box center [753, 140] width 37 height 15
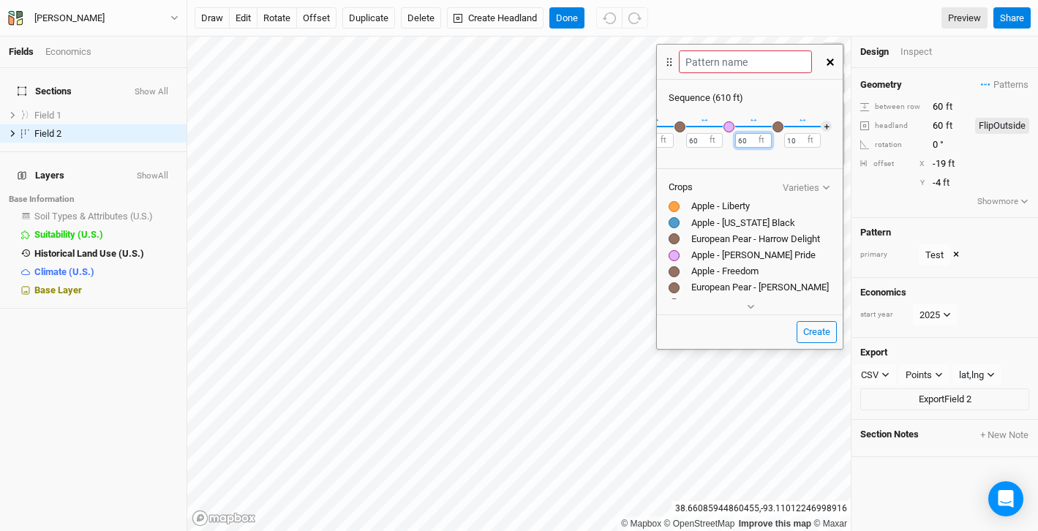
type input "60"
click at [796, 138] on input "10" at bounding box center [803, 140] width 37 height 15
type input "1"
type input "60"
click at [826, 128] on button "＋" at bounding box center [826, 126] width 11 height 11
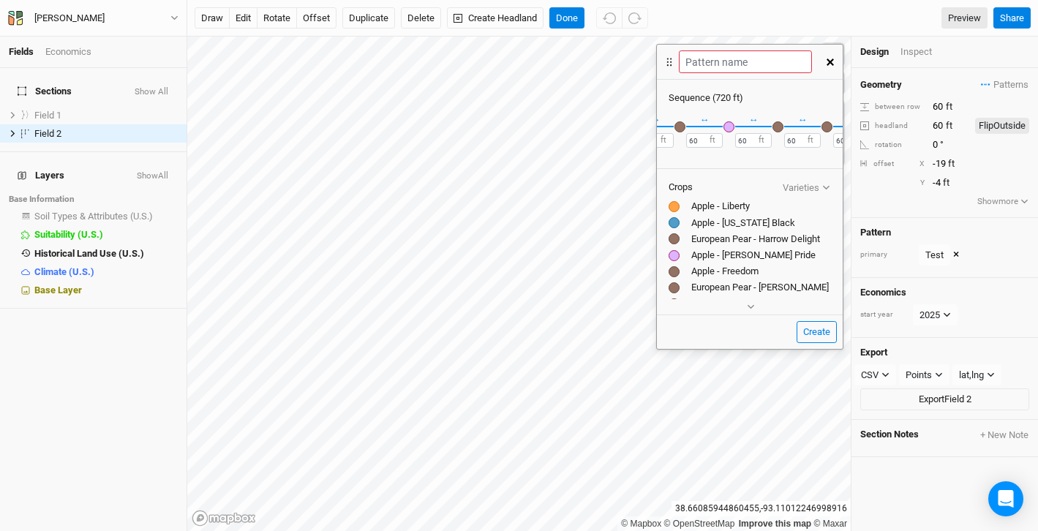
click at [827, 128] on div "button" at bounding box center [827, 126] width 11 height 11
click at [680, 127] on div "button" at bounding box center [680, 126] width 11 height 11
click at [828, 124] on div "button" at bounding box center [827, 126] width 11 height 11
click at [858, 158] on input "text" at bounding box center [904, 163] width 130 height 18
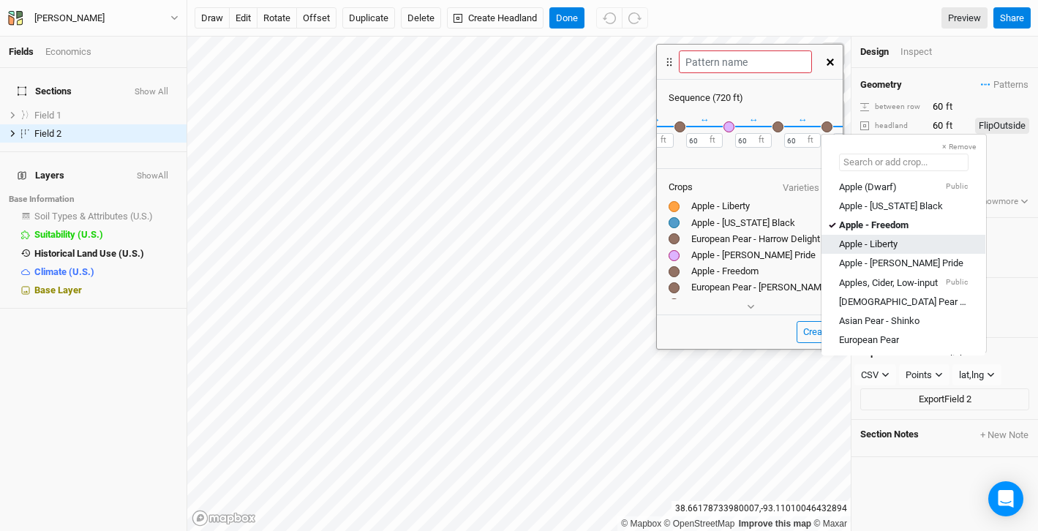
scroll to position [45, 0]
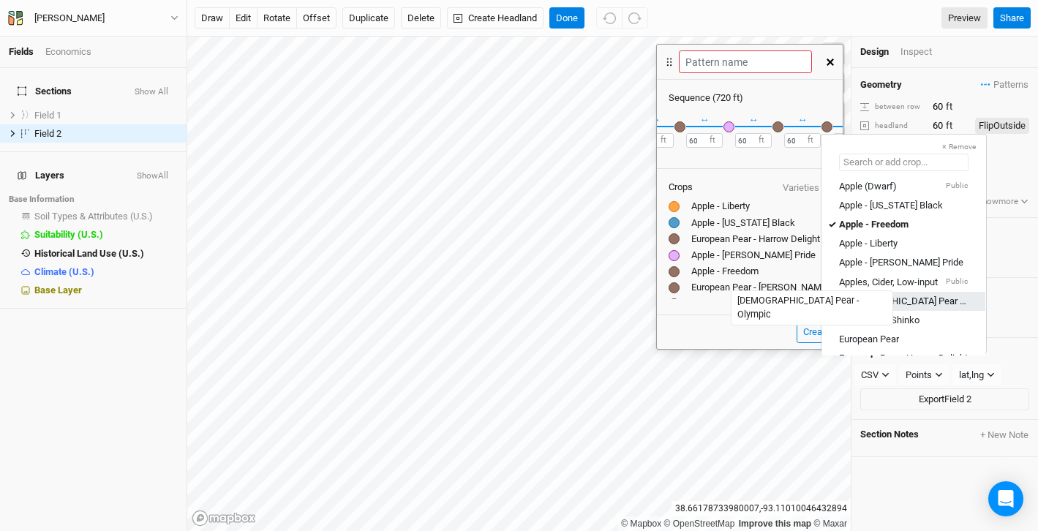
click at [880, 302] on div "[DEMOGRAPHIC_DATA] Pear - Olympic" at bounding box center [903, 300] width 129 height 13
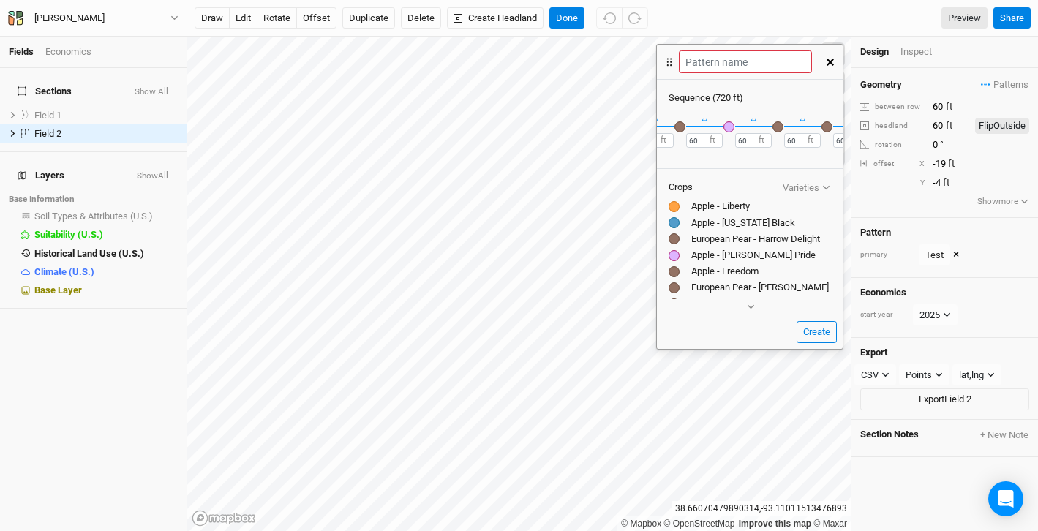
scroll to position [0, 436]
click at [828, 125] on button "＋" at bounding box center [826, 126] width 11 height 11
click at [828, 125] on div "button" at bounding box center [827, 126] width 11 height 11
click at [848, 165] on input "text" at bounding box center [904, 163] width 130 height 18
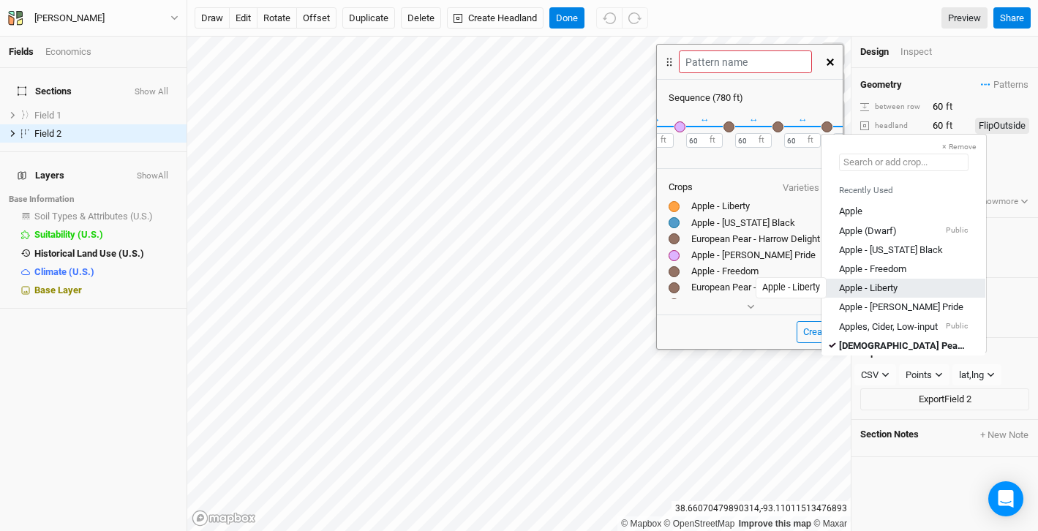
click at [869, 282] on div "Apple - Liberty" at bounding box center [868, 288] width 59 height 13
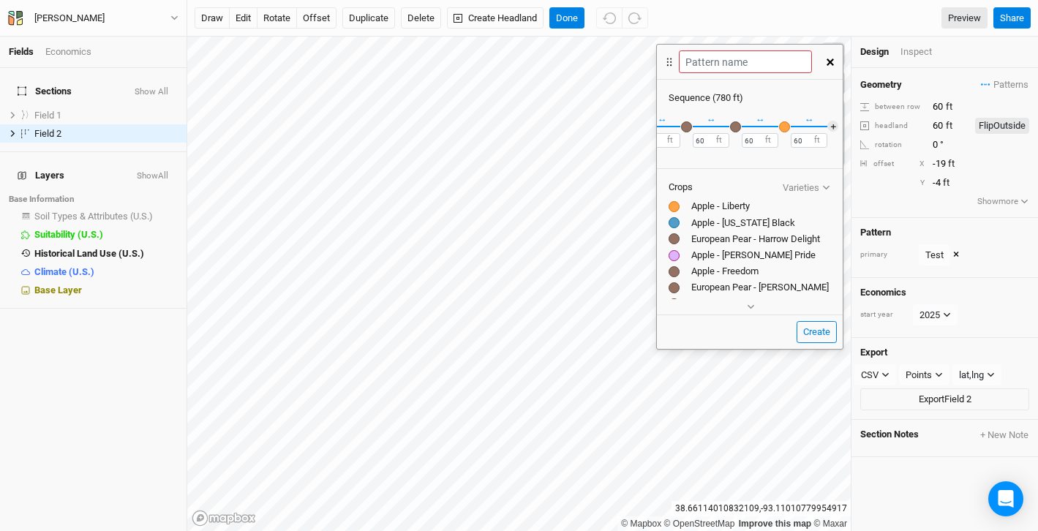
scroll to position [0, 485]
click at [830, 122] on button "＋" at bounding box center [826, 126] width 11 height 11
click at [828, 126] on div "button" at bounding box center [827, 126] width 11 height 11
click at [856, 163] on input "text" at bounding box center [904, 163] width 130 height 18
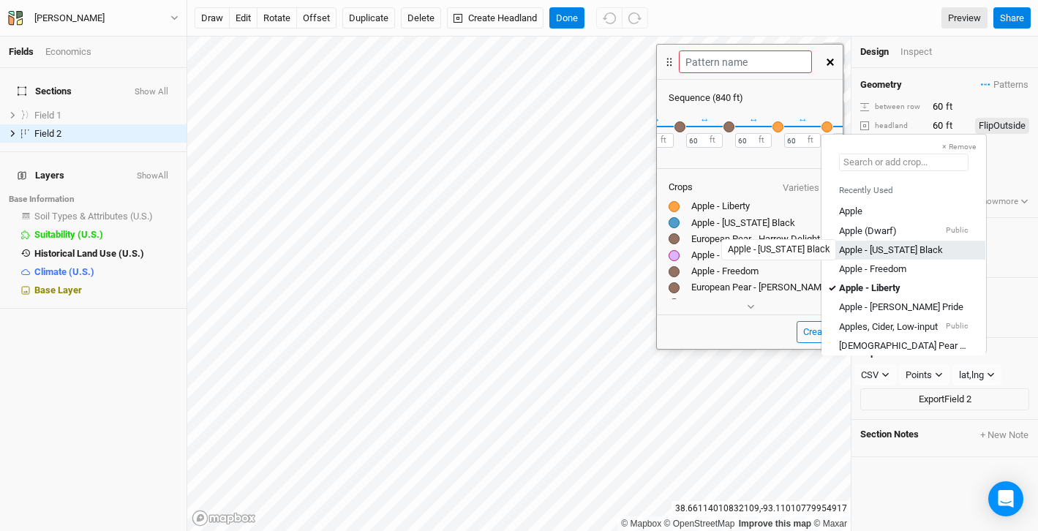
click at [876, 250] on div "Apple - [US_STATE] Black" at bounding box center [891, 249] width 104 height 13
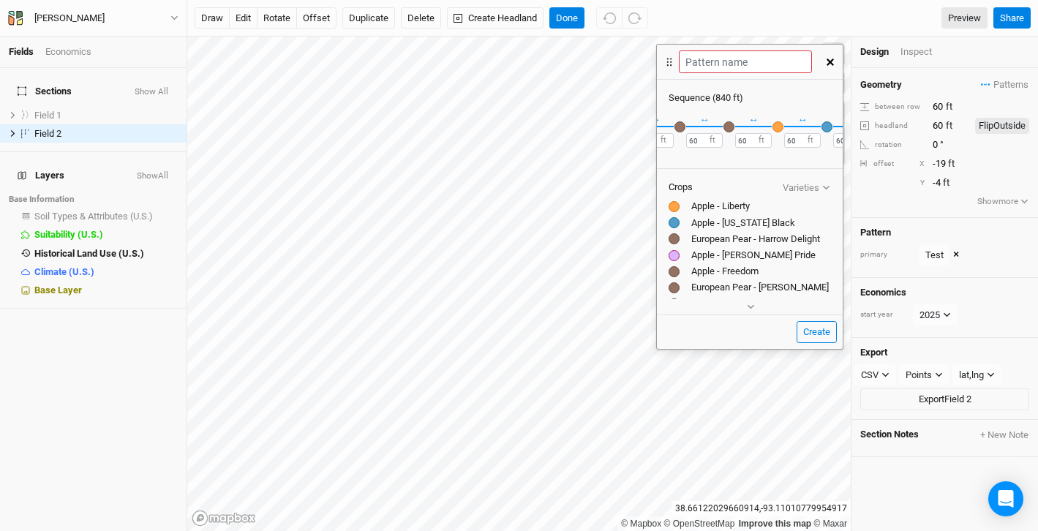
scroll to position [0, 534]
click at [826, 126] on button "＋" at bounding box center [826, 126] width 11 height 11
click at [827, 127] on div "button" at bounding box center [827, 126] width 11 height 11
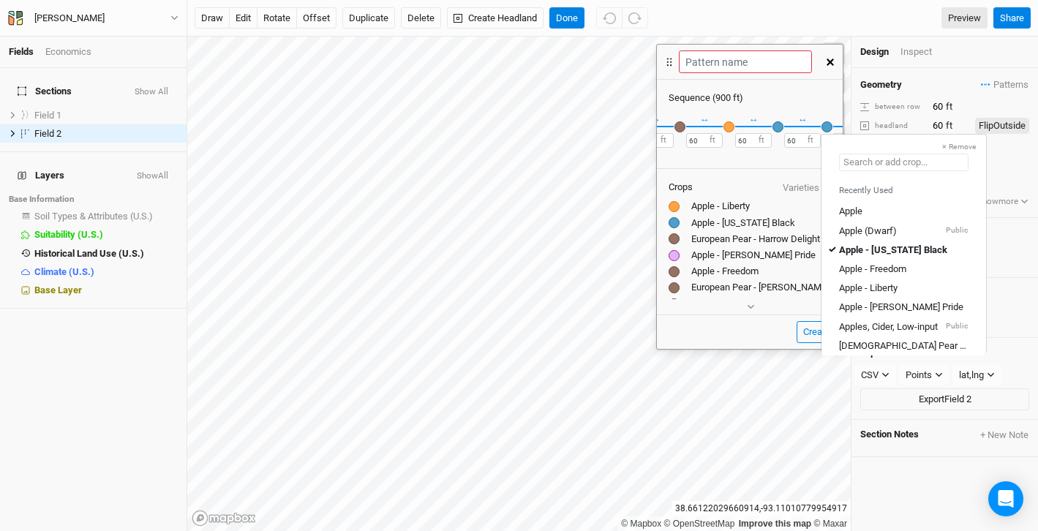
click at [875, 163] on input "text" at bounding box center [904, 163] width 130 height 18
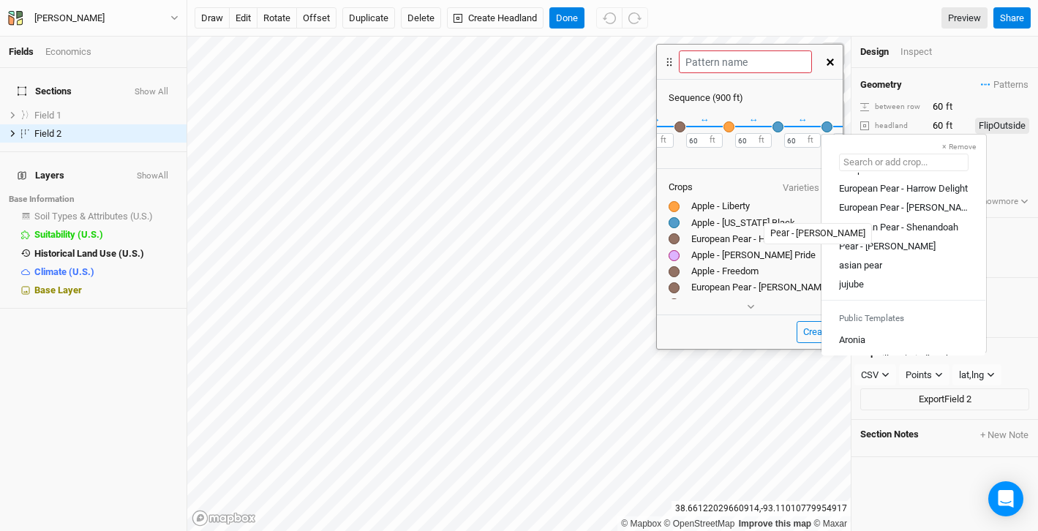
scroll to position [228, 0]
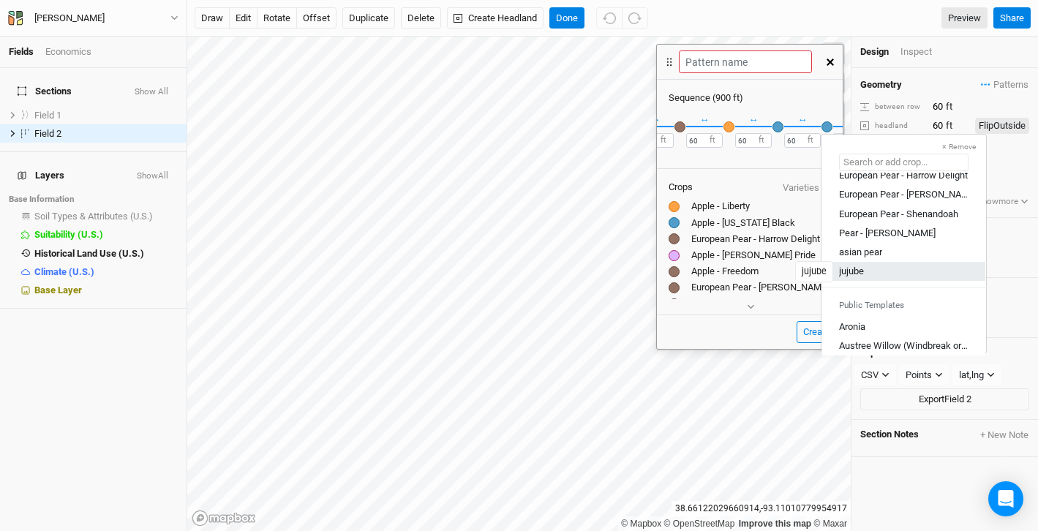
click at [861, 268] on div "jujube" at bounding box center [851, 271] width 25 height 13
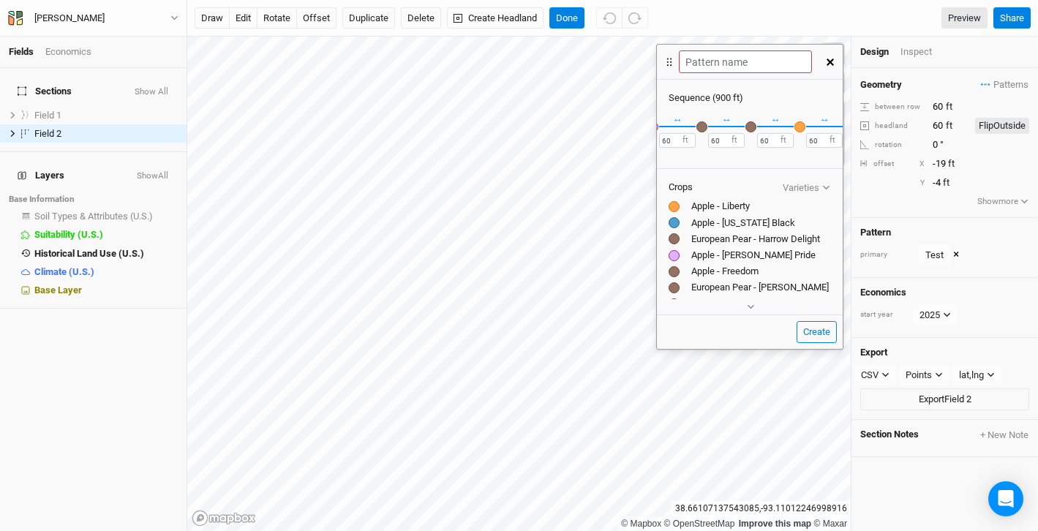
scroll to position [0, 583]
click at [727, 66] on input "text" at bounding box center [745, 61] width 132 height 23
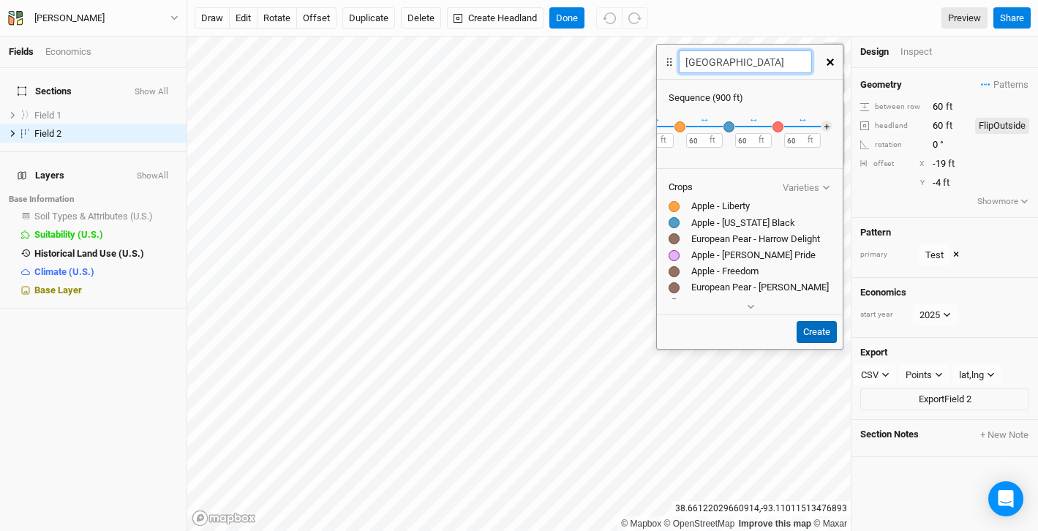
type input "[GEOGRAPHIC_DATA]"
click at [820, 328] on button "Create" at bounding box center [817, 332] width 40 height 22
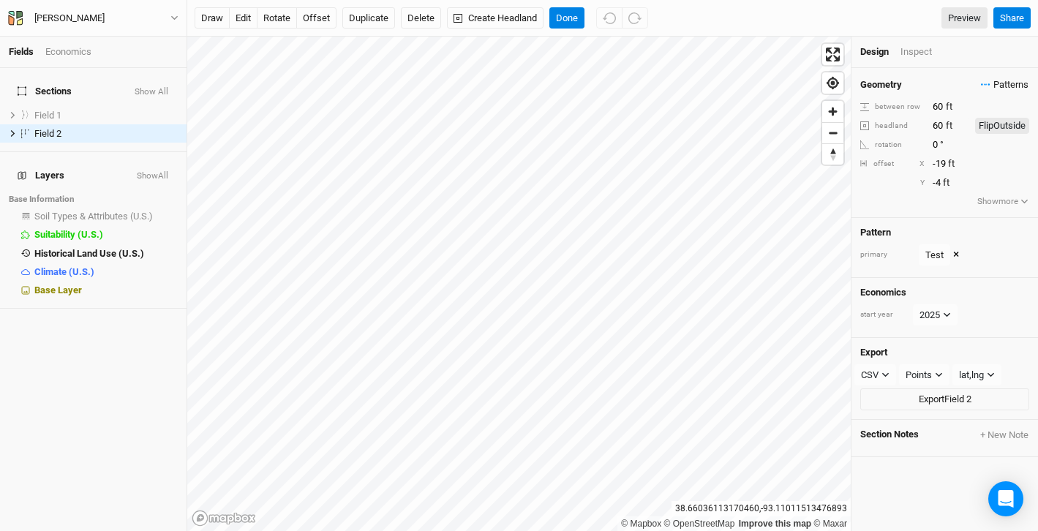
click at [1005, 82] on span "Patterns" at bounding box center [1005, 85] width 48 height 15
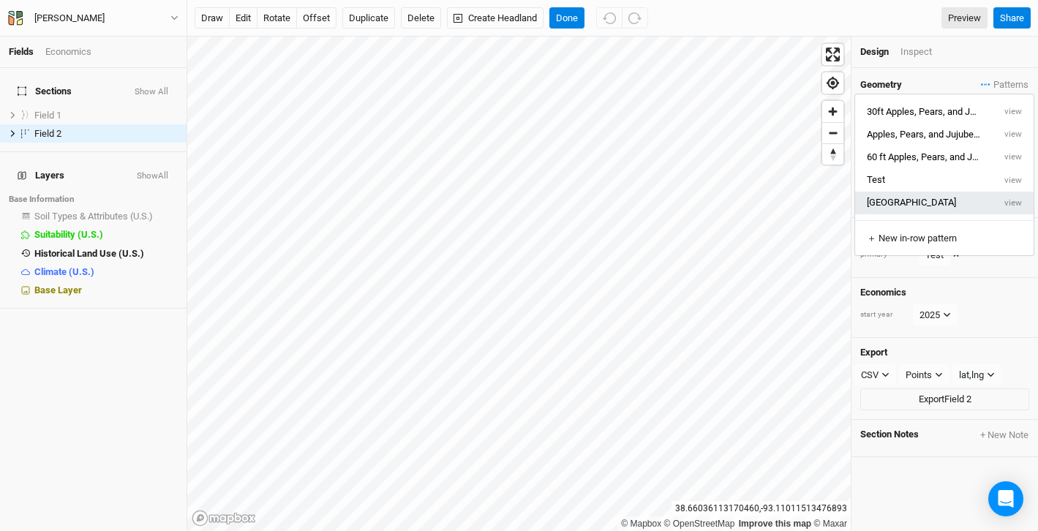
click at [907, 203] on button "[GEOGRAPHIC_DATA]" at bounding box center [925, 203] width 138 height 23
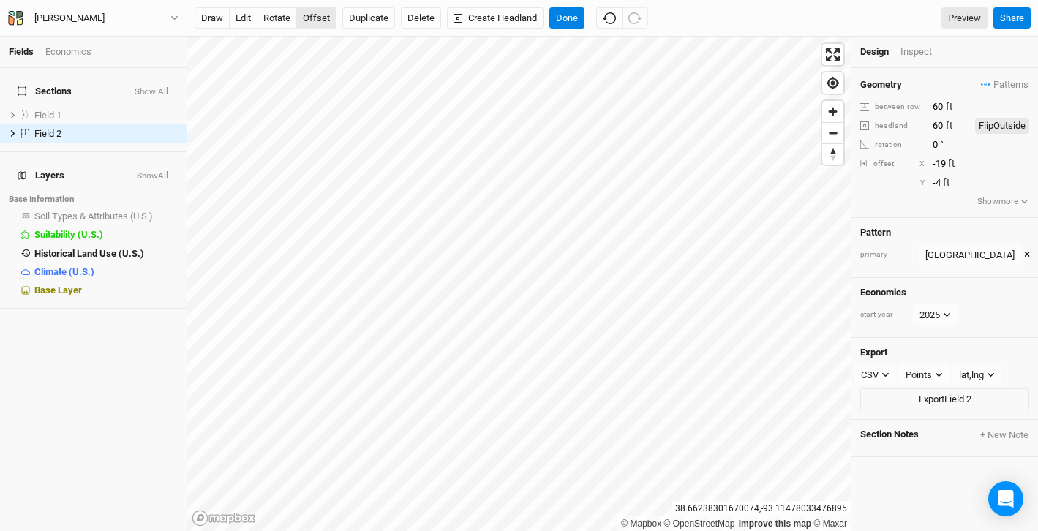
click at [318, 16] on button "offset" at bounding box center [316, 18] width 40 height 22
type input "-34"
type input "-19"
click at [998, 86] on span "Patterns" at bounding box center [1005, 85] width 48 height 15
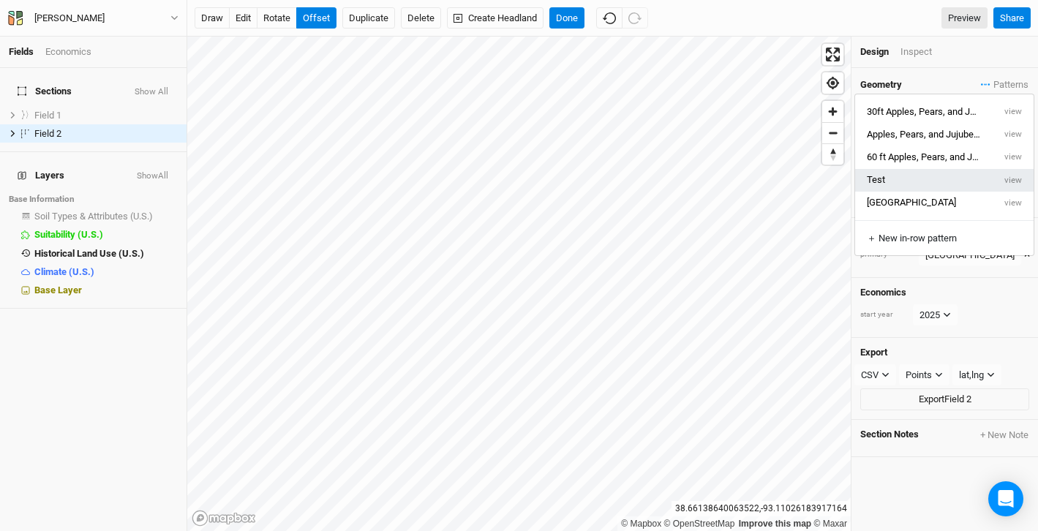
click at [888, 174] on button "Test" at bounding box center [925, 180] width 138 height 23
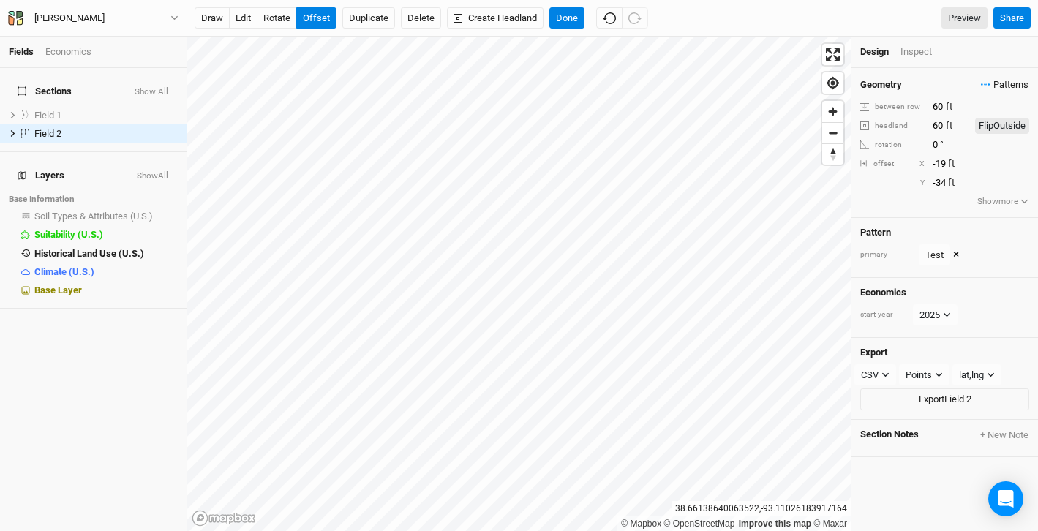
click at [990, 84] on icon "button" at bounding box center [986, 84] width 10 height 2
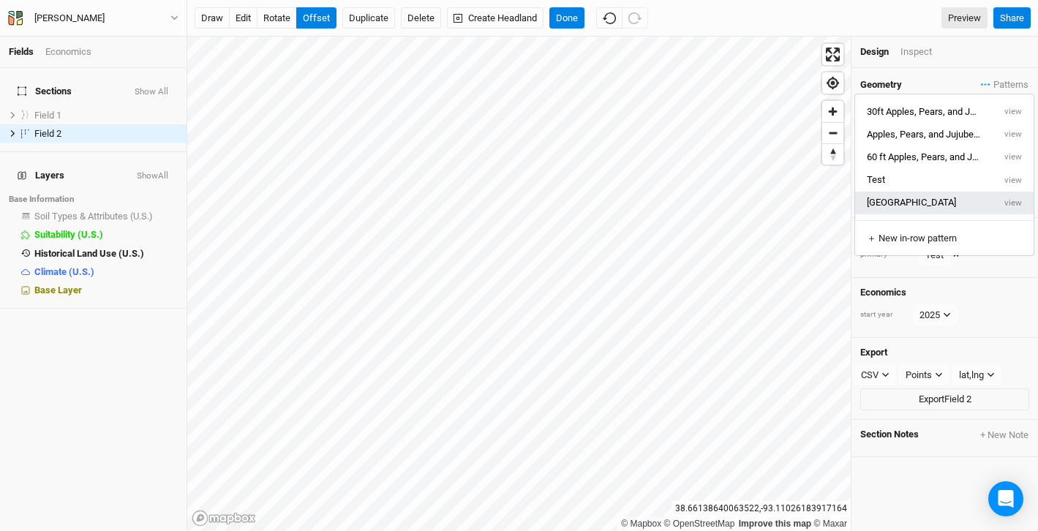
click at [896, 201] on button "[GEOGRAPHIC_DATA]" at bounding box center [925, 203] width 138 height 23
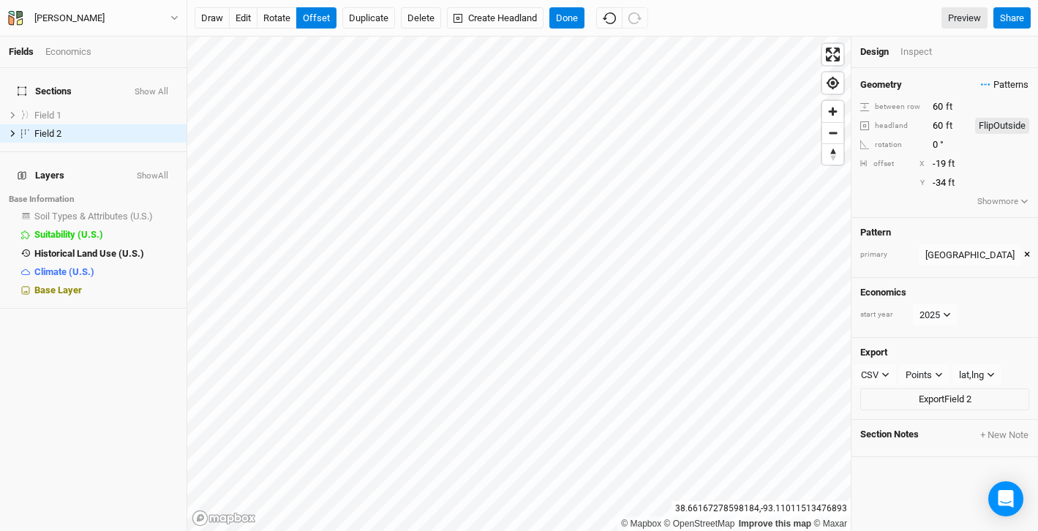
click at [1005, 82] on span "Patterns" at bounding box center [1005, 85] width 48 height 15
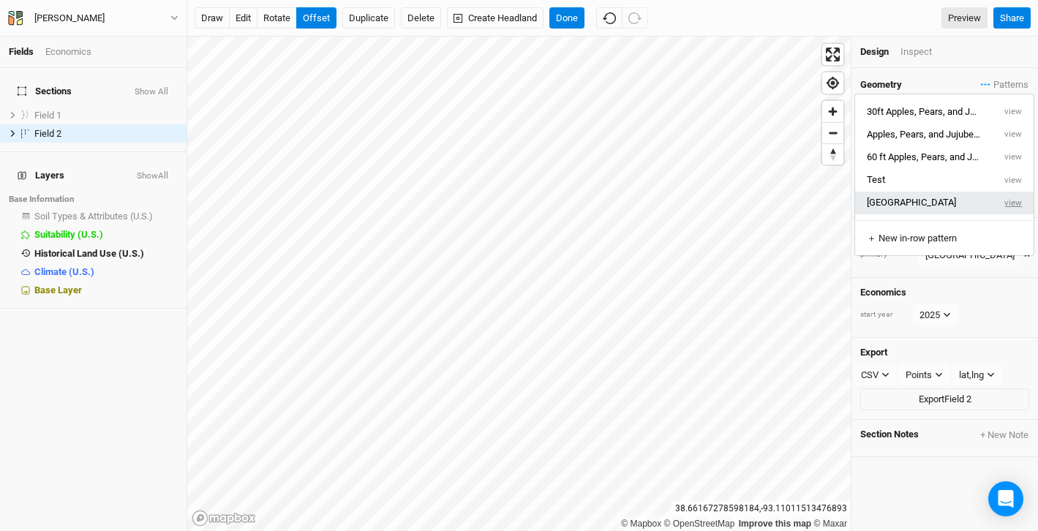
click at [1017, 200] on button "view" at bounding box center [1014, 203] width 40 height 23
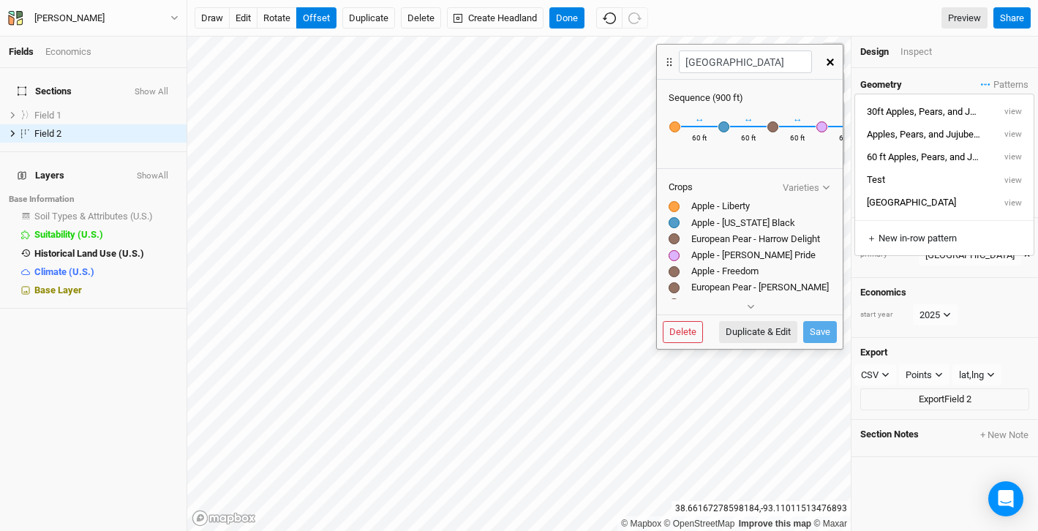
click at [674, 233] on div at bounding box center [674, 238] width 11 height 11
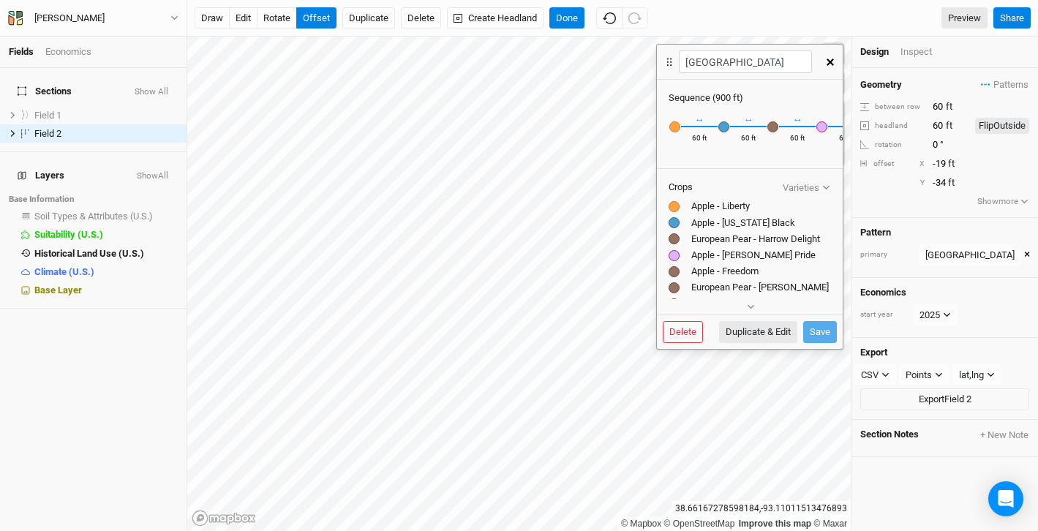
click at [673, 239] on div at bounding box center [674, 238] width 11 height 11
click at [673, 254] on div at bounding box center [674, 255] width 11 height 11
click at [673, 267] on div at bounding box center [674, 271] width 11 height 11
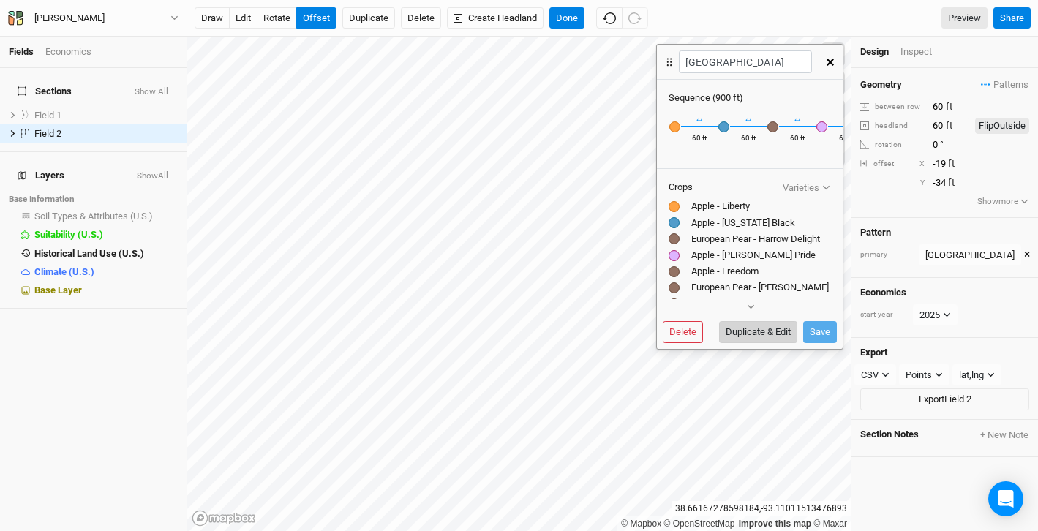
click at [763, 333] on button "Duplicate & Edit" at bounding box center [758, 332] width 78 height 22
type input "North - South 6"
click at [675, 240] on div at bounding box center [674, 238] width 11 height 11
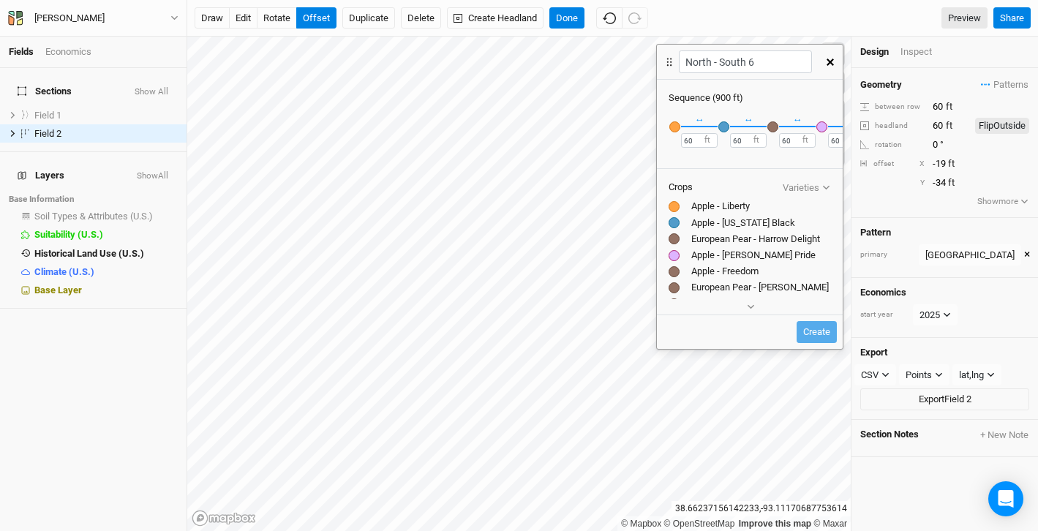
click at [675, 240] on div at bounding box center [674, 238] width 11 height 11
click at [776, 125] on div "button" at bounding box center [773, 126] width 11 height 11
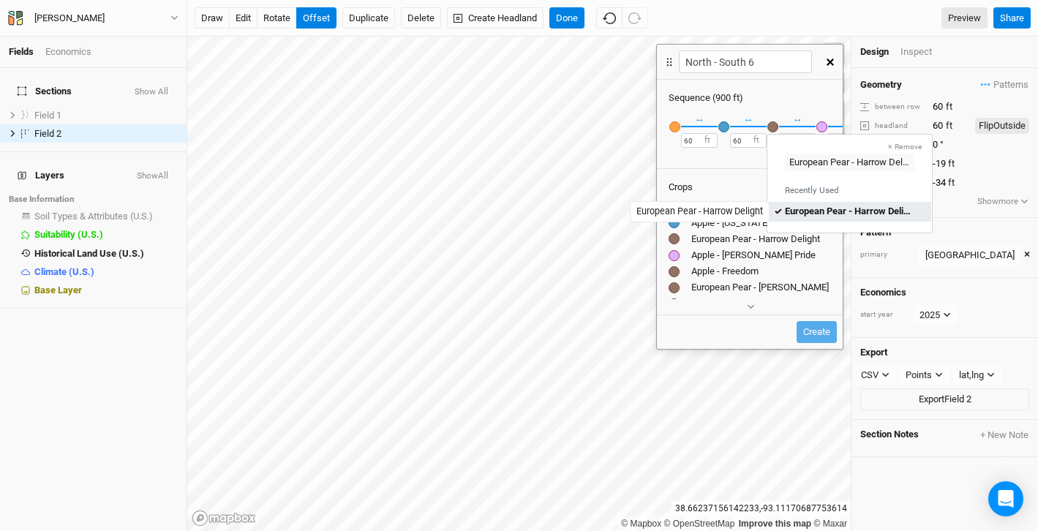
click at [836, 214] on mark "European Pear - Harrow Delight" at bounding box center [851, 211] width 132 height 11
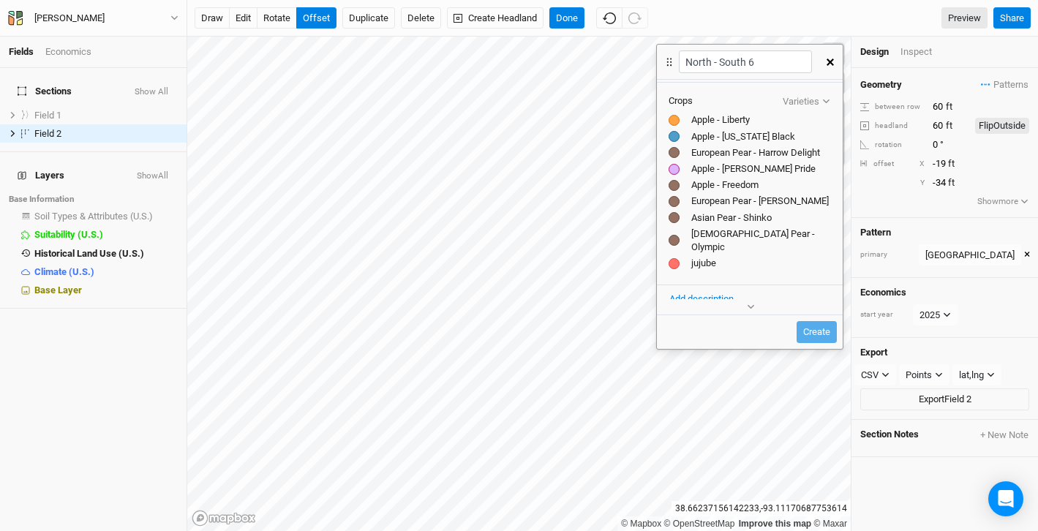
scroll to position [92, 0]
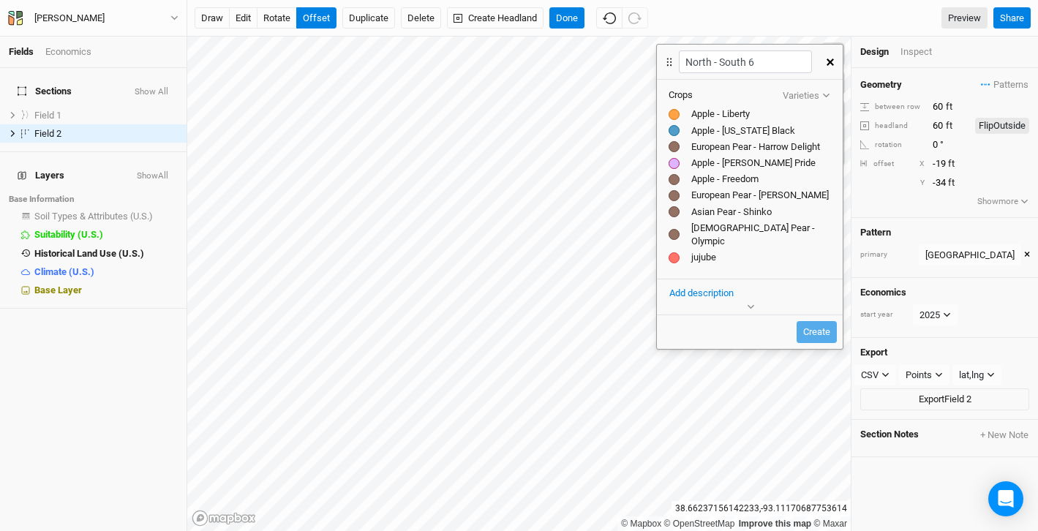
click at [708, 285] on button "Add description" at bounding box center [702, 293] width 66 height 16
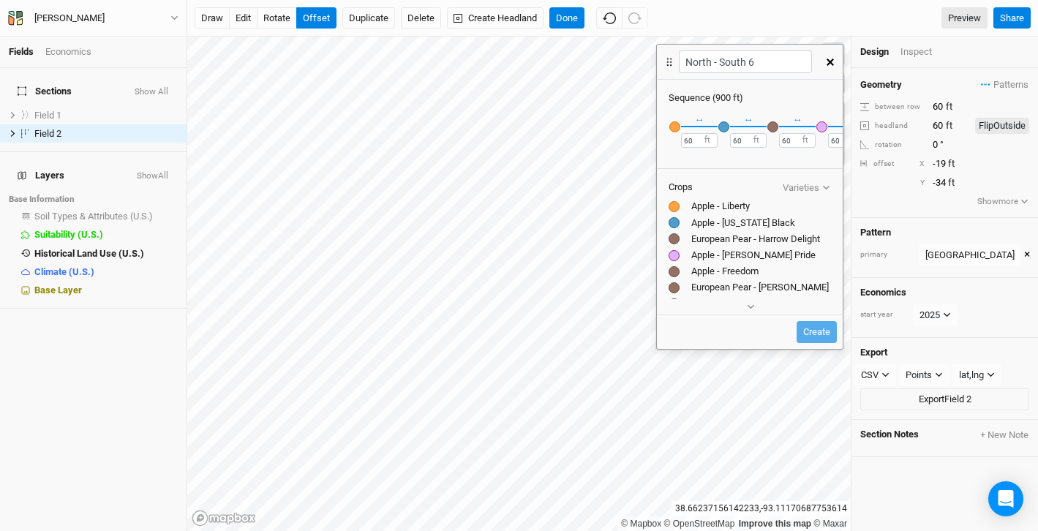
scroll to position [16, 0]
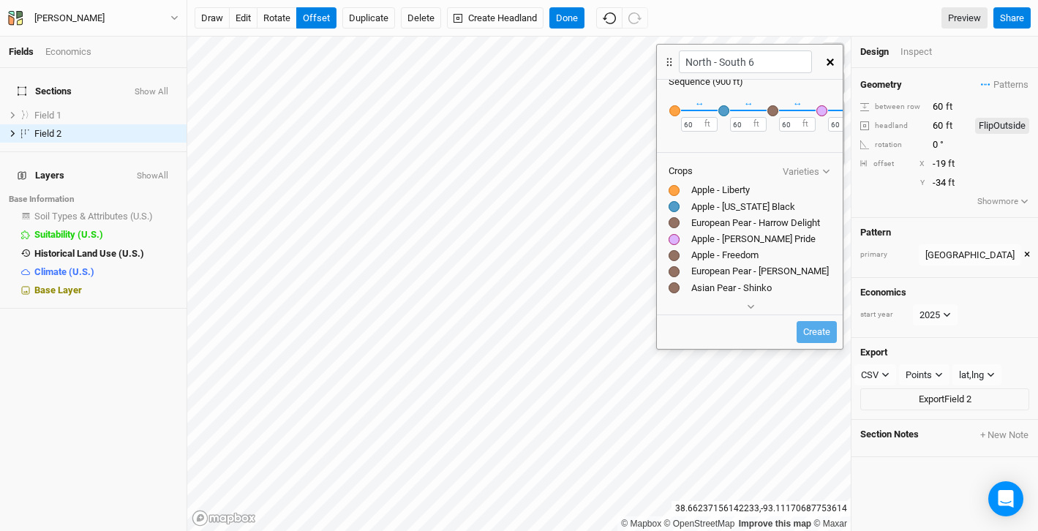
click at [698, 104] on div "↔" at bounding box center [700, 99] width 10 height 21
click at [675, 105] on button "button" at bounding box center [675, 111] width 12 height 12
click at [675, 112] on div "button" at bounding box center [675, 110] width 11 height 11
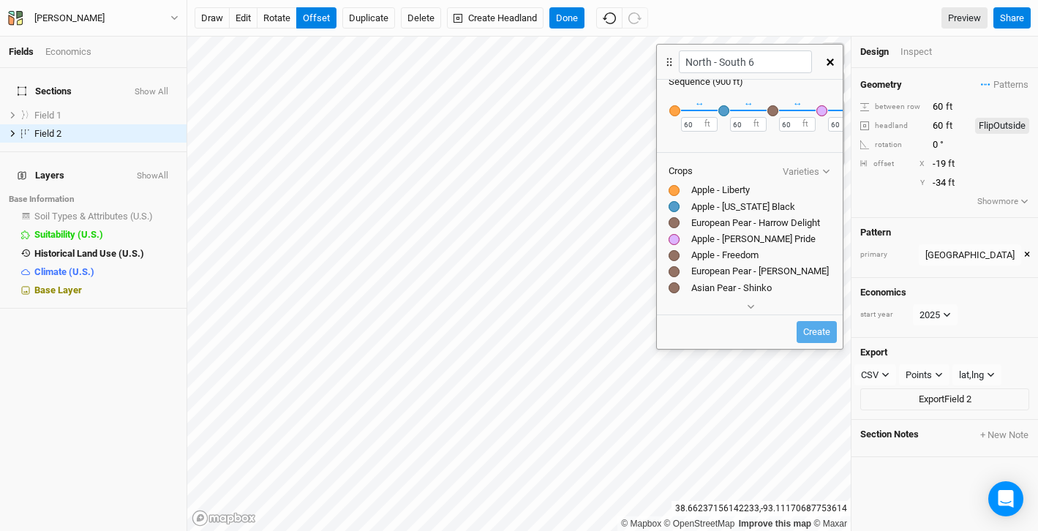
click at [675, 112] on div "button" at bounding box center [675, 110] width 11 height 11
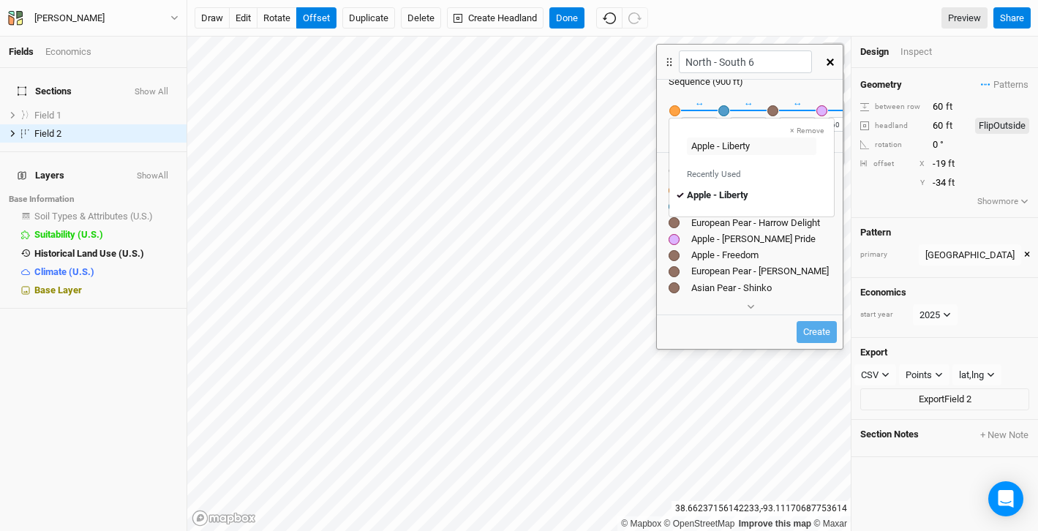
click at [805, 247] on ul "Apple - Liberty Apple - [US_STATE] Black European Pear - Harrow Delight Apple -…" at bounding box center [750, 262] width 162 height 157
click at [783, 189] on div "Apple - Liberty" at bounding box center [750, 190] width 162 height 13
click at [828, 62] on icon "button" at bounding box center [830, 62] width 7 height 7
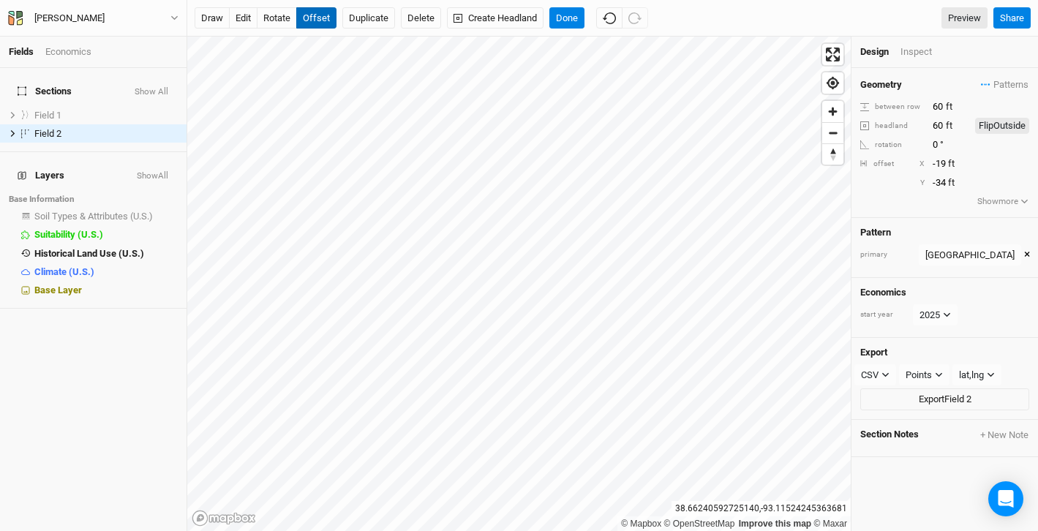
click at [310, 18] on button "offset" at bounding box center [316, 18] width 40 height 22
type input "-34"
click at [993, 88] on span "Patterns" at bounding box center [1005, 85] width 48 height 15
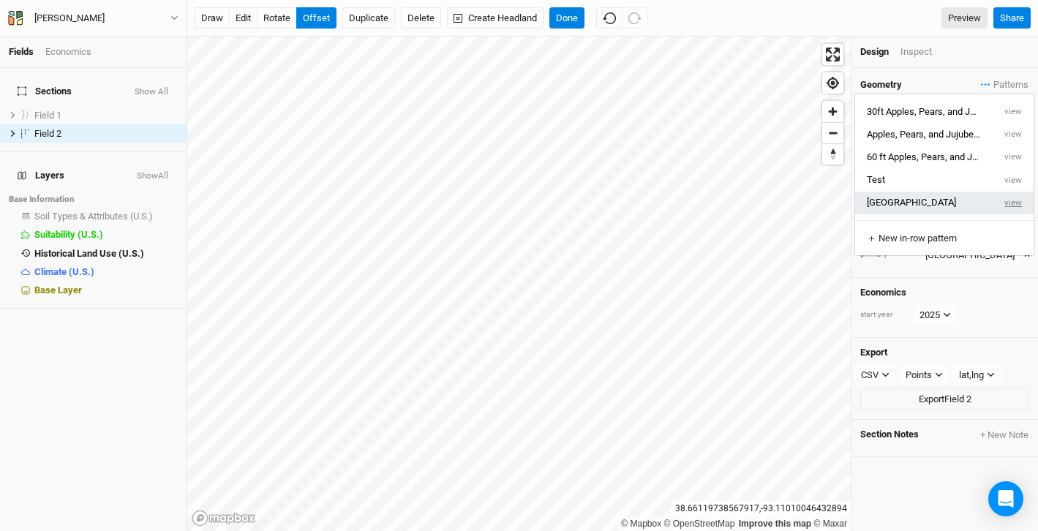
click at [1019, 203] on button "view" at bounding box center [1014, 203] width 40 height 23
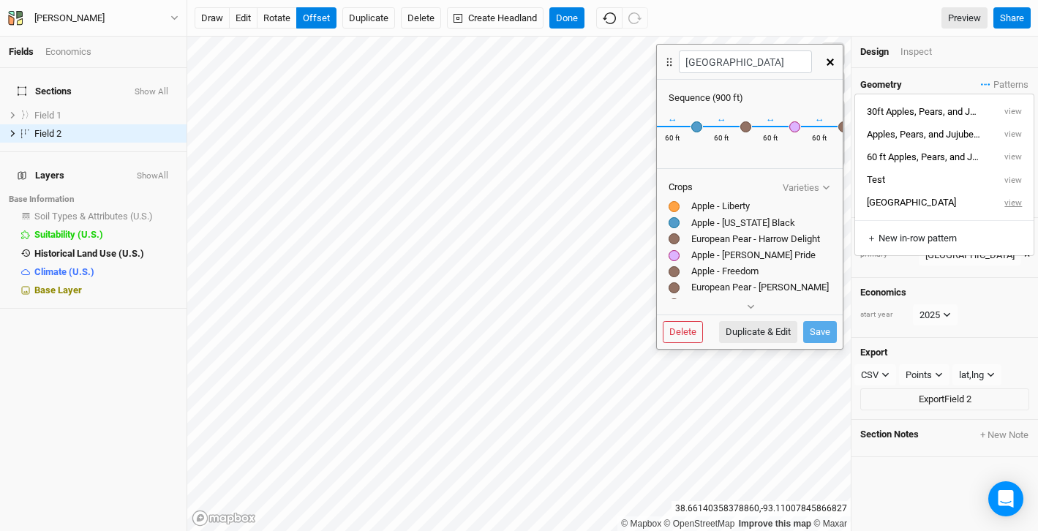
scroll to position [0, 0]
click at [829, 59] on icon "button" at bounding box center [830, 62] width 7 height 7
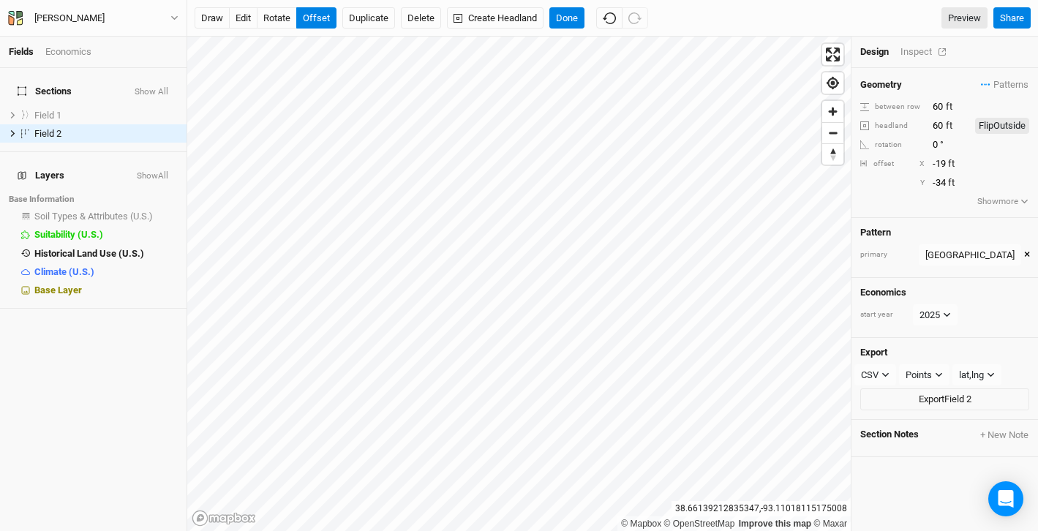
click at [916, 49] on div "Inspect" at bounding box center [927, 51] width 52 height 13
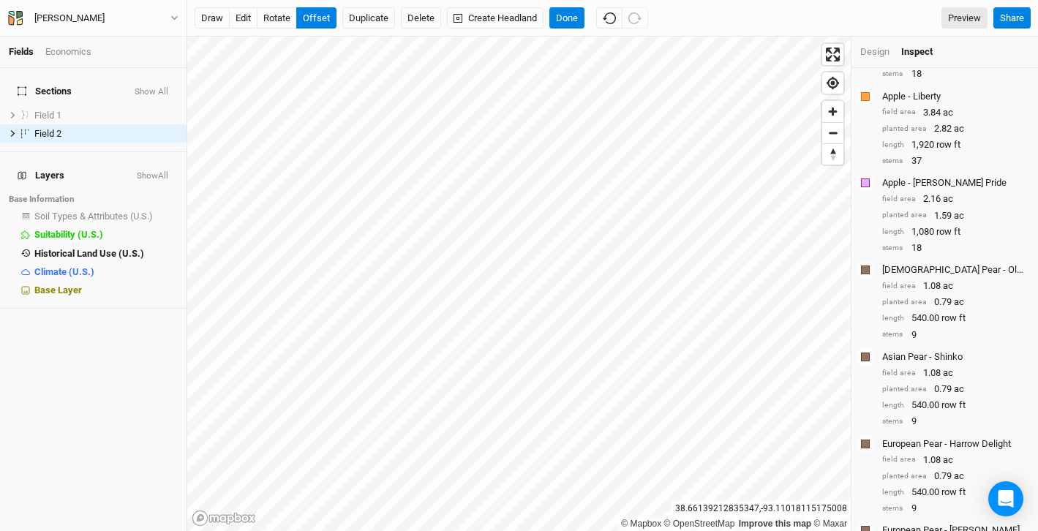
scroll to position [343, 0]
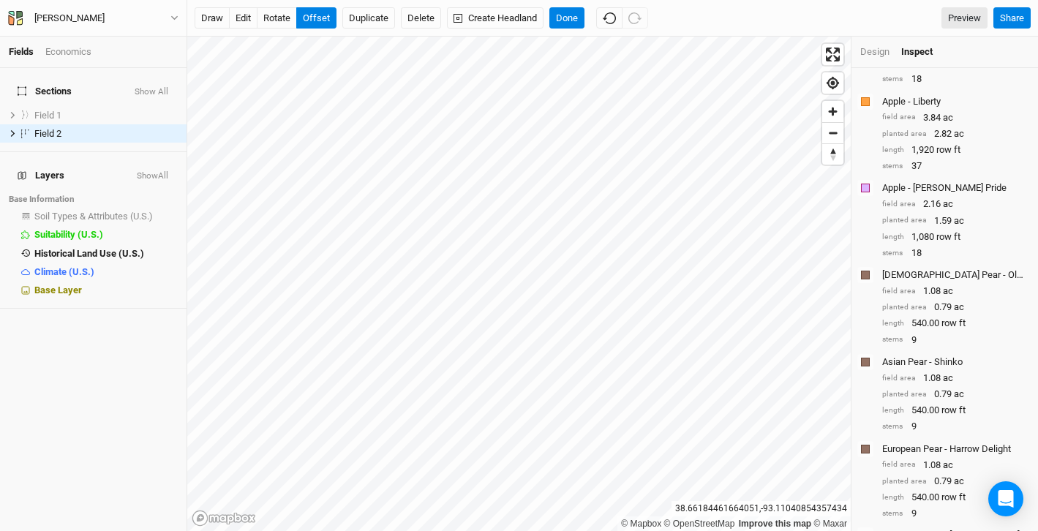
click at [878, 50] on div "Design" at bounding box center [875, 51] width 29 height 13
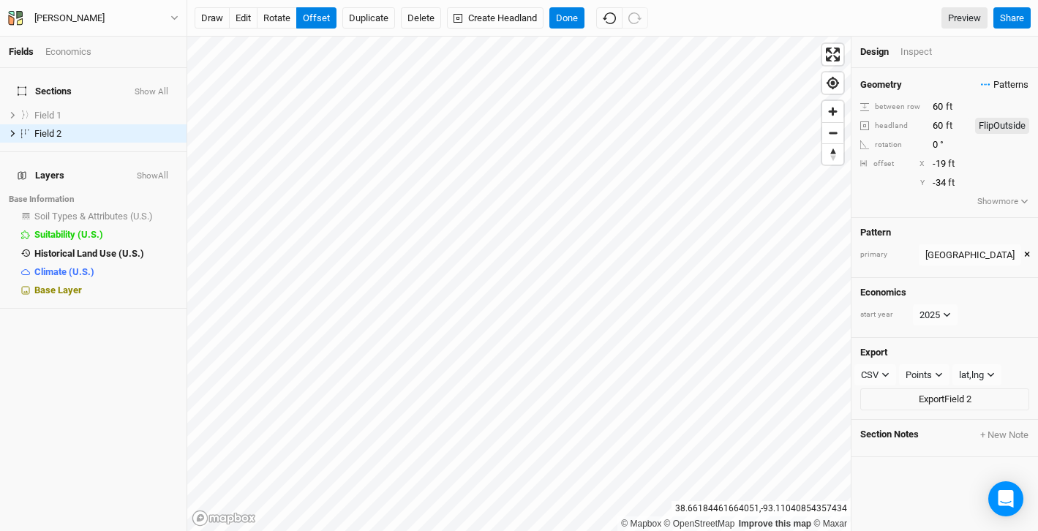
click at [1013, 81] on span "Patterns" at bounding box center [1005, 85] width 48 height 15
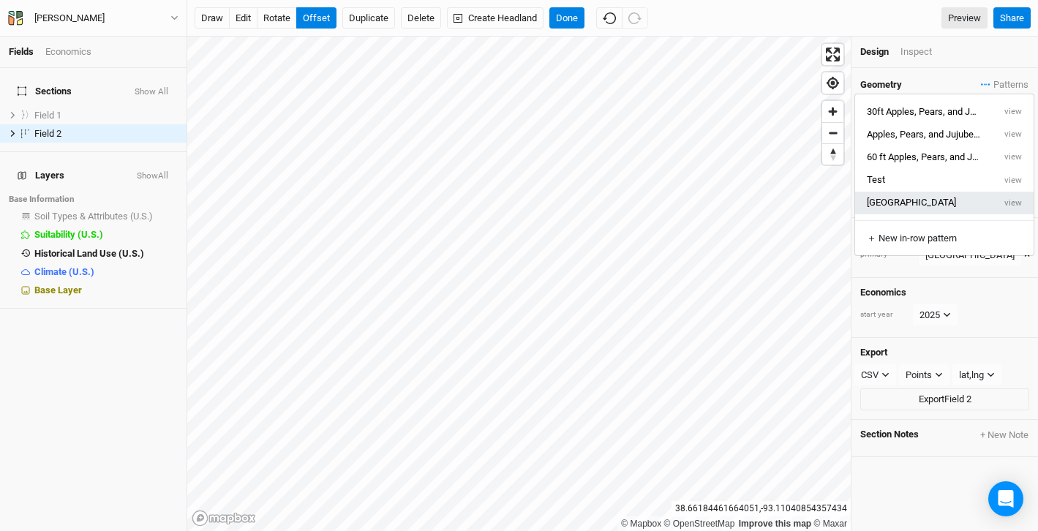
click at [931, 200] on button "[GEOGRAPHIC_DATA]" at bounding box center [925, 203] width 138 height 23
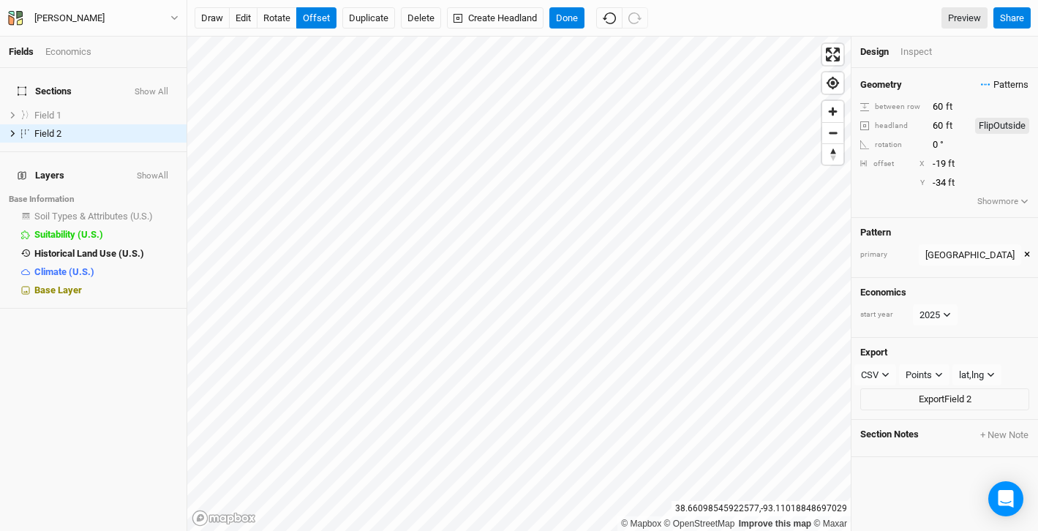
click at [1006, 88] on span "Patterns" at bounding box center [1005, 85] width 48 height 15
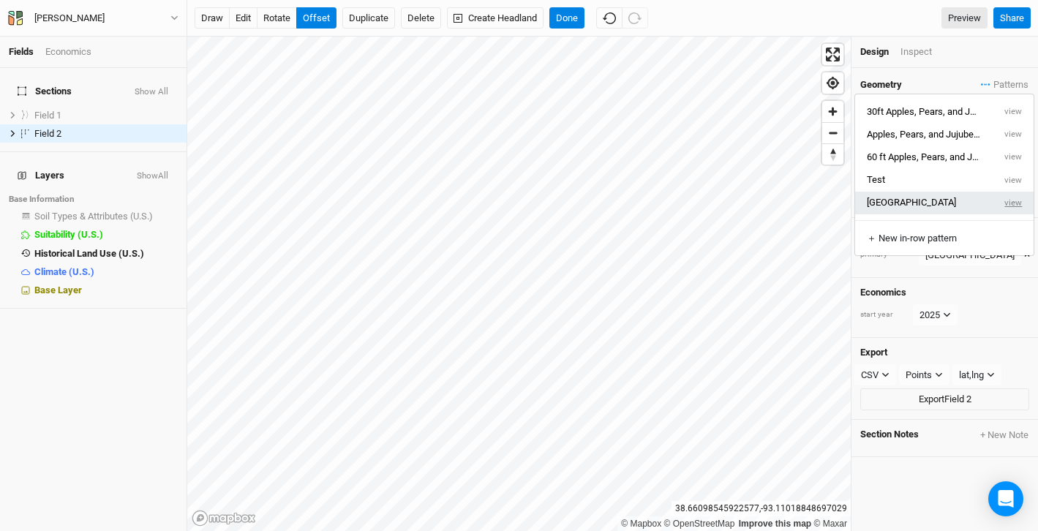
click at [1017, 203] on button "view" at bounding box center [1014, 203] width 40 height 23
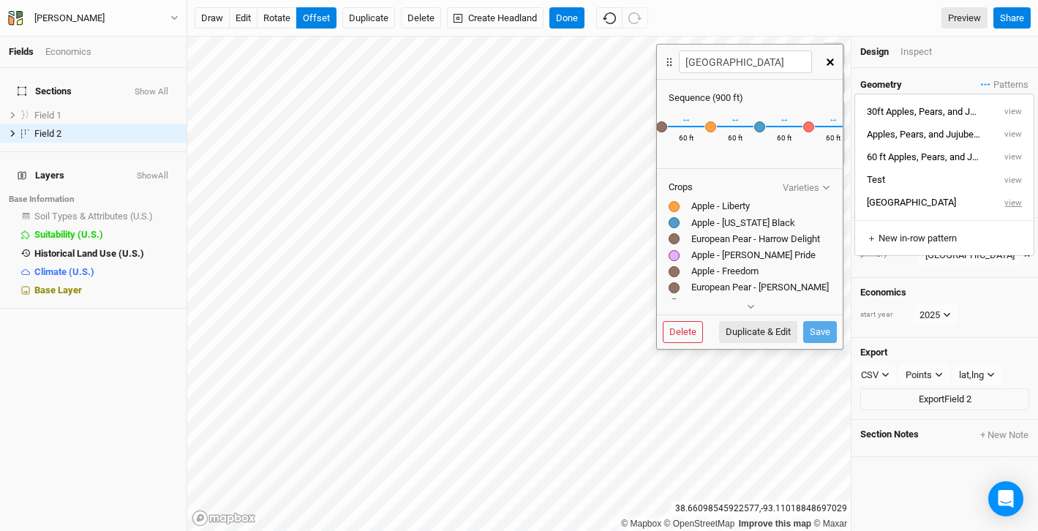
scroll to position [0, 572]
click at [739, 129] on div "Apple - [US_STATE] Black Recently Used Apple - [US_STATE] Black" at bounding box center [740, 126] width 12 height 13
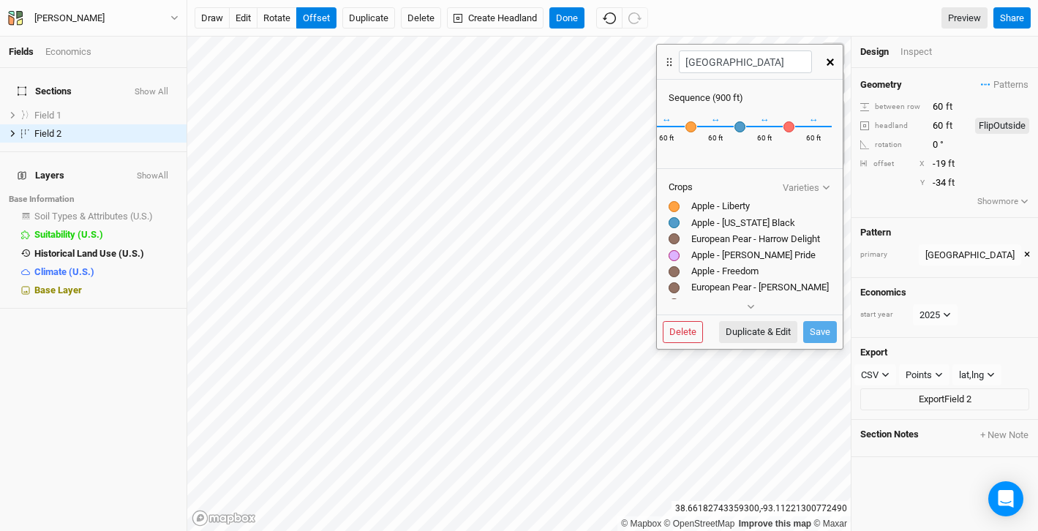
click at [738, 124] on div "Apple - [US_STATE] Black Recently Used Apple - [US_STATE] Black" at bounding box center [740, 126] width 12 height 13
click at [833, 55] on button "button" at bounding box center [831, 62] width 26 height 26
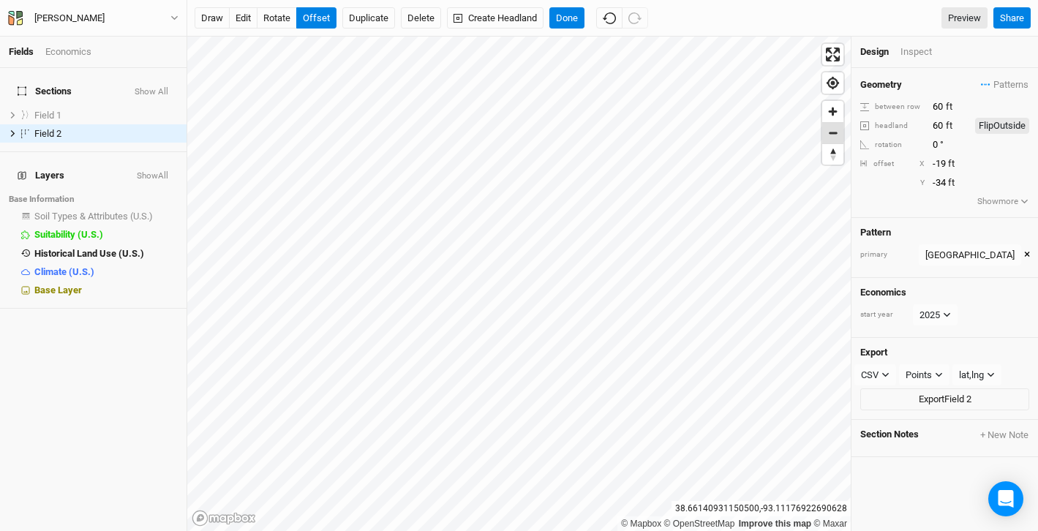
click at [831, 133] on span "Zoom out" at bounding box center [833, 133] width 21 height 20
click at [288, 14] on button "rotate" at bounding box center [277, 18] width 40 height 22
type input "1.2"
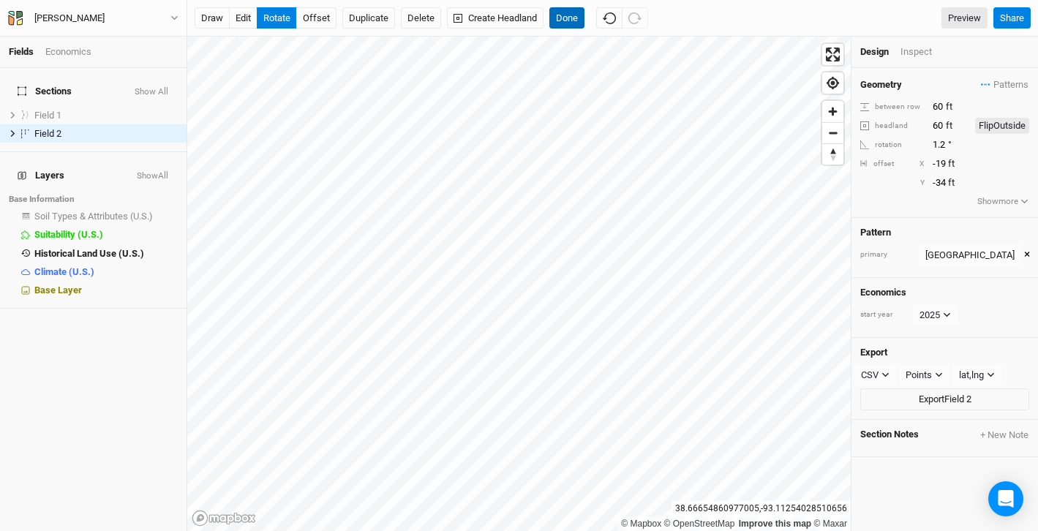
click at [574, 18] on button "Done" at bounding box center [567, 18] width 35 height 22
click at [155, 106] on span "show" at bounding box center [156, 115] width 20 height 18
click at [158, 126] on span "hide" at bounding box center [158, 133] width 16 height 18
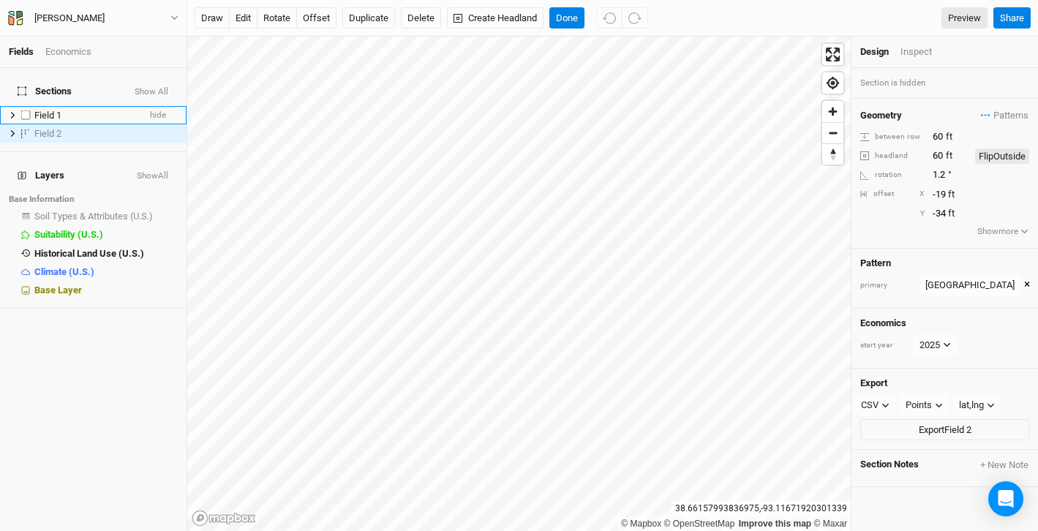
click at [117, 110] on div "Field 1" at bounding box center [86, 116] width 104 height 12
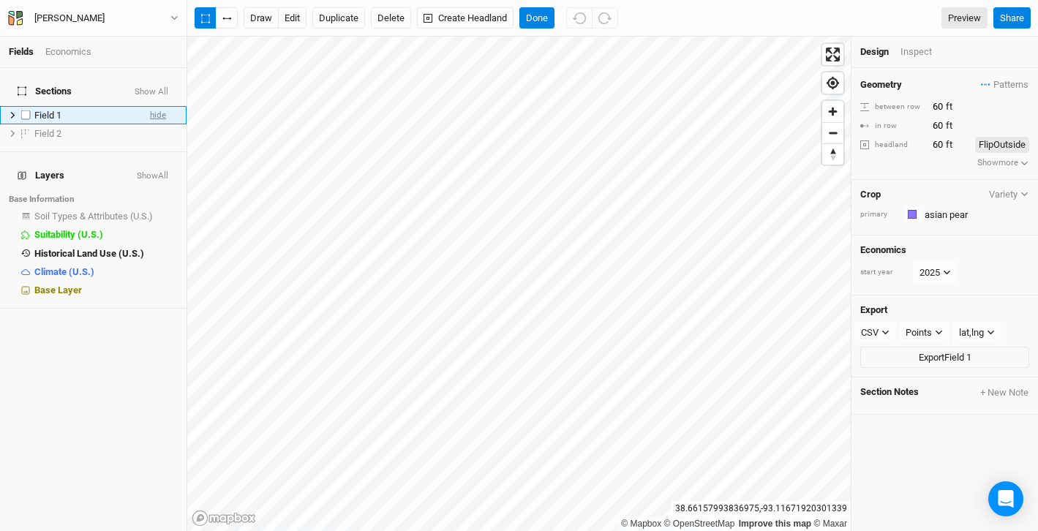
click at [154, 106] on span "hide" at bounding box center [158, 115] width 16 height 18
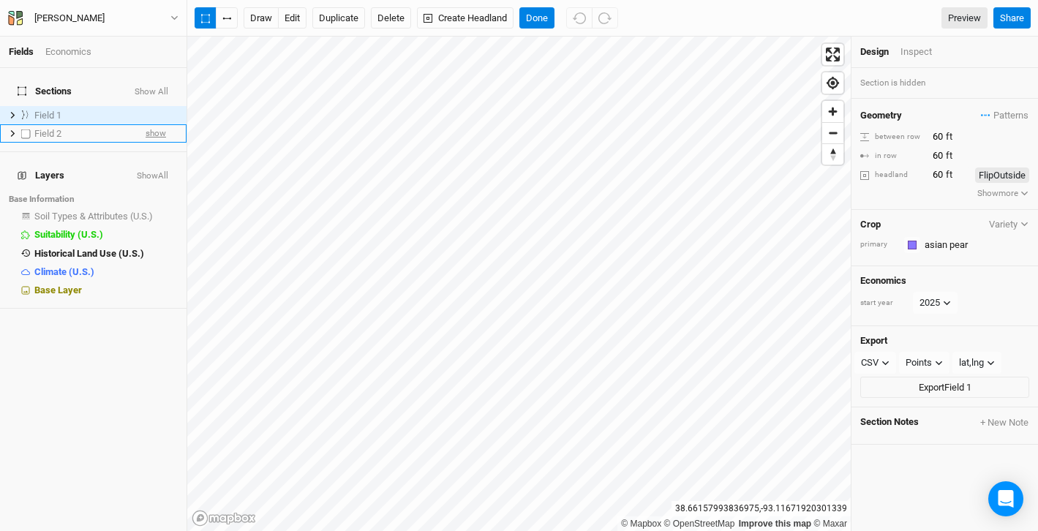
click at [162, 127] on span "show" at bounding box center [156, 133] width 20 height 18
click at [995, 117] on span "Patterns" at bounding box center [1005, 115] width 48 height 15
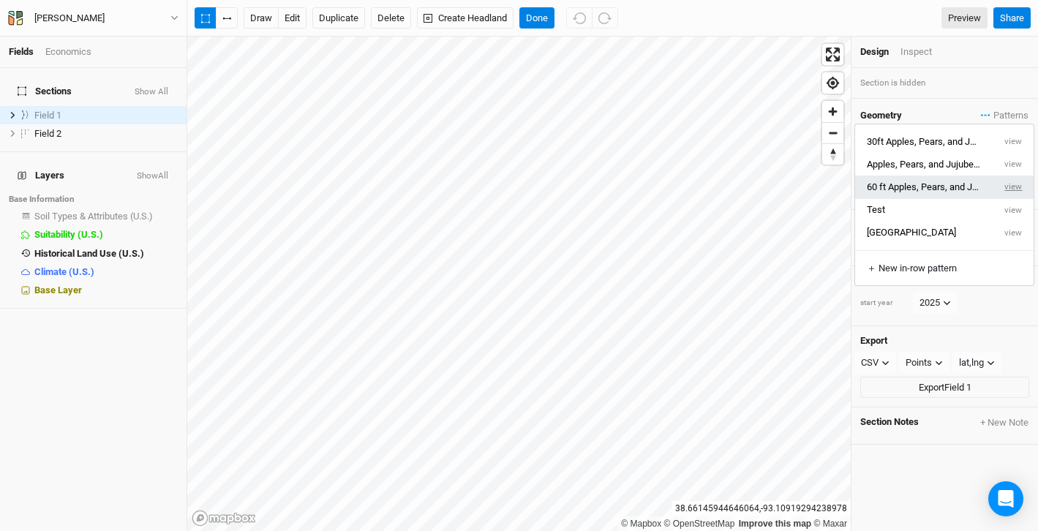
click at [1013, 185] on button "view" at bounding box center [1014, 187] width 40 height 23
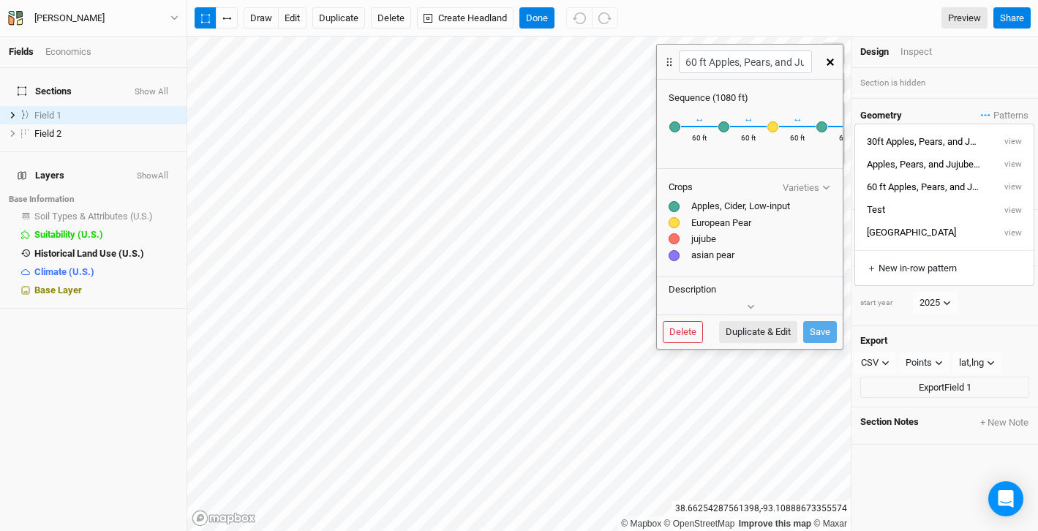
click at [830, 56] on button "button" at bounding box center [831, 62] width 26 height 26
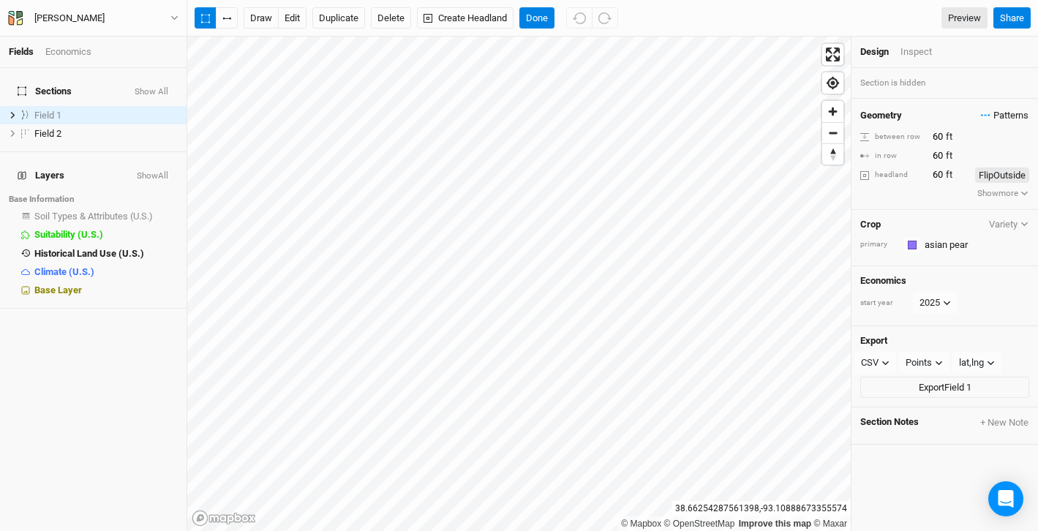
click at [1019, 118] on span "Patterns" at bounding box center [1005, 115] width 48 height 15
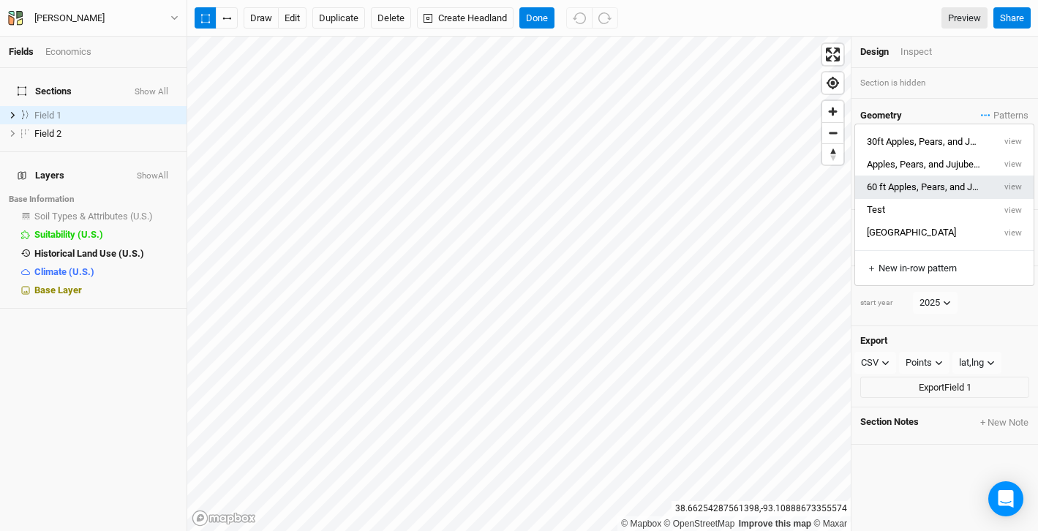
click at [952, 191] on button "60 ft Apples, Pears, and Jujubes 2" at bounding box center [925, 187] width 138 height 23
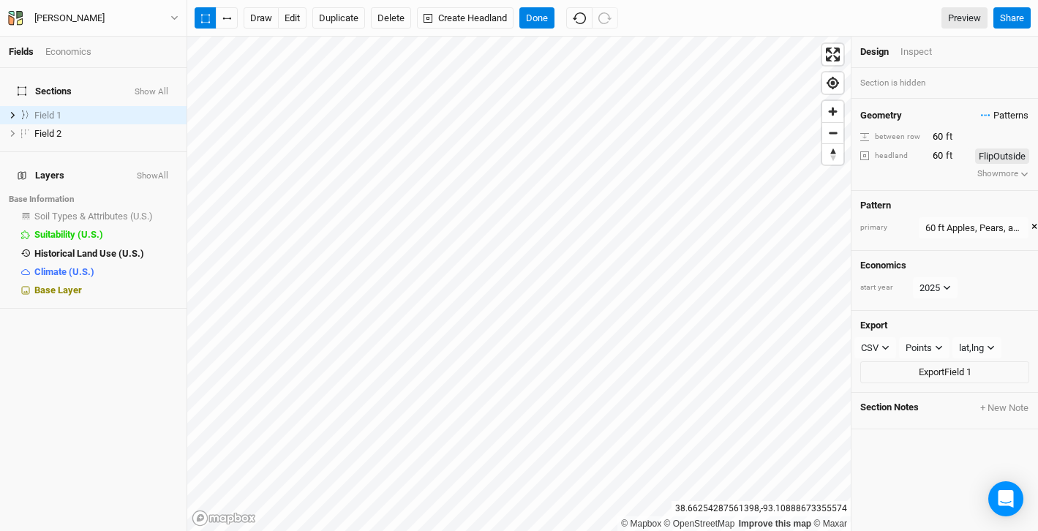
click at [1001, 112] on span "Patterns" at bounding box center [1005, 115] width 48 height 15
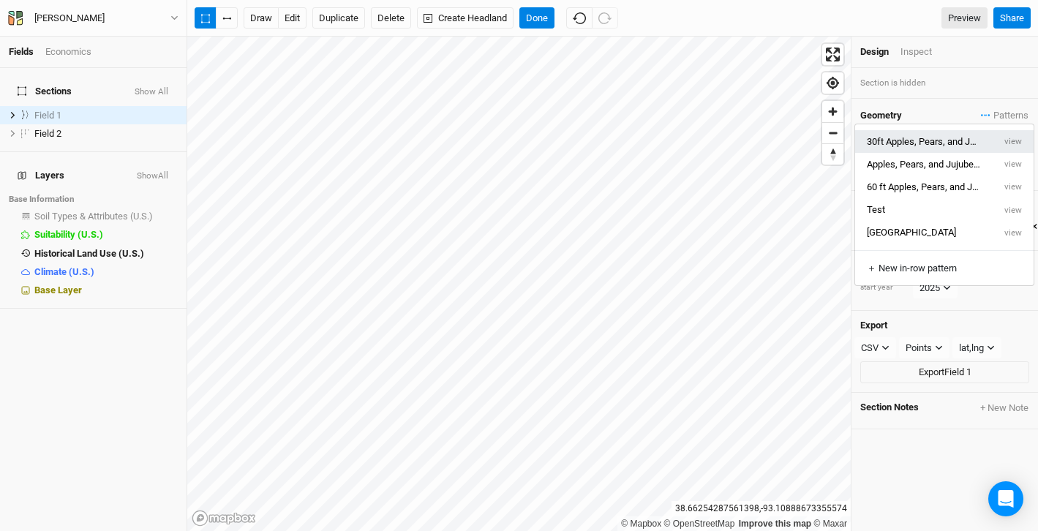
click at [936, 141] on button "30ft Apples, Pears, and Jujubes" at bounding box center [925, 141] width 138 height 23
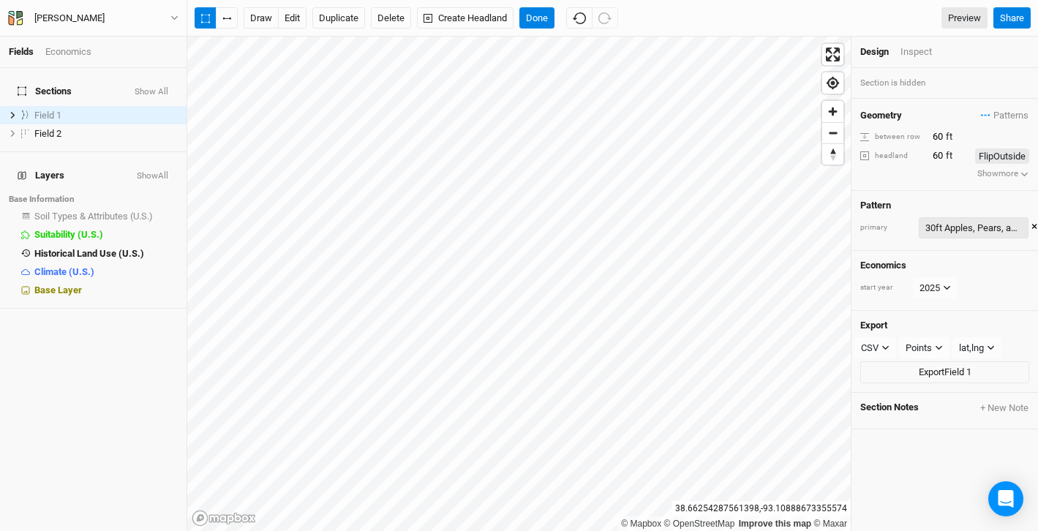
click at [970, 225] on div "30ft Apples, Pears, and Jujubes" at bounding box center [974, 228] width 97 height 15
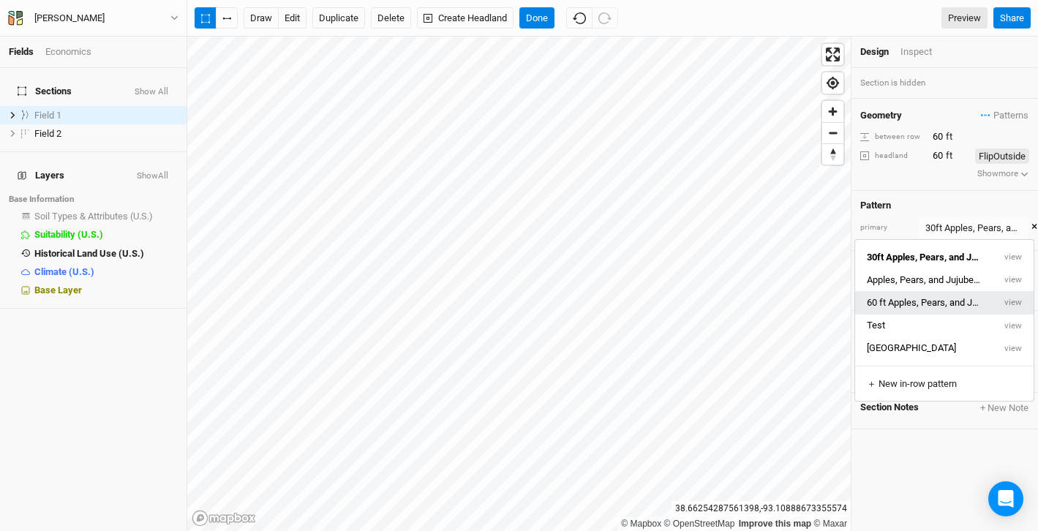
click at [924, 305] on button "60 ft Apples, Pears, and Jujubes 2" at bounding box center [925, 302] width 138 height 23
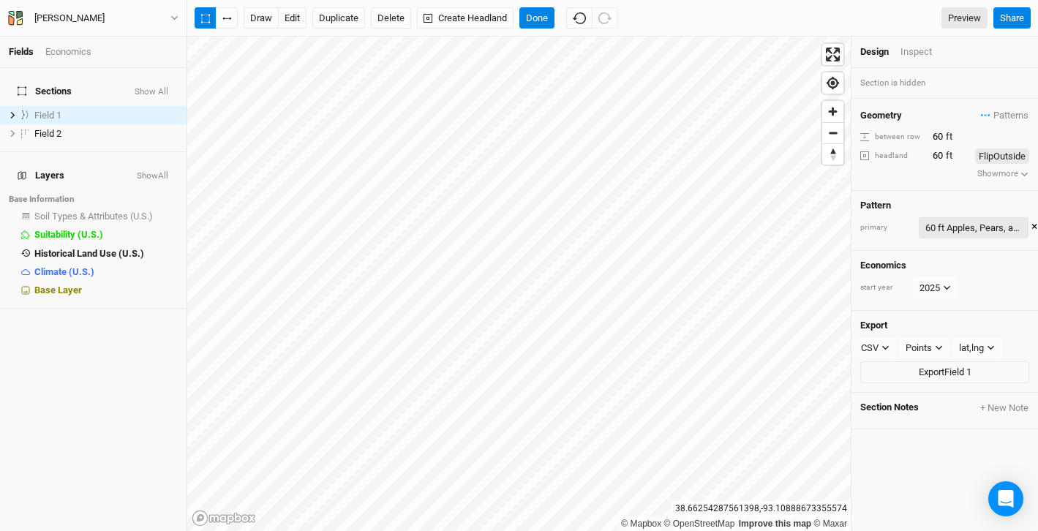
click at [989, 222] on div "60 ft Apples, Pears, and Jujubes 2" at bounding box center [974, 228] width 97 height 15
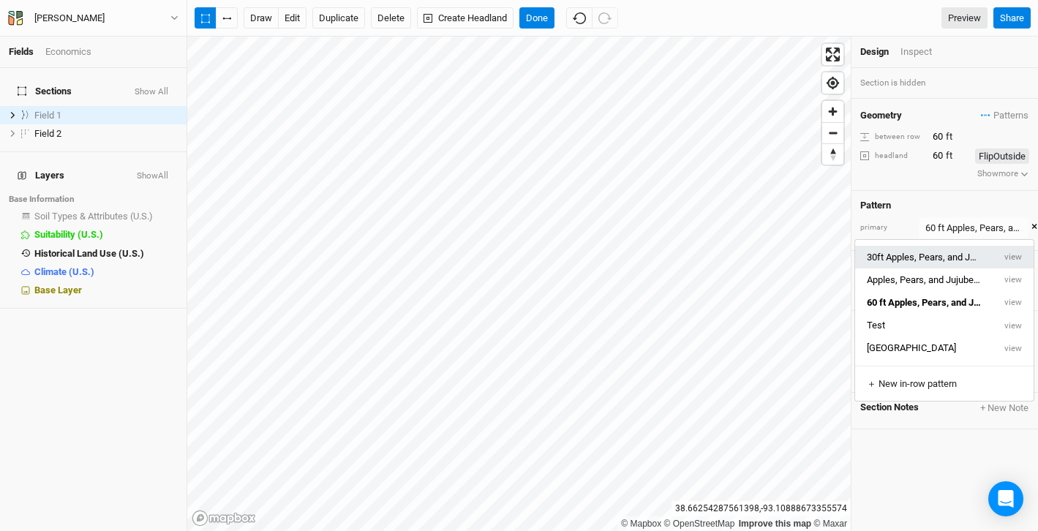
click at [963, 255] on button "30ft Apples, Pears, and Jujubes" at bounding box center [925, 257] width 138 height 23
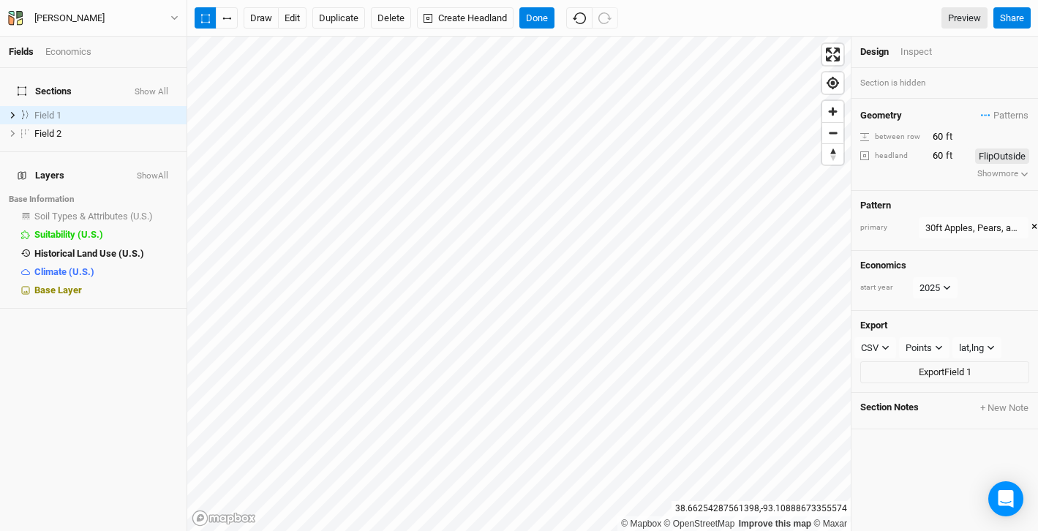
click at [985, 292] on div "start year [DATE]" at bounding box center [945, 288] width 169 height 22
click at [543, 20] on button "Done" at bounding box center [537, 18] width 35 height 22
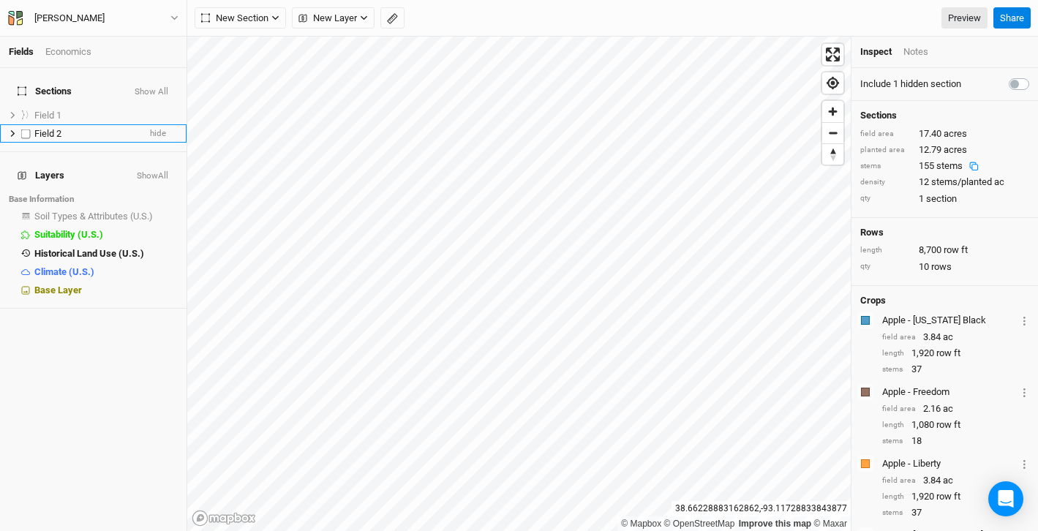
click at [48, 132] on li "Field 2 hide" at bounding box center [93, 133] width 187 height 18
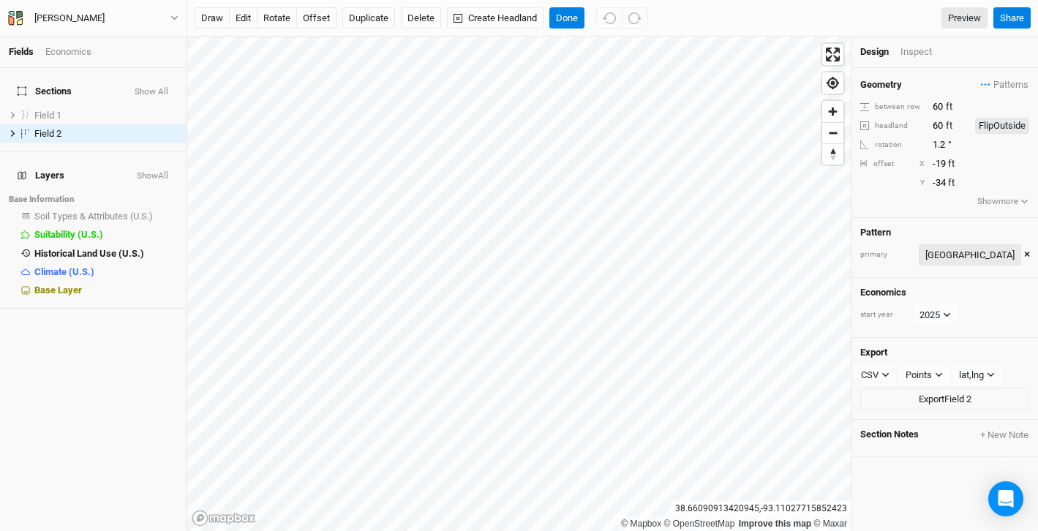
click at [961, 256] on div "[GEOGRAPHIC_DATA]" at bounding box center [970, 255] width 89 height 15
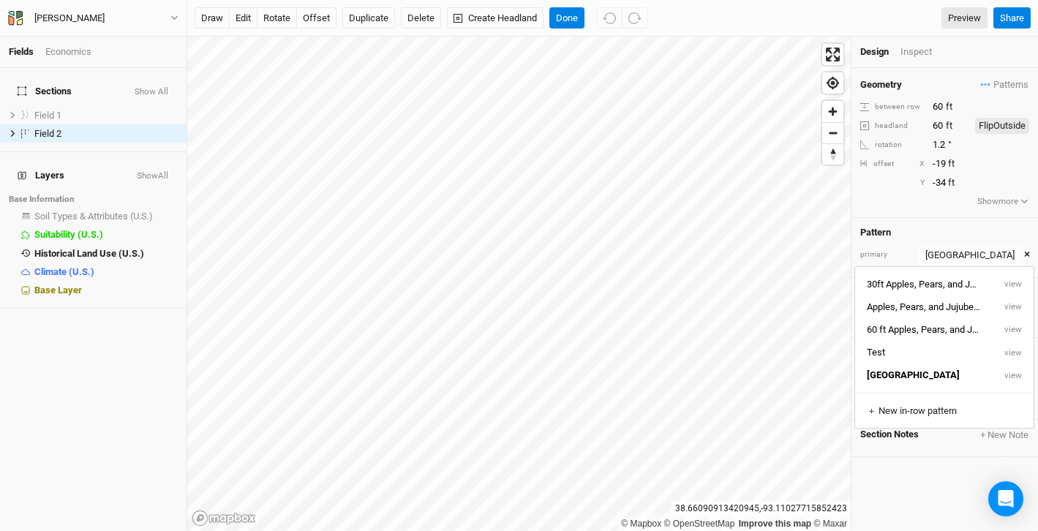
click at [1025, 255] on button "×" at bounding box center [1028, 255] width 6 height 16
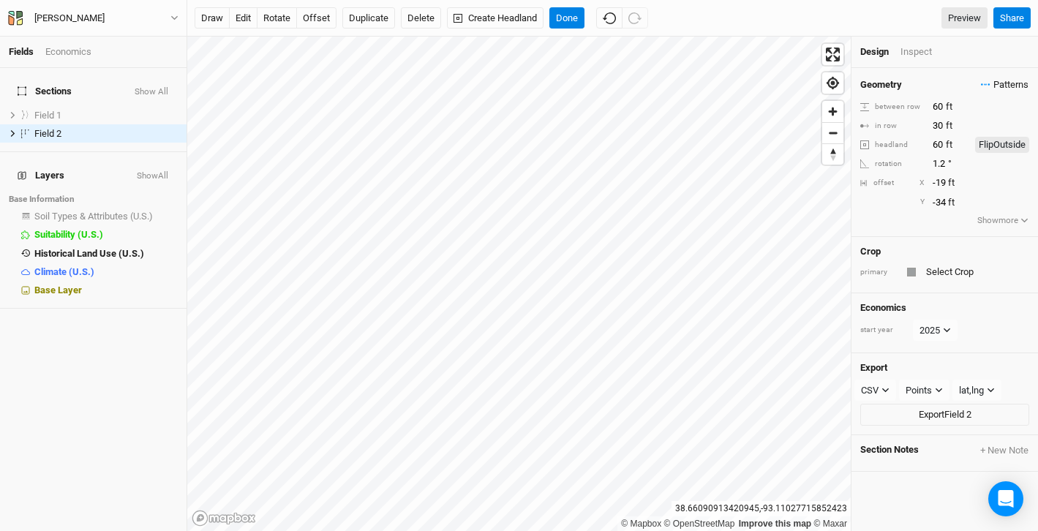
click at [1012, 86] on span "Patterns" at bounding box center [1005, 85] width 48 height 15
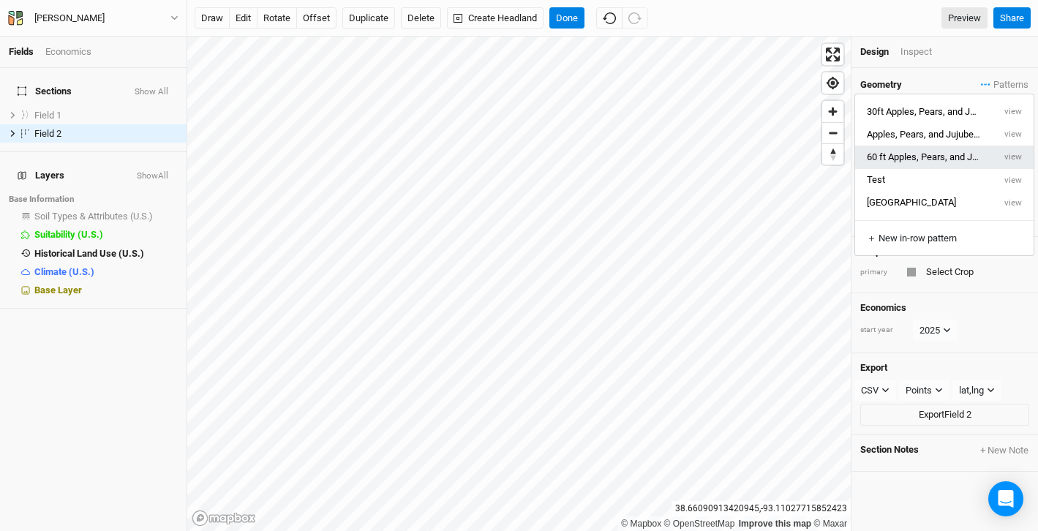
click at [993, 158] on button "60 ft Apples, Pears, and Jujubes 2" at bounding box center [925, 157] width 138 height 23
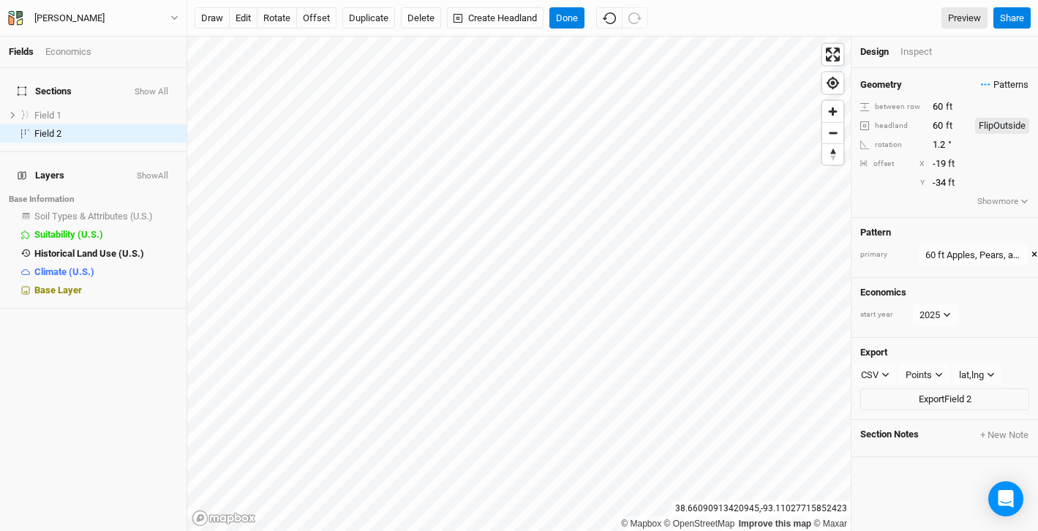
click at [1012, 82] on span "Patterns" at bounding box center [1005, 85] width 48 height 15
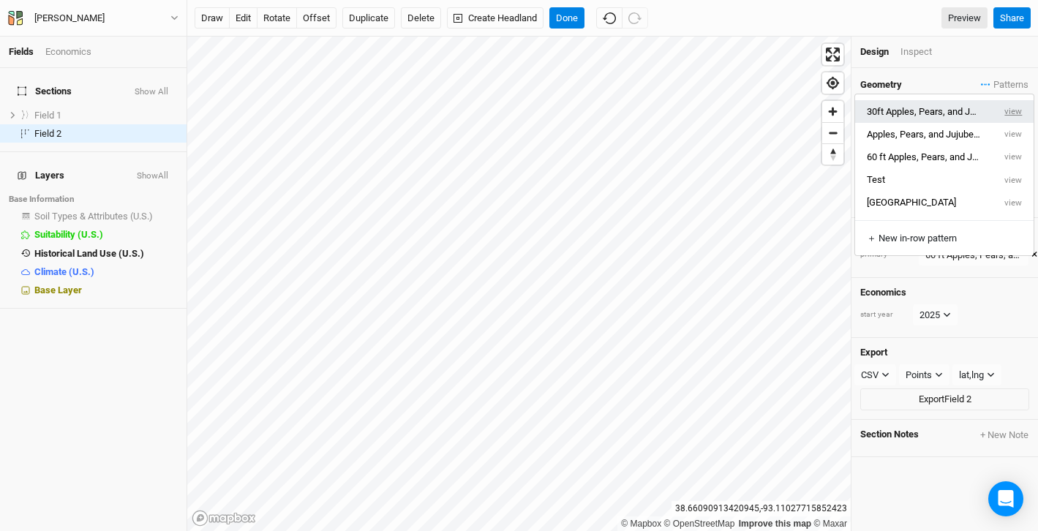
click at [1013, 113] on button "view" at bounding box center [1014, 111] width 40 height 23
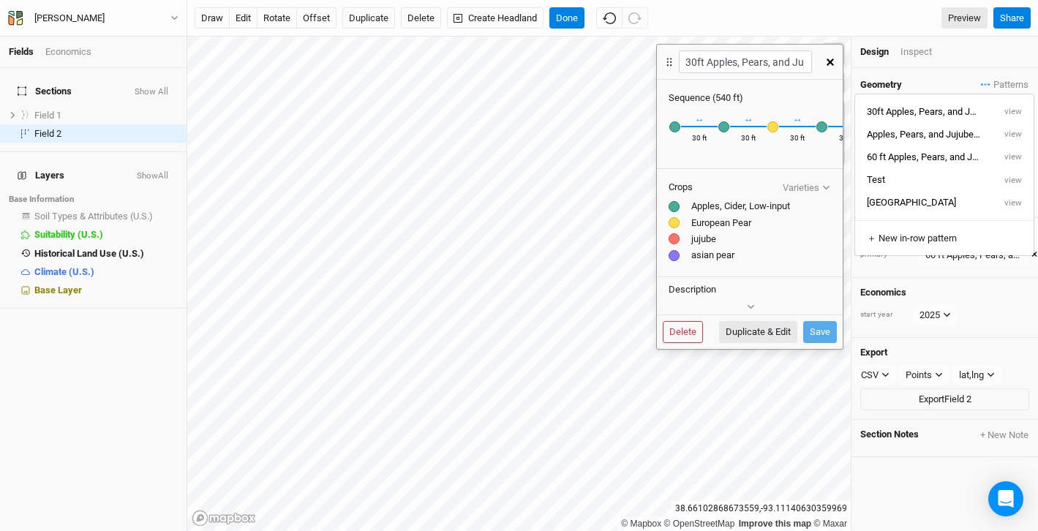
click at [770, 252] on div "asian pear" at bounding box center [750, 255] width 162 height 13
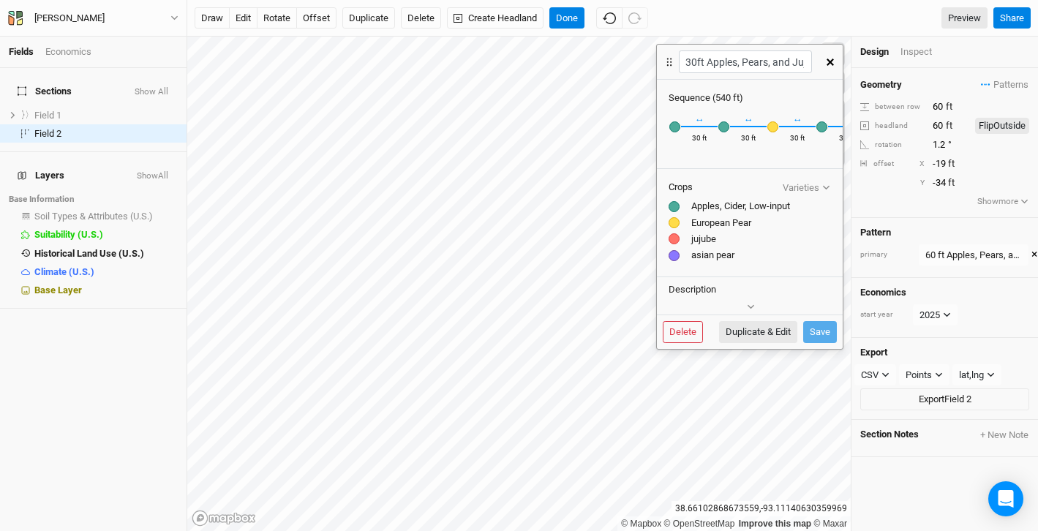
click at [829, 64] on icon "button" at bounding box center [830, 62] width 7 height 7
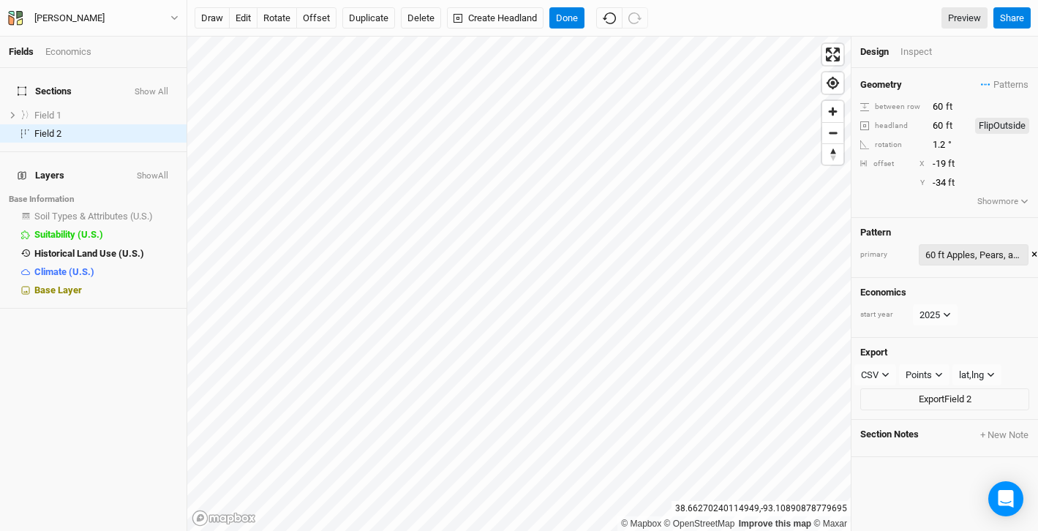
click at [978, 250] on div "60 ft Apples, Pears, and Jujubes 2" at bounding box center [974, 255] width 97 height 15
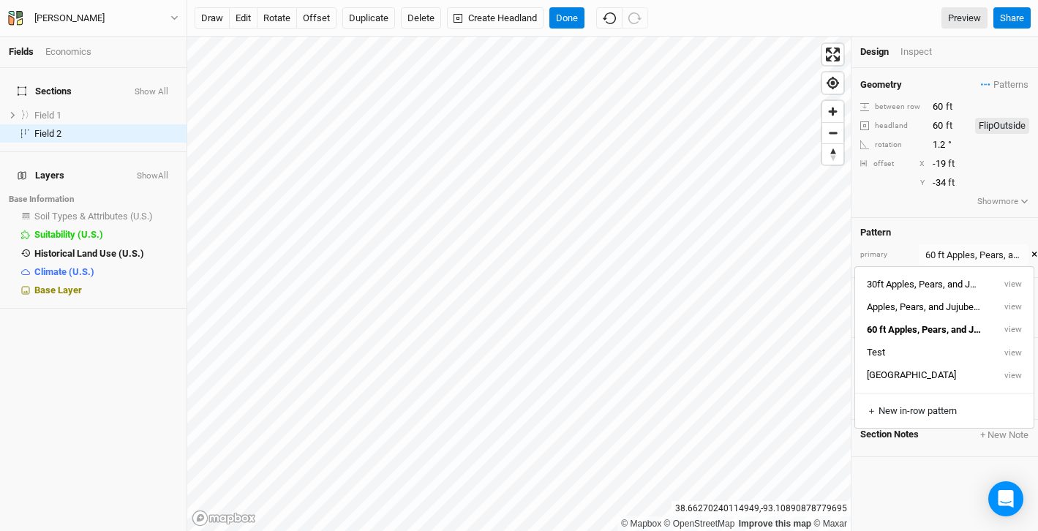
click at [1033, 255] on button "×" at bounding box center [1035, 255] width 6 height 16
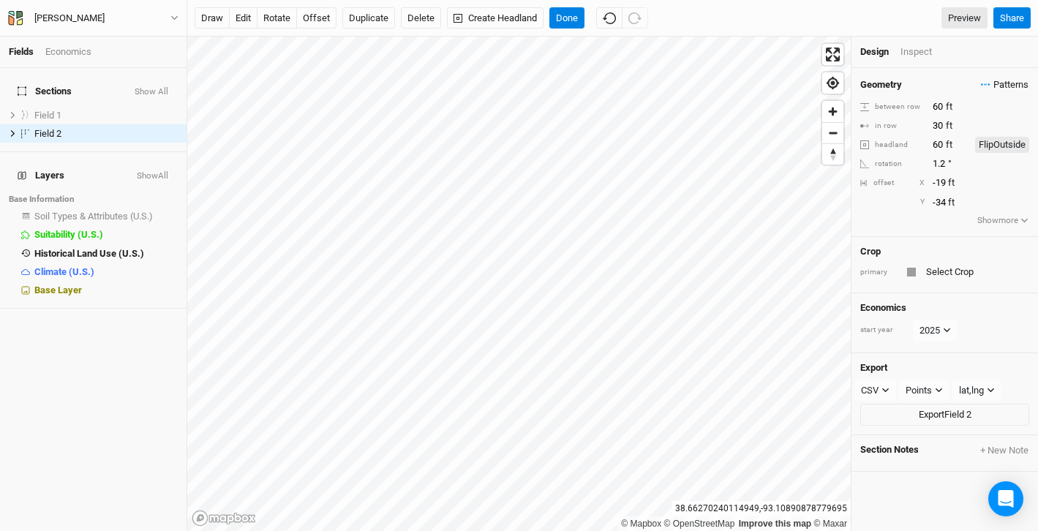
click at [995, 88] on span "Patterns" at bounding box center [1005, 85] width 48 height 15
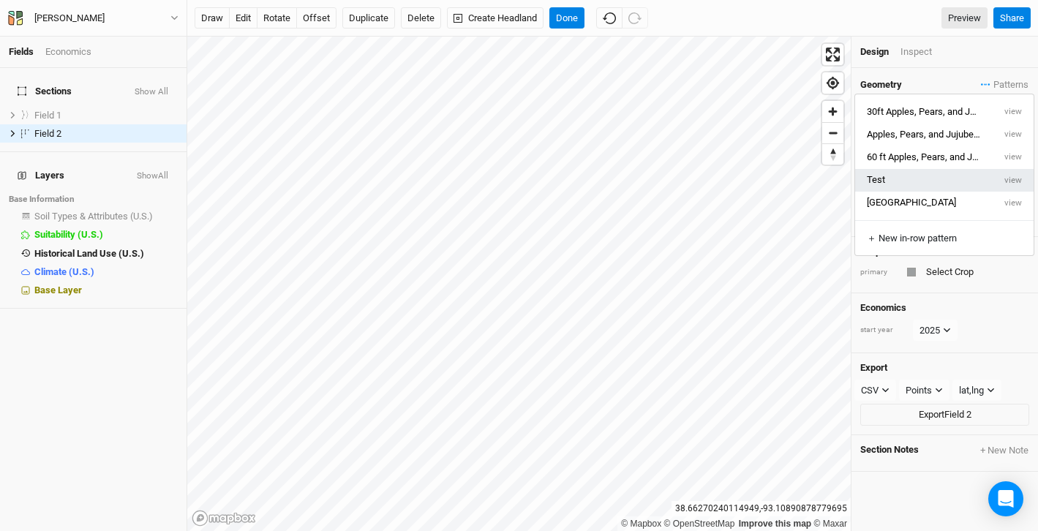
click at [894, 183] on button "Test" at bounding box center [925, 180] width 138 height 23
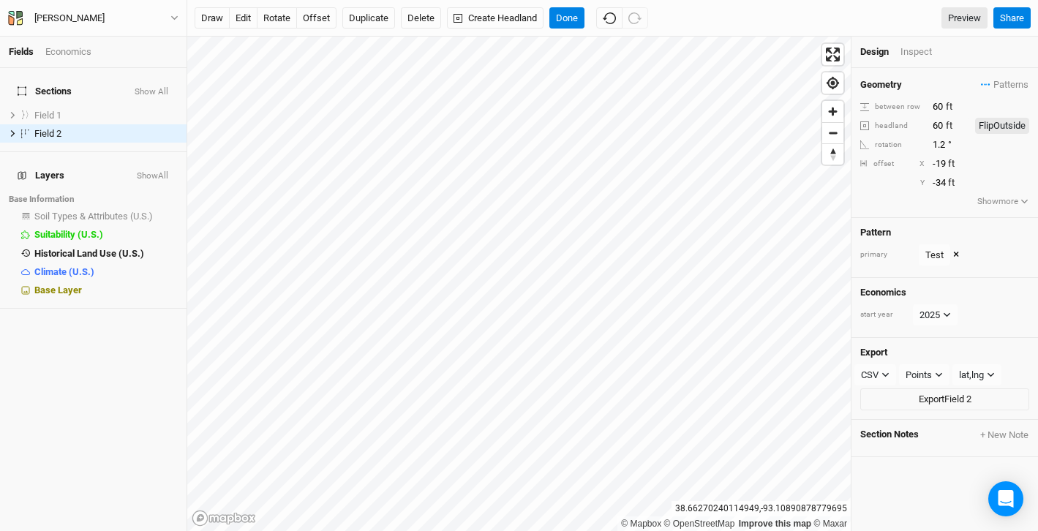
click at [954, 254] on button "×" at bounding box center [957, 255] width 6 height 16
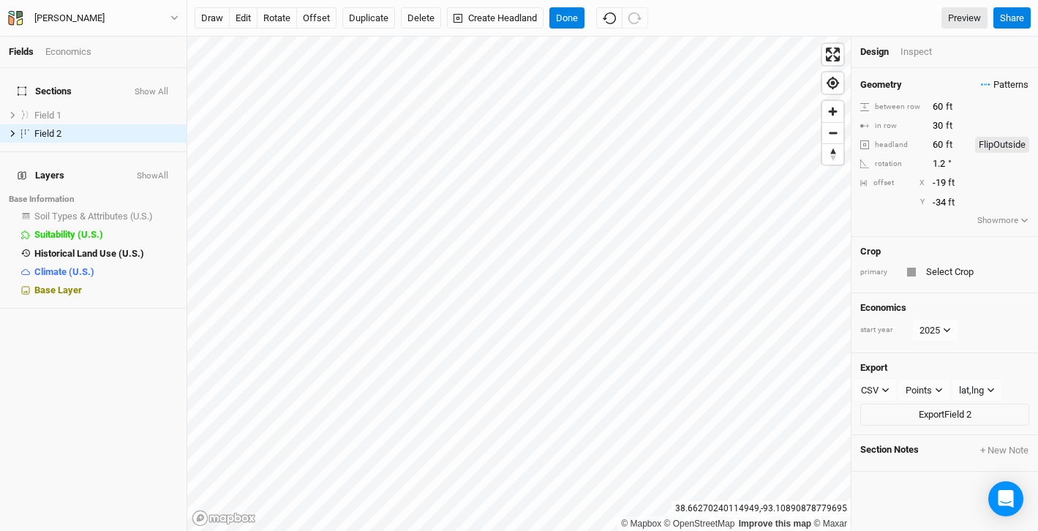
click at [1013, 85] on span "Patterns" at bounding box center [1005, 85] width 48 height 15
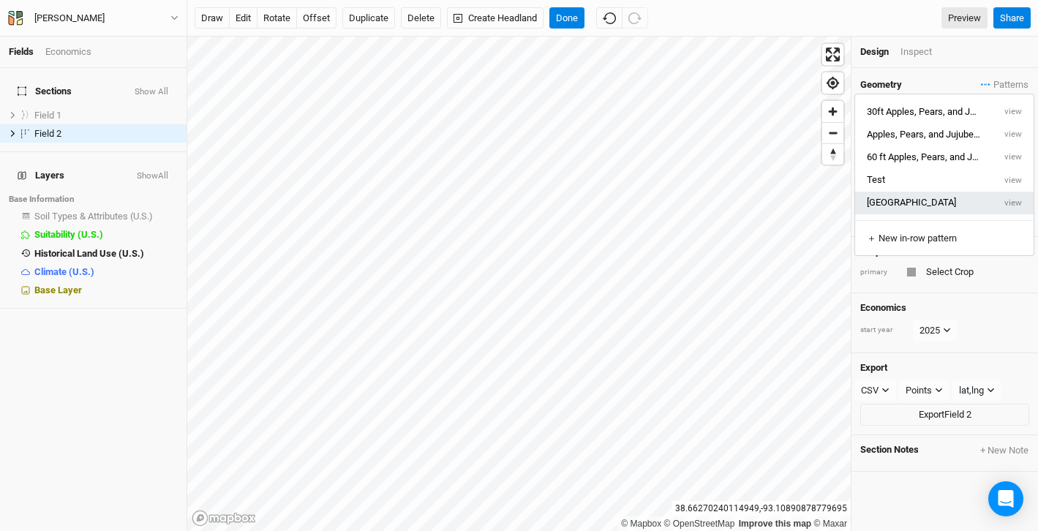
click at [915, 204] on button "[GEOGRAPHIC_DATA]" at bounding box center [925, 203] width 138 height 23
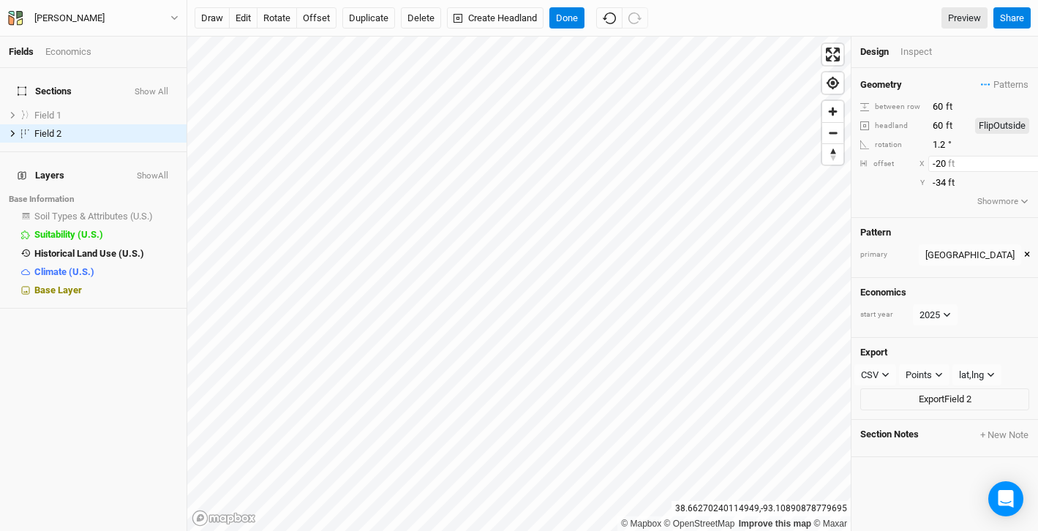
click at [1028, 168] on input "-20" at bounding box center [992, 164] width 127 height 16
type input "-19"
click at [1028, 160] on input "-19" at bounding box center [992, 164] width 127 height 16
click at [941, 140] on input "1.2" at bounding box center [992, 145] width 127 height 16
click at [1027, 141] on input "1.7" at bounding box center [992, 145] width 127 height 16
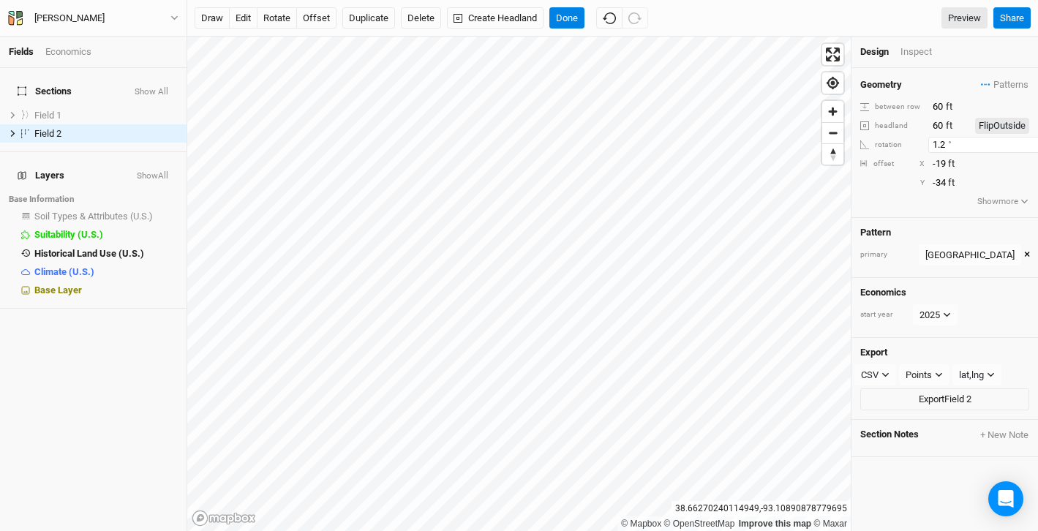
click at [1027, 146] on input "1.2" at bounding box center [992, 145] width 127 height 16
click at [1027, 146] on input "0.7" at bounding box center [992, 145] width 127 height 16
type input "0.2"
click at [1027, 146] on input "0.2" at bounding box center [992, 145] width 127 height 16
click at [882, 213] on div "Geometry Patterns 30ft Apples, Pears, and Jujubes view Apples, Pears, and Jujub…" at bounding box center [945, 143] width 187 height 150
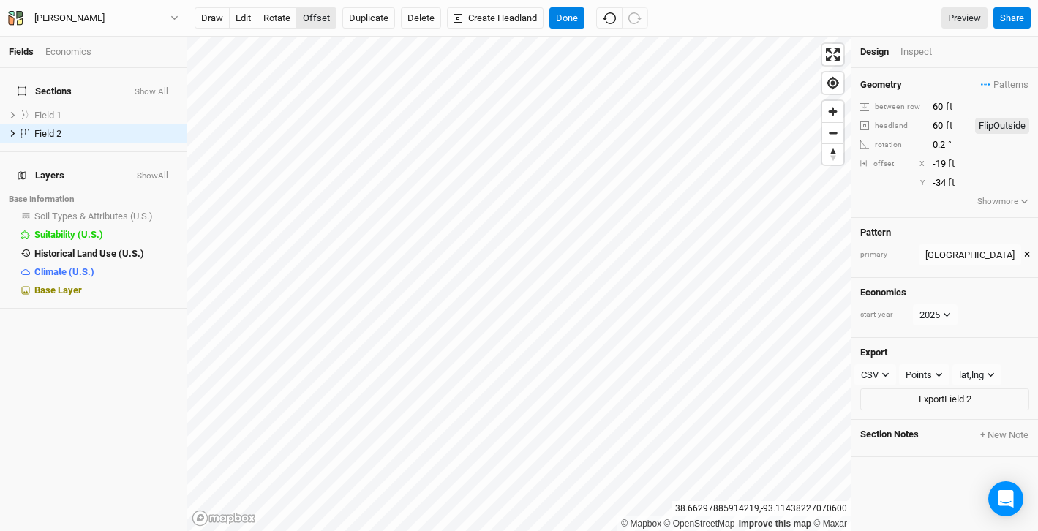
click at [319, 10] on button "offset" at bounding box center [316, 18] width 40 height 22
click at [323, 22] on button "offset" at bounding box center [316, 18] width 40 height 22
type input "-18"
type input "-32"
click at [943, 125] on input "60" at bounding box center [949, 126] width 41 height 16
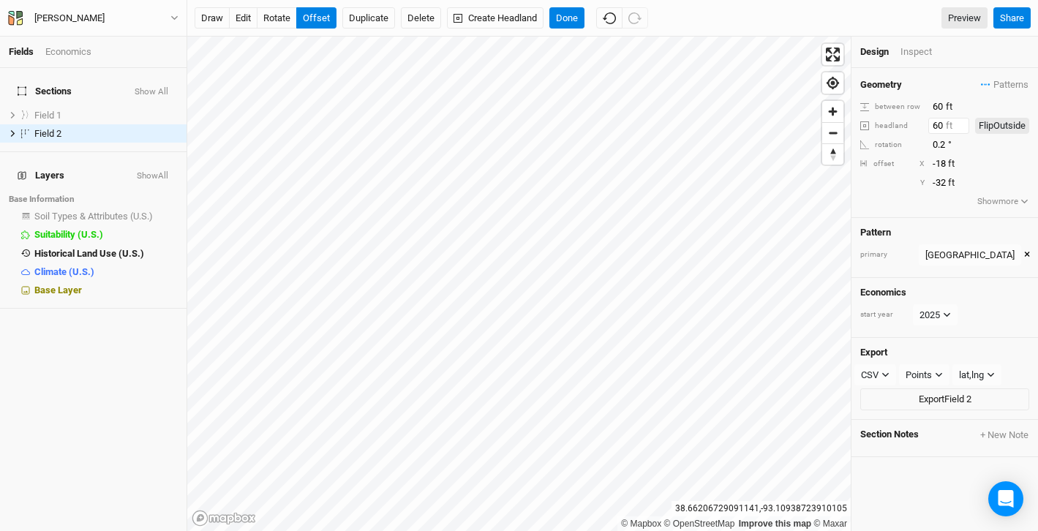
click at [943, 125] on input "60" at bounding box center [949, 126] width 41 height 16
drag, startPoint x: 943, startPoint y: 125, endPoint x: 933, endPoint y: 125, distance: 9.5
click at [933, 125] on input "60" at bounding box center [949, 126] width 41 height 16
click at [879, 190] on div "Y -32 ft" at bounding box center [945, 183] width 169 height 16
click at [932, 128] on input "40" at bounding box center [949, 126] width 41 height 16
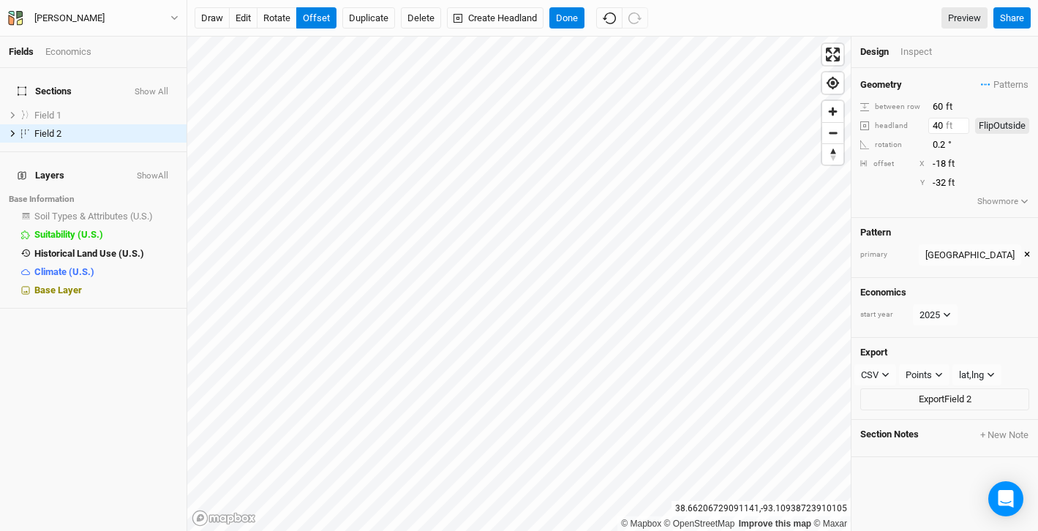
click at [932, 128] on input "40" at bounding box center [949, 126] width 41 height 16
type input "60"
click at [883, 211] on div "Geometry Patterns 30ft Apples, Pears, and Jujubes view Apples, Pears, and Jujub…" at bounding box center [945, 143] width 187 height 150
click at [988, 128] on button "Flip Outside" at bounding box center [1003, 126] width 54 height 16
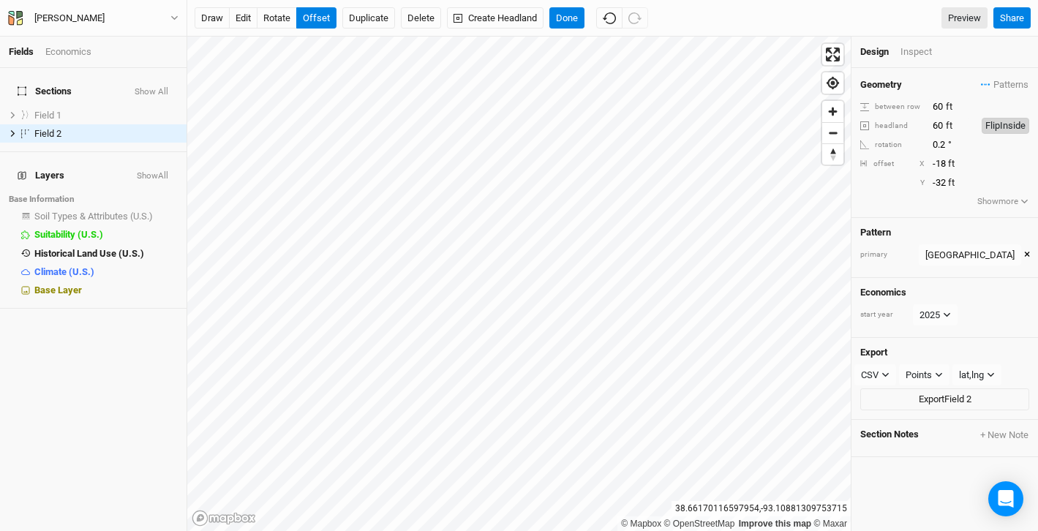
click at [988, 127] on button "Flip Inside" at bounding box center [1006, 126] width 48 height 16
click at [558, 18] on button "Done" at bounding box center [567, 18] width 35 height 22
click at [991, 88] on span "Patterns" at bounding box center [1005, 85] width 48 height 15
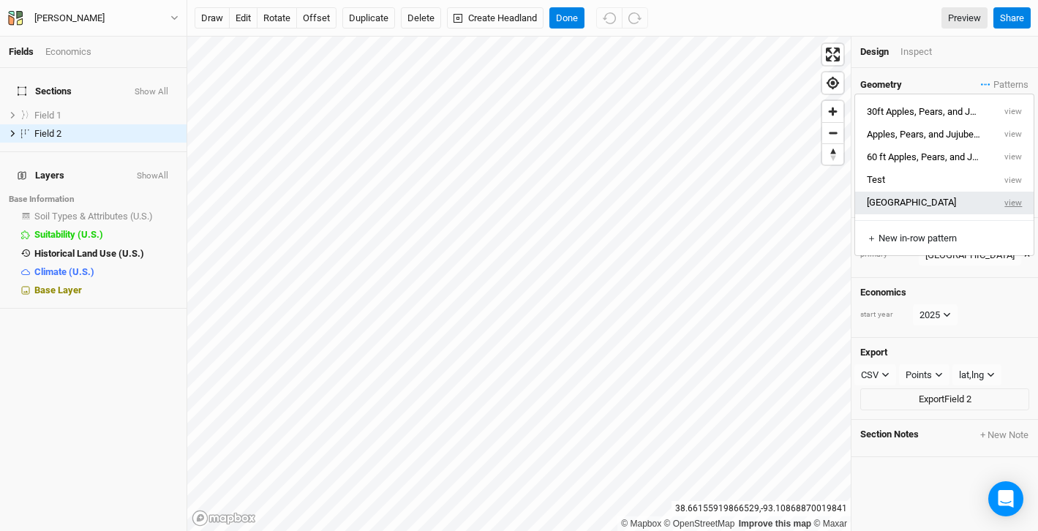
click at [1011, 201] on button "view" at bounding box center [1014, 203] width 40 height 23
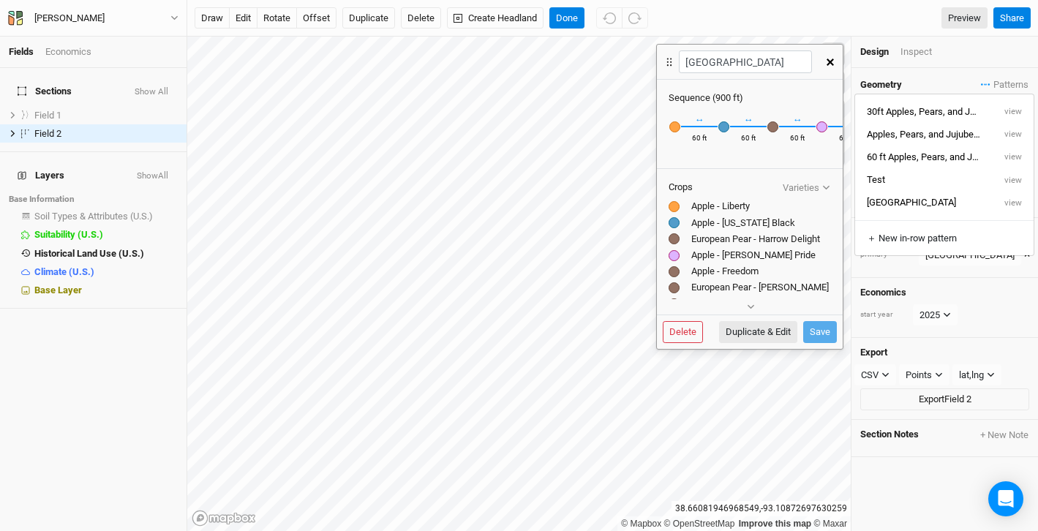
click at [724, 128] on div "Apple - [US_STATE] Black Recently Used Apple - [US_STATE] Black" at bounding box center [724, 126] width 12 height 13
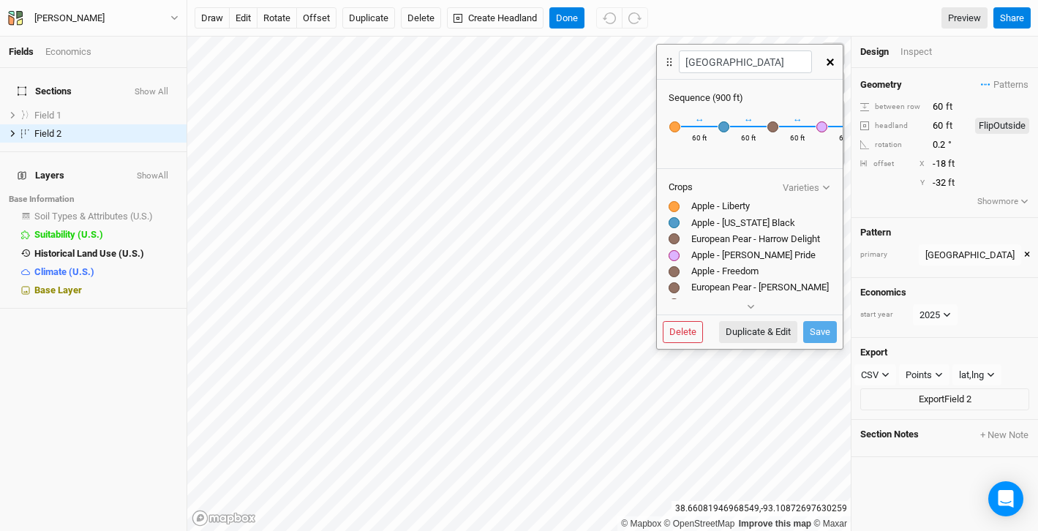
click at [724, 128] on div "Apple - [US_STATE] Black Recently Used Apple - [US_STATE] Black" at bounding box center [724, 126] width 12 height 13
click at [742, 329] on button "Duplicate & Edit" at bounding box center [758, 332] width 78 height 22
type input "North - South 6"
click at [725, 126] on div "button" at bounding box center [724, 126] width 11 height 11
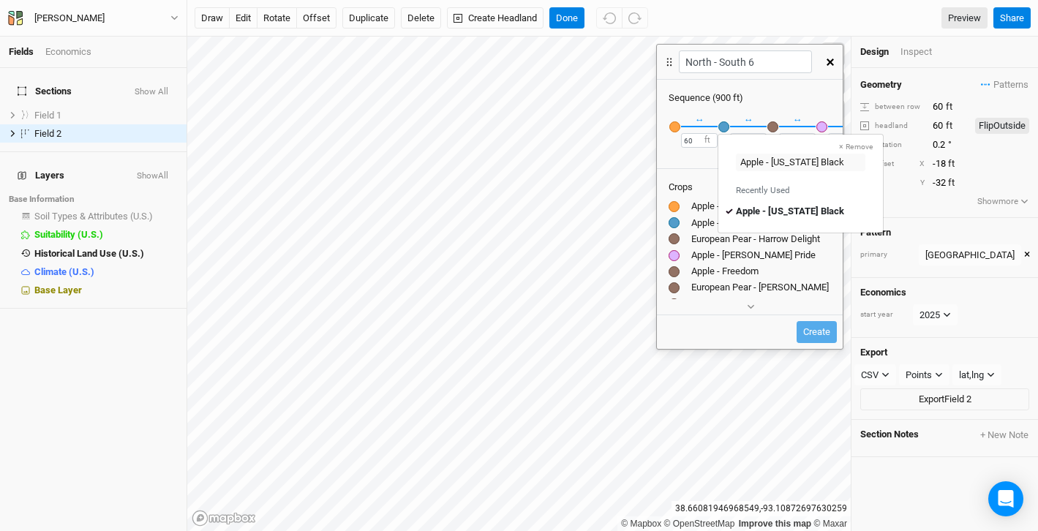
click at [773, 127] on div "button" at bounding box center [773, 126] width 11 height 11
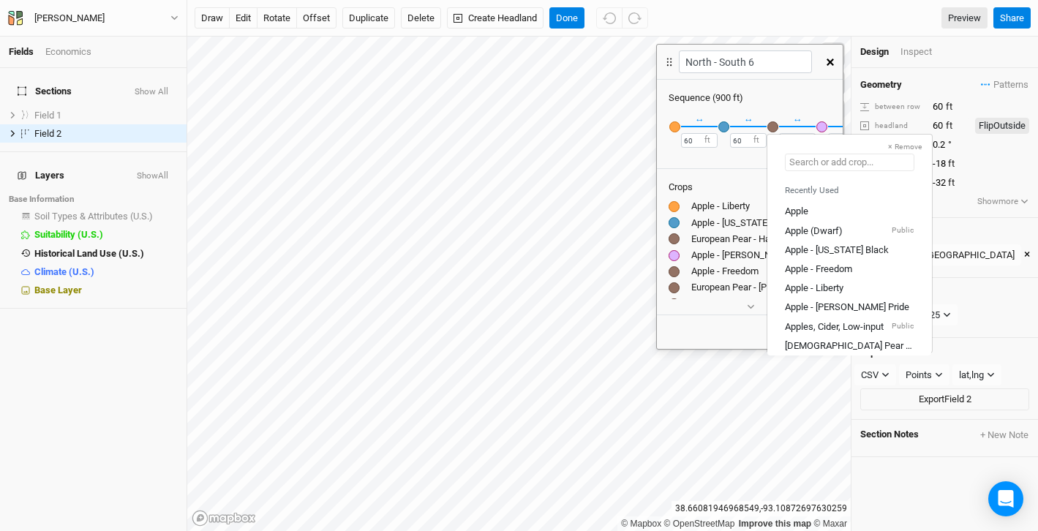
click at [799, 167] on input "text" at bounding box center [850, 163] width 130 height 18
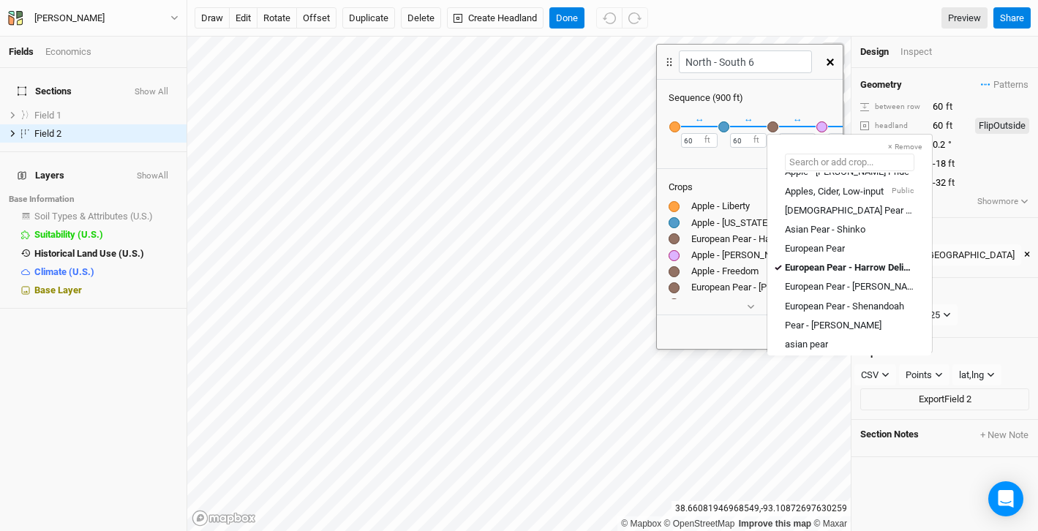
scroll to position [127, 0]
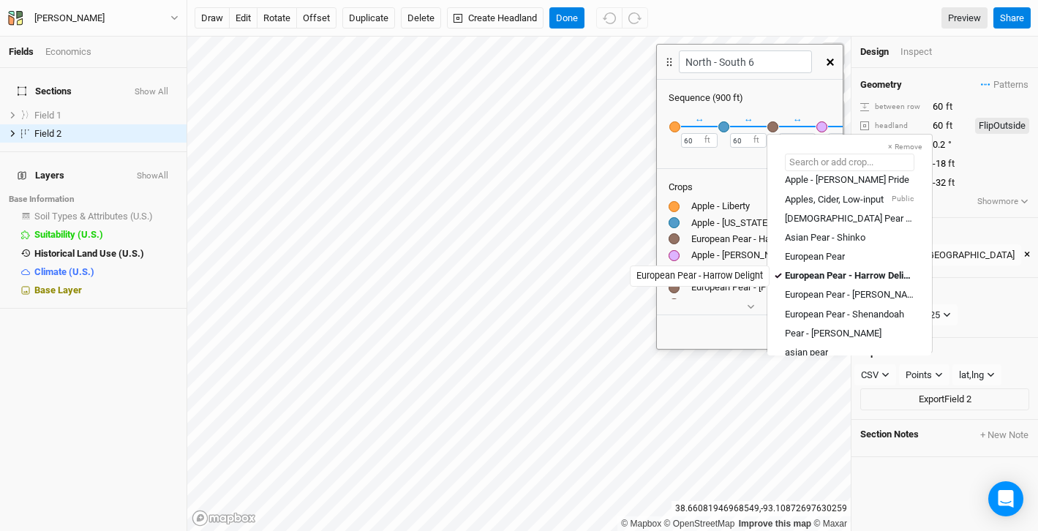
click at [812, 272] on div "European Pear - Harrow Delight" at bounding box center [849, 275] width 129 height 13
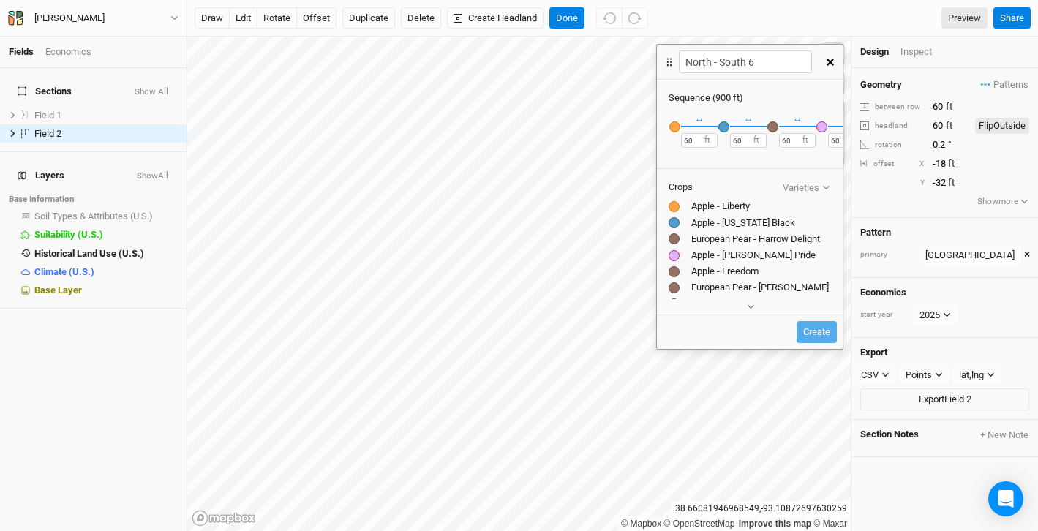
click at [796, 123] on div "↔" at bounding box center [798, 115] width 10 height 21
click at [790, 146] on input "60" at bounding box center [797, 140] width 37 height 15
click at [776, 129] on div "button" at bounding box center [773, 126] width 11 height 11
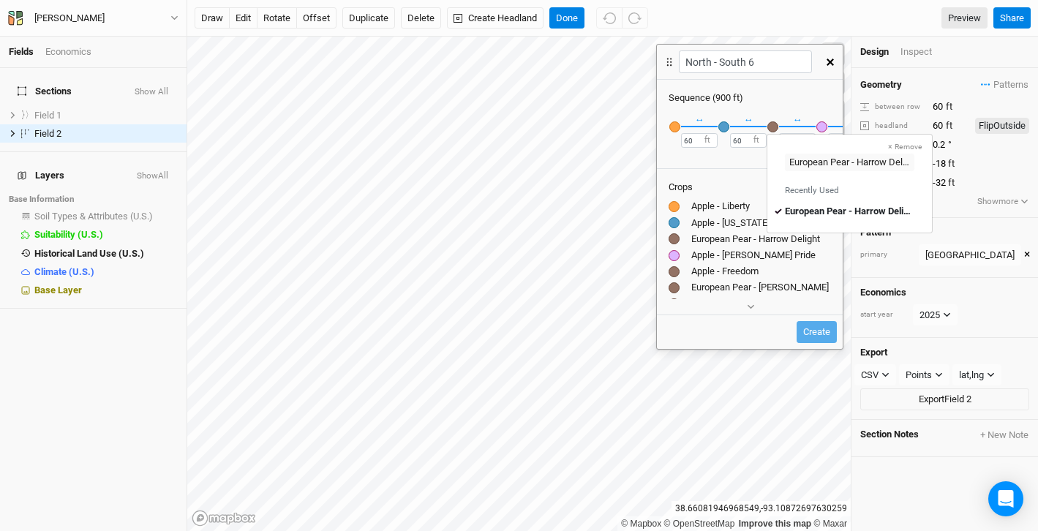
click at [776, 129] on div "button" at bounding box center [773, 126] width 11 height 11
click at [724, 123] on div "button" at bounding box center [724, 126] width 11 height 11
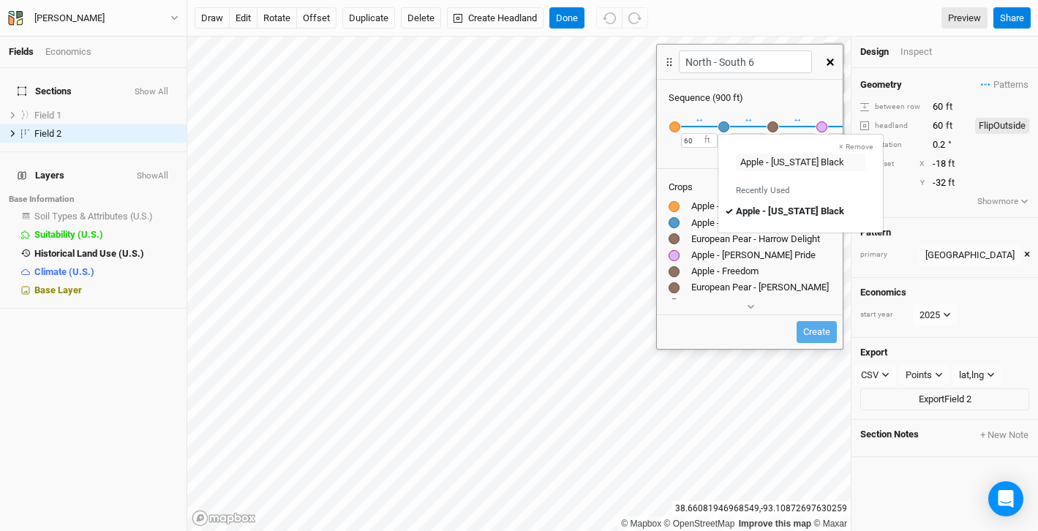
click at [674, 127] on div "button" at bounding box center [675, 126] width 11 height 11
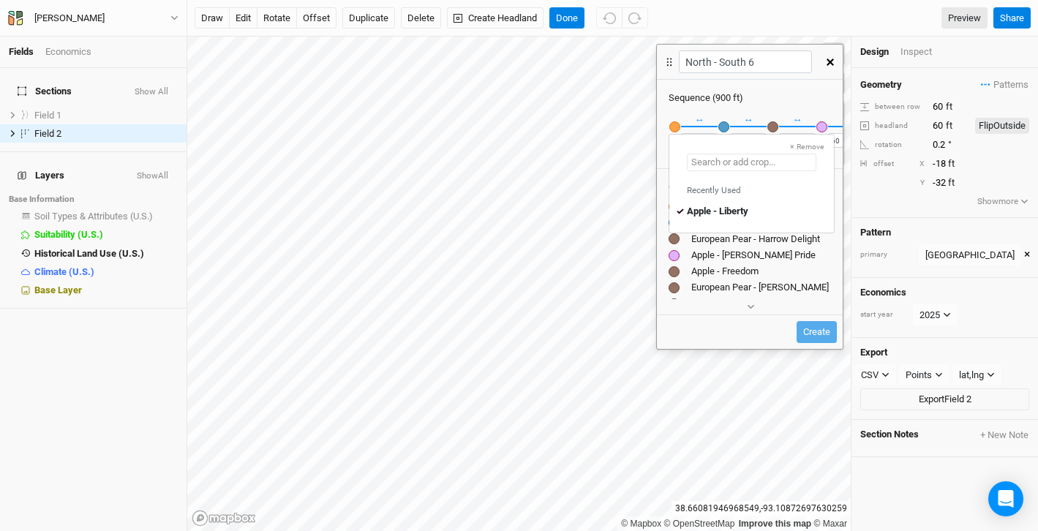
click at [757, 154] on input "text" at bounding box center [752, 163] width 130 height 18
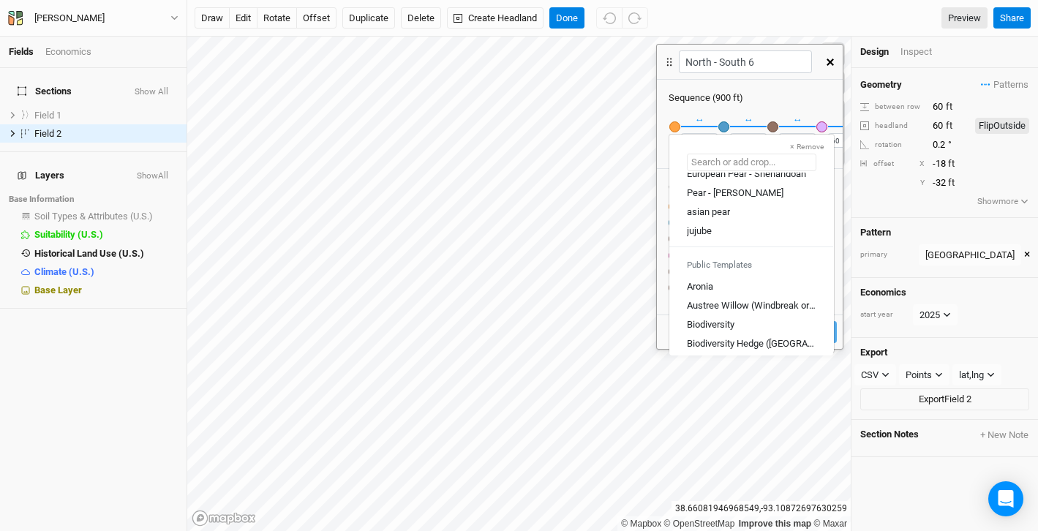
scroll to position [271, 0]
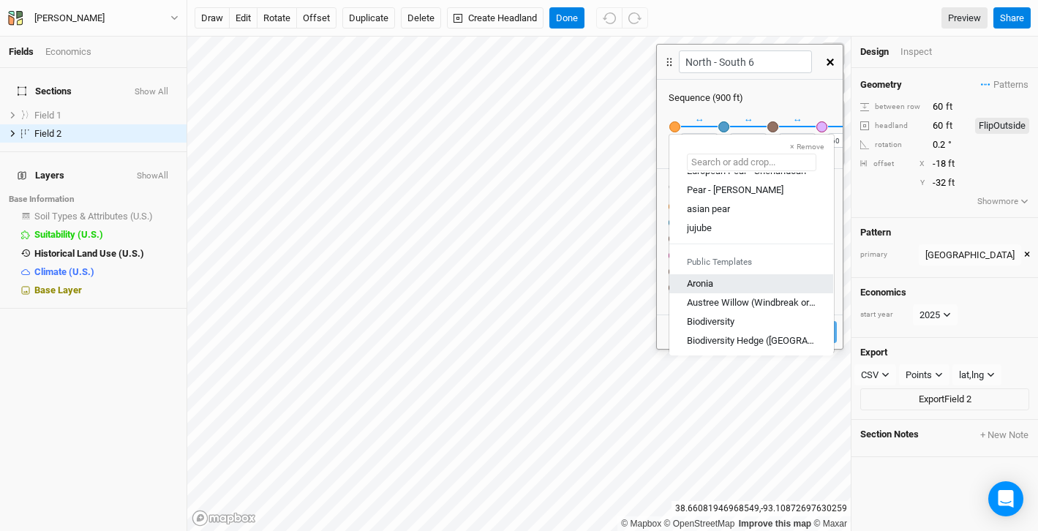
click at [722, 286] on div "Aronia" at bounding box center [751, 283] width 129 height 13
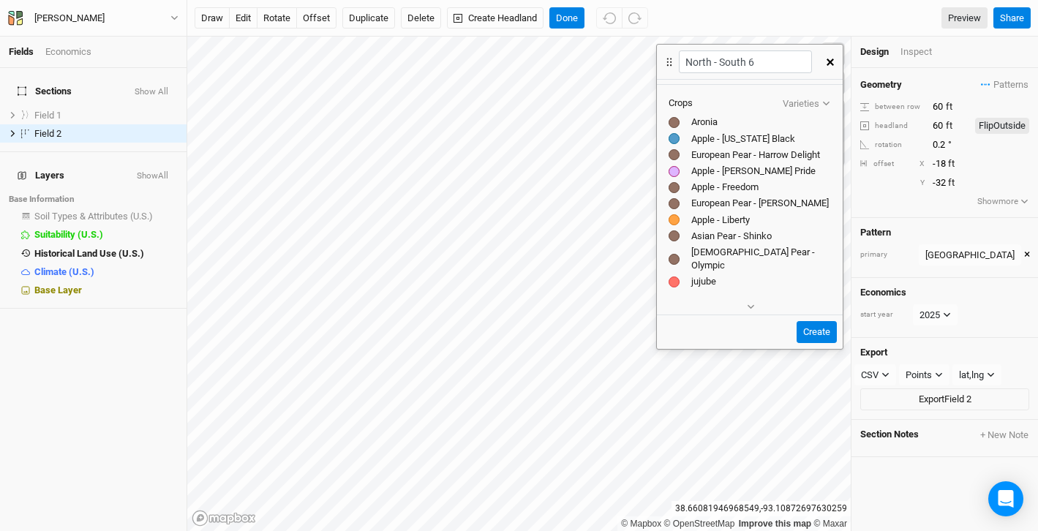
scroll to position [0, 0]
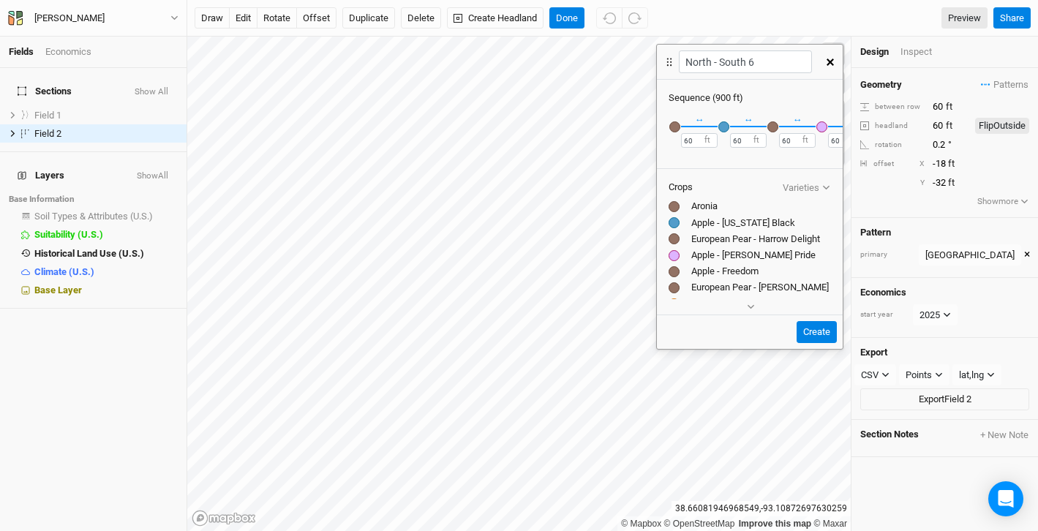
click at [675, 205] on div at bounding box center [674, 206] width 11 height 11
click at [675, 128] on div "button" at bounding box center [675, 126] width 11 height 11
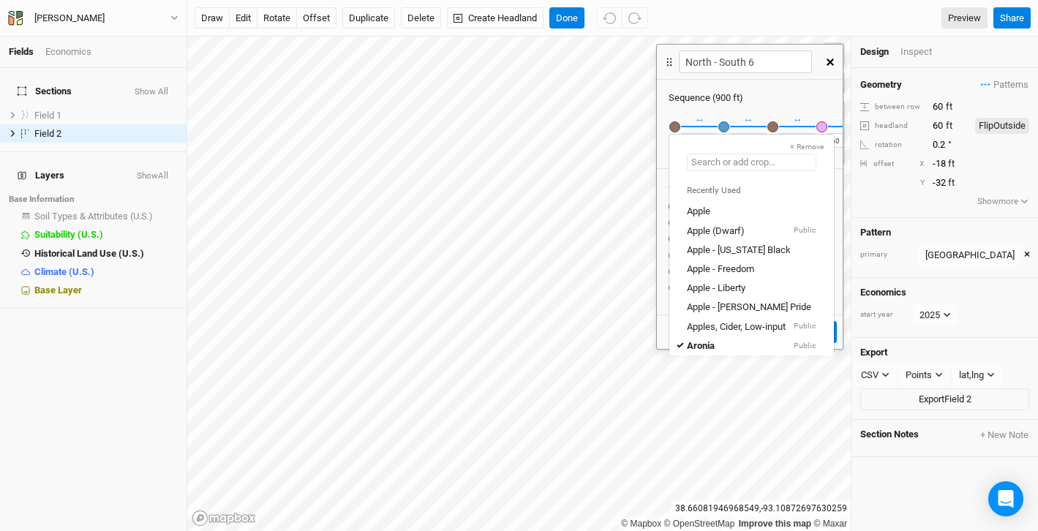
click at [705, 165] on input "text" at bounding box center [752, 163] width 130 height 18
click at [729, 286] on div "Apple - Liberty" at bounding box center [716, 288] width 59 height 13
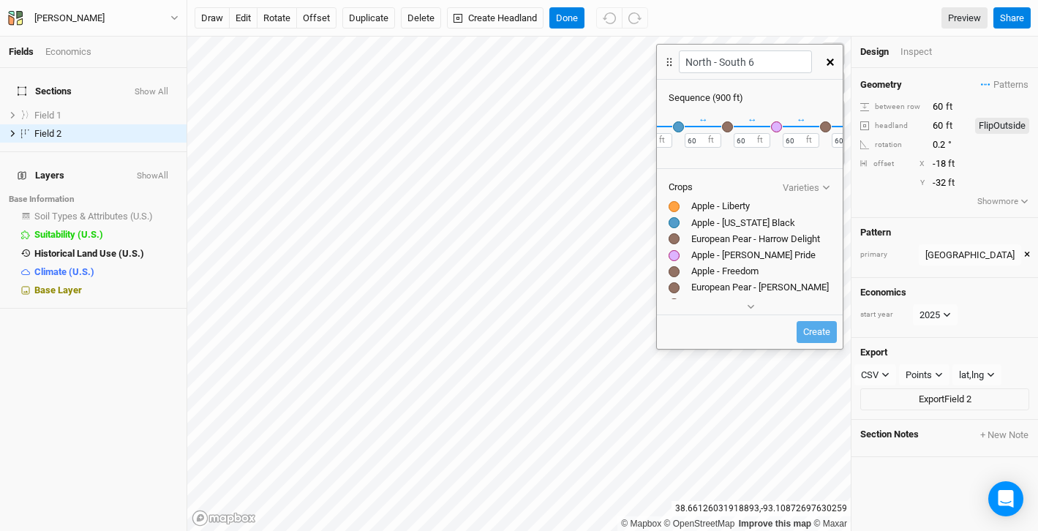
scroll to position [0, 583]
click at [828, 127] on button "＋" at bounding box center [826, 126] width 11 height 11
click at [828, 127] on div "button" at bounding box center [827, 126] width 11 height 11
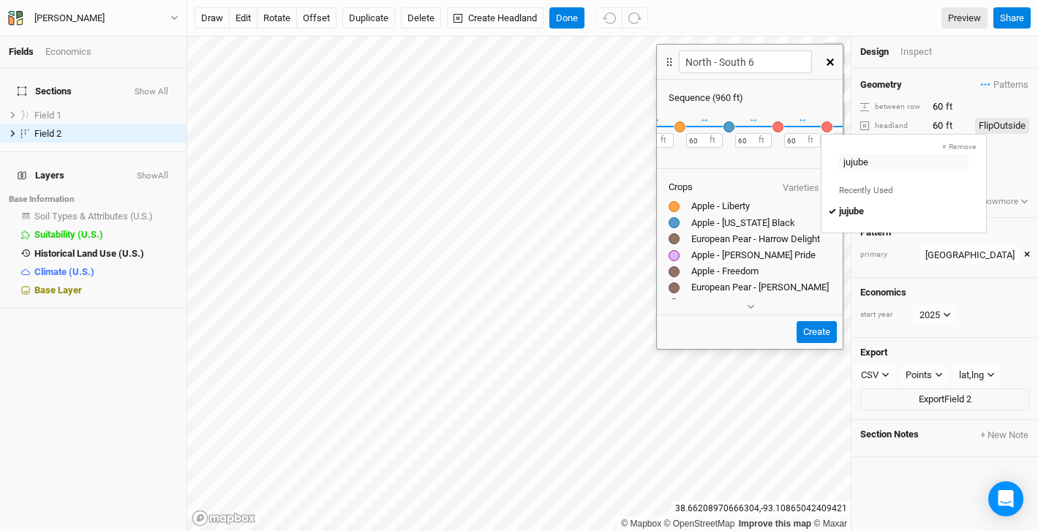
click at [935, 146] on button "× Remove" at bounding box center [959, 147] width 53 height 13
click at [776, 127] on div "button" at bounding box center [778, 126] width 11 height 11
click at [811, 87] on div "Sequence ( 900 ft ) × Remove Aronia Recently Used Aronia Public ↔ 60 ft × Remov…" at bounding box center [750, 243] width 186 height 326
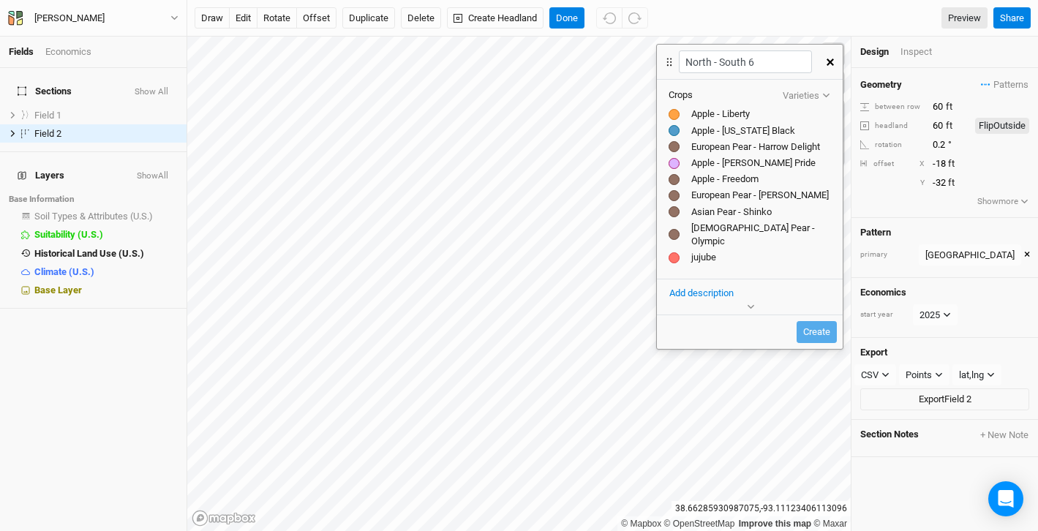
scroll to position [0, 0]
